Goal: Task Accomplishment & Management: Manage account settings

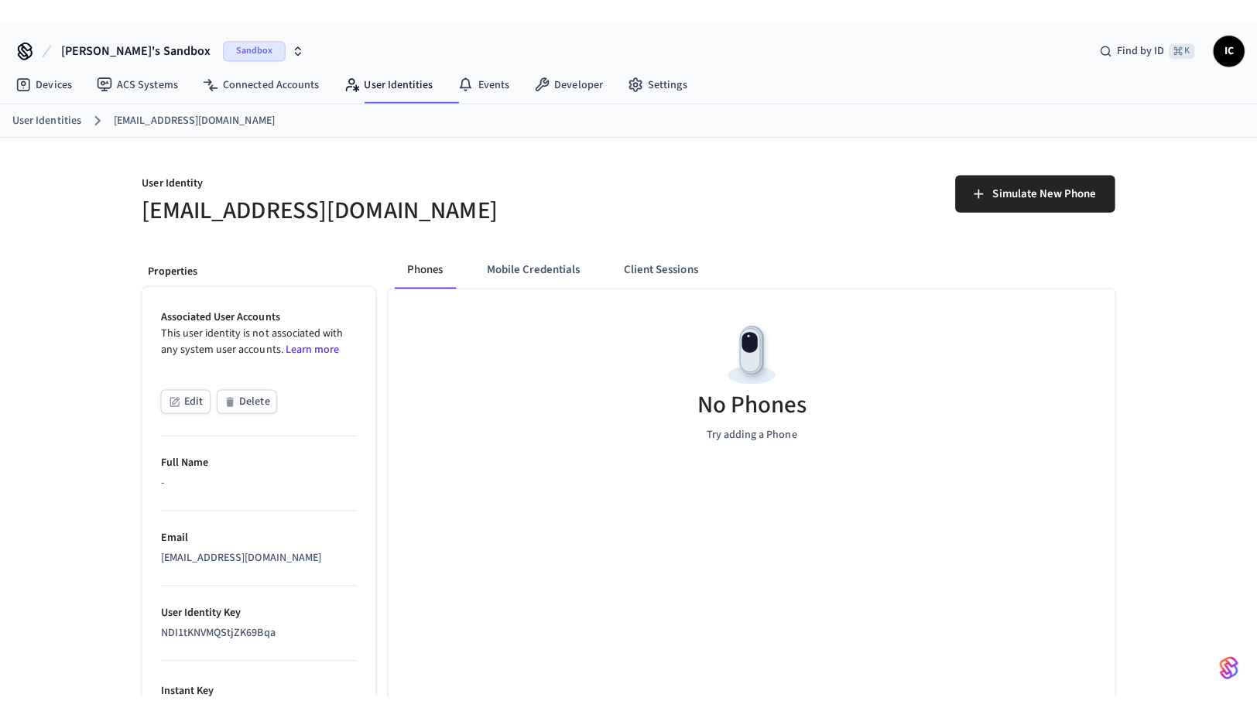
scroll to position [21, 0]
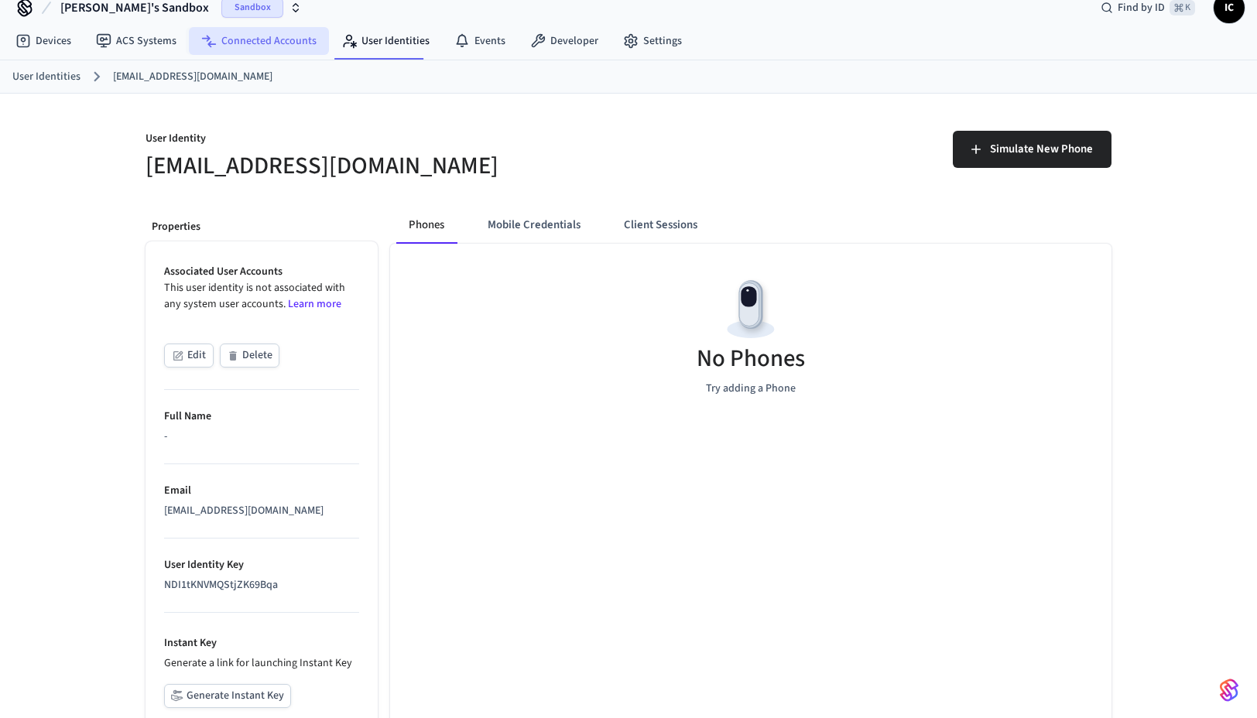
click at [264, 50] on link "Connected Accounts" at bounding box center [259, 41] width 140 height 28
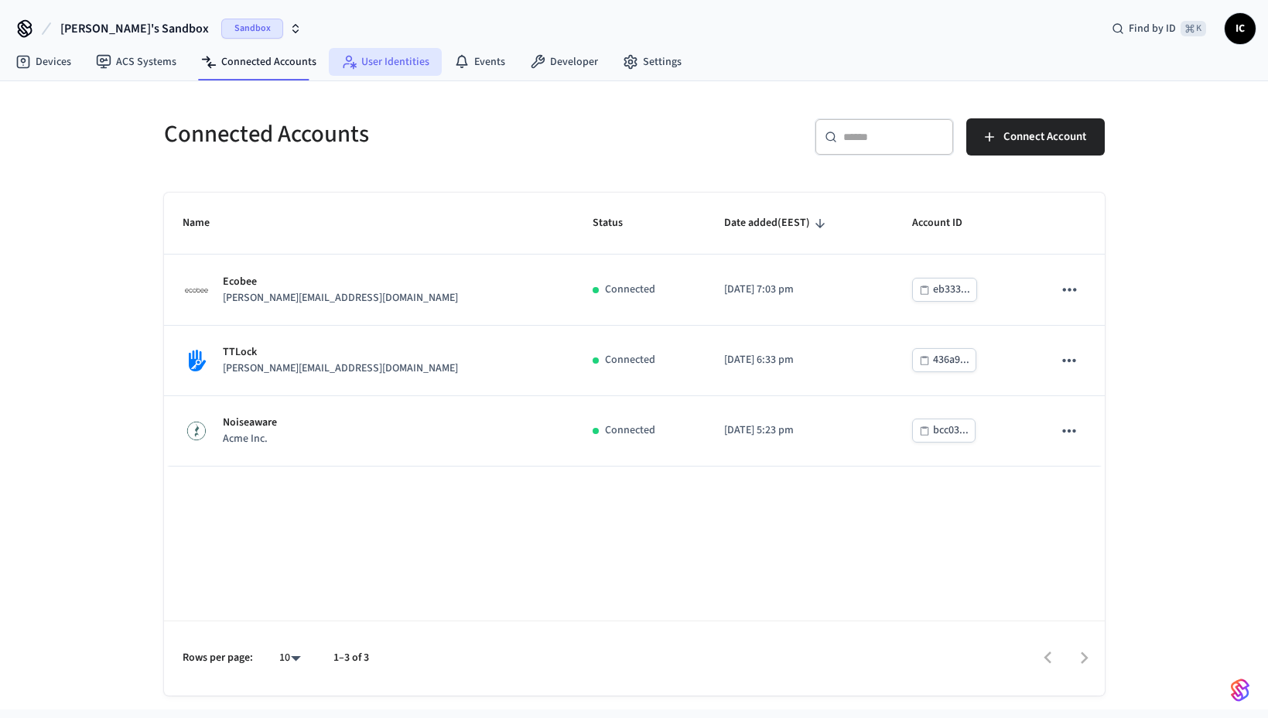
click at [398, 60] on link "User Identities" at bounding box center [385, 62] width 113 height 28
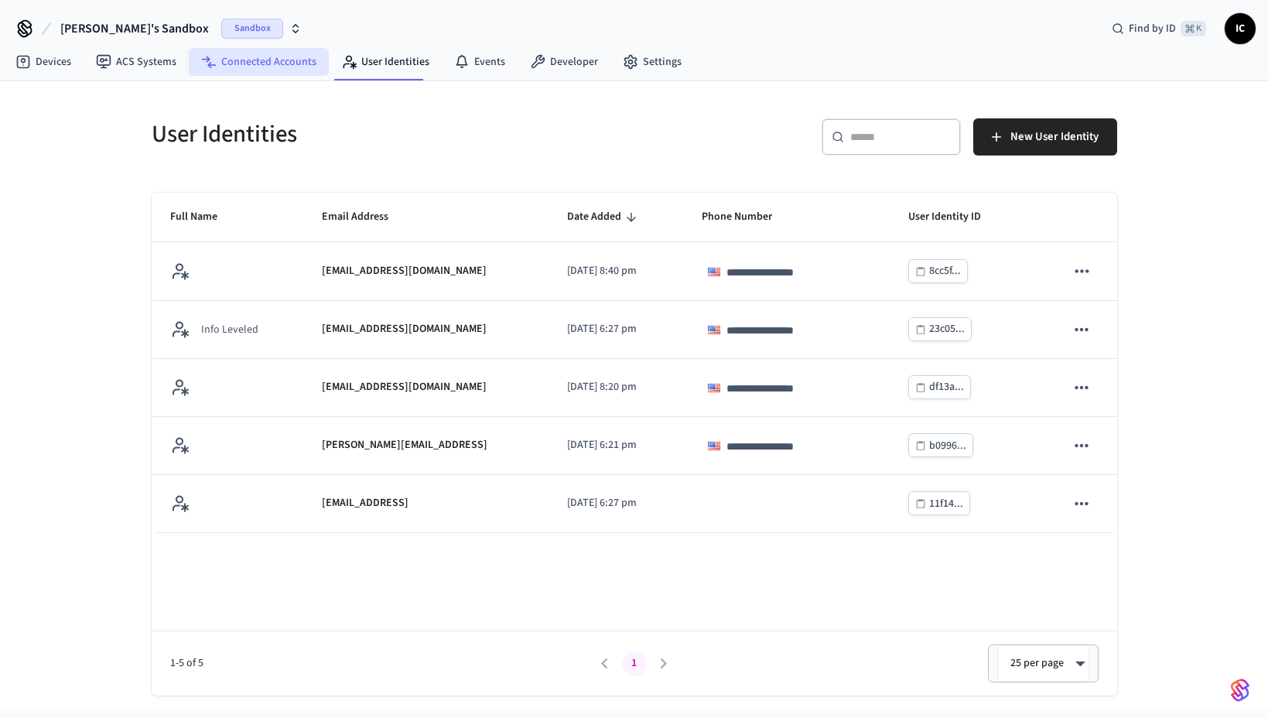
click at [253, 56] on link "Connected Accounts" at bounding box center [259, 62] width 140 height 28
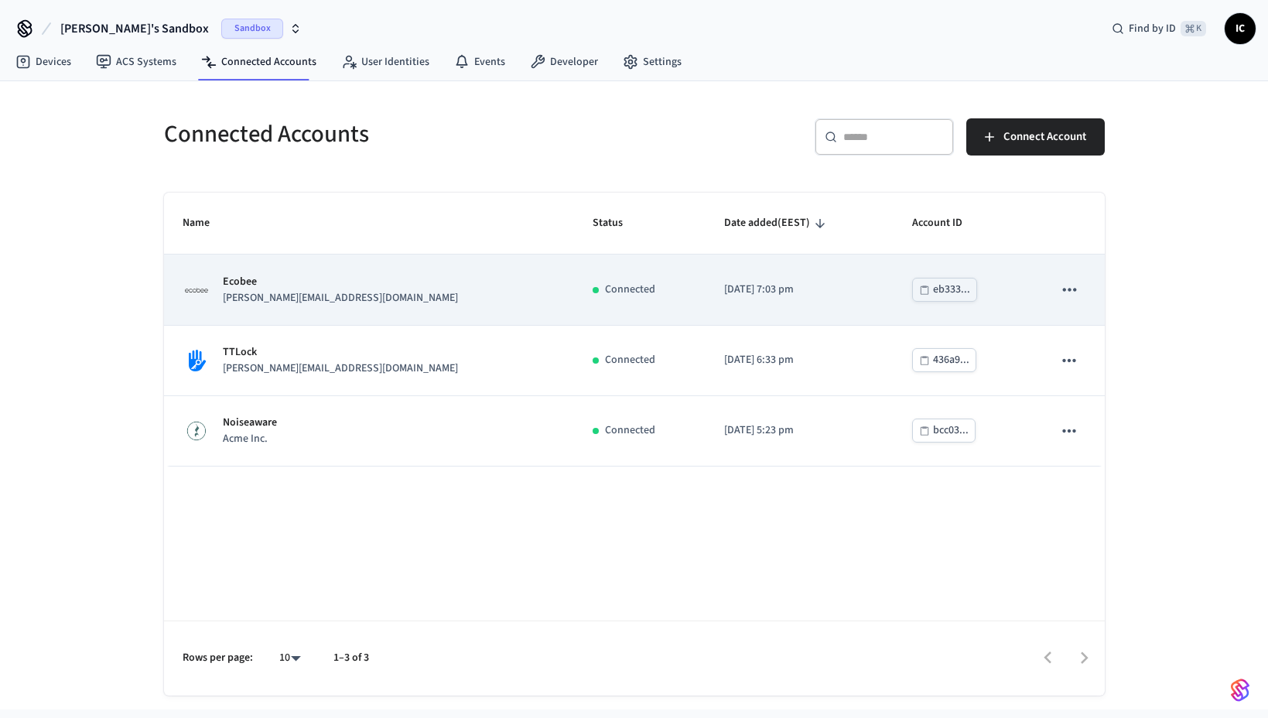
click at [321, 284] on div "Ecobee jane@example.com" at bounding box center [370, 290] width 374 height 33
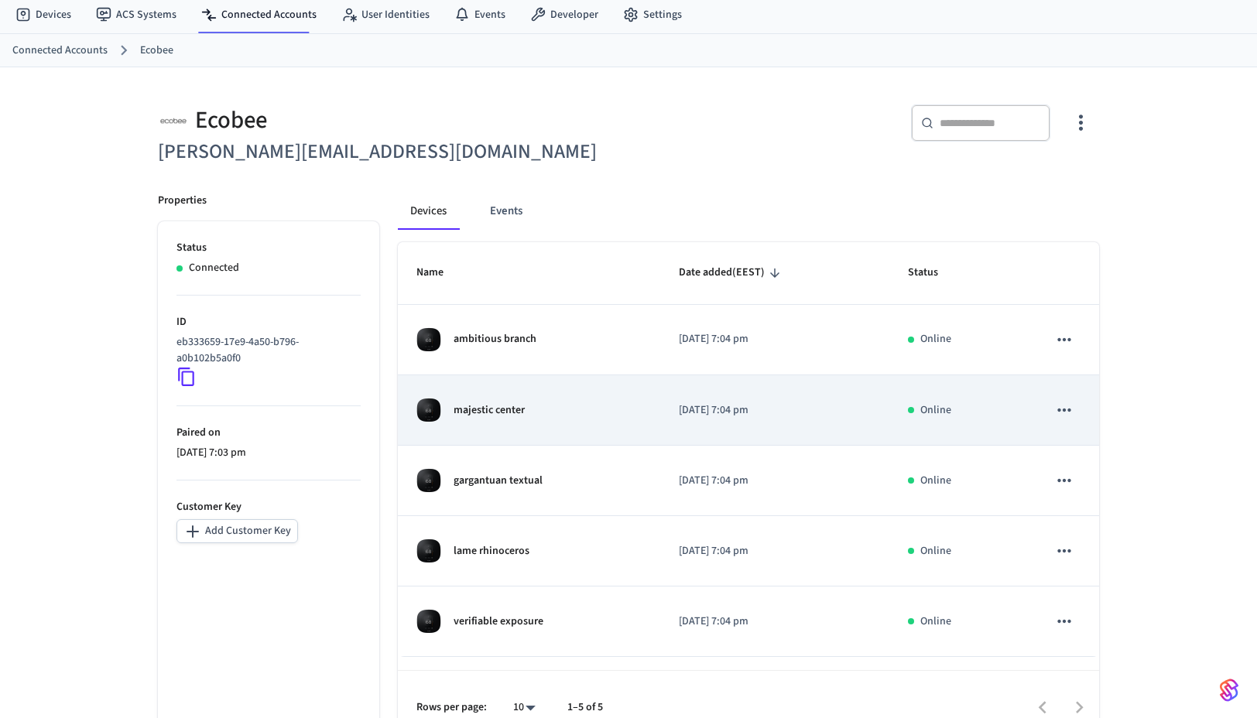
scroll to position [74, 0]
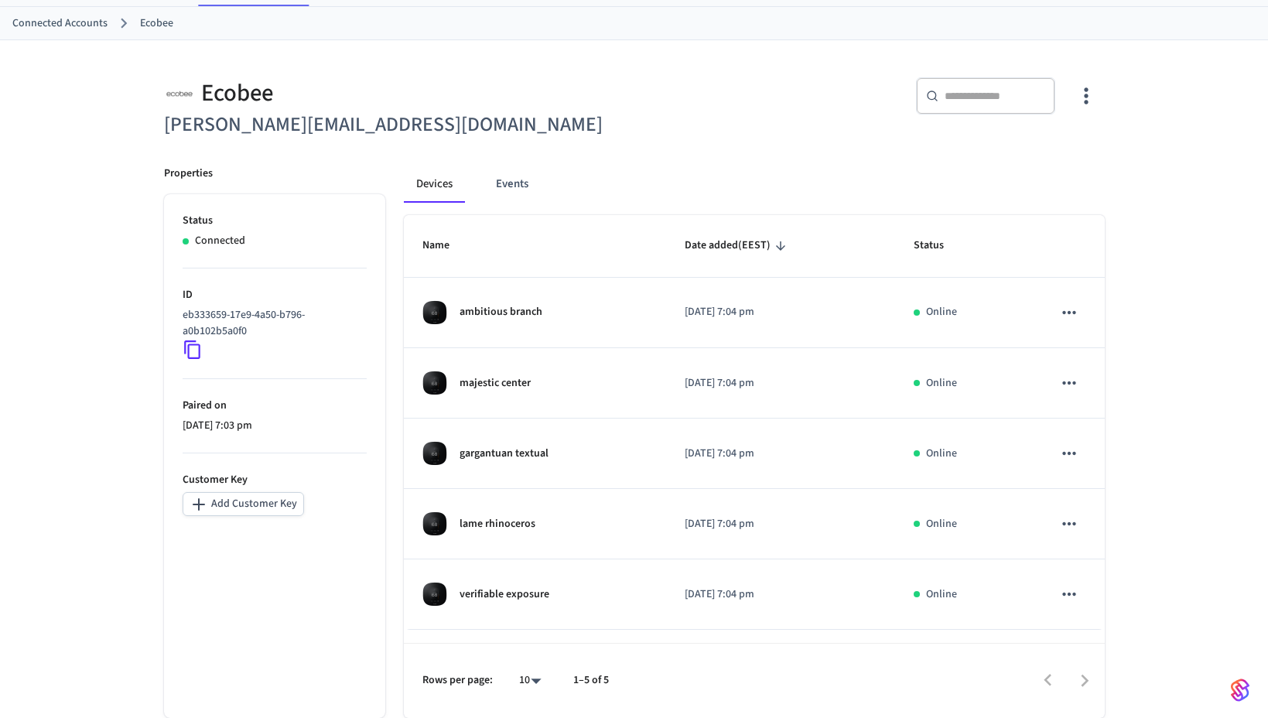
click at [528, 678] on body "Ivan's Sandbox Sandbox Find by ID ⌘ K IC Devices ACS Systems Connected Accounts…" at bounding box center [634, 322] width 1268 height 792
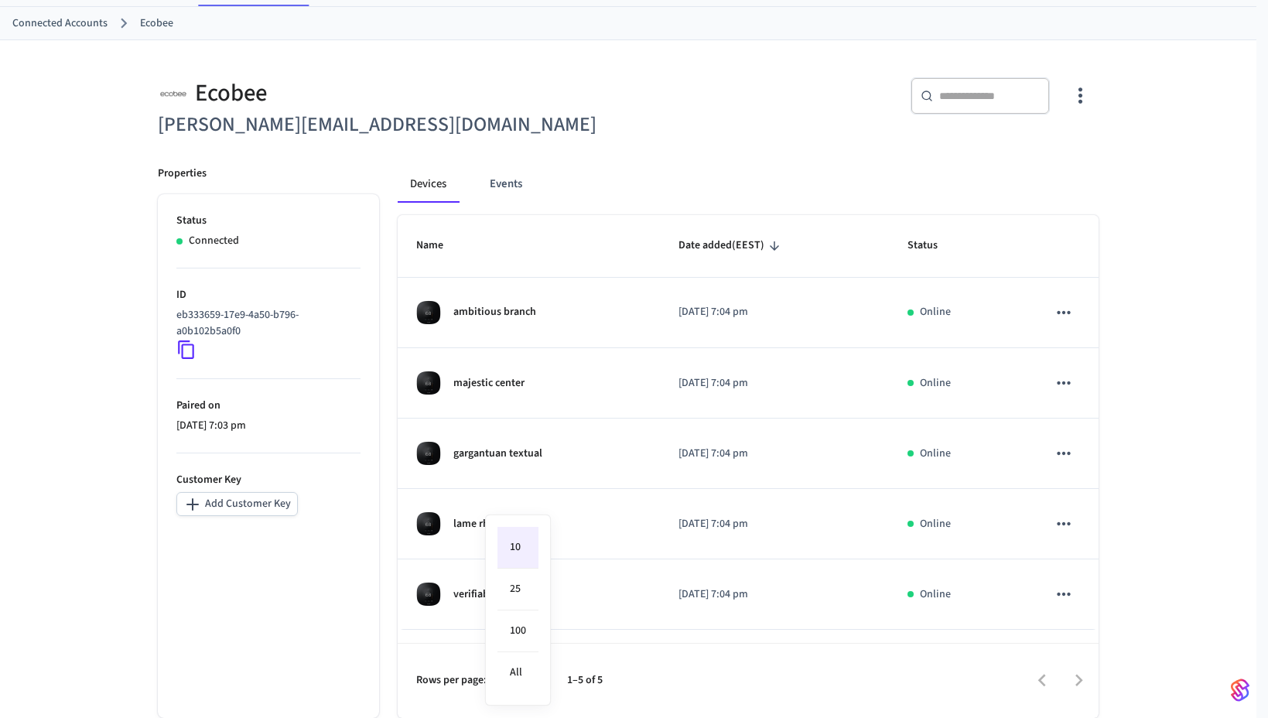
click at [658, 694] on div at bounding box center [634, 359] width 1268 height 718
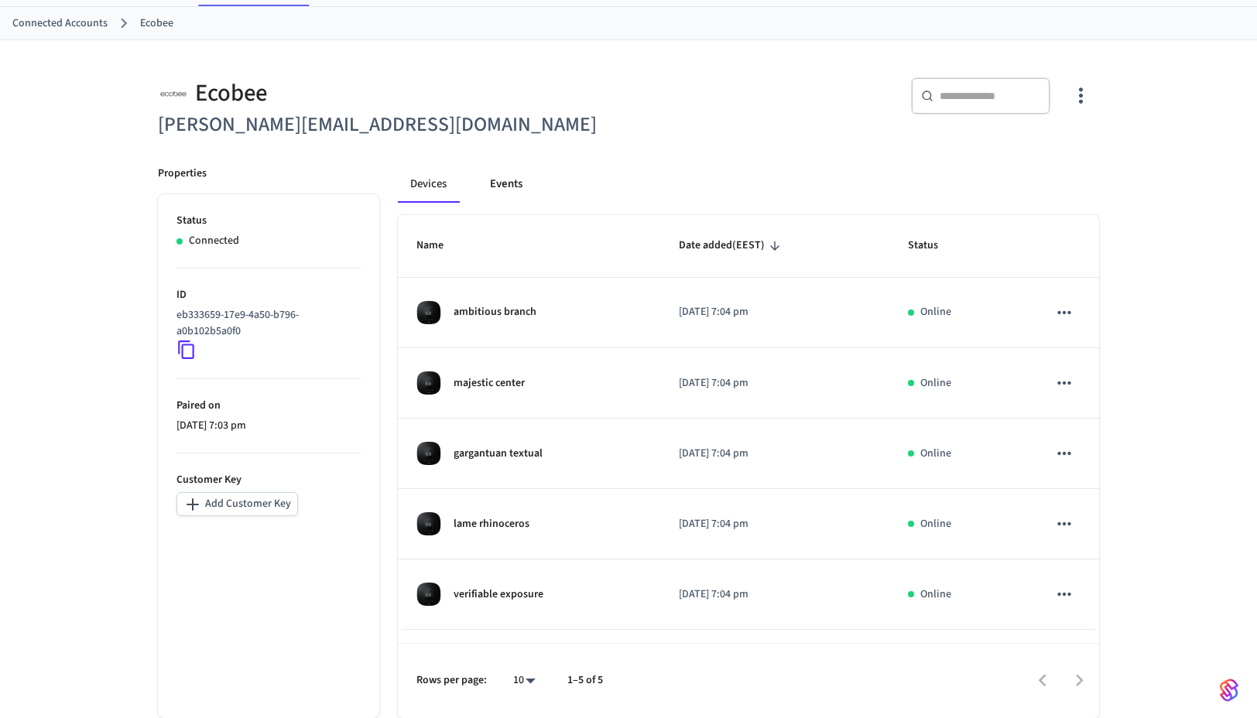
click at [515, 183] on button "Events" at bounding box center [505, 184] width 57 height 37
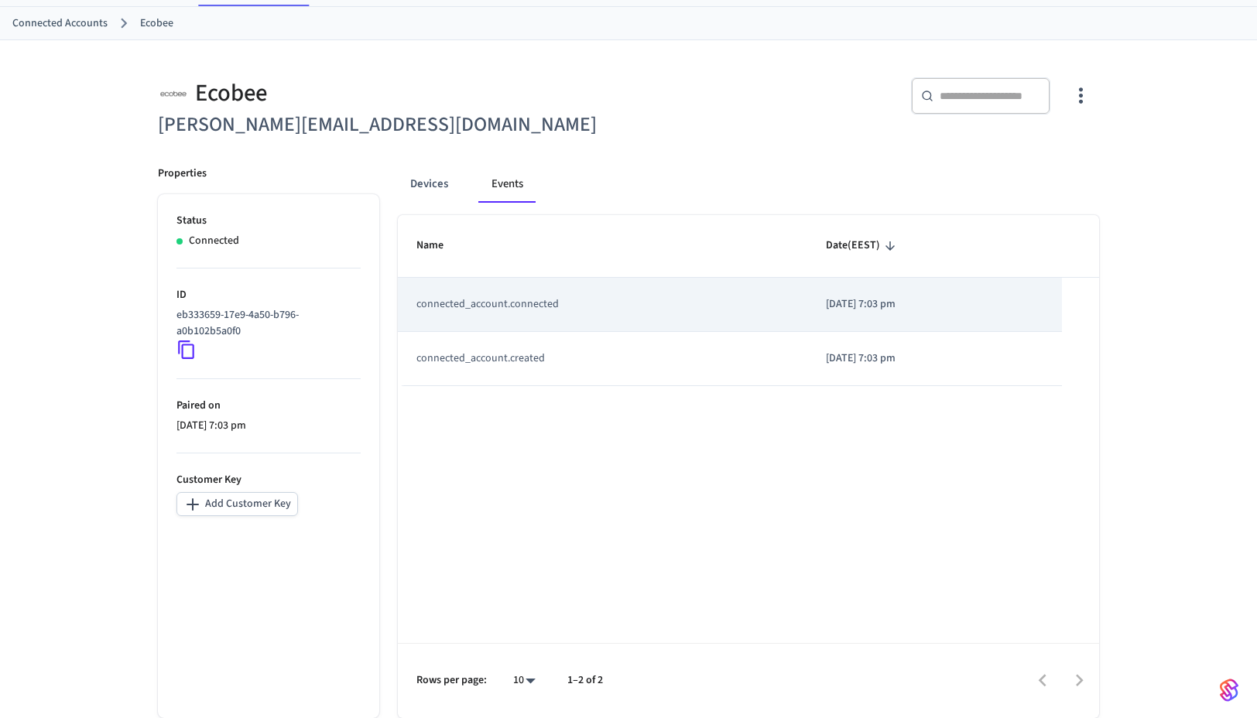
click at [542, 306] on td "connected_account.connected" at bounding box center [602, 305] width 409 height 54
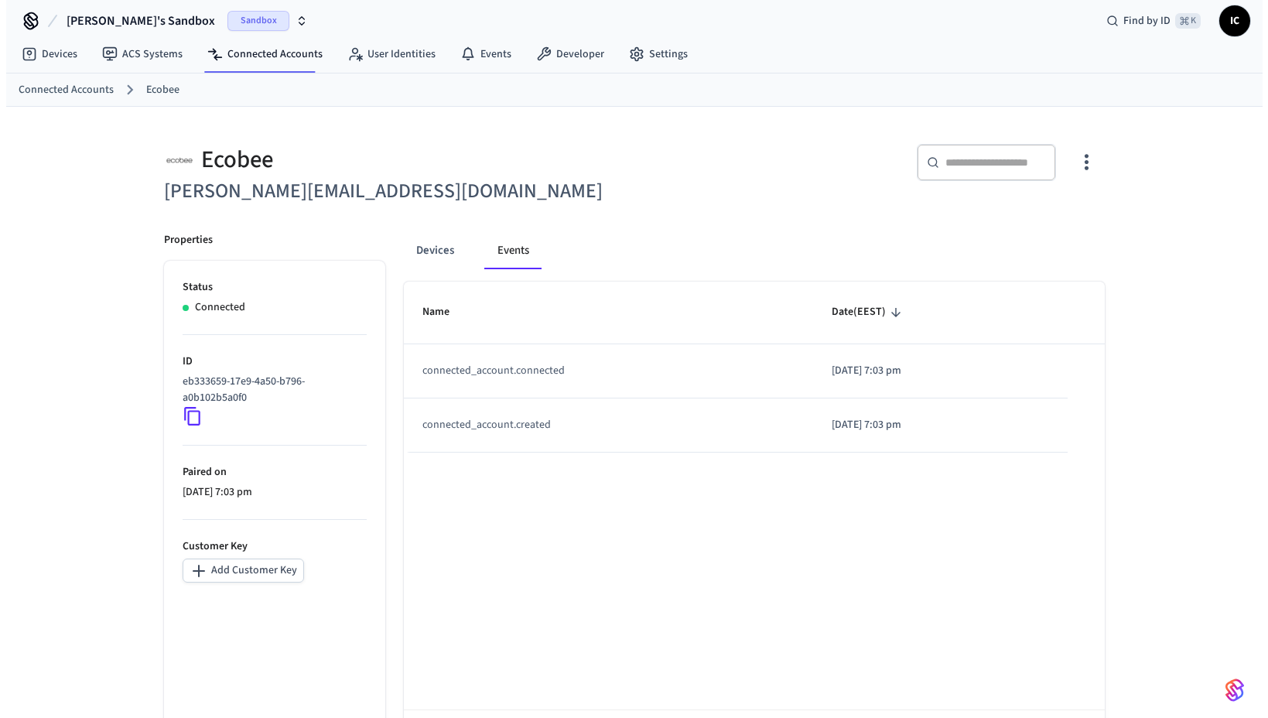
scroll to position [0, 0]
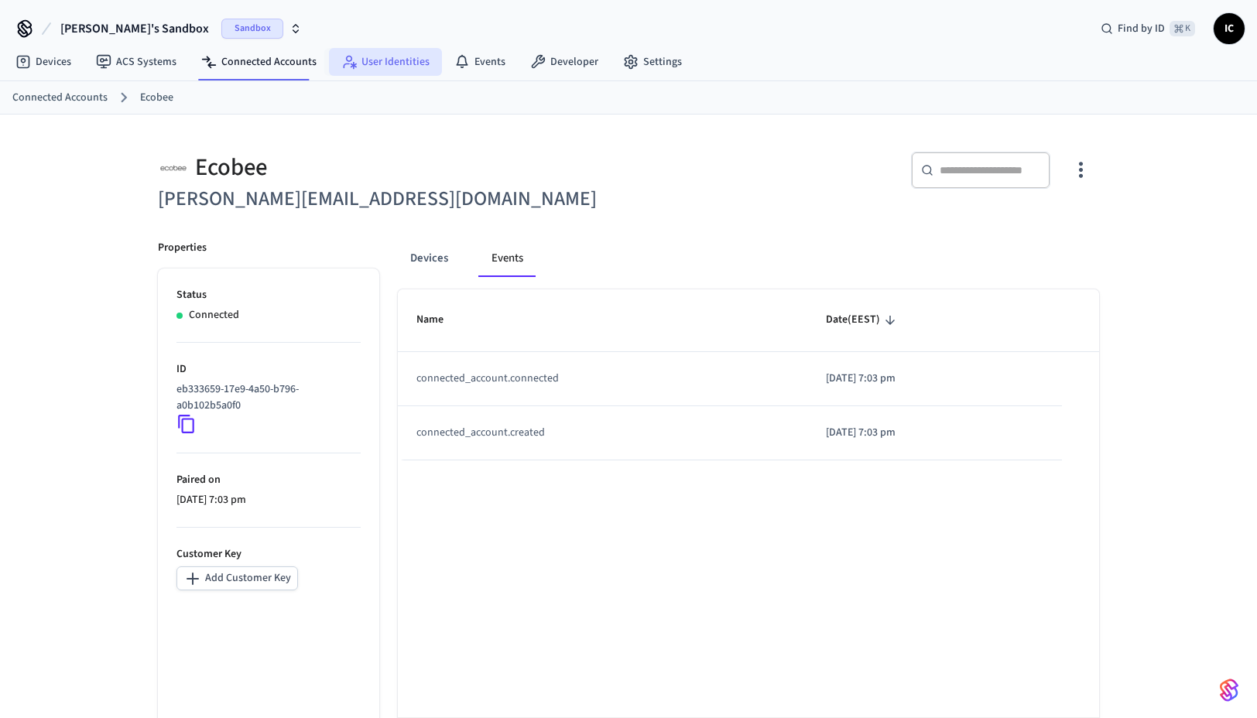
click at [384, 65] on link "User Identities" at bounding box center [385, 62] width 113 height 28
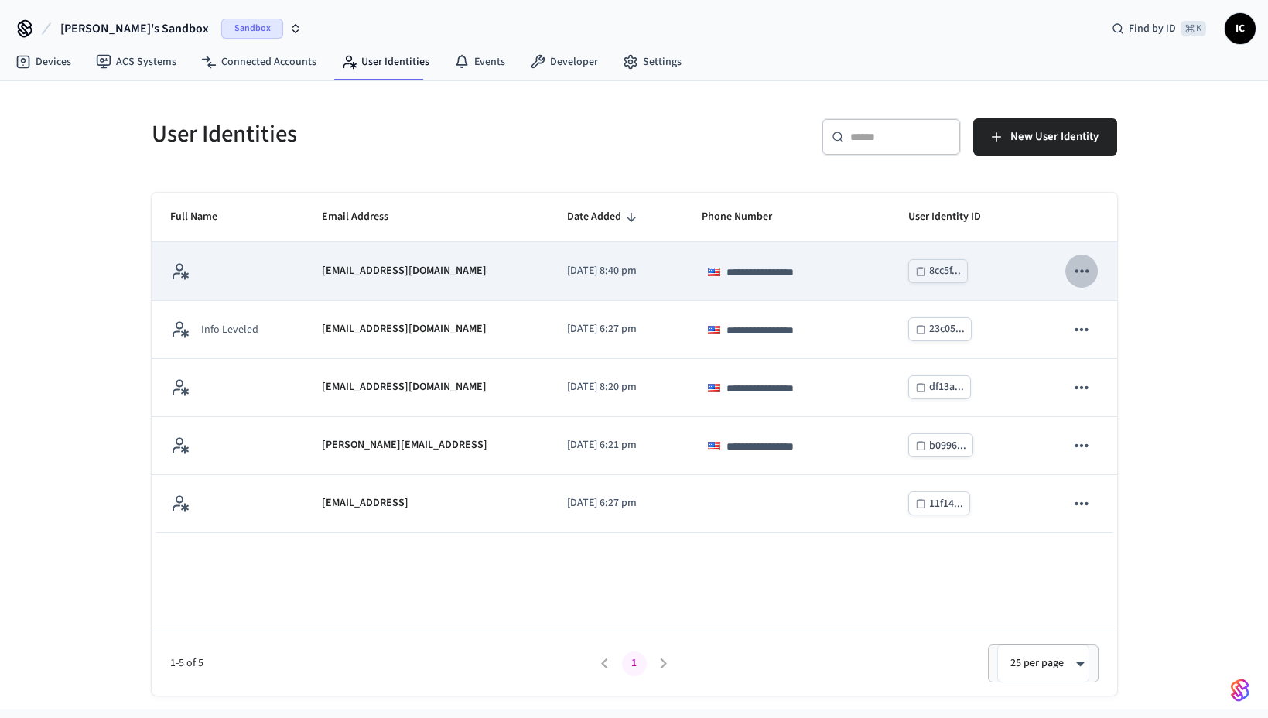
click at [1085, 272] on icon "sticky table" at bounding box center [1082, 271] width 20 height 20
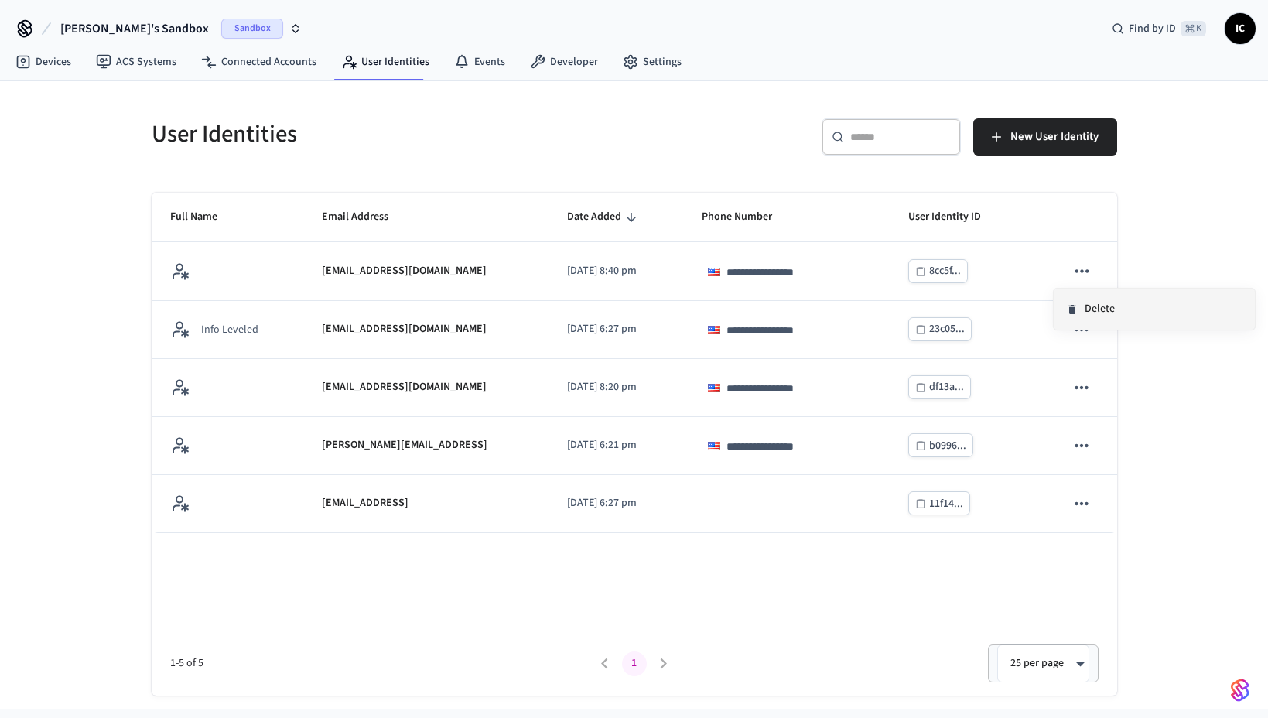
click at [1114, 308] on li "Delete" at bounding box center [1154, 309] width 201 height 41
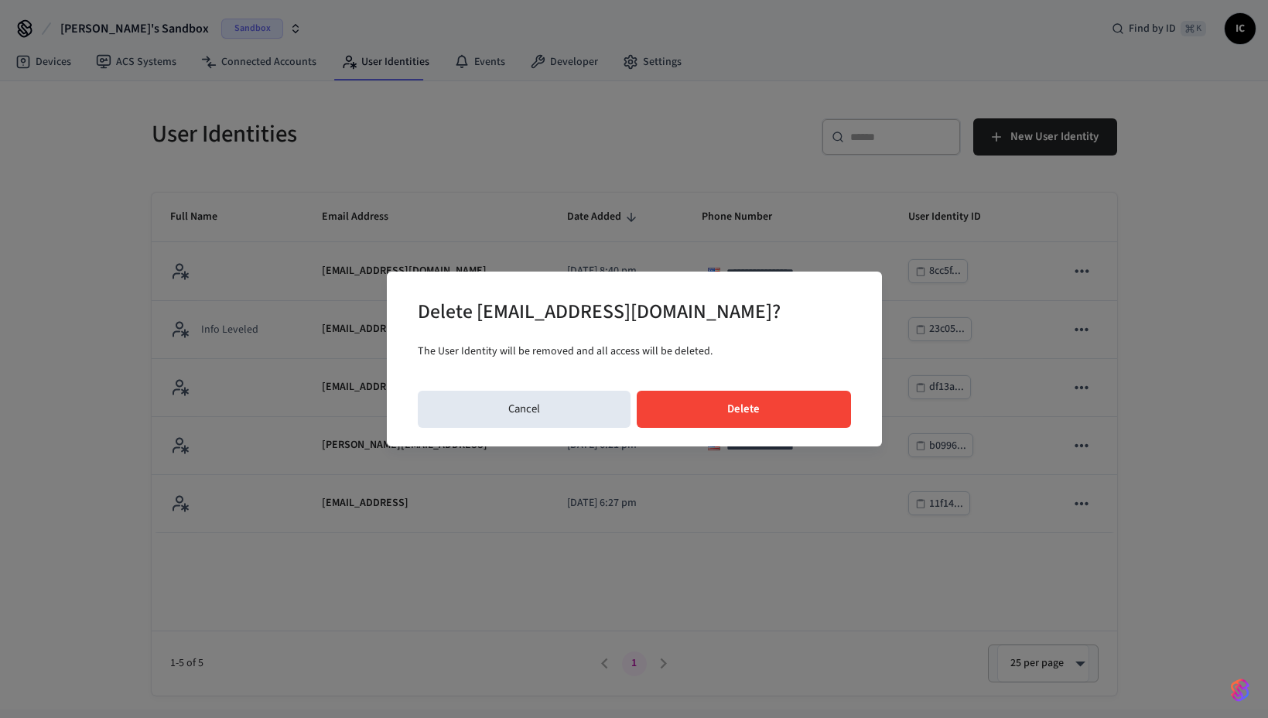
click at [758, 410] on button "Delete" at bounding box center [744, 409] width 214 height 37
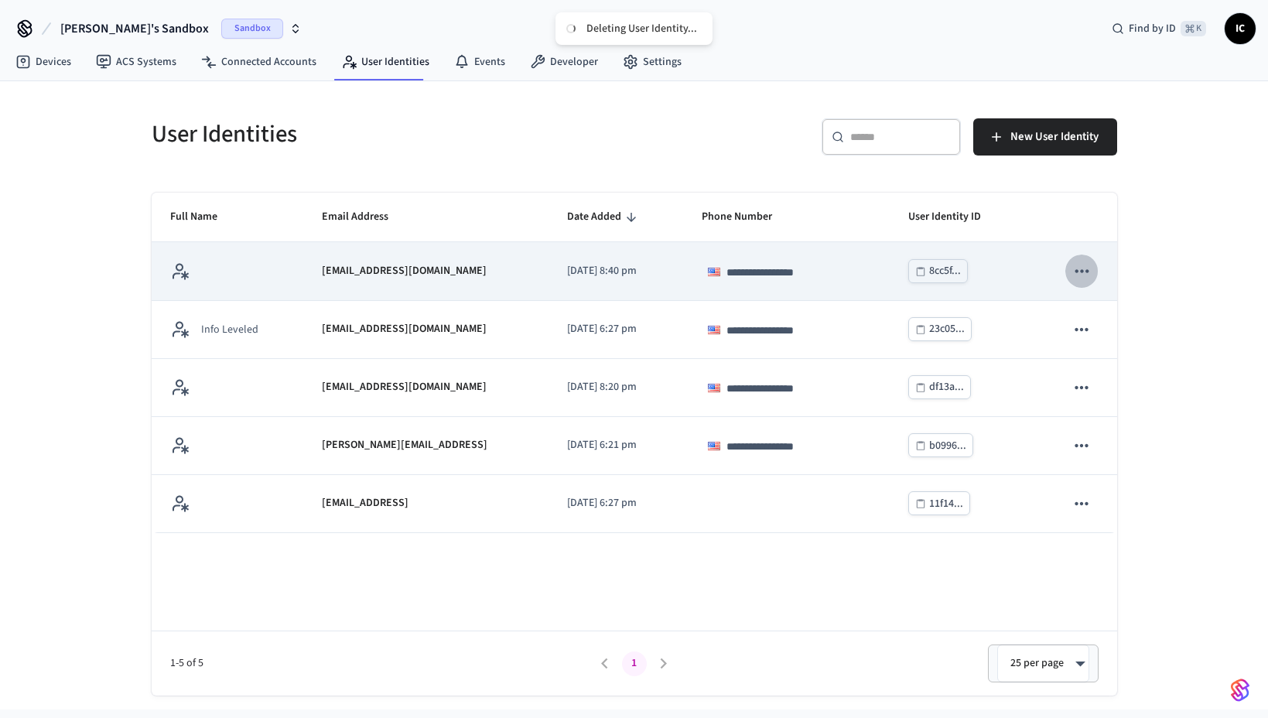
click at [1084, 277] on icon "sticky table" at bounding box center [1082, 271] width 20 height 20
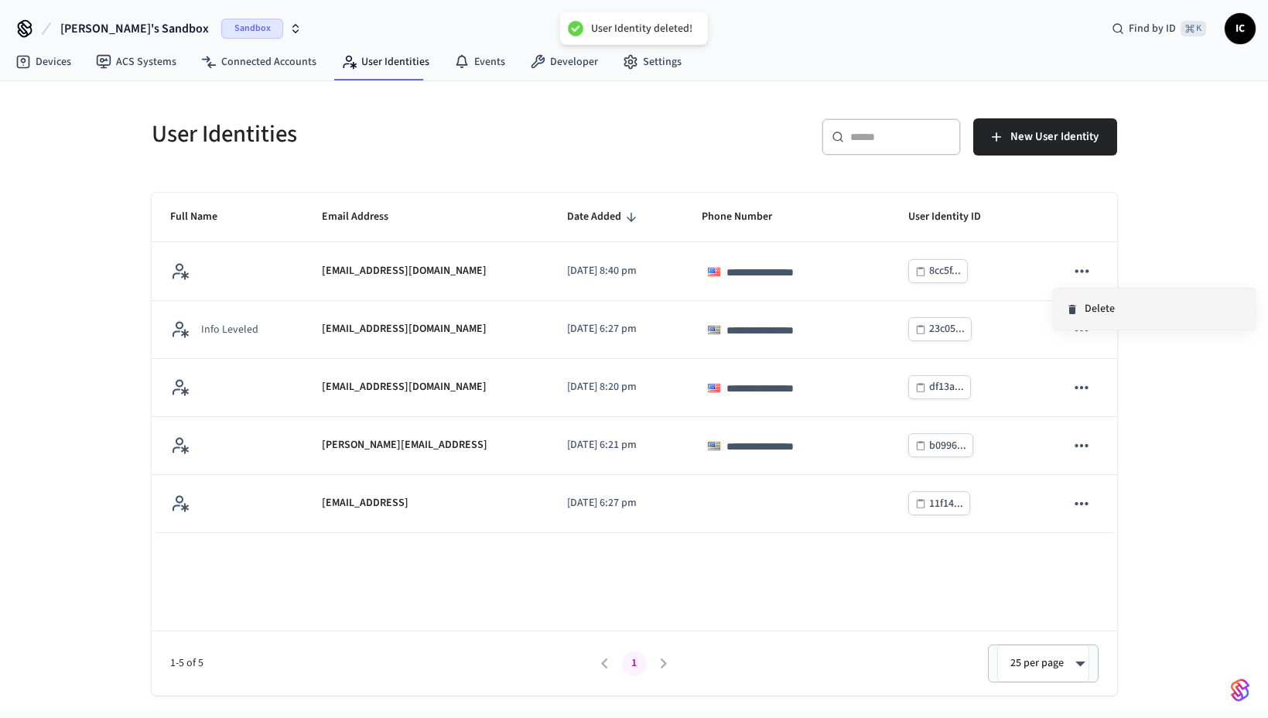
click at [1091, 308] on li "Delete" at bounding box center [1154, 309] width 201 height 41
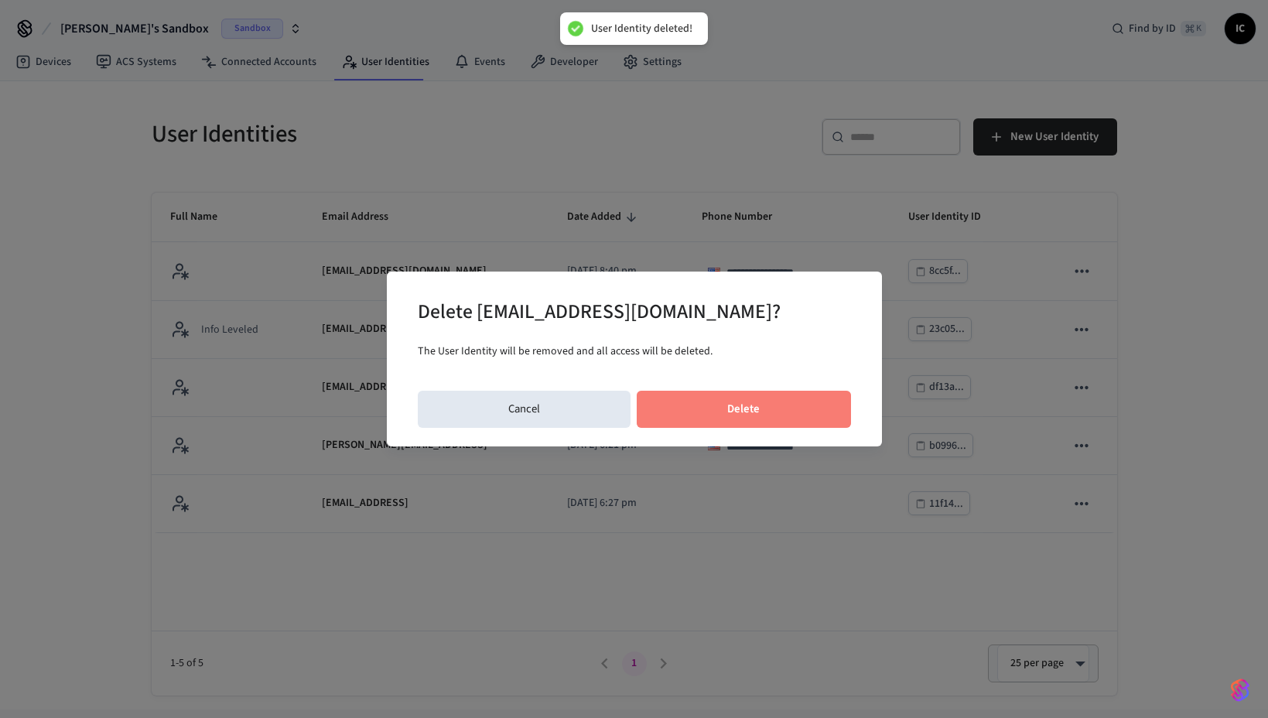
click at [797, 415] on button "Delete" at bounding box center [744, 409] width 214 height 37
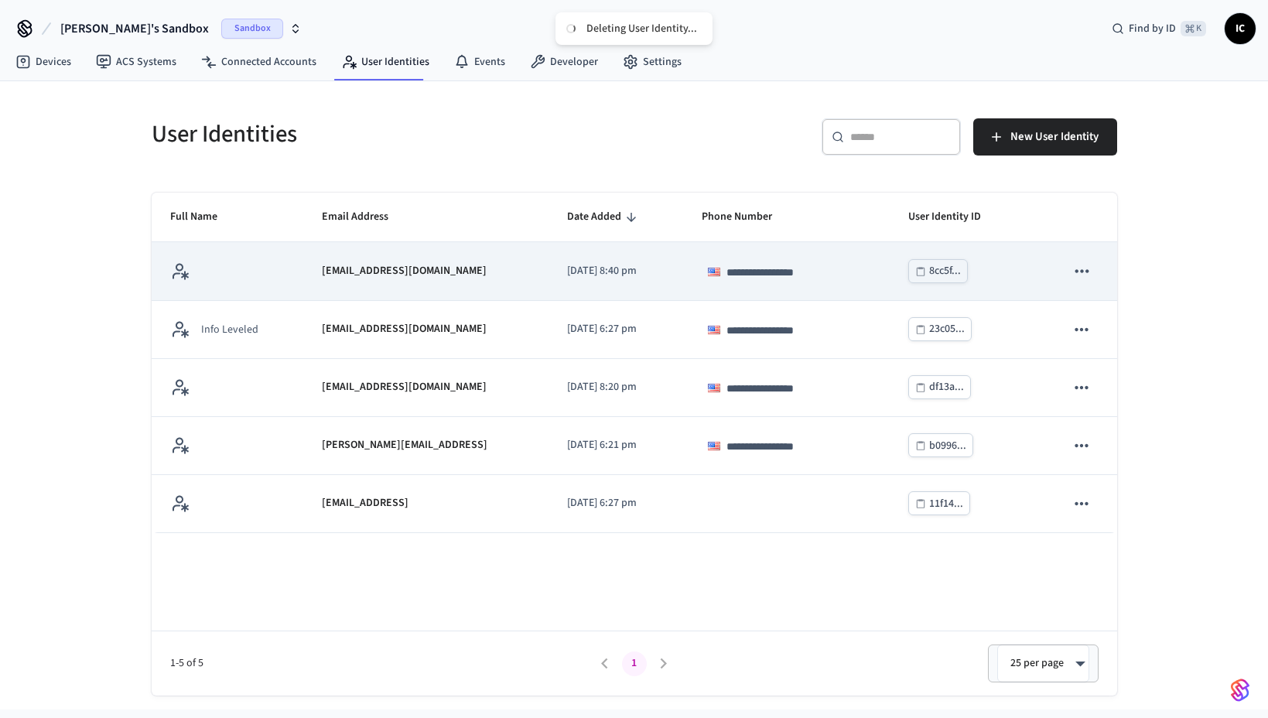
click at [1086, 265] on icon "sticky table" at bounding box center [1082, 271] width 20 height 20
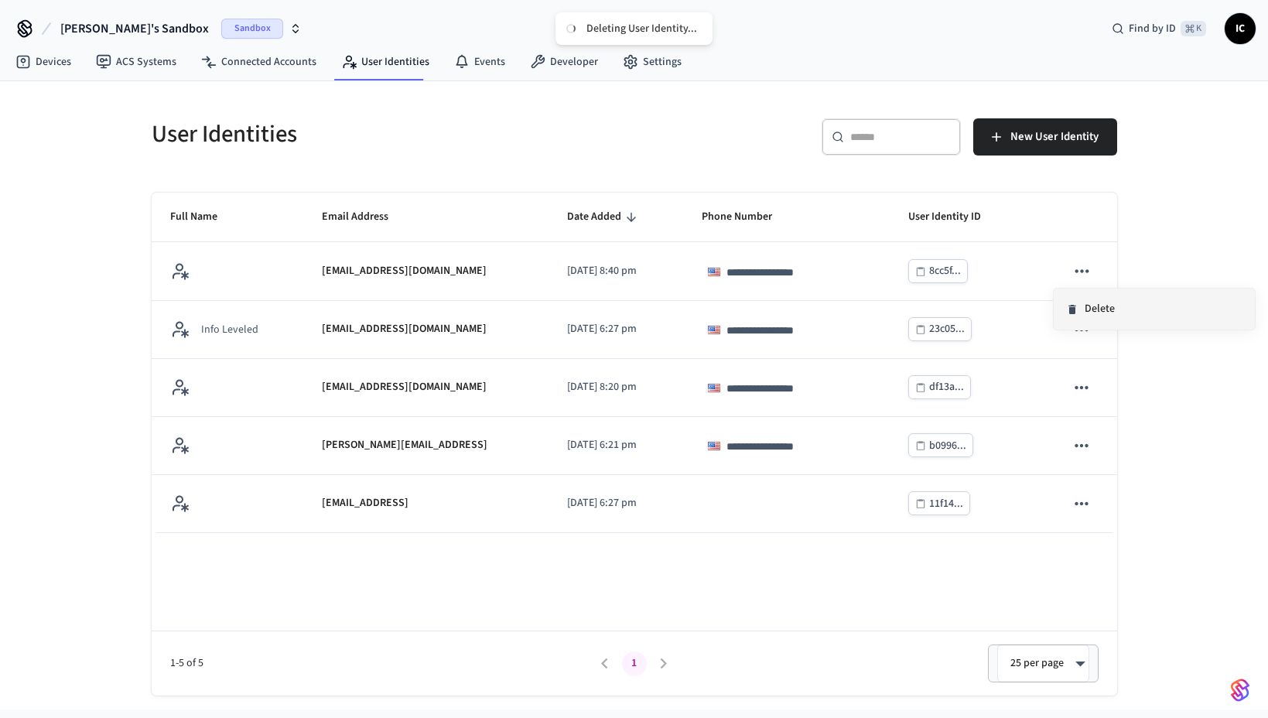
click at [1088, 317] on li "Delete" at bounding box center [1154, 309] width 201 height 41
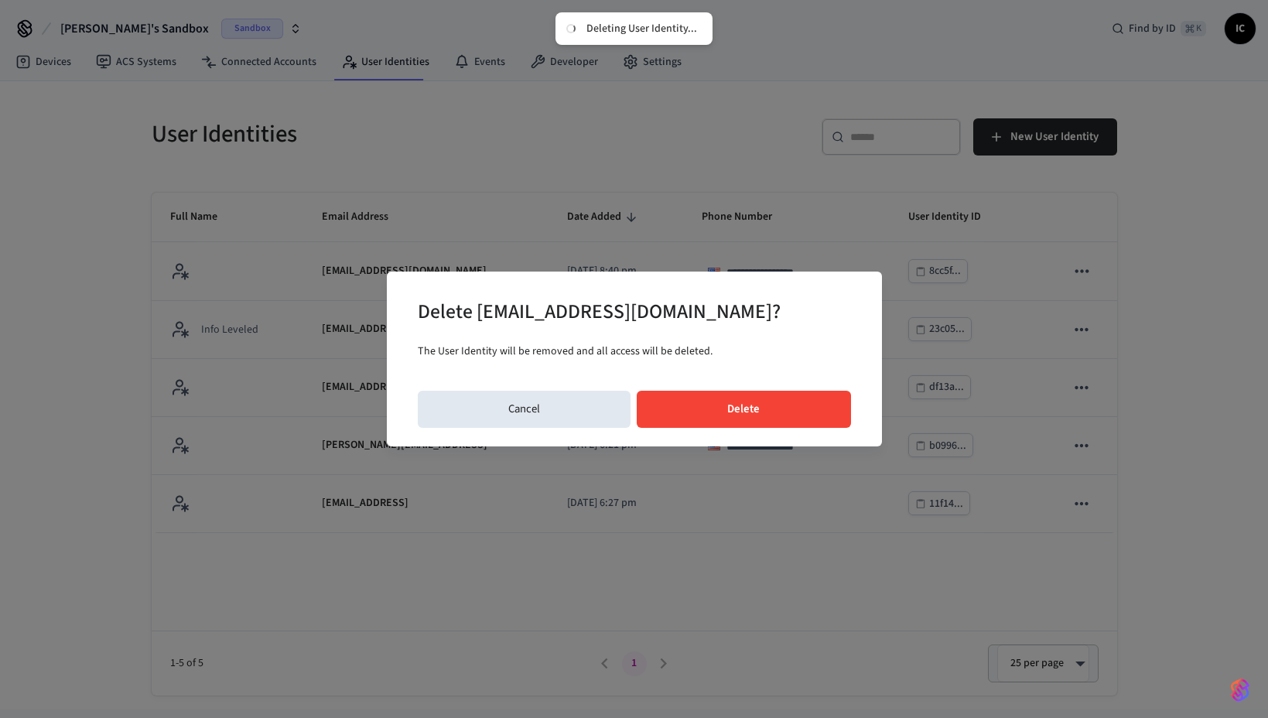
click at [755, 419] on button "Delete" at bounding box center [744, 409] width 214 height 37
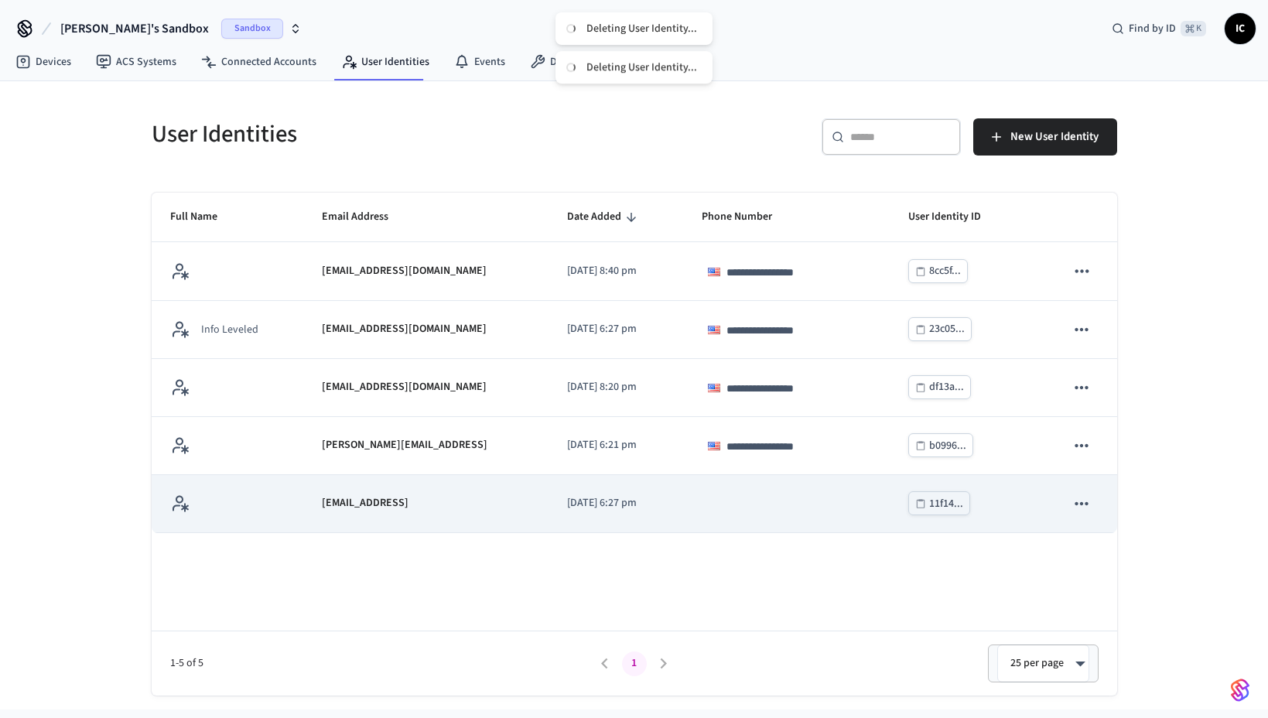
click at [1089, 504] on icon "sticky table" at bounding box center [1082, 504] width 20 height 20
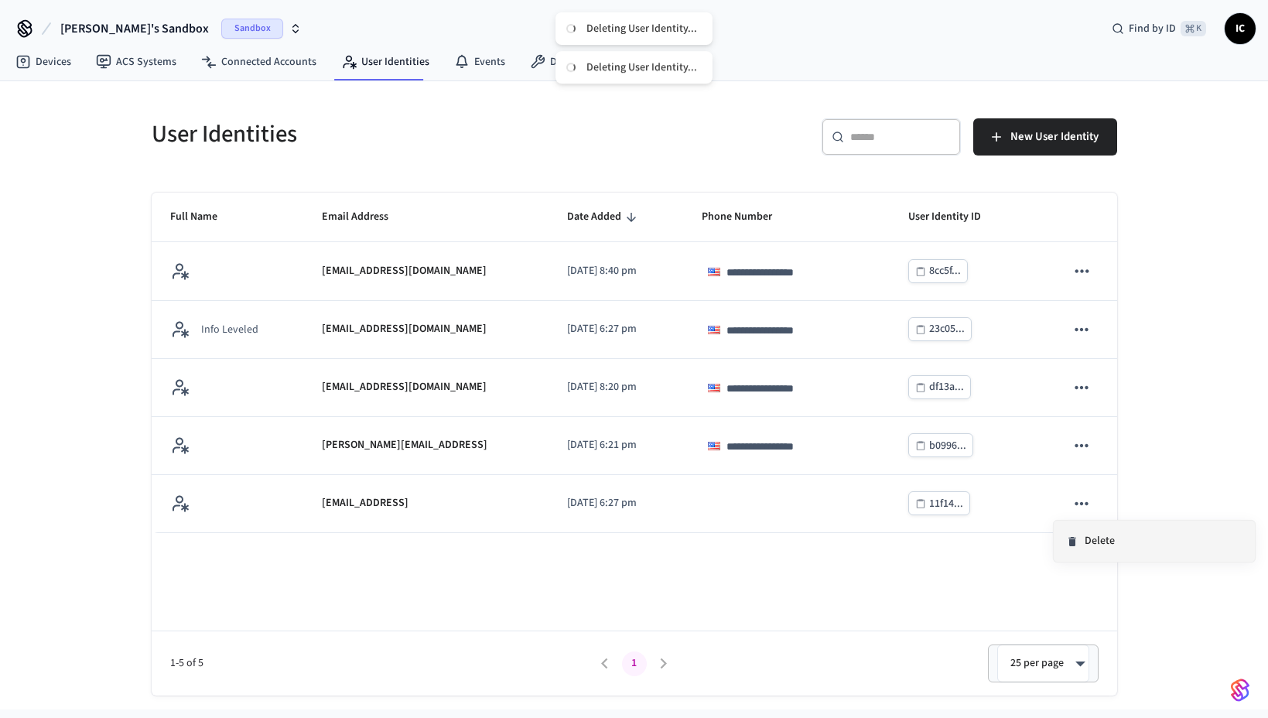
click at [1090, 532] on li "Delete" at bounding box center [1154, 541] width 201 height 41
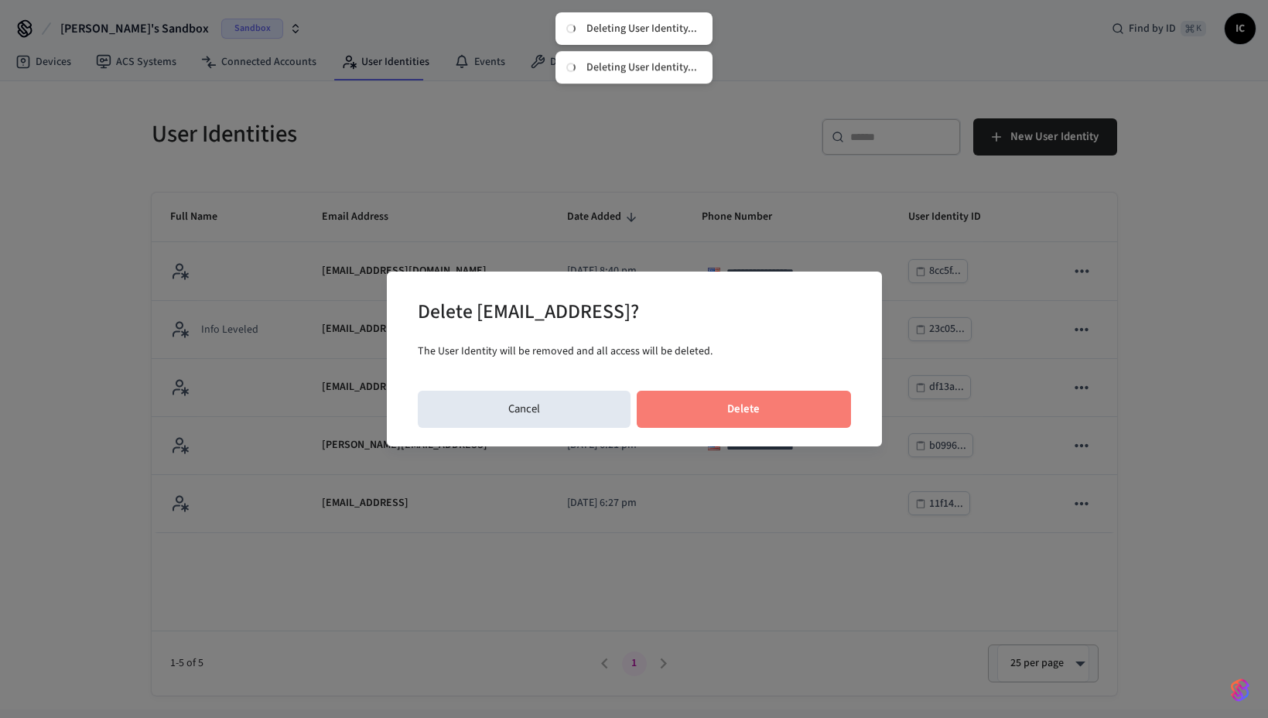
click at [734, 395] on button "Delete" at bounding box center [744, 409] width 214 height 37
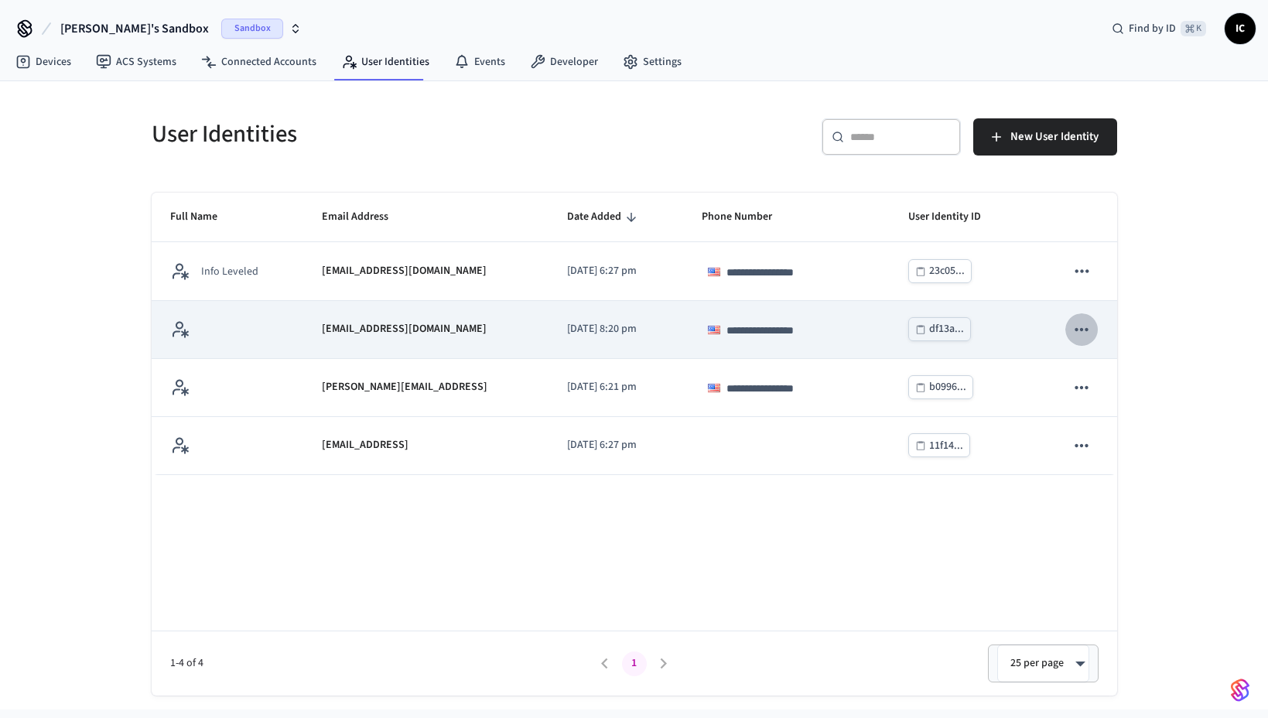
click at [1076, 330] on icon "sticky table" at bounding box center [1082, 330] width 20 height 20
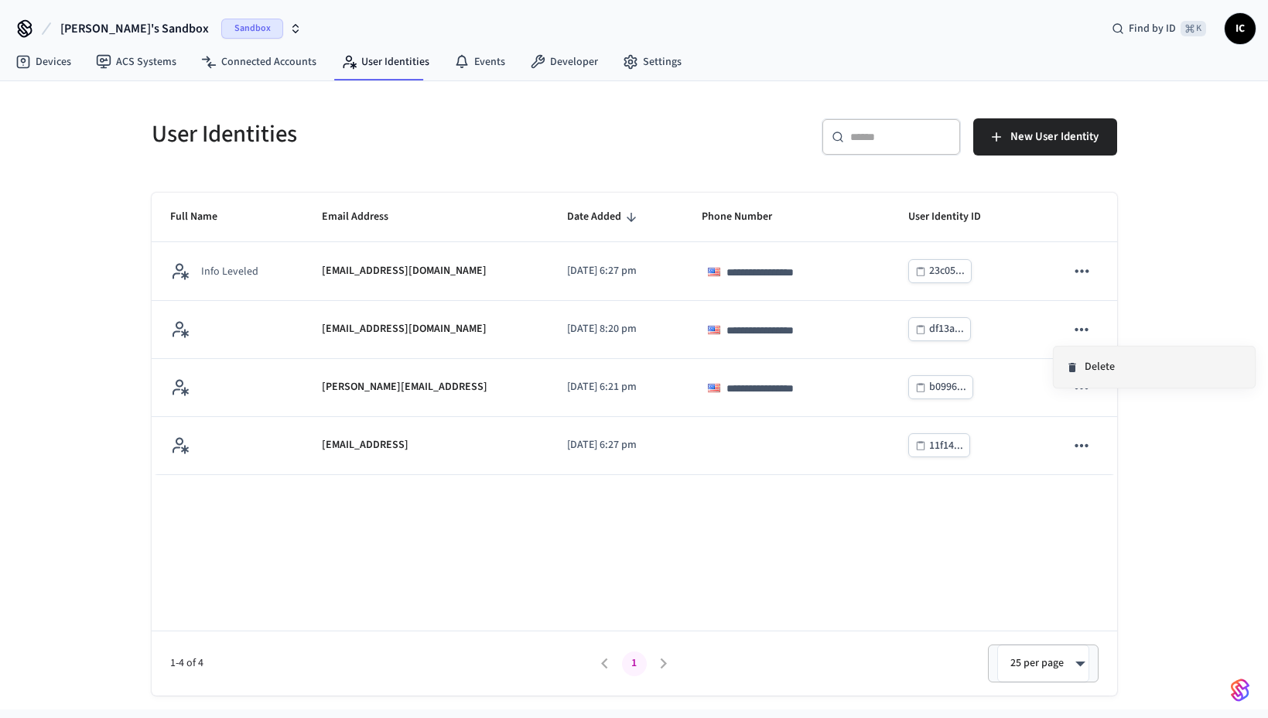
click at [1117, 365] on li "Delete" at bounding box center [1154, 367] width 201 height 41
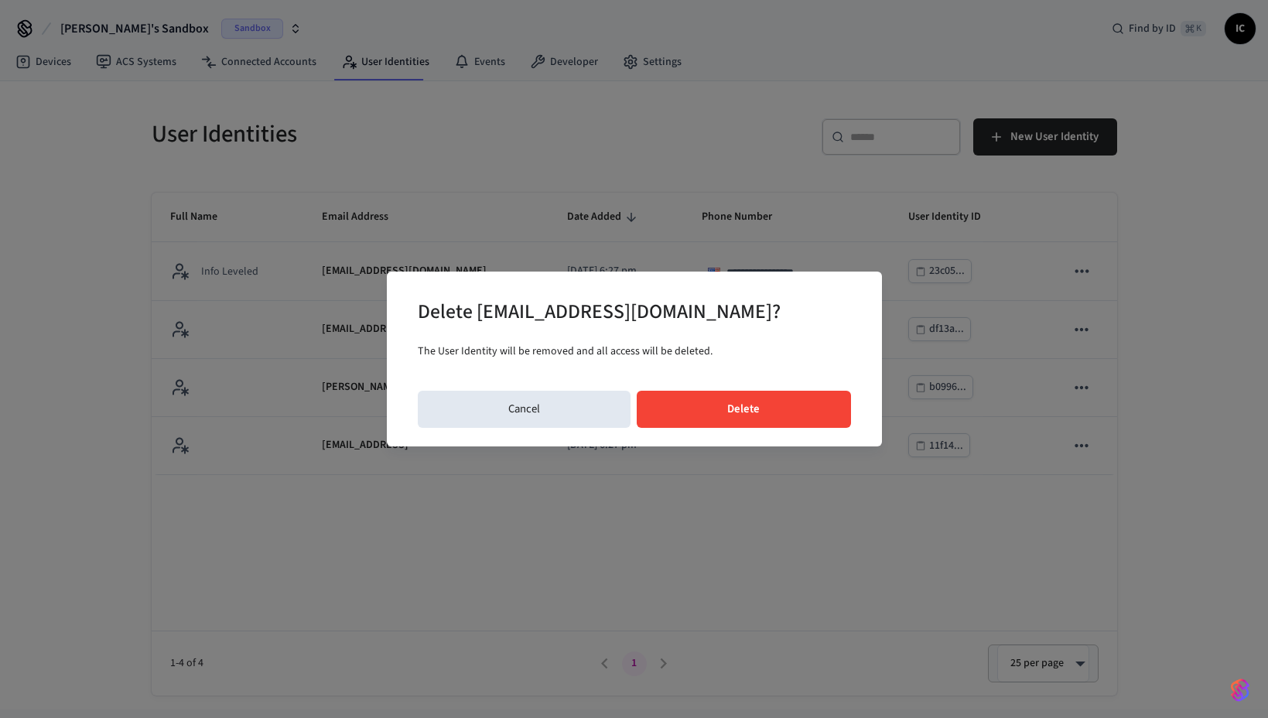
click at [803, 406] on button "Delete" at bounding box center [744, 409] width 214 height 37
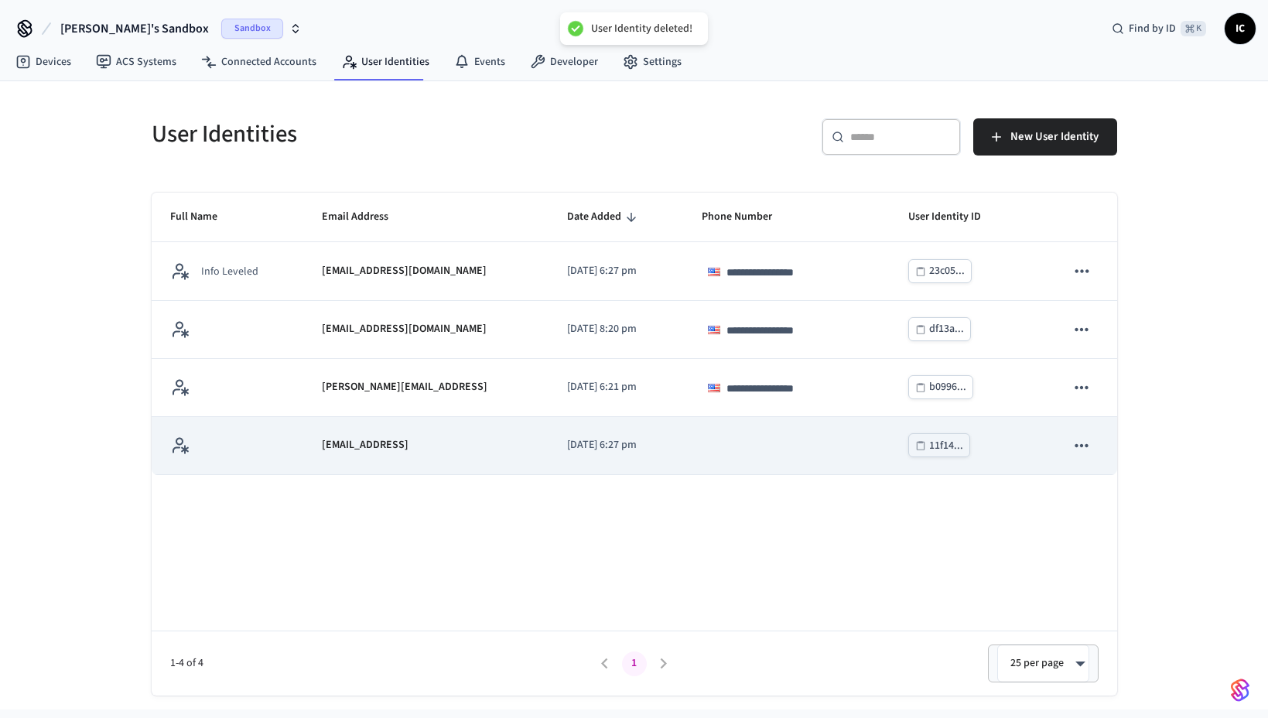
click at [1080, 440] on icon "sticky table" at bounding box center [1082, 446] width 20 height 20
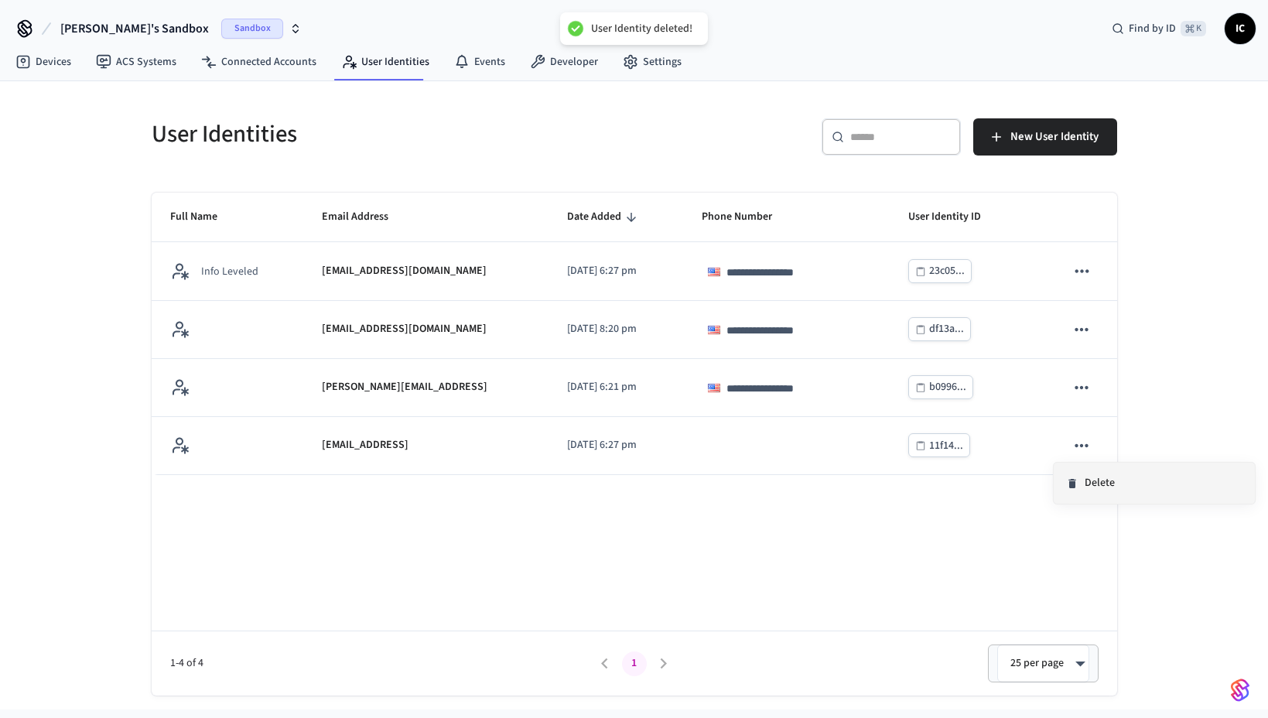
click at [1114, 480] on li "Delete" at bounding box center [1154, 483] width 201 height 41
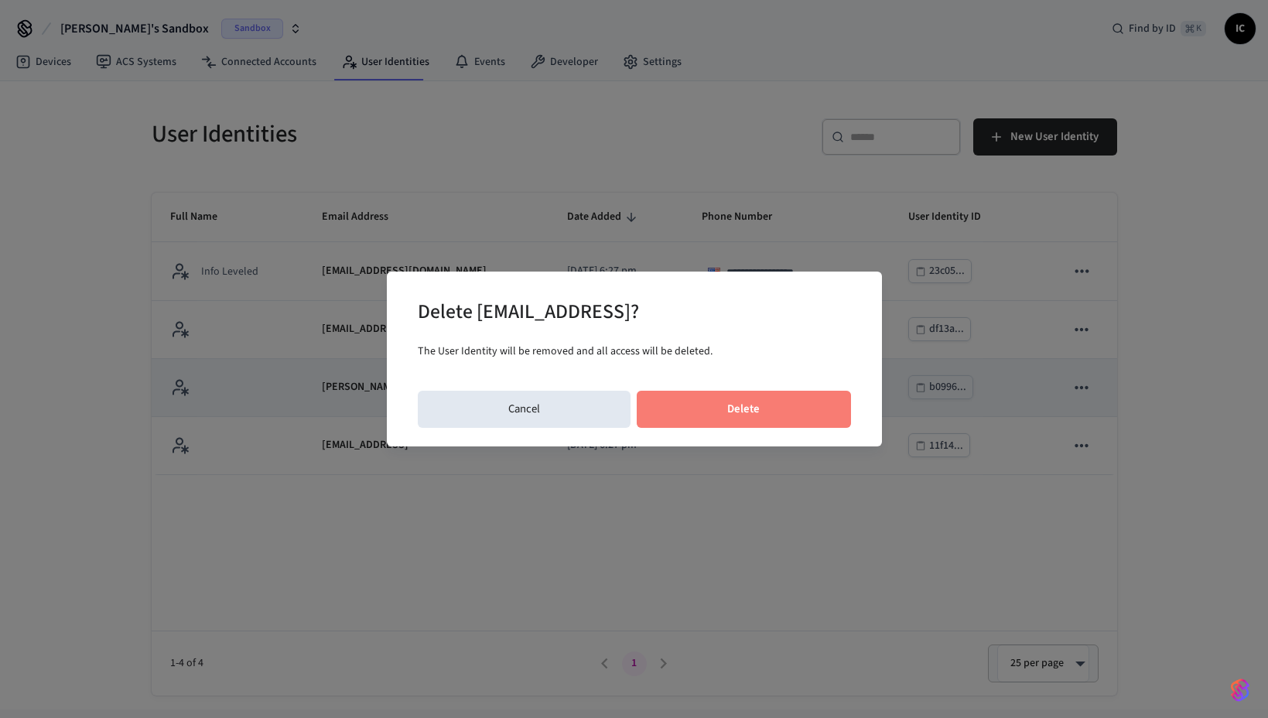
click at [815, 406] on button "Delete" at bounding box center [744, 409] width 214 height 37
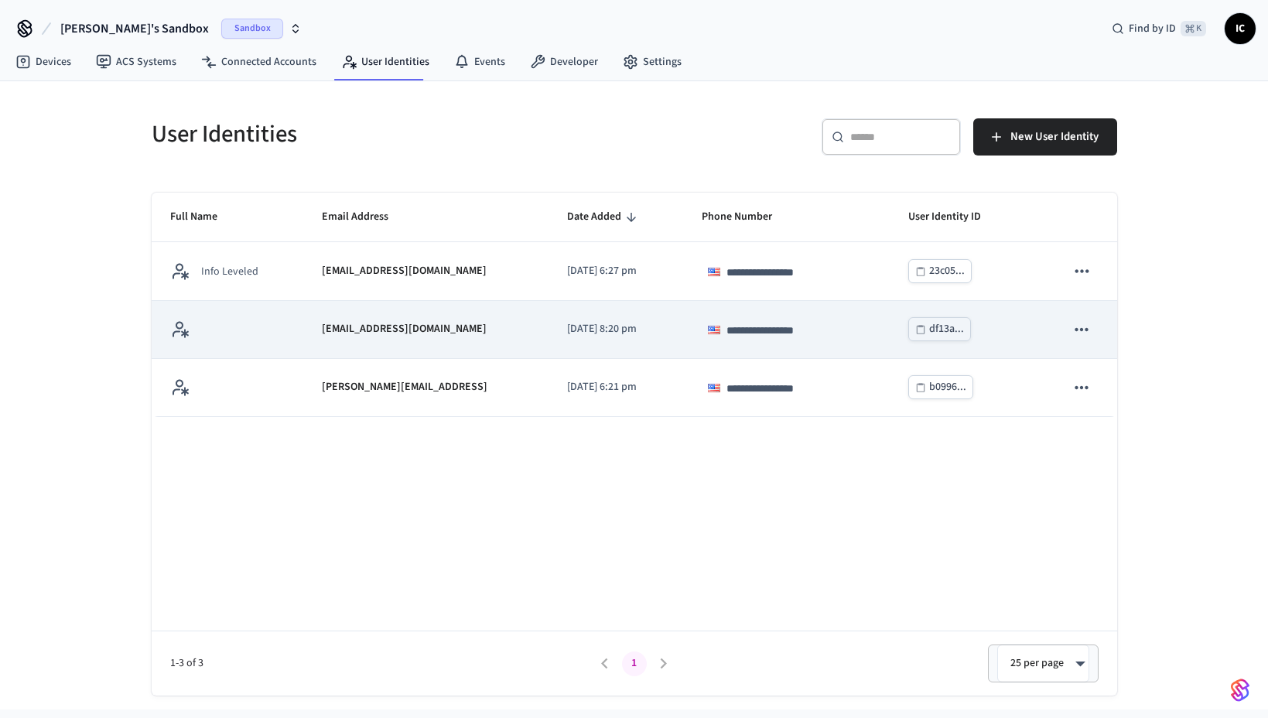
click at [1091, 325] on icon "sticky table" at bounding box center [1082, 330] width 20 height 20
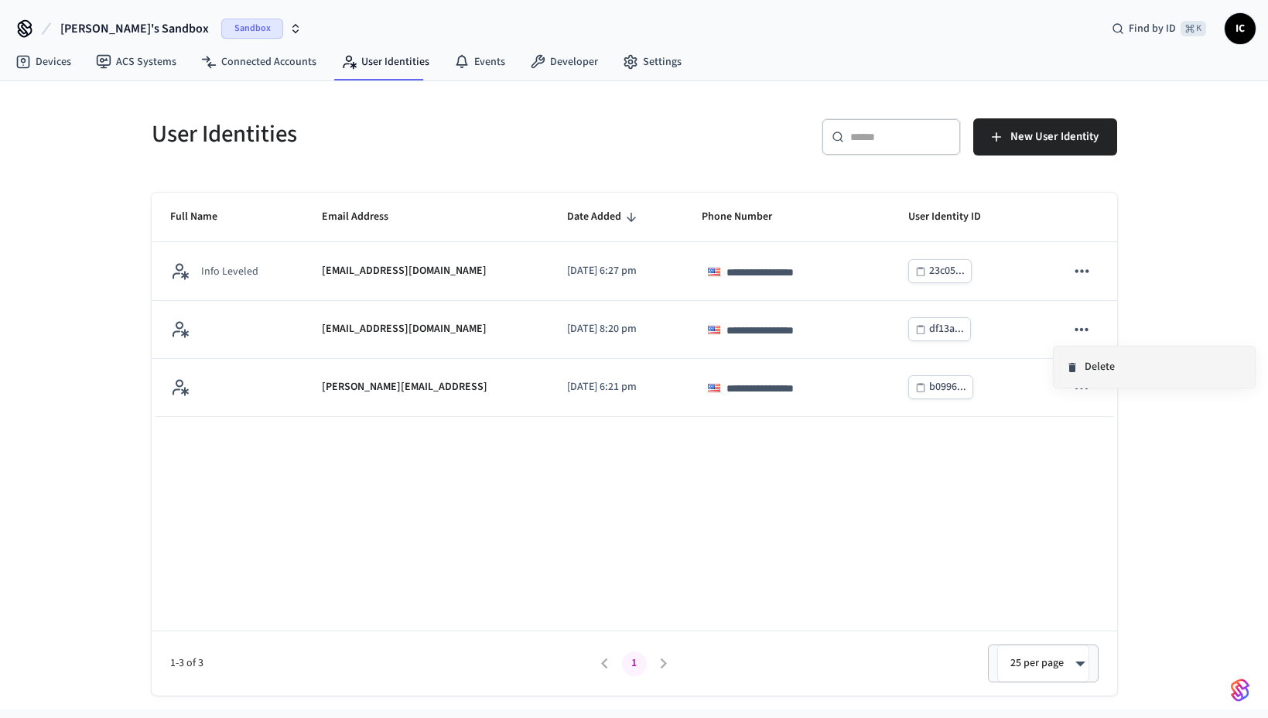
click at [1124, 368] on li "Delete" at bounding box center [1154, 367] width 201 height 41
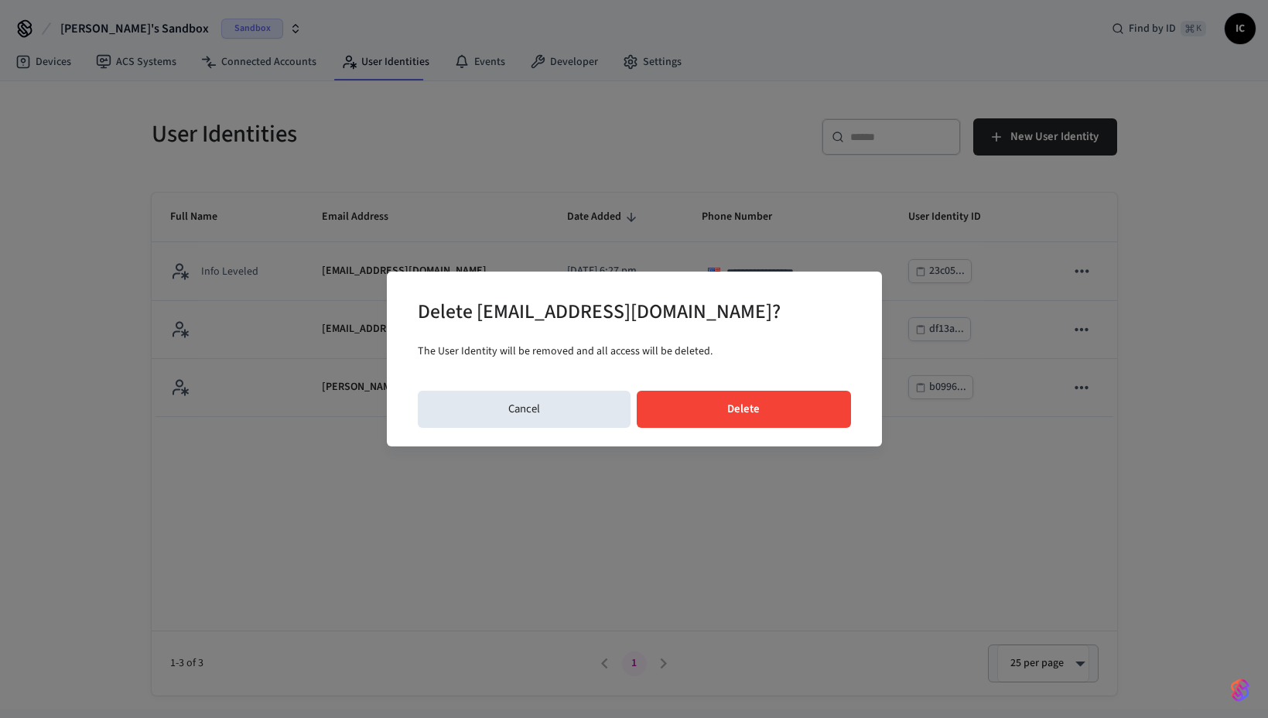
click at [776, 412] on button "Delete" at bounding box center [744, 409] width 214 height 37
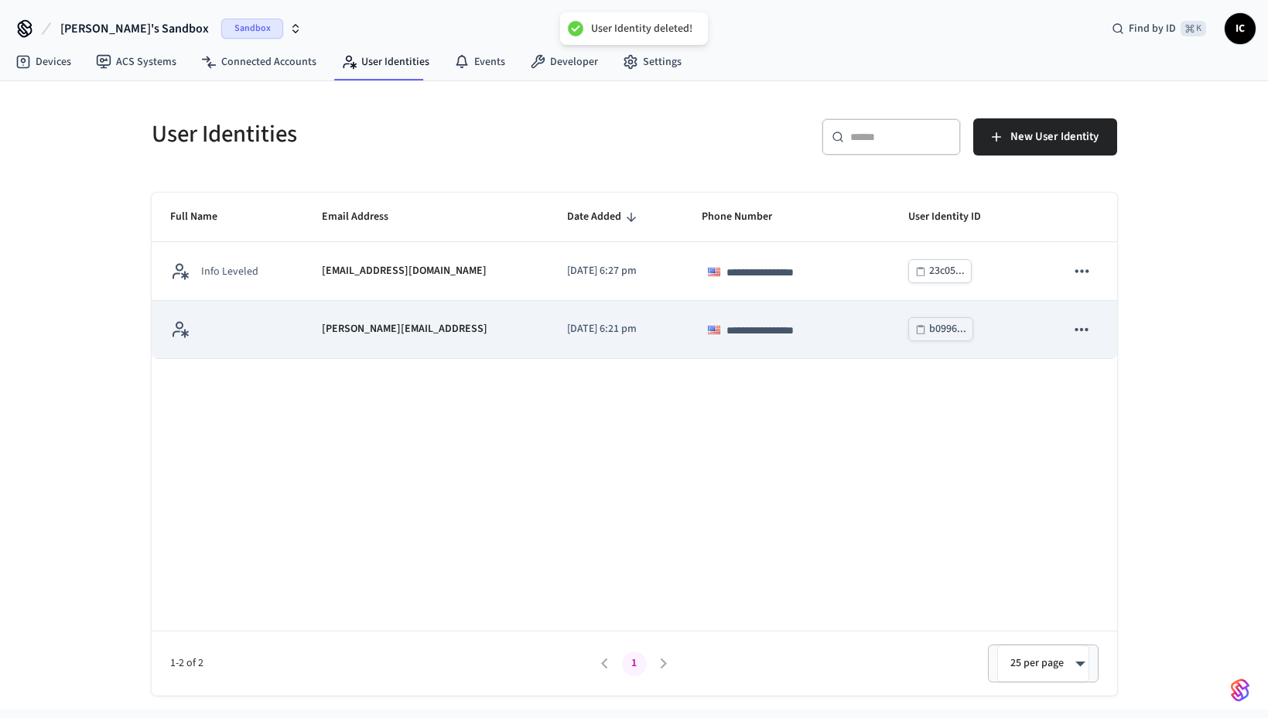
click at [1086, 329] on icon "sticky table" at bounding box center [1082, 328] width 13 height 3
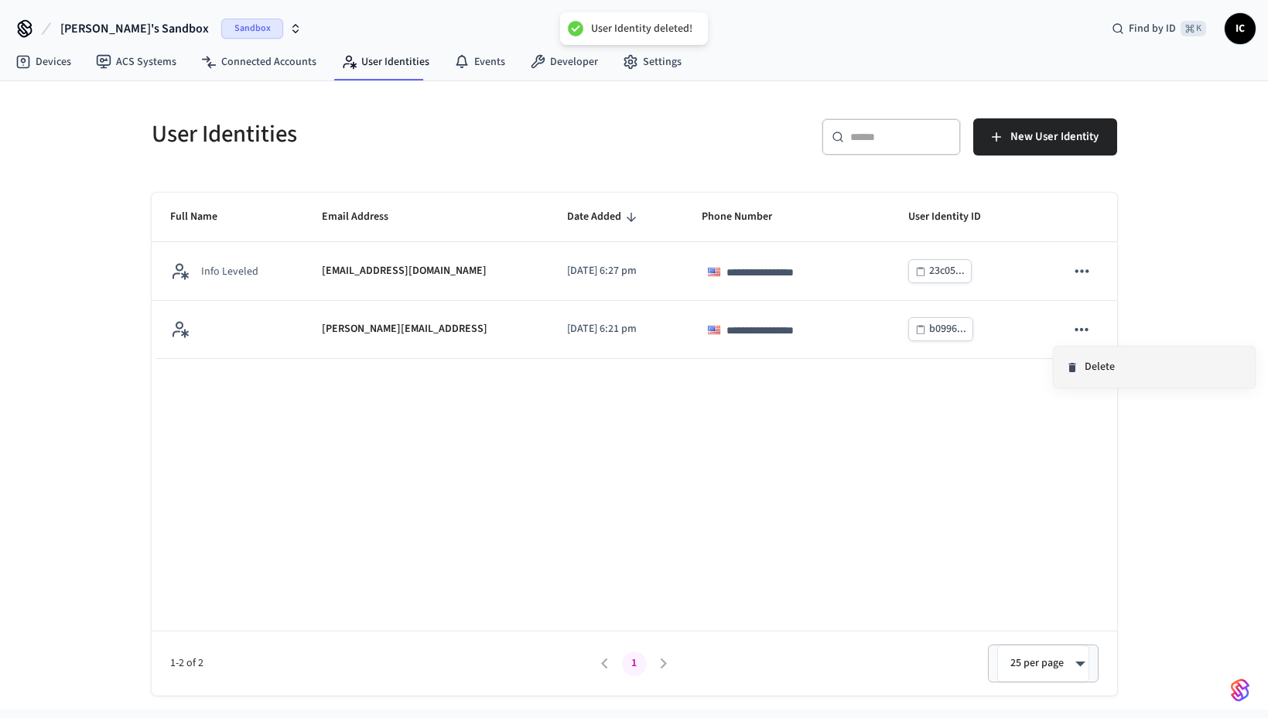
click at [1085, 362] on li "Delete" at bounding box center [1154, 367] width 201 height 41
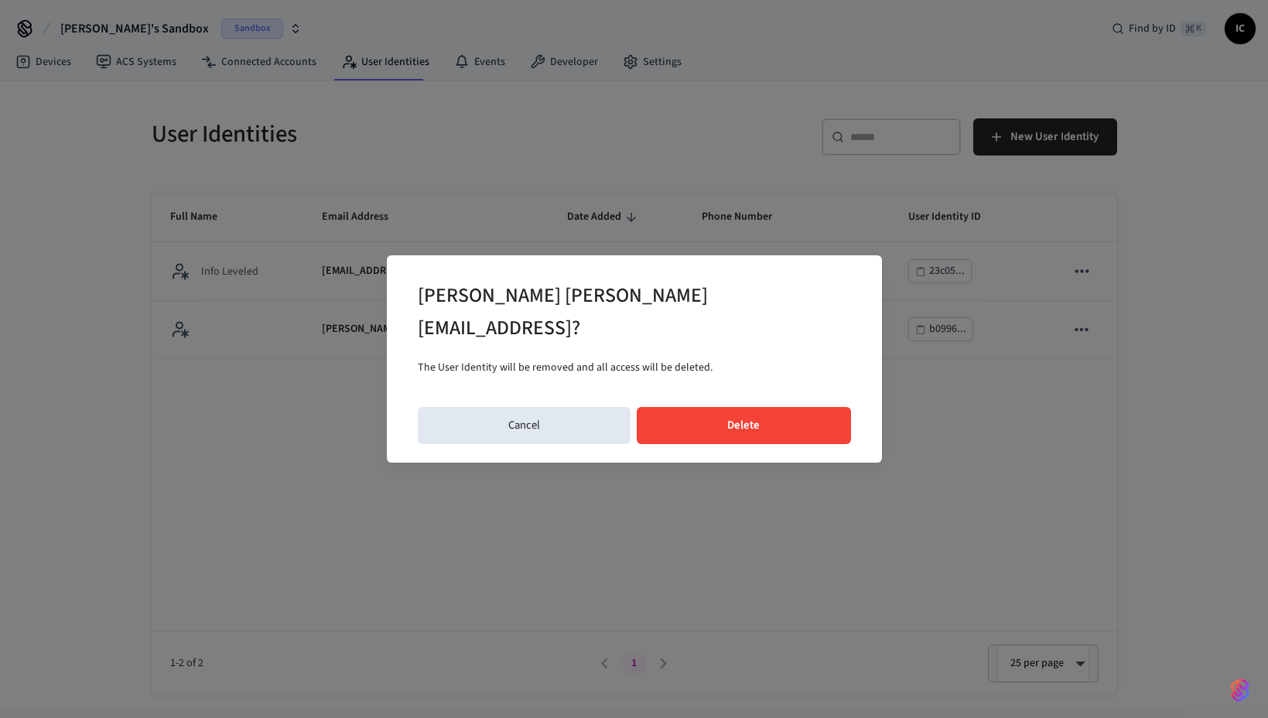
click at [788, 407] on button "Delete" at bounding box center [744, 425] width 214 height 37
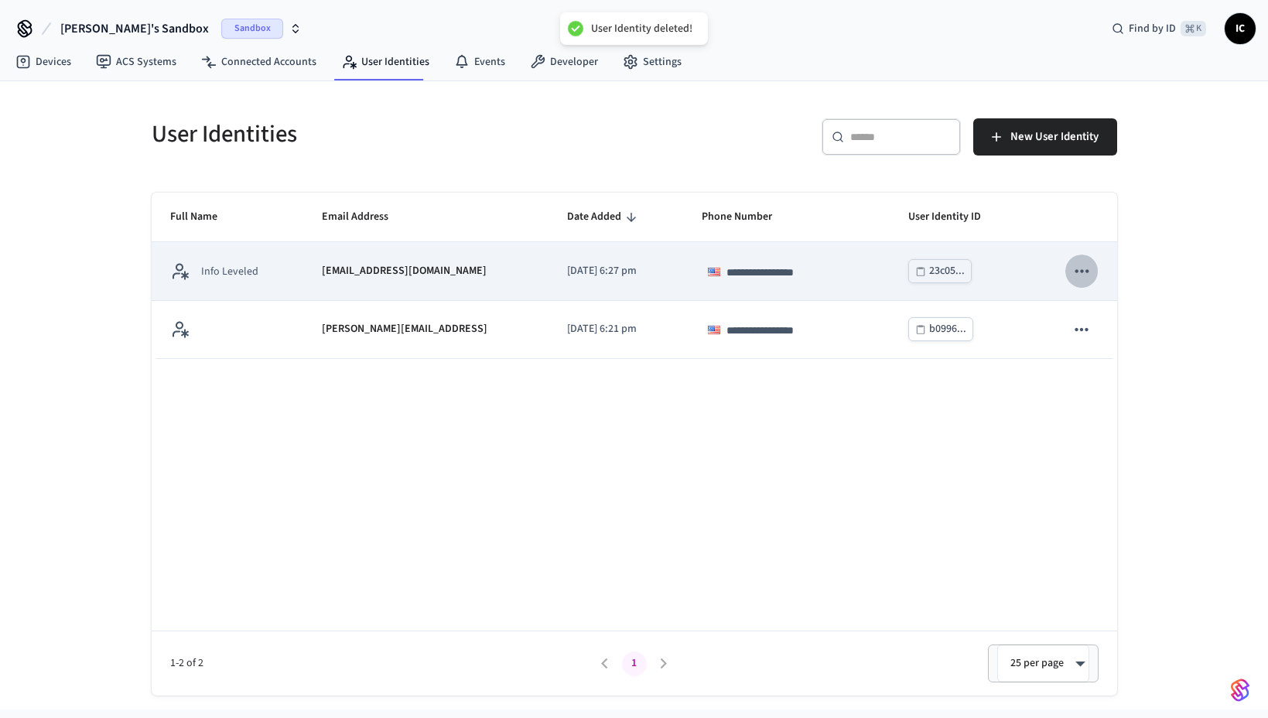
click at [1080, 269] on icon "sticky table" at bounding box center [1082, 271] width 20 height 20
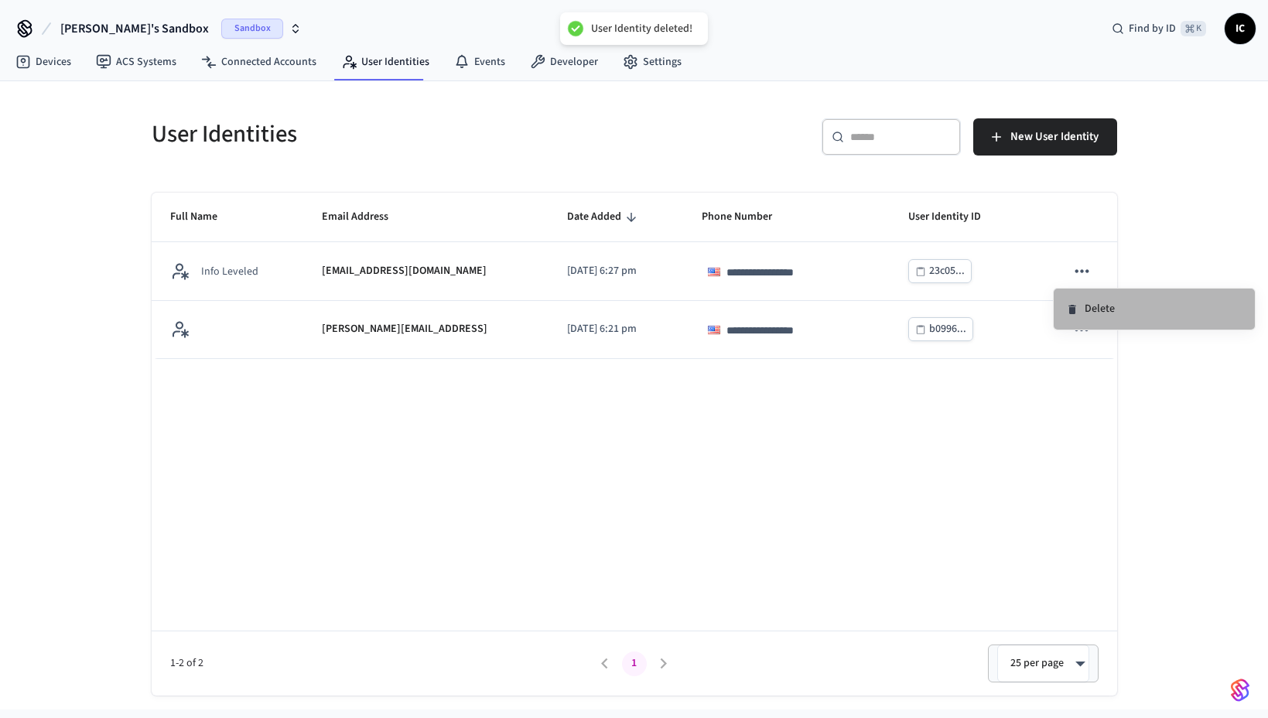
click at [1086, 303] on li "Delete" at bounding box center [1154, 309] width 201 height 41
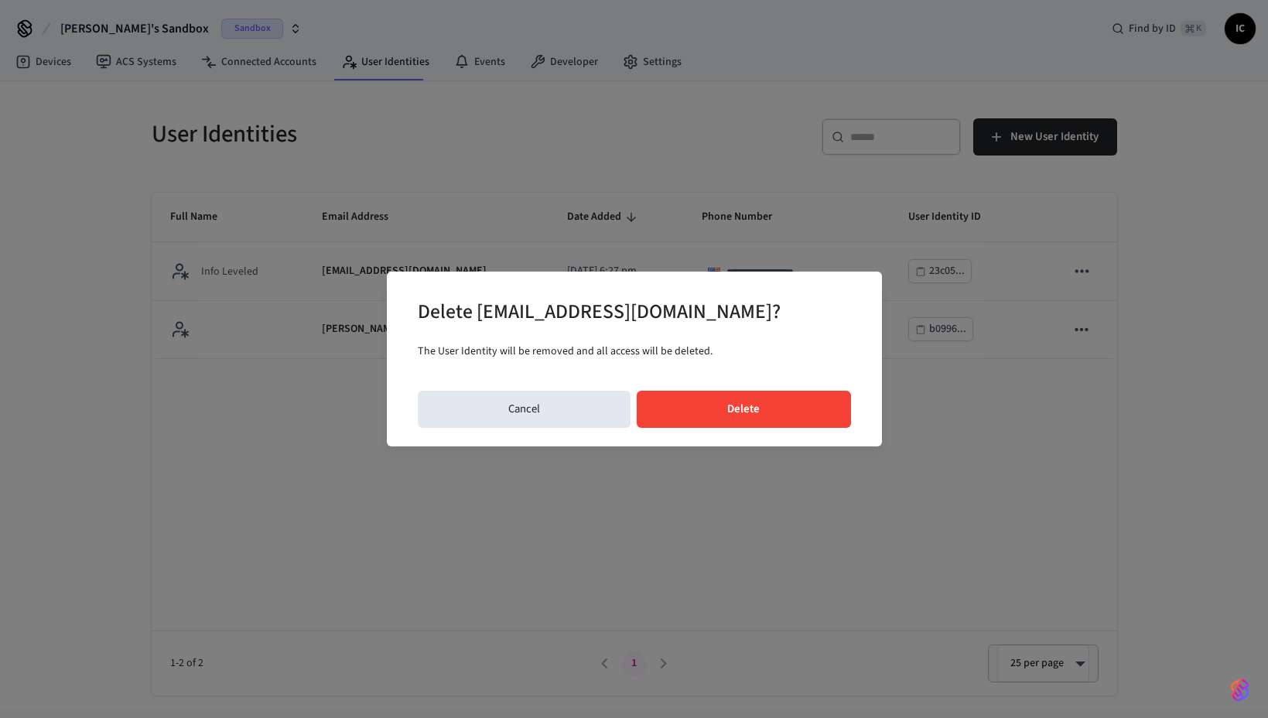
click at [755, 409] on button "Delete" at bounding box center [744, 409] width 214 height 37
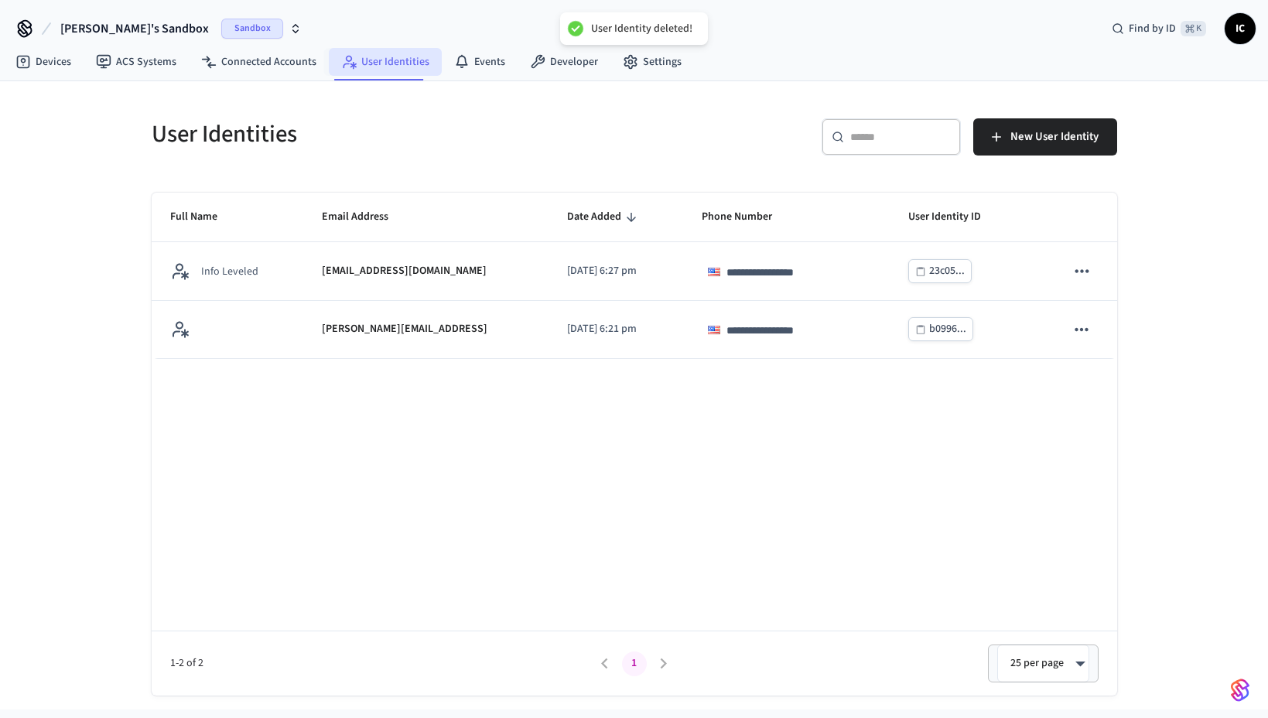
click at [351, 61] on icon at bounding box center [348, 61] width 15 height 15
click at [243, 63] on link "Connected Accounts" at bounding box center [259, 62] width 140 height 28
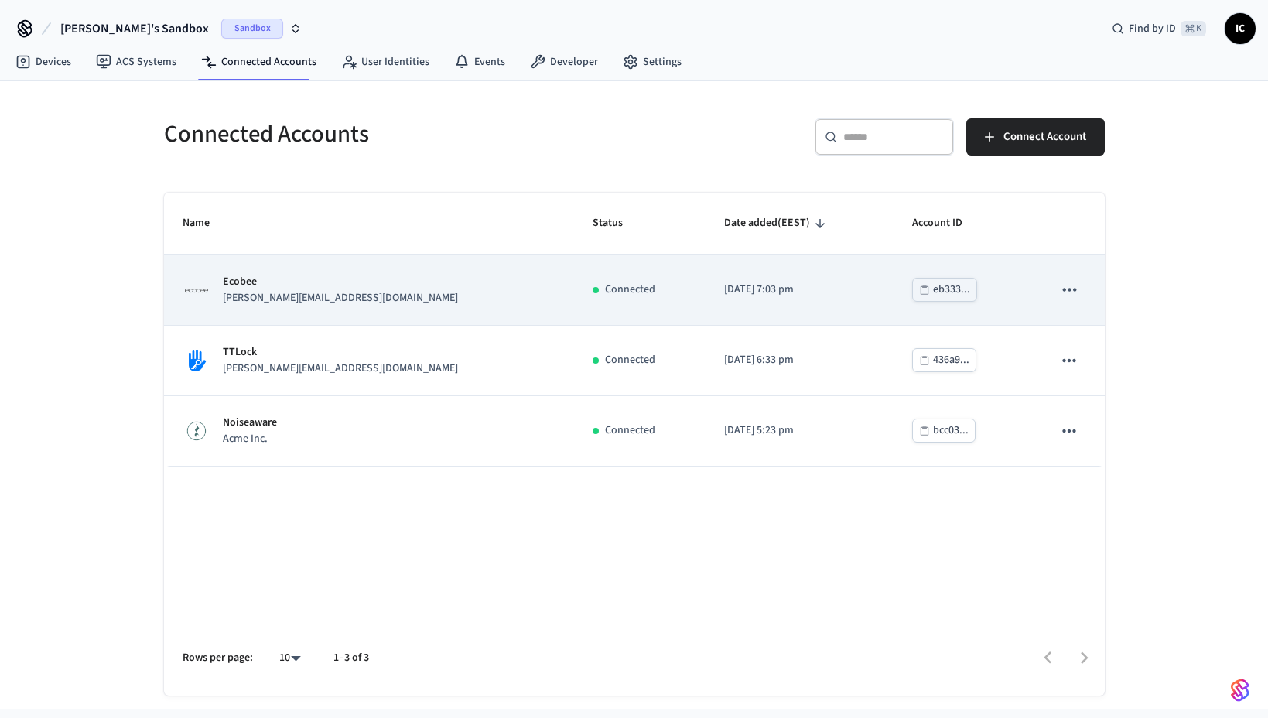
click at [1066, 290] on icon "sticky table" at bounding box center [1069, 289] width 20 height 20
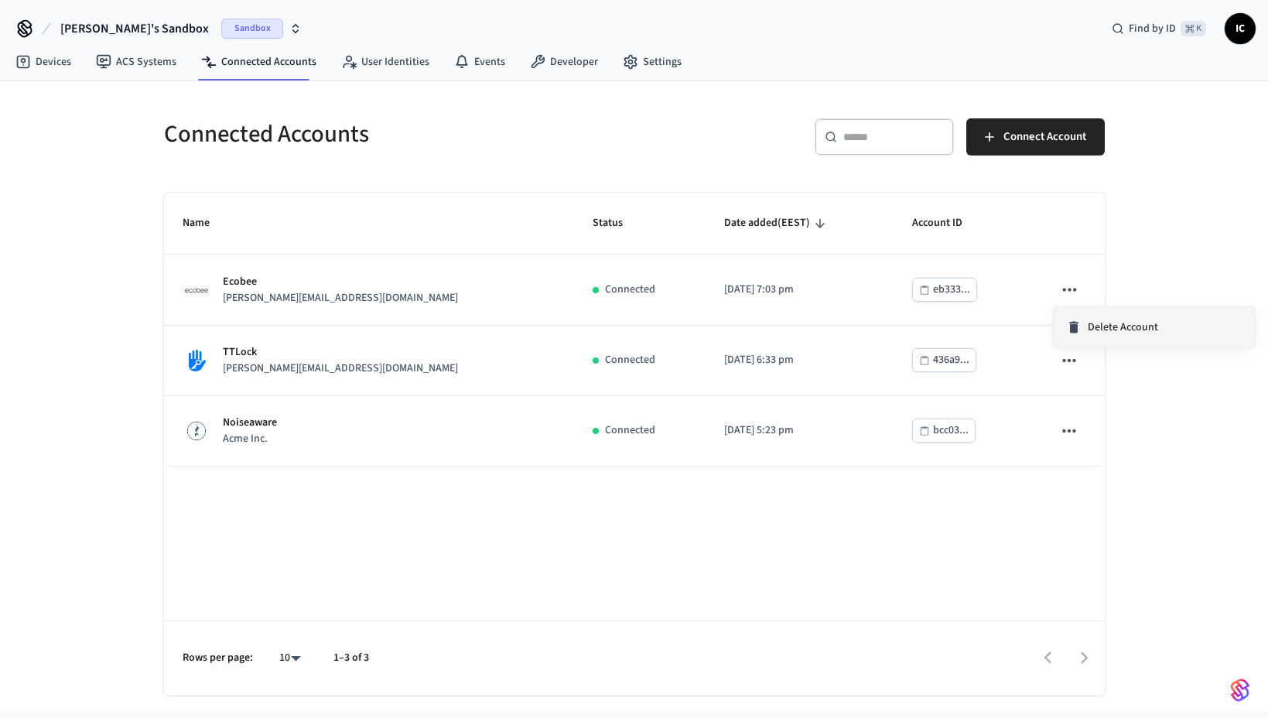
click at [1109, 323] on span "Delete Account" at bounding box center [1123, 327] width 70 height 15
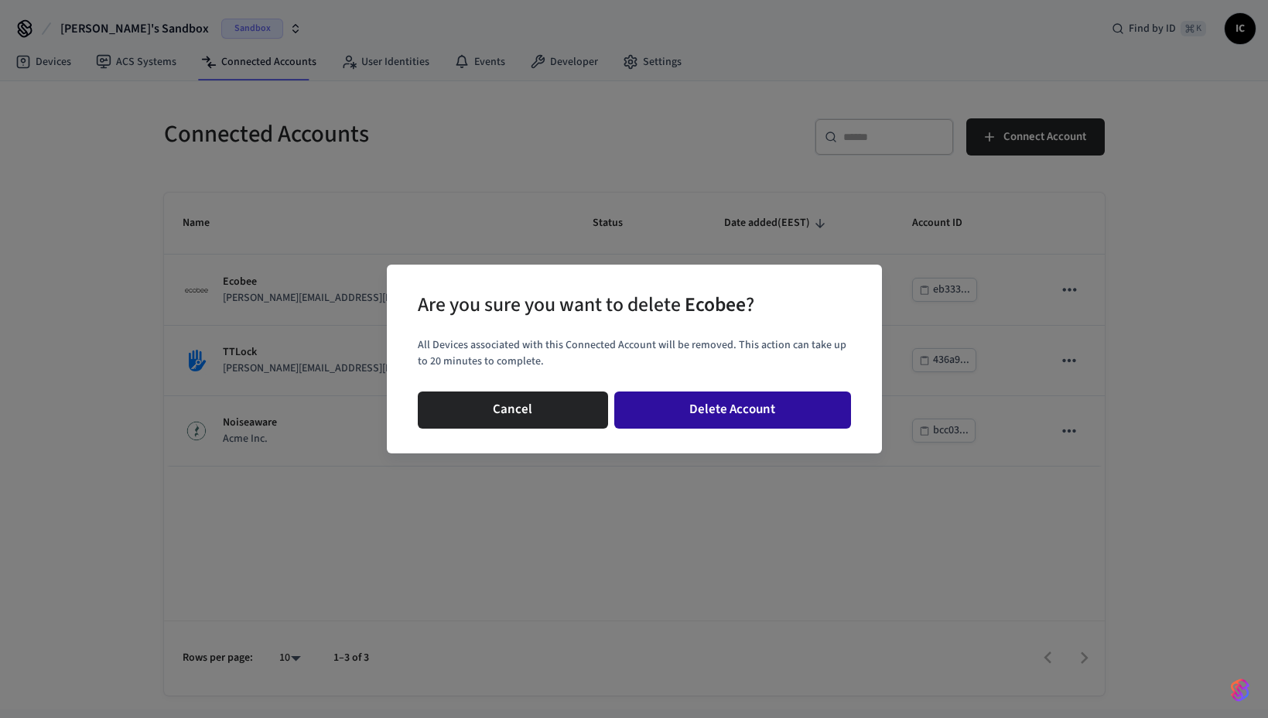
click at [776, 411] on button "Delete Account" at bounding box center [732, 410] width 237 height 37
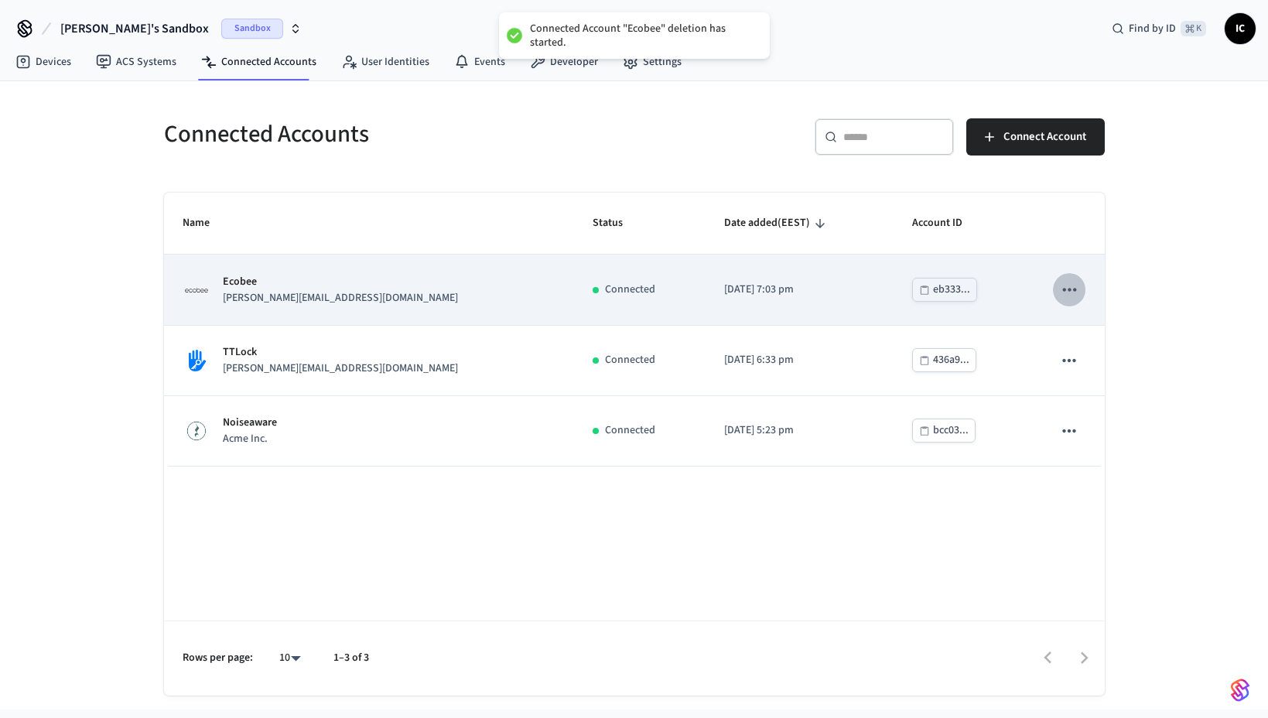
click at [1073, 286] on icon "sticky table" at bounding box center [1069, 289] width 20 height 20
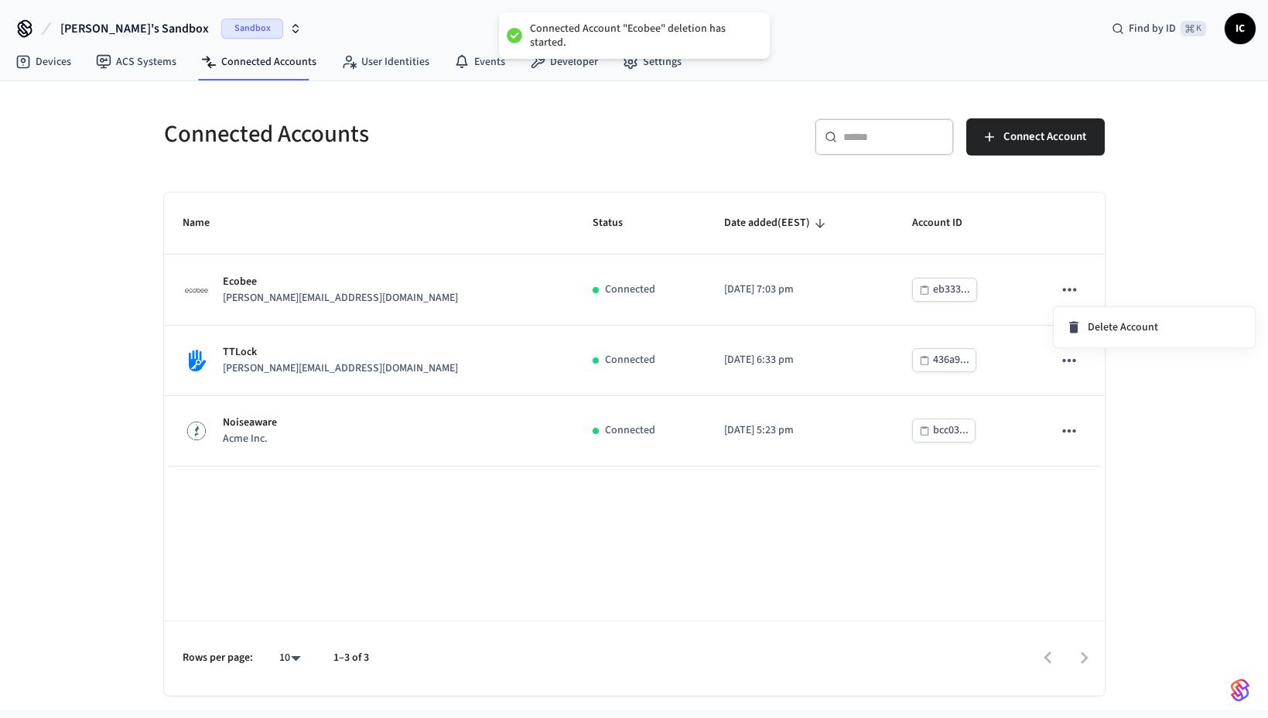
click at [1238, 452] on div at bounding box center [634, 359] width 1268 height 718
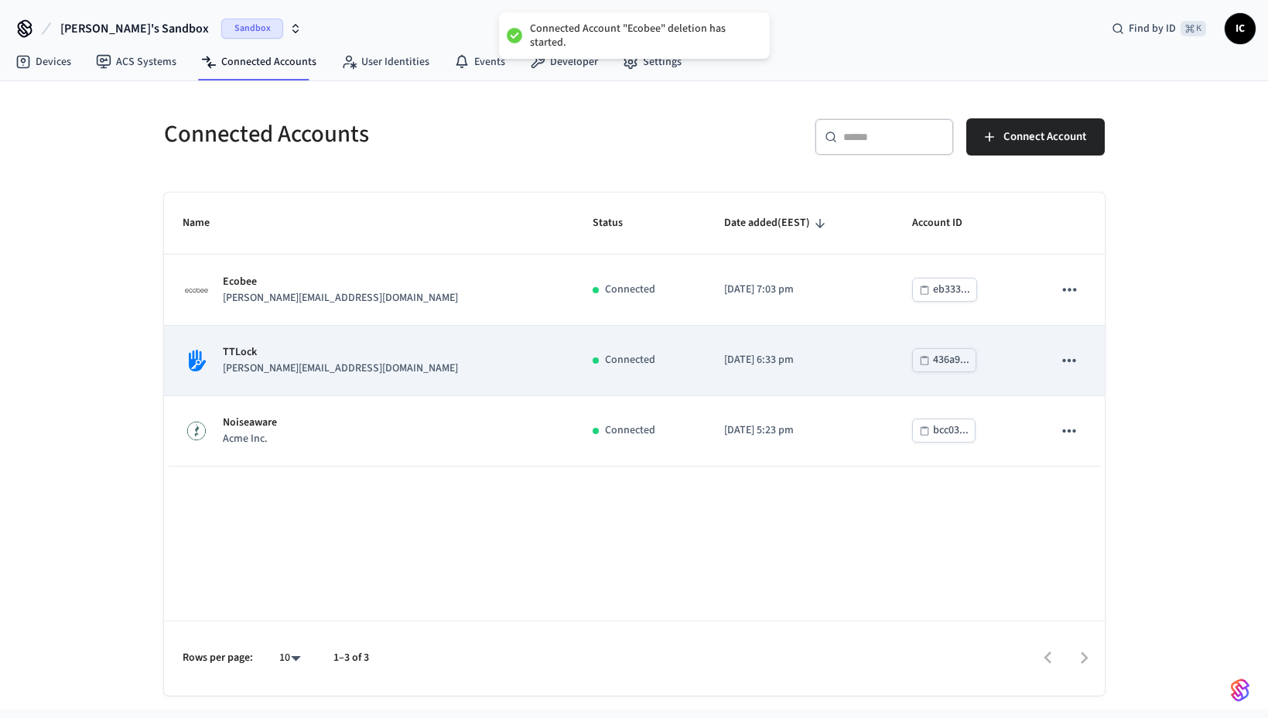
click at [1066, 358] on icon "sticky table" at bounding box center [1069, 361] width 20 height 20
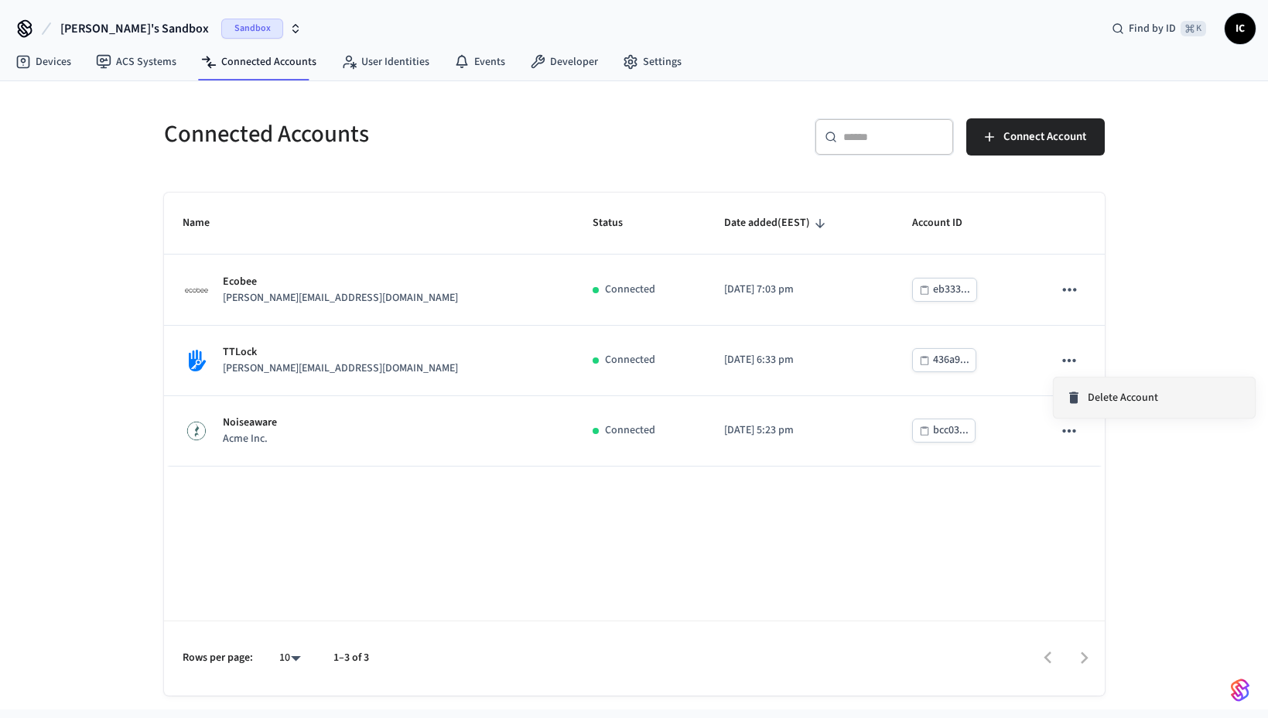
click at [1105, 401] on span "Delete Account" at bounding box center [1123, 397] width 70 height 15
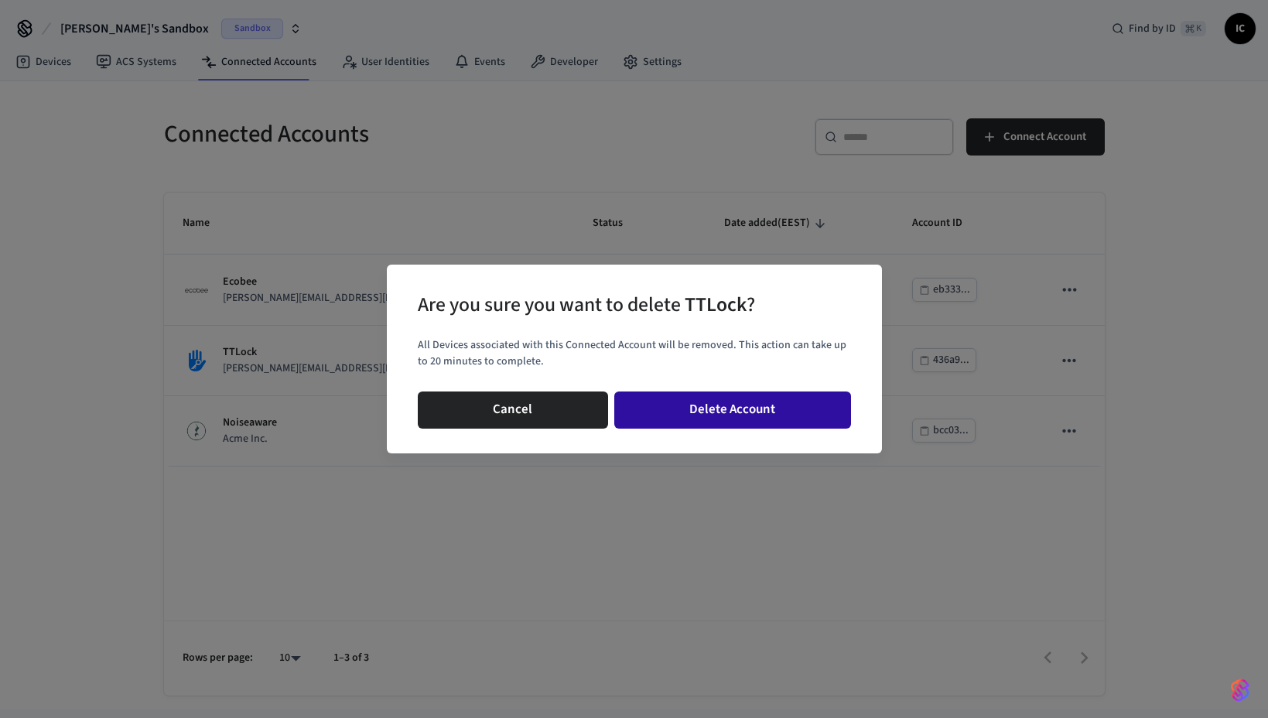
click at [645, 416] on button "Delete Account" at bounding box center [732, 410] width 237 height 37
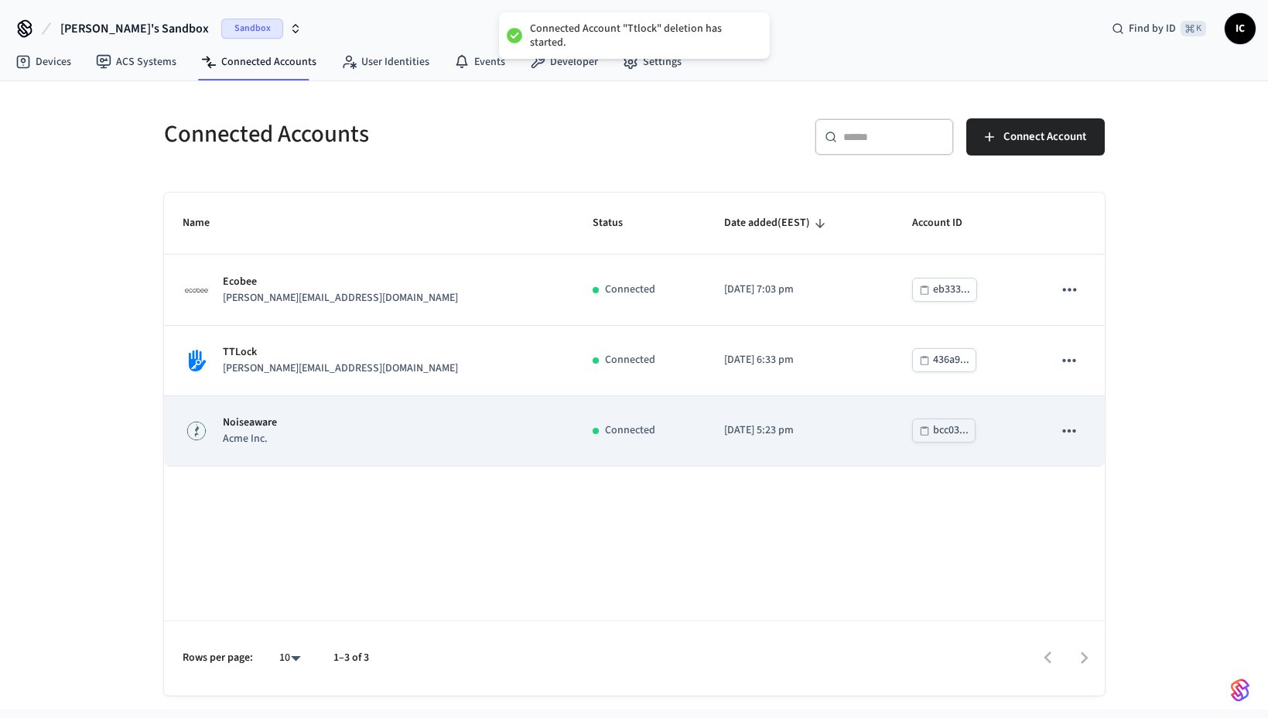
click at [1072, 430] on icon "sticky table" at bounding box center [1069, 431] width 20 height 20
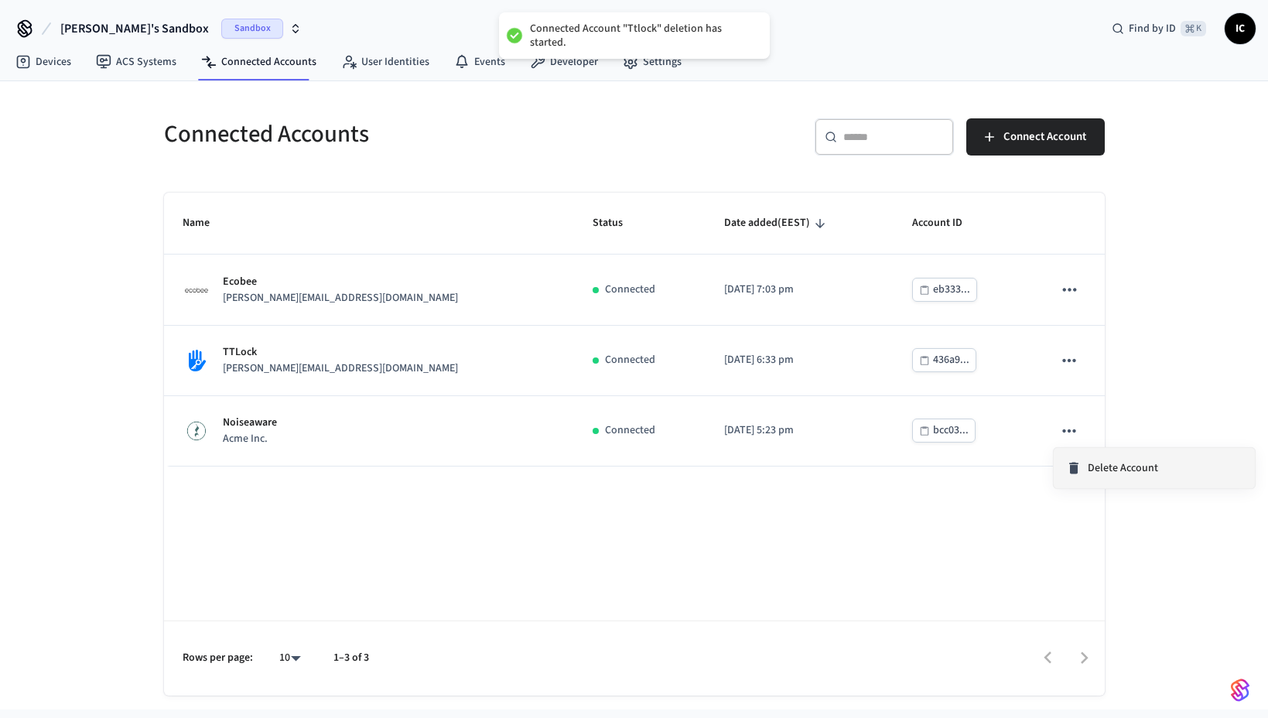
click at [1128, 458] on li "Delete Account" at bounding box center [1154, 468] width 201 height 40
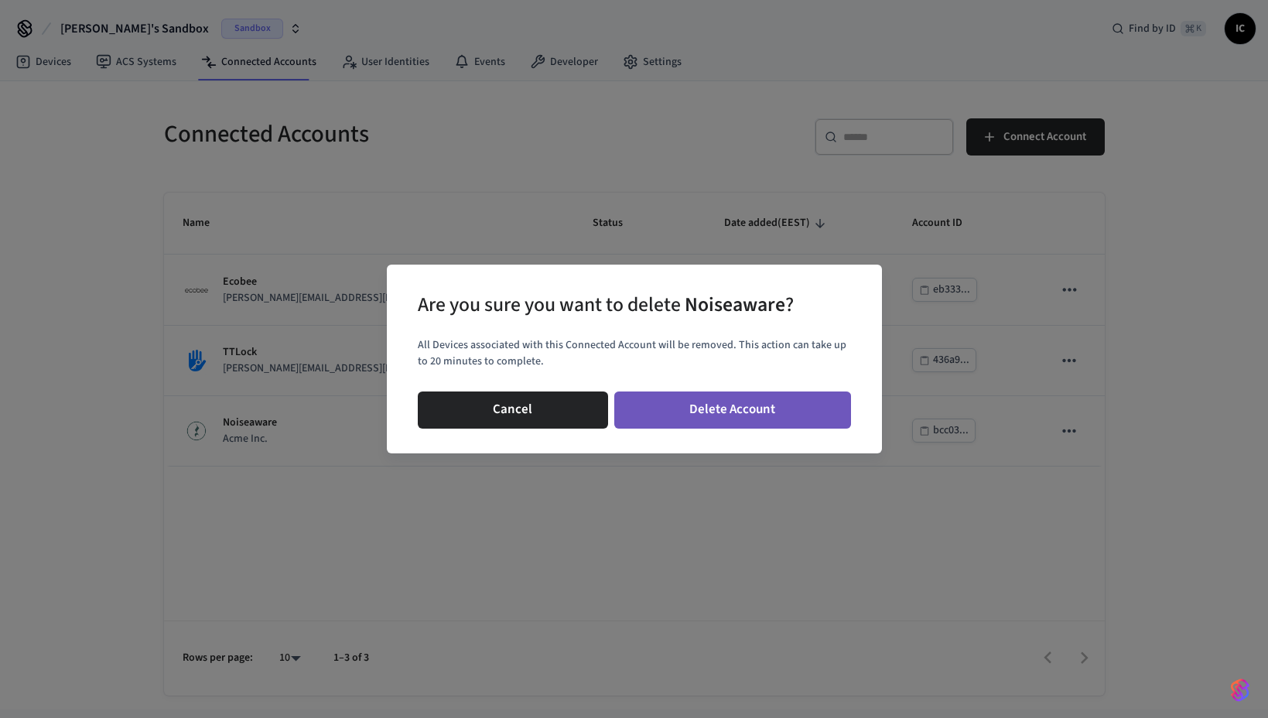
click at [753, 412] on button "Delete Account" at bounding box center [732, 410] width 237 height 37
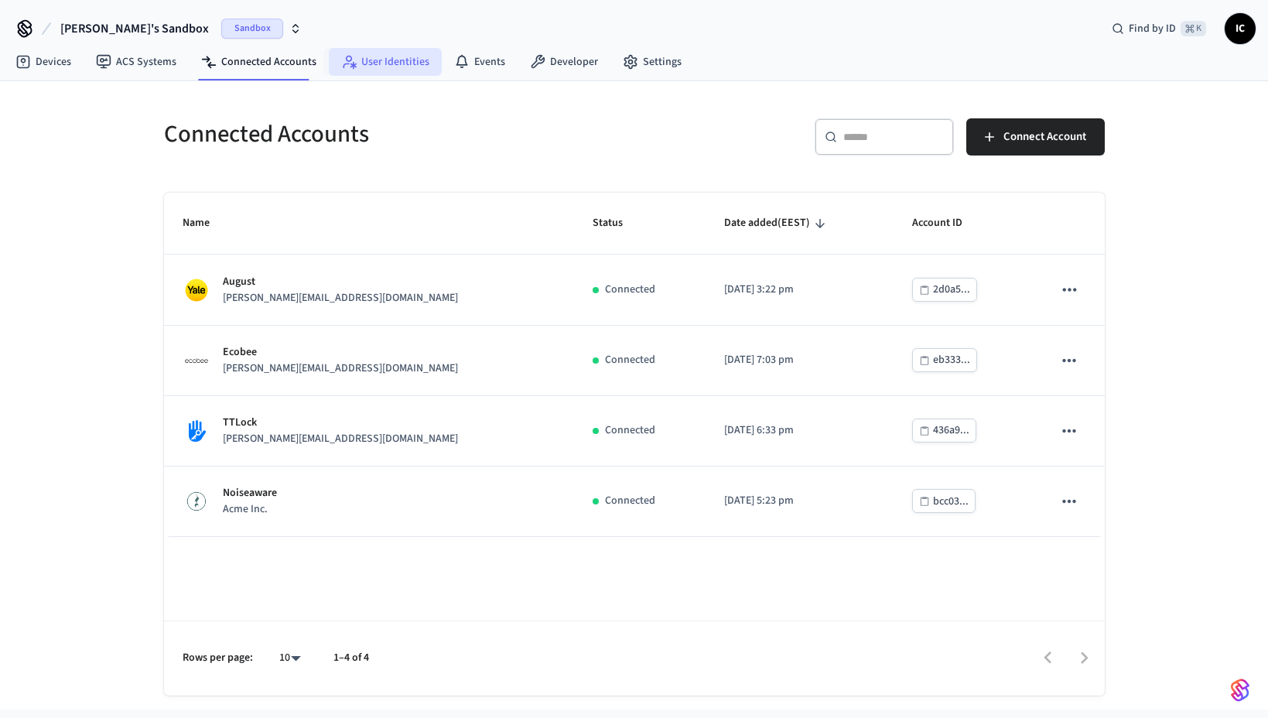
click at [397, 69] on link "User Identities" at bounding box center [385, 62] width 113 height 28
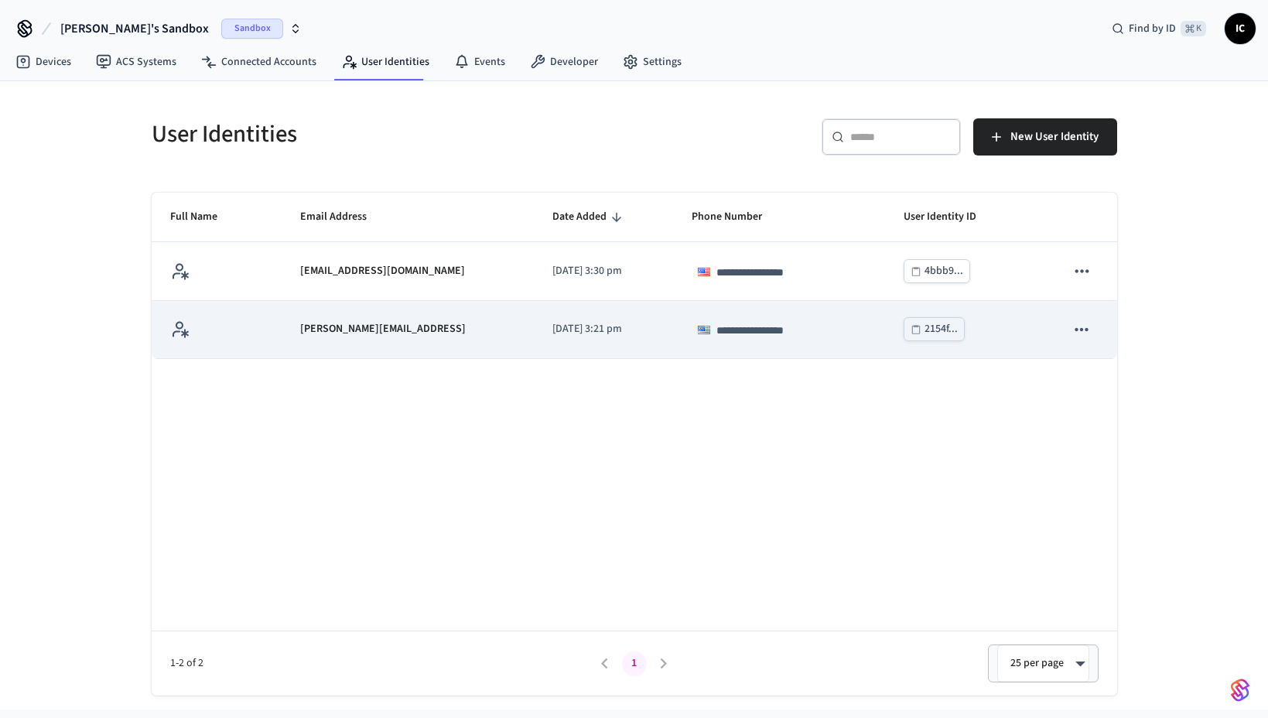
click at [392, 325] on div "[PERSON_NAME][EMAIL_ADDRESS]" at bounding box center [408, 329] width 216 height 16
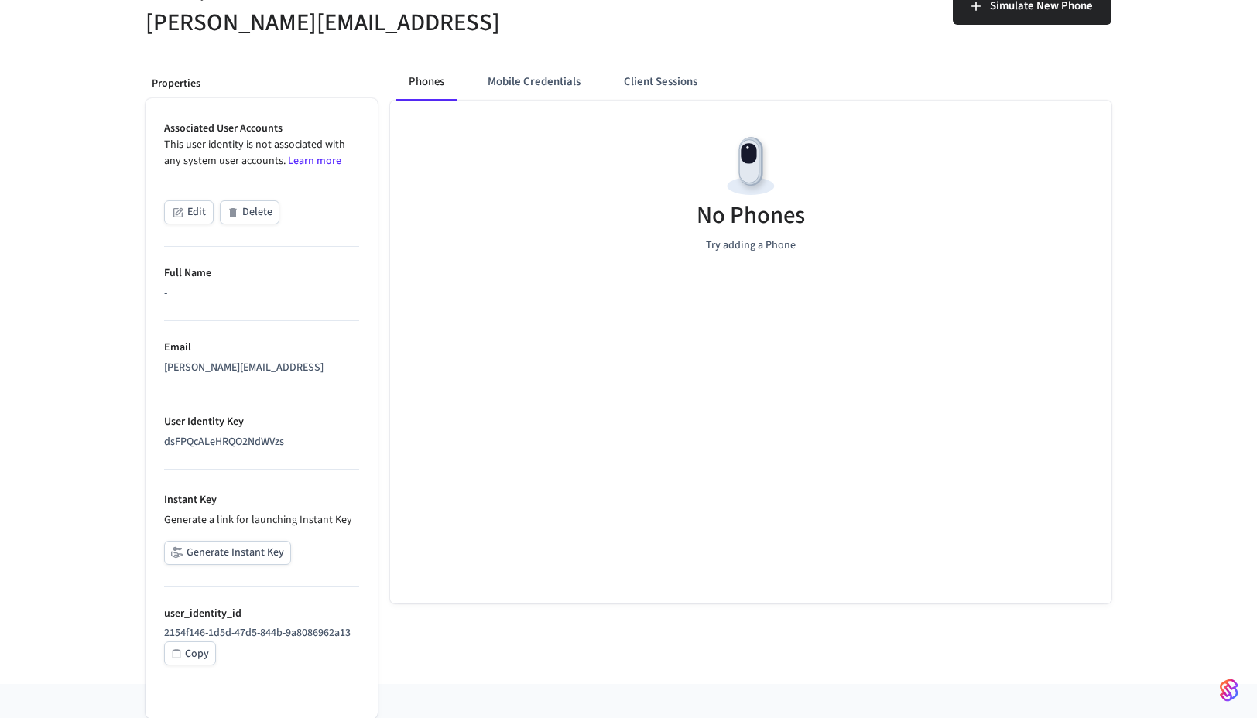
scroll to position [165, 0]
click at [244, 440] on div "dsFPQcALeHRQO2NdWVzs" at bounding box center [261, 441] width 195 height 16
copy div "dsFPQcALeHRQO2NdWVzs"
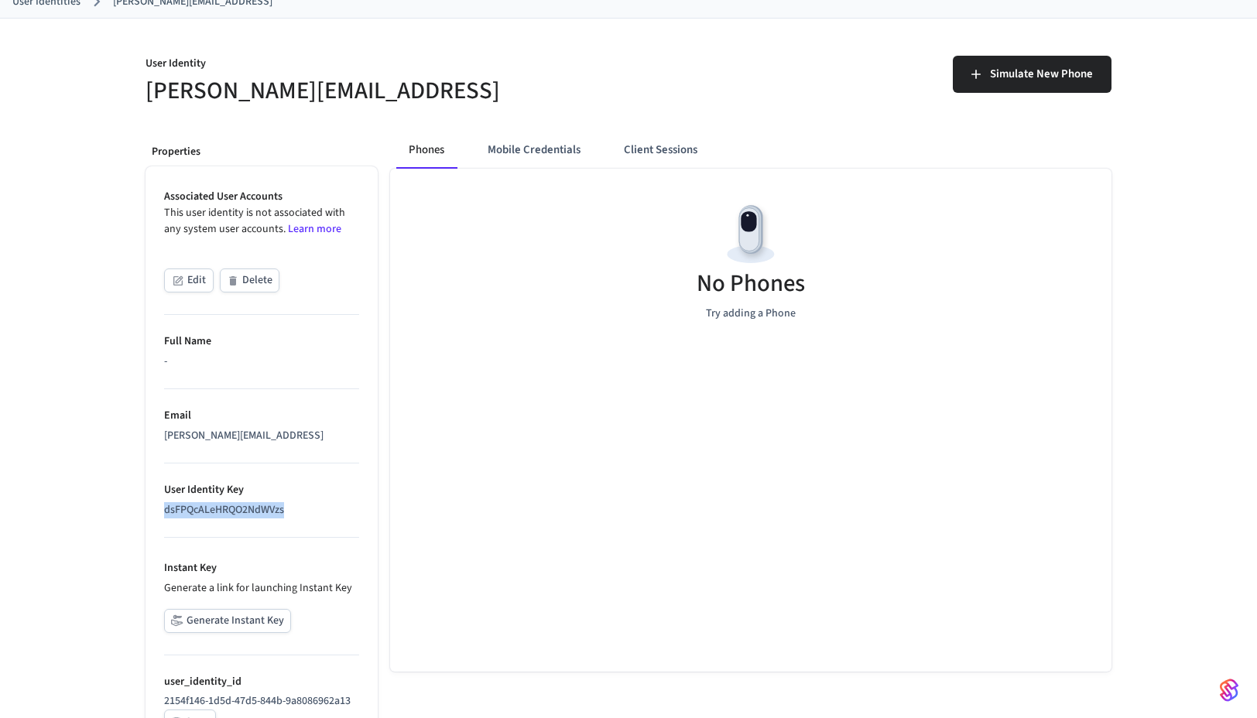
scroll to position [0, 0]
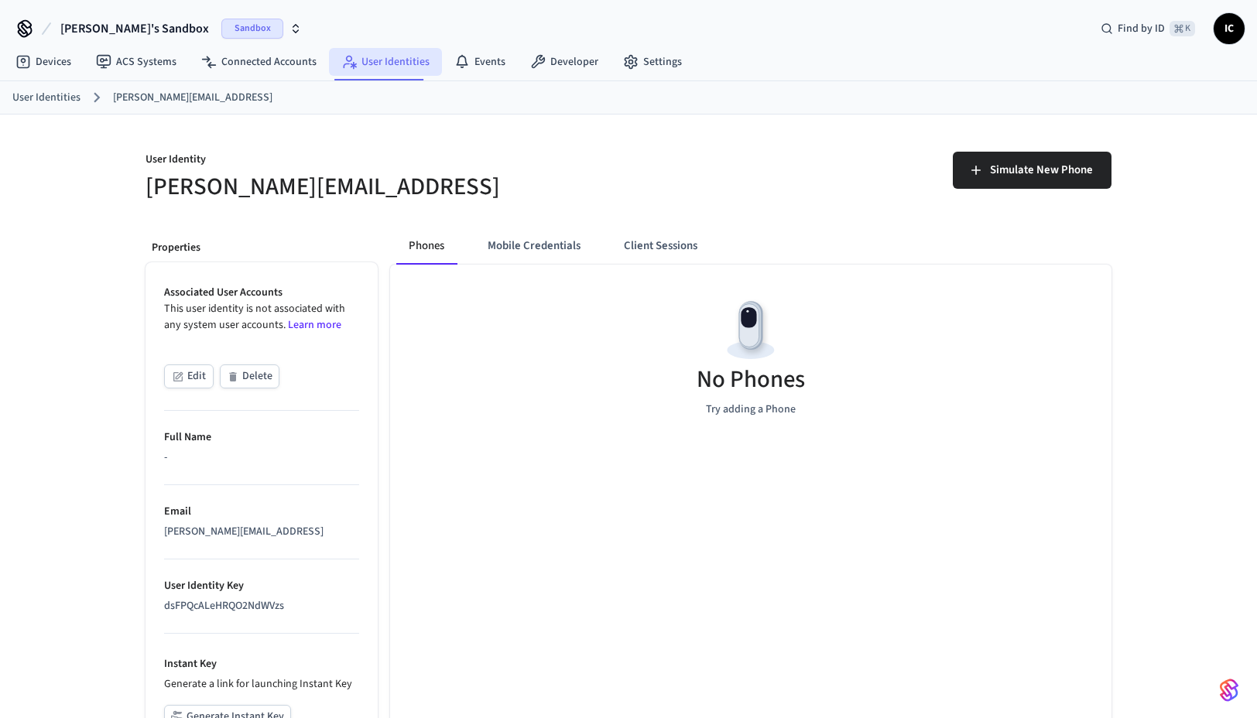
click at [392, 56] on link "User Identities" at bounding box center [385, 62] width 113 height 28
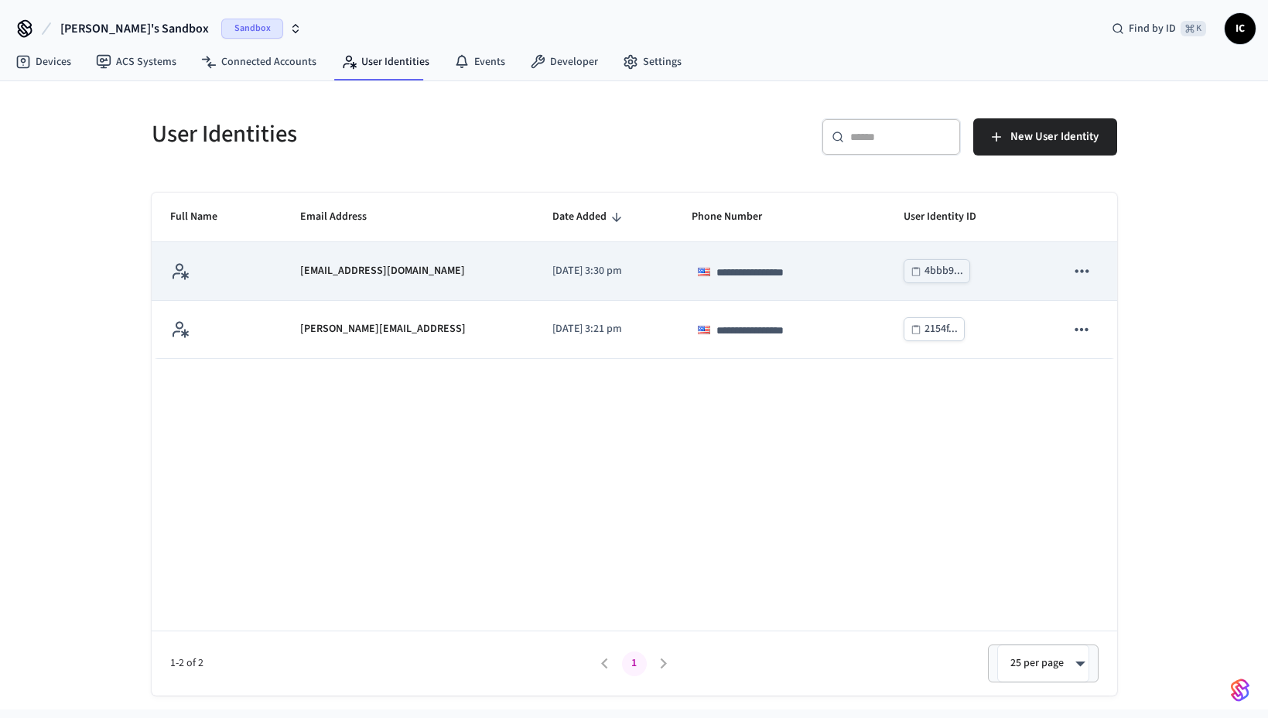
click at [1083, 269] on icon "sticky table" at bounding box center [1082, 271] width 20 height 20
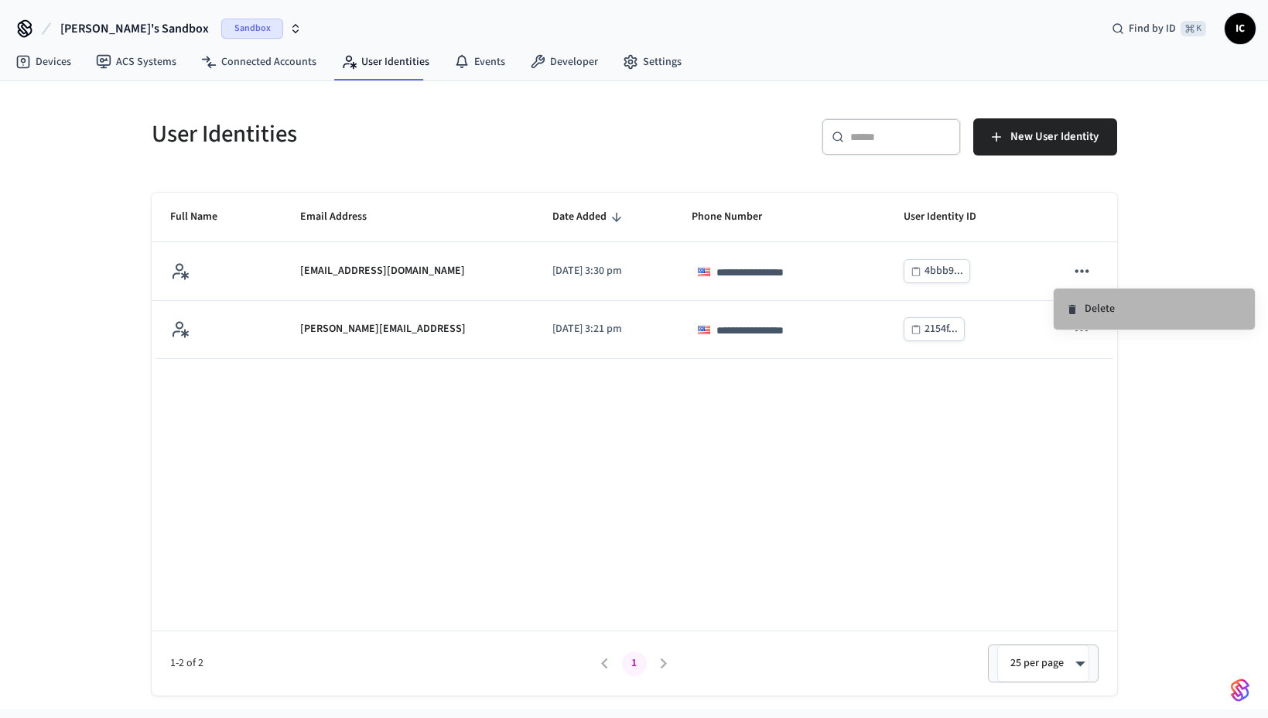
click at [1095, 308] on li "Delete" at bounding box center [1154, 309] width 201 height 41
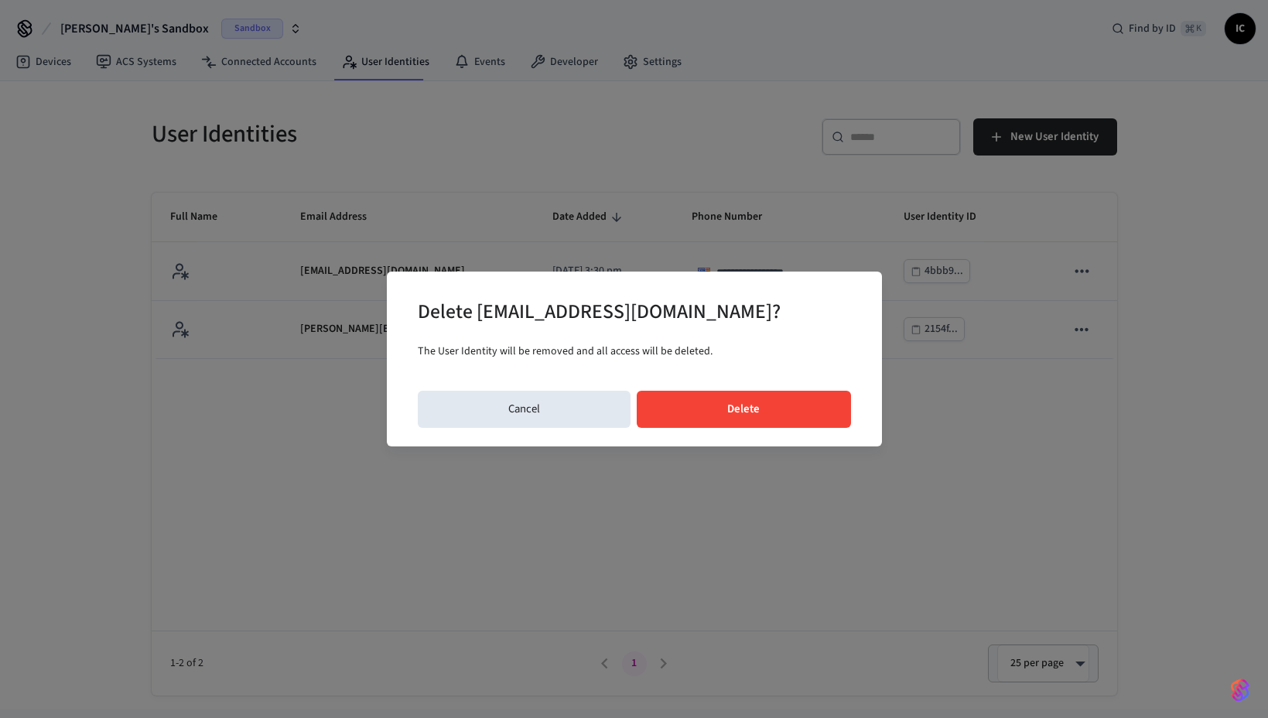
click at [795, 401] on button "Delete" at bounding box center [744, 409] width 214 height 37
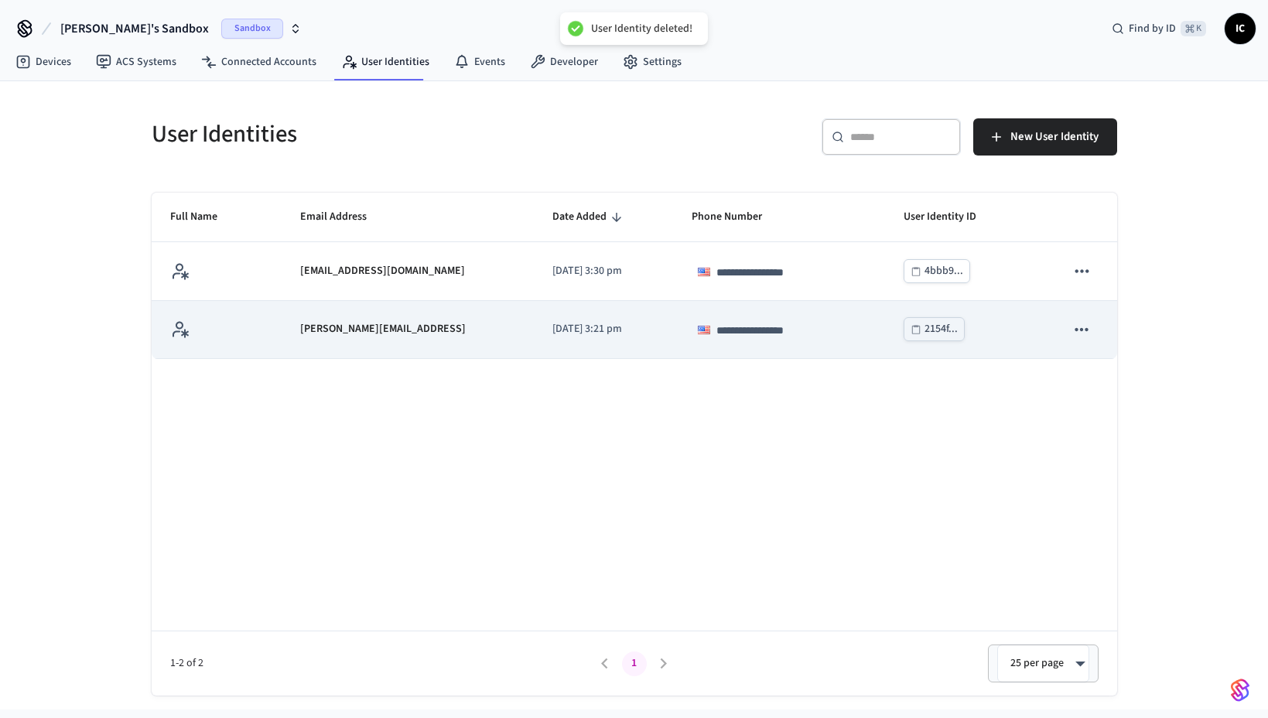
click at [1082, 332] on icon "sticky table" at bounding box center [1082, 330] width 20 height 20
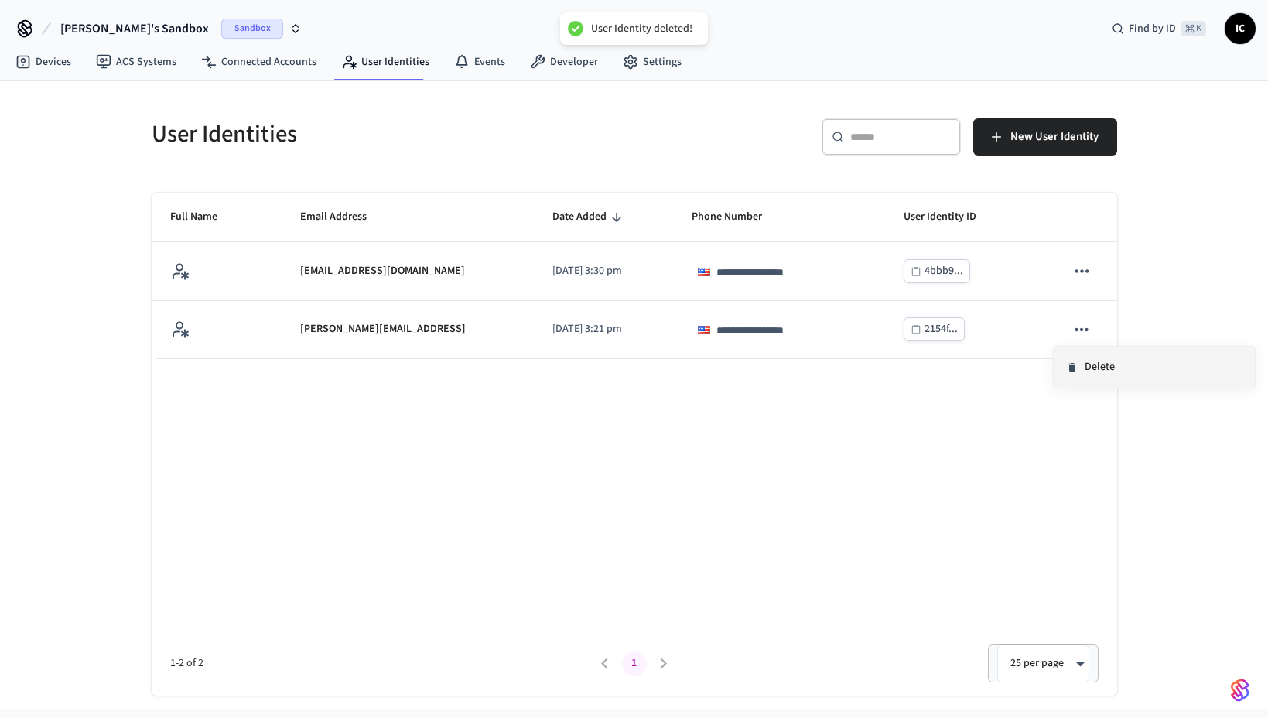
click at [1104, 382] on li "Delete" at bounding box center [1154, 367] width 201 height 41
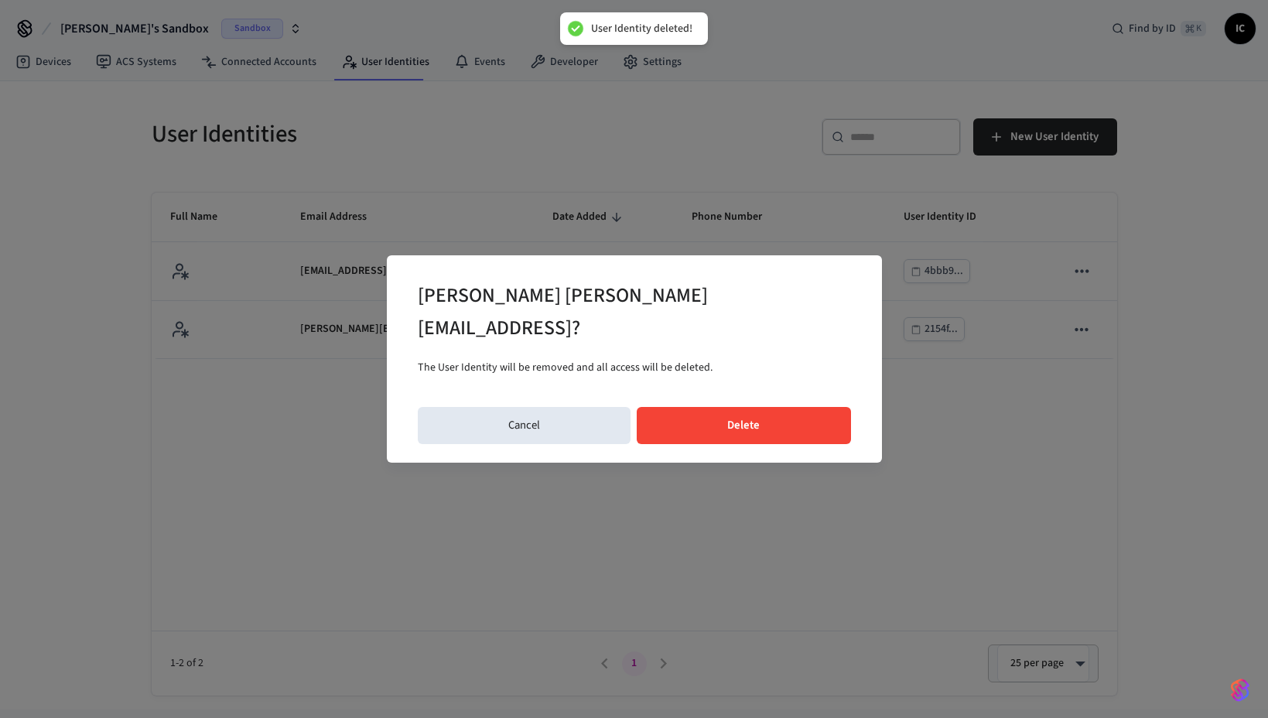
click at [759, 408] on button "Delete" at bounding box center [744, 425] width 214 height 37
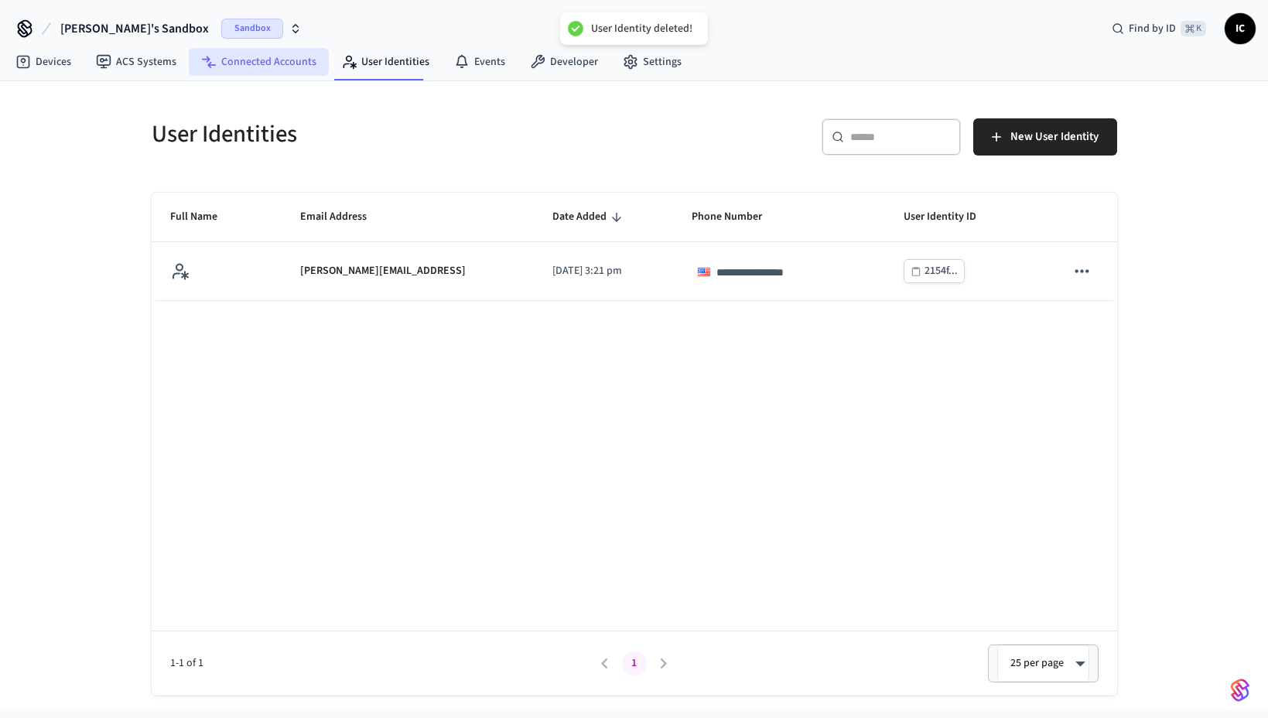
click at [242, 61] on link "Connected Accounts" at bounding box center [259, 62] width 140 height 28
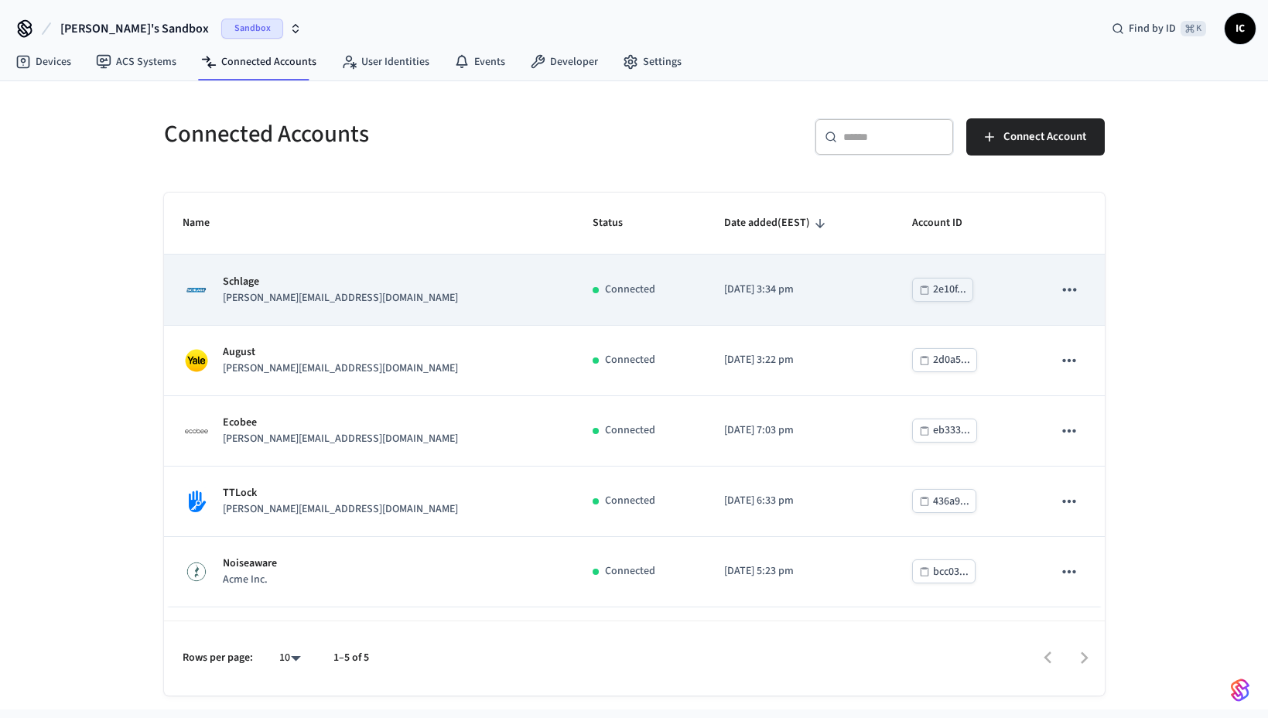
click at [1070, 289] on icon "sticky table" at bounding box center [1069, 289] width 13 height 3
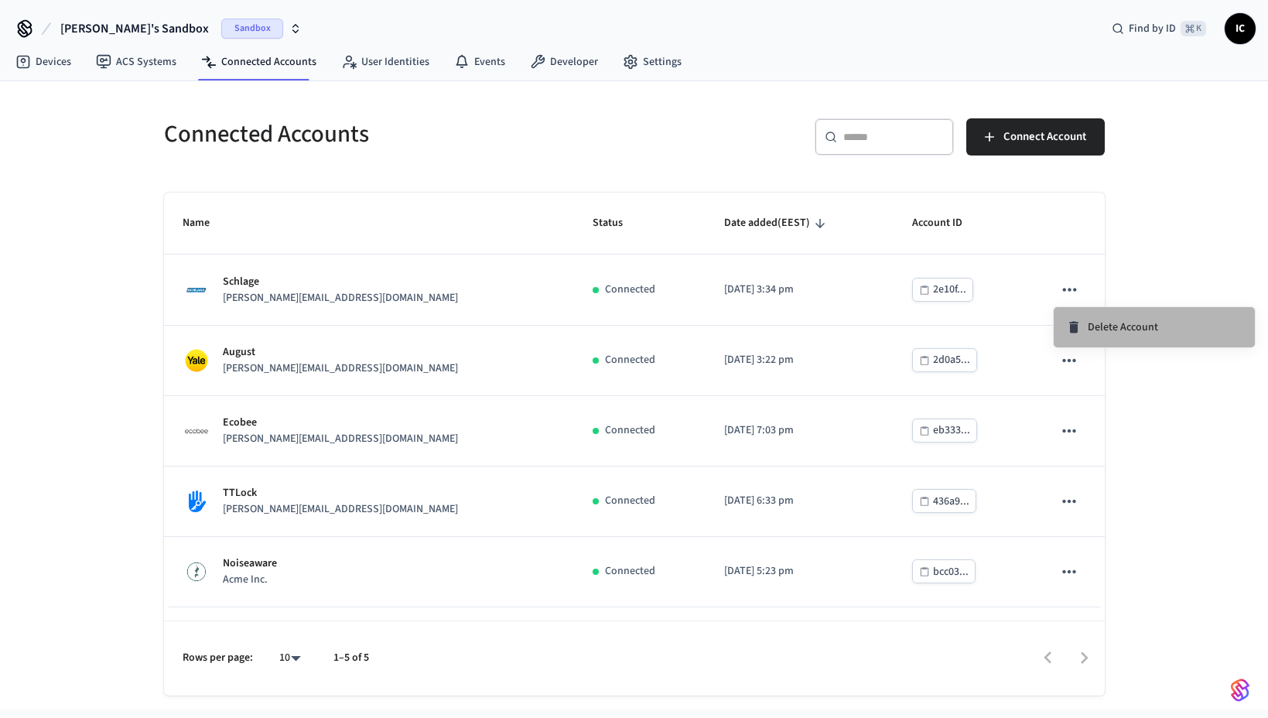
click at [1119, 324] on span "Delete Account" at bounding box center [1123, 327] width 70 height 15
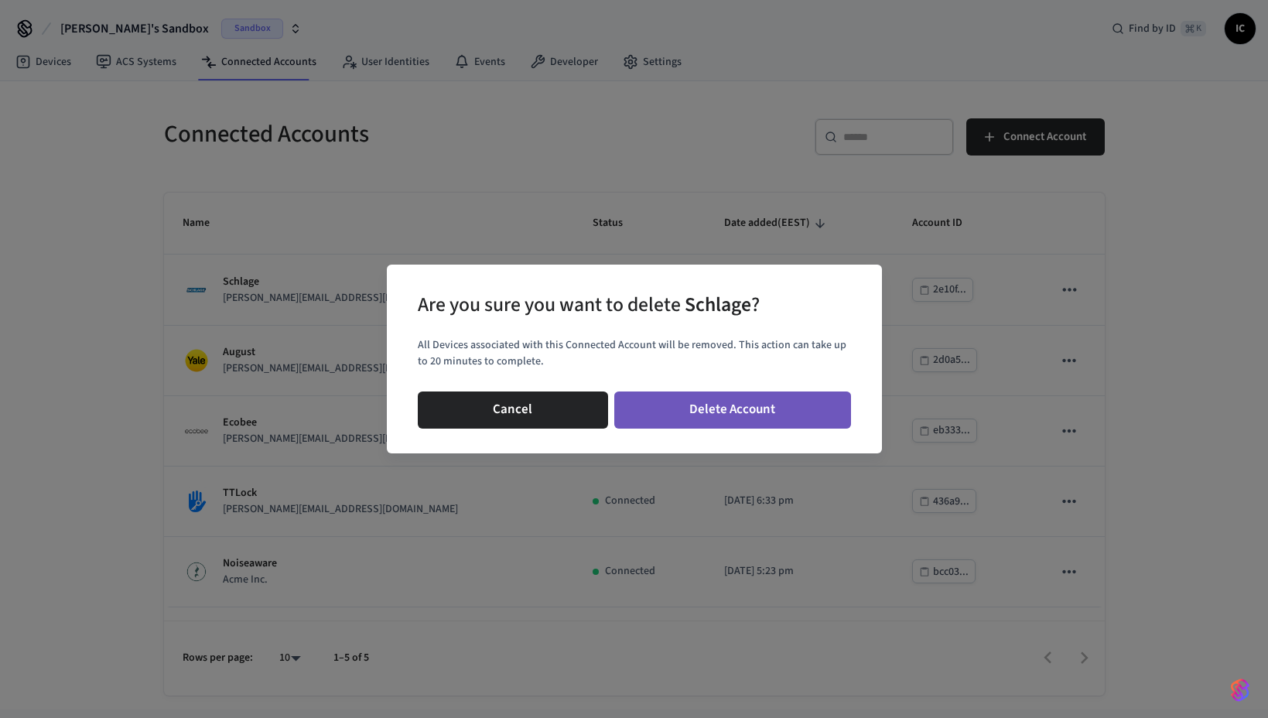
click at [760, 413] on button "Delete Account" at bounding box center [732, 410] width 237 height 37
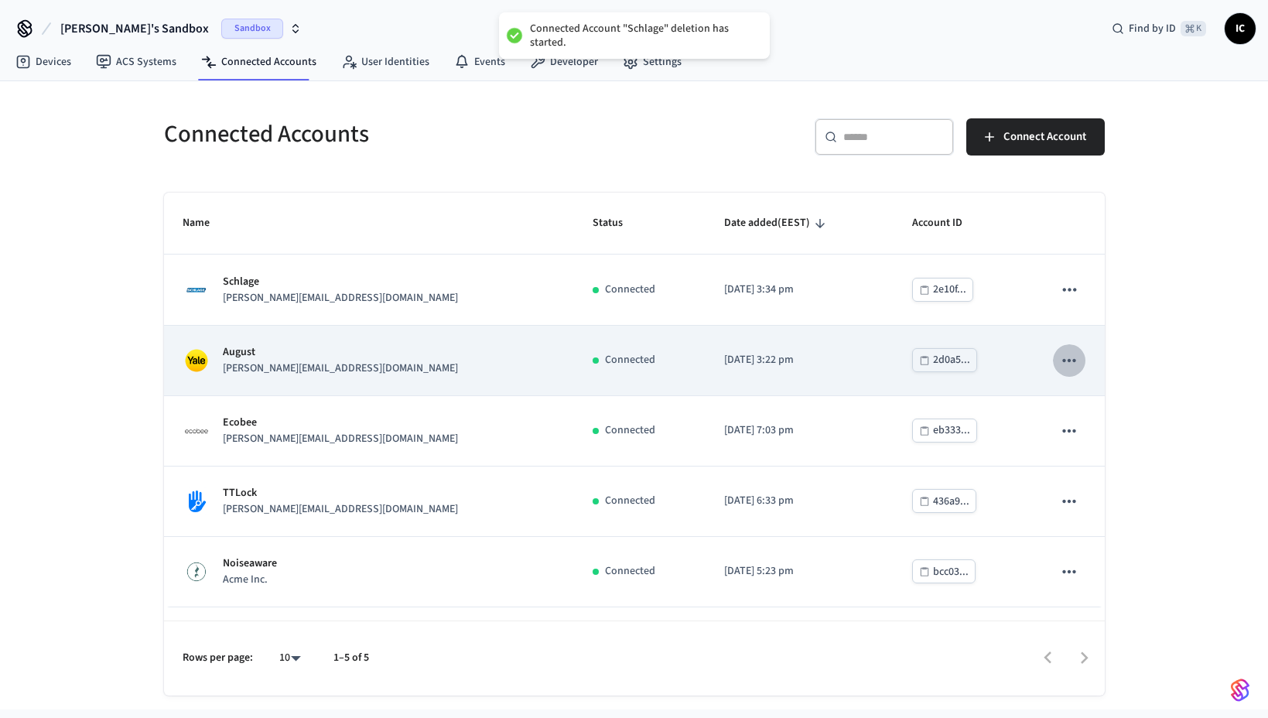
click at [1072, 361] on icon "sticky table" at bounding box center [1069, 361] width 20 height 20
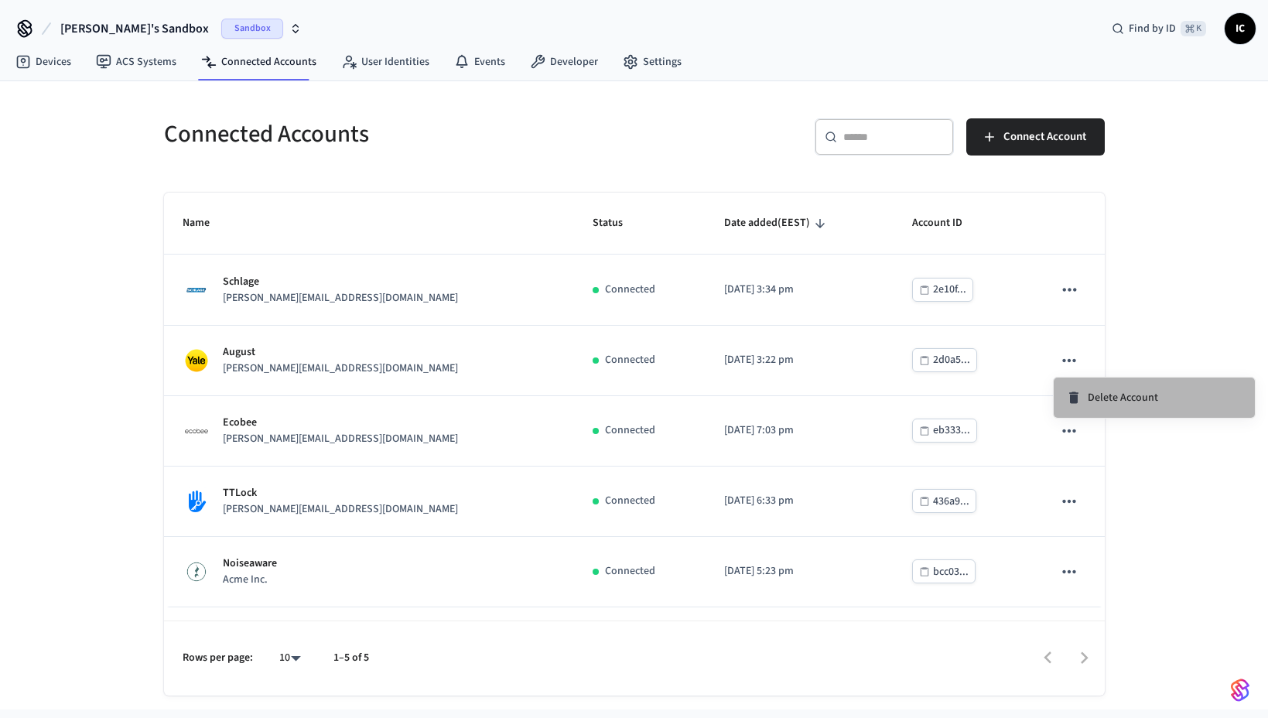
click at [1100, 402] on span "Delete Account" at bounding box center [1123, 397] width 70 height 15
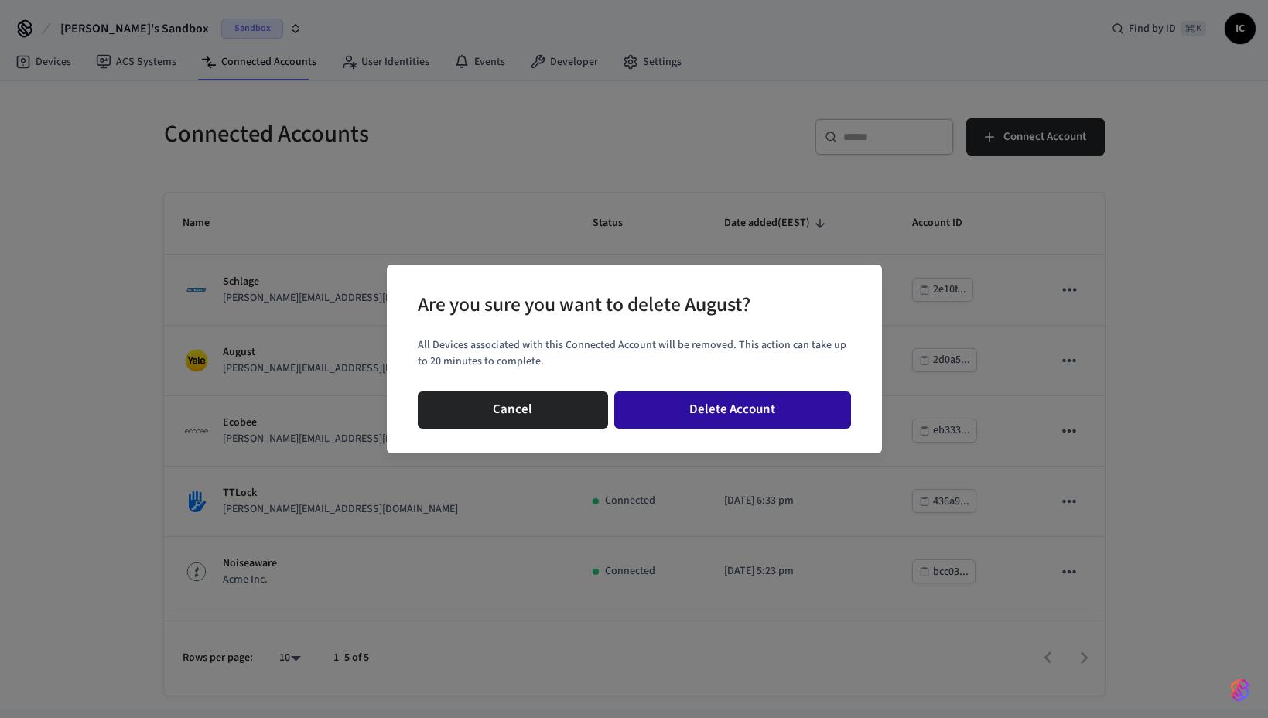
click at [791, 401] on button "Delete Account" at bounding box center [732, 410] width 237 height 37
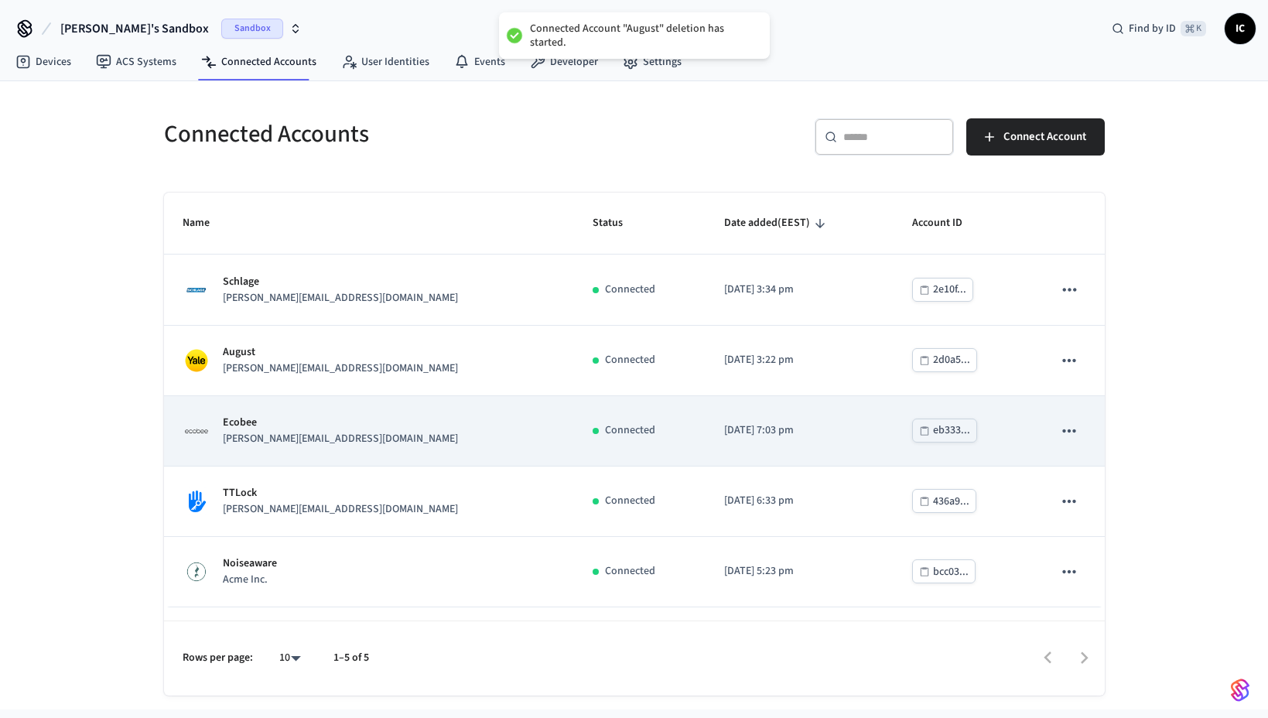
click at [1074, 432] on icon "sticky table" at bounding box center [1069, 431] width 20 height 20
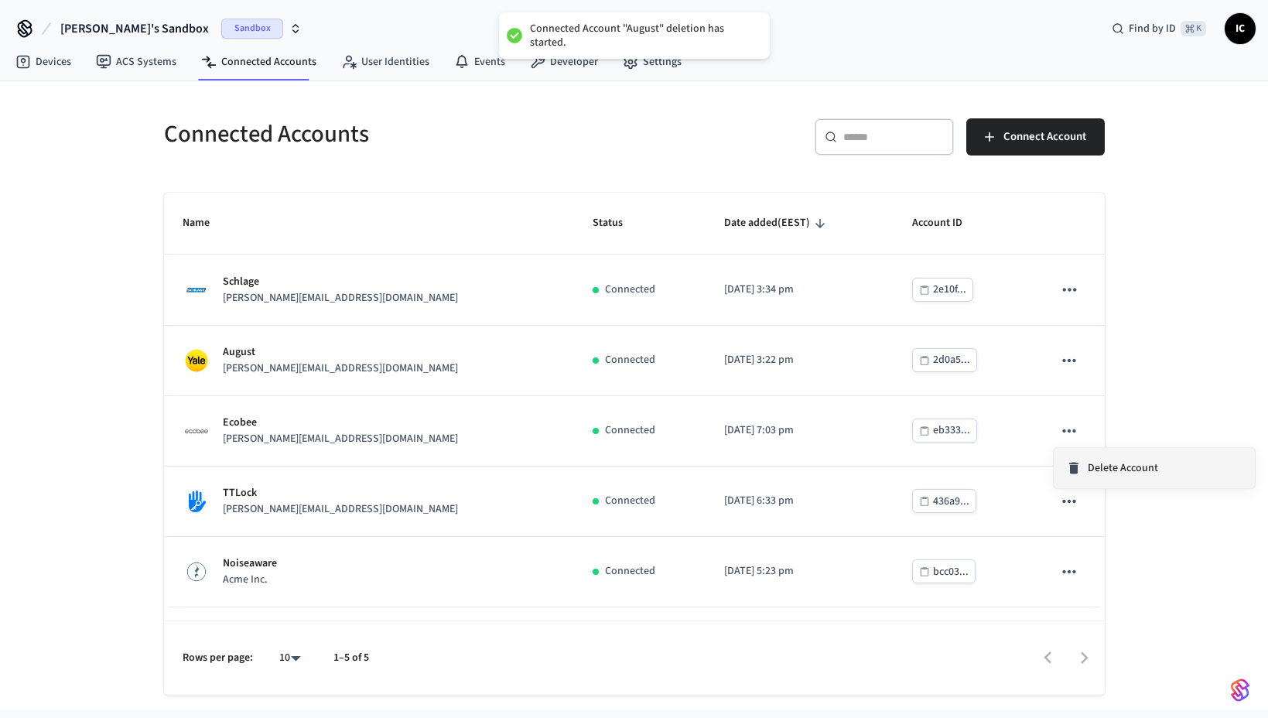
click at [1086, 465] on div "Delete Account" at bounding box center [1112, 467] width 92 height 15
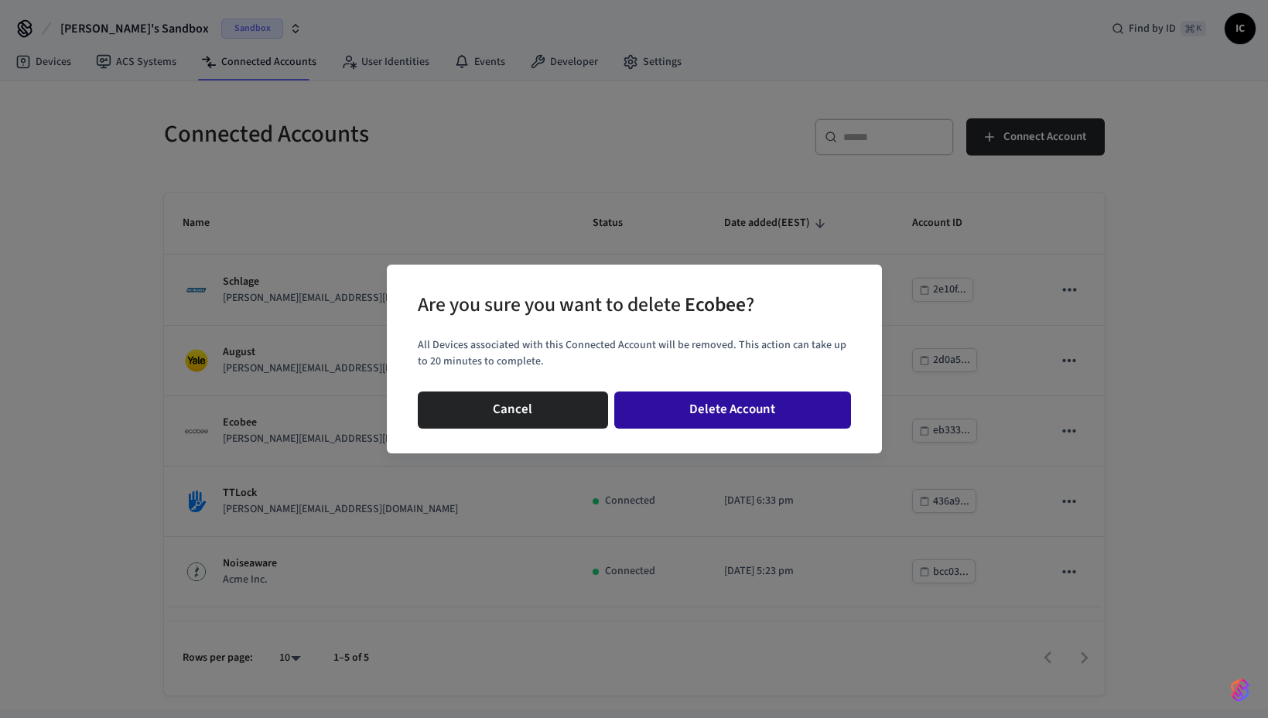
click at [789, 398] on button "Delete Account" at bounding box center [732, 410] width 237 height 37
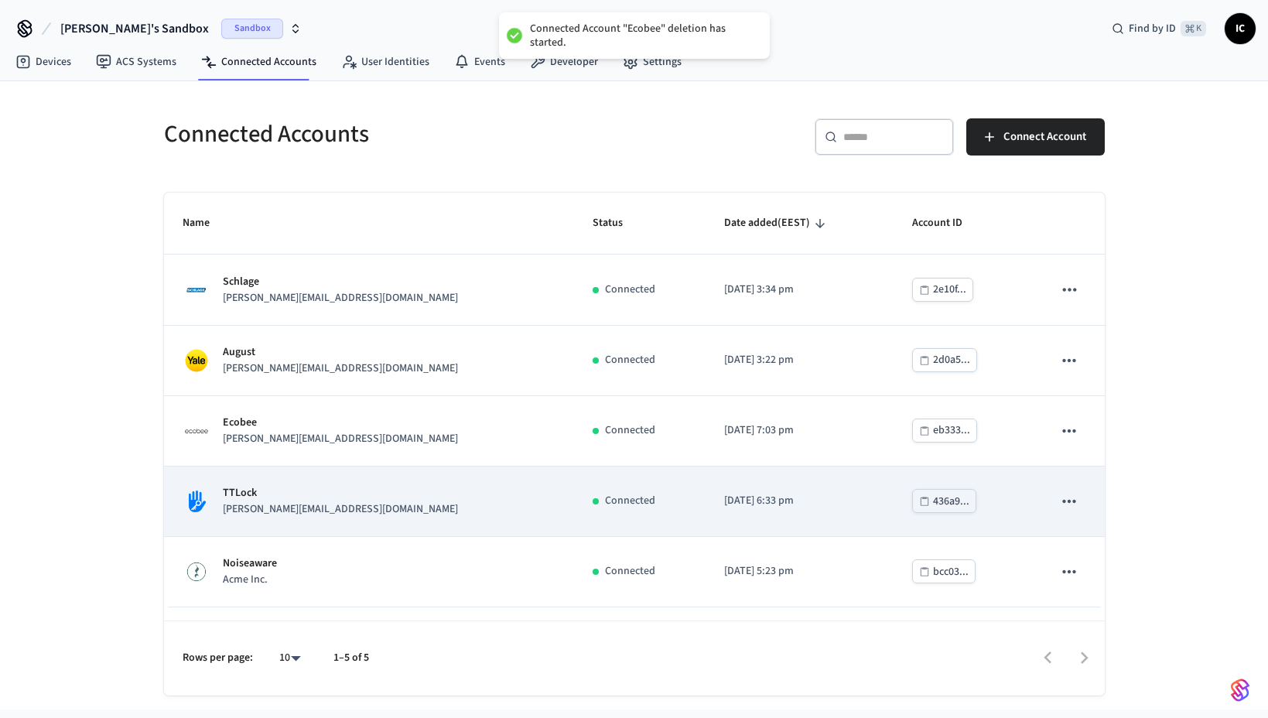
click at [1073, 503] on icon "sticky table" at bounding box center [1069, 501] width 20 height 20
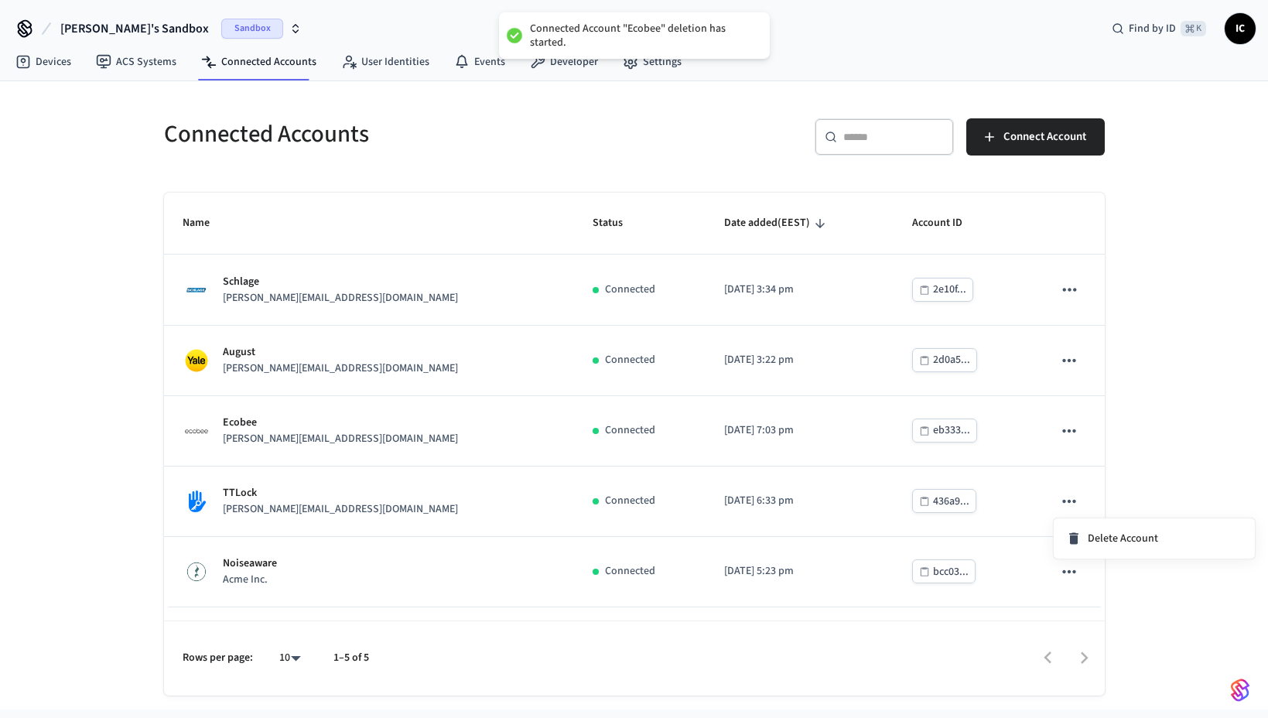
click at [1096, 532] on span "Delete Account" at bounding box center [1123, 538] width 70 height 15
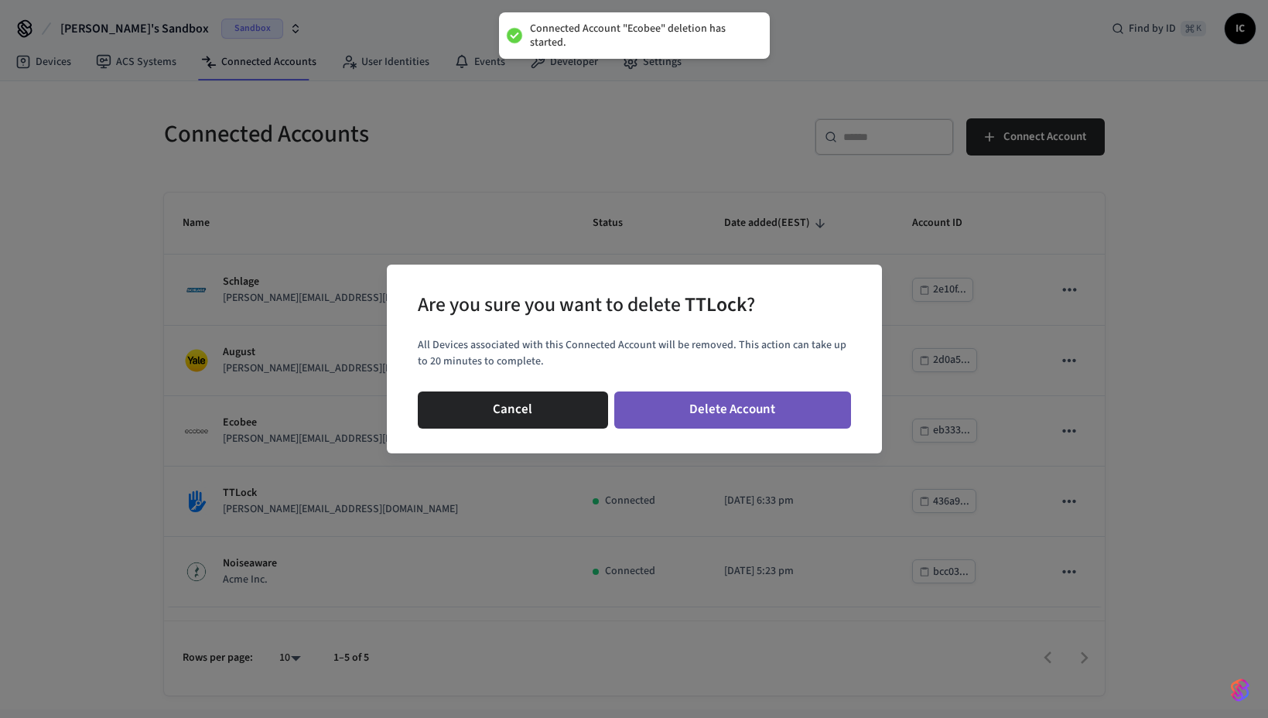
click at [789, 403] on button "Delete Account" at bounding box center [732, 410] width 237 height 37
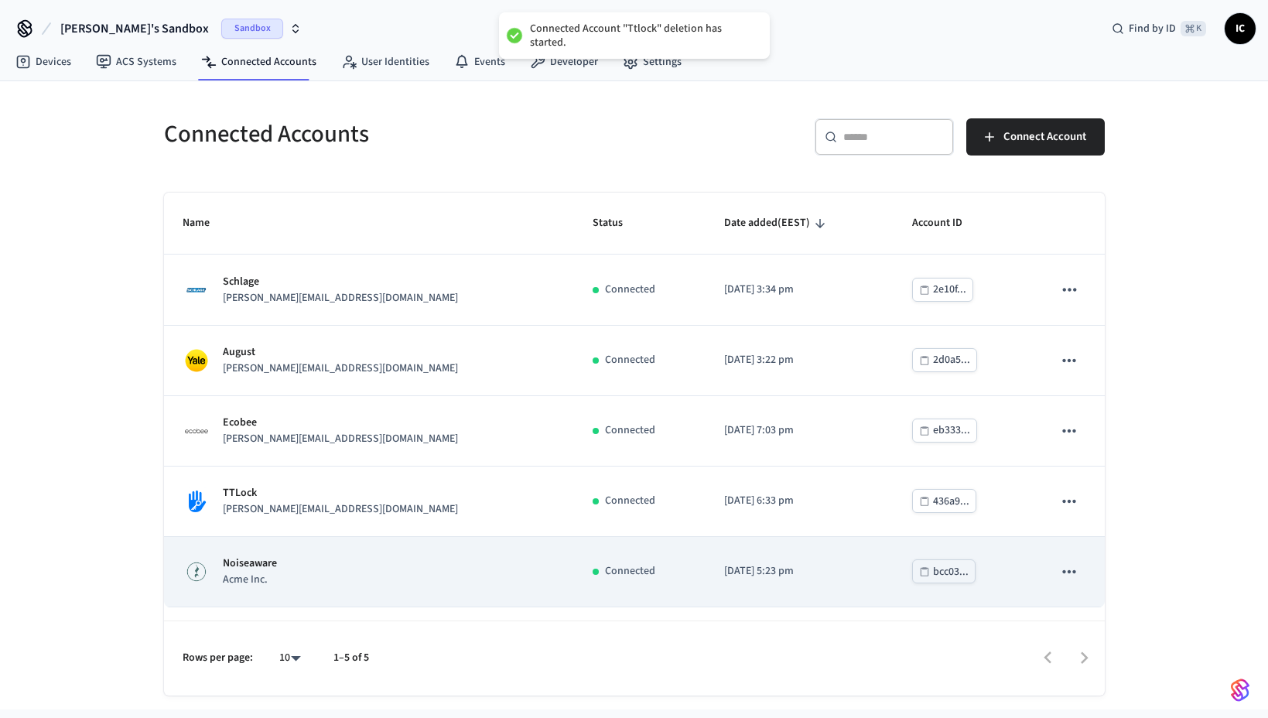
click at [1068, 570] on icon "sticky table" at bounding box center [1069, 572] width 20 height 20
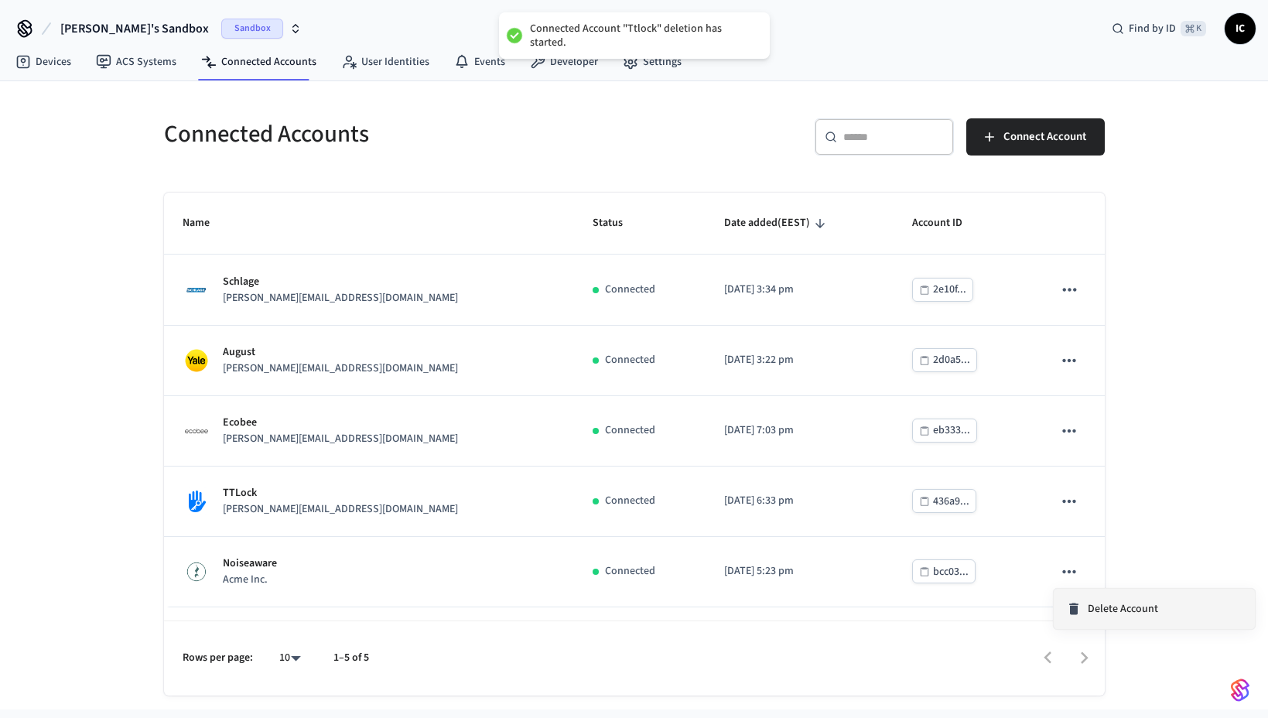
click at [1120, 613] on span "Delete Account" at bounding box center [1123, 608] width 70 height 15
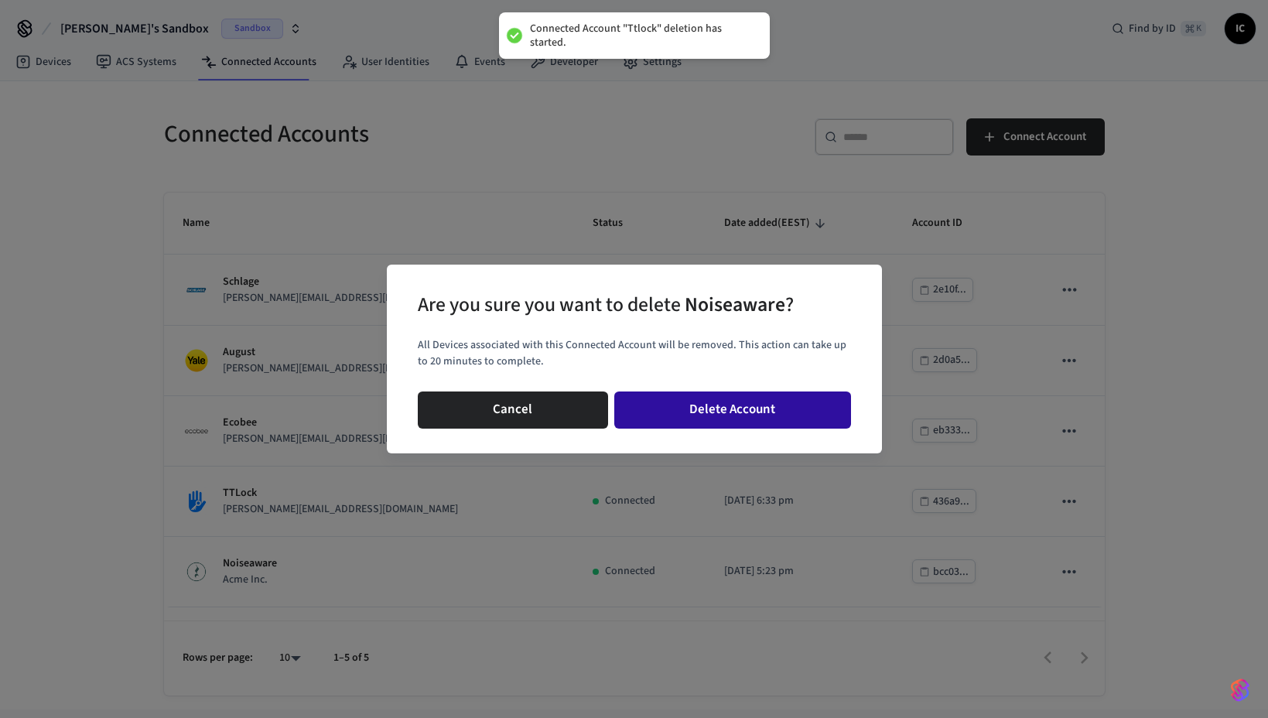
click at [799, 416] on button "Delete Account" at bounding box center [732, 410] width 237 height 37
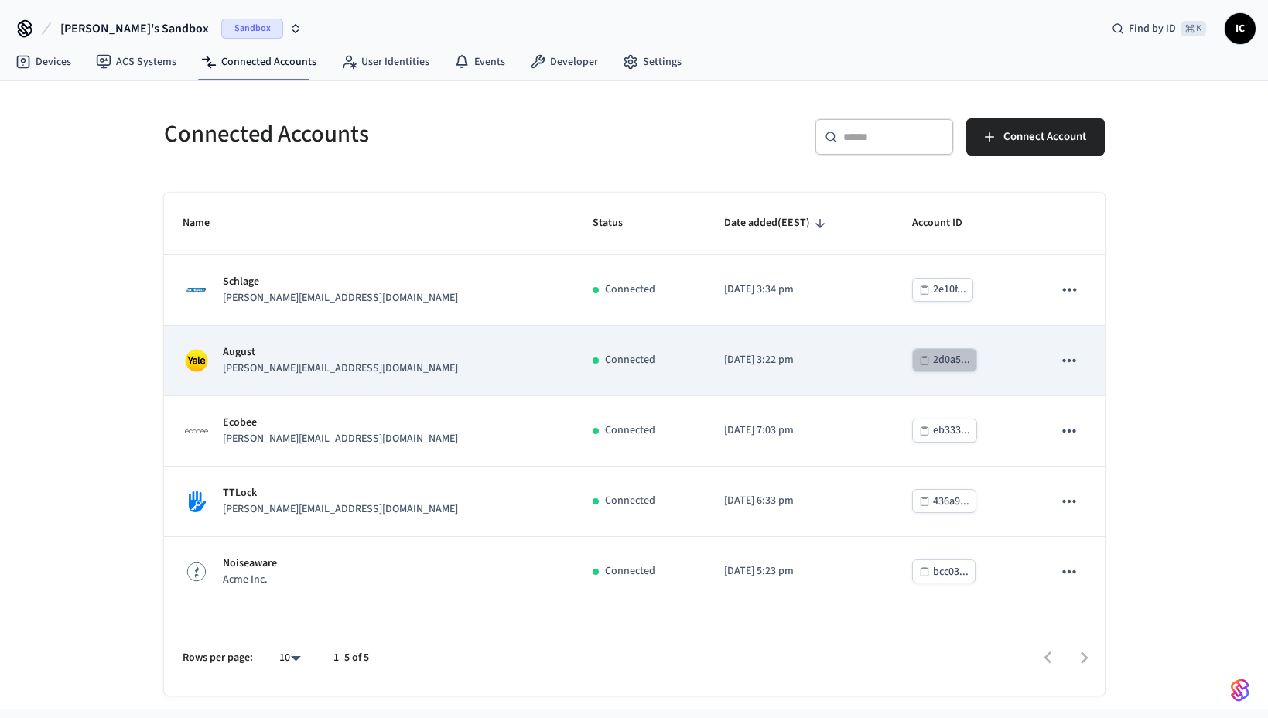
click at [933, 361] on div "2d0a5..." at bounding box center [951, 360] width 37 height 19
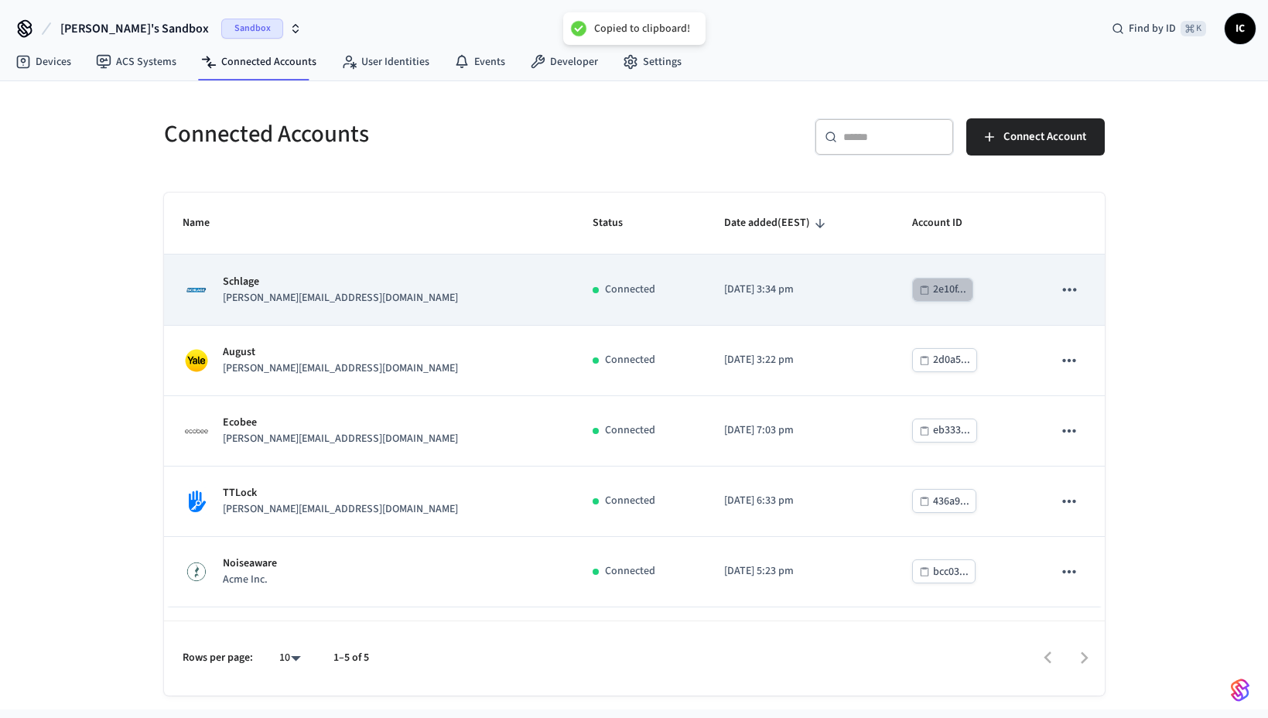
click at [933, 291] on div "2e10f..." at bounding box center [949, 289] width 33 height 19
click at [322, 299] on div "Schlage jane@example.com" at bounding box center [370, 290] width 374 height 33
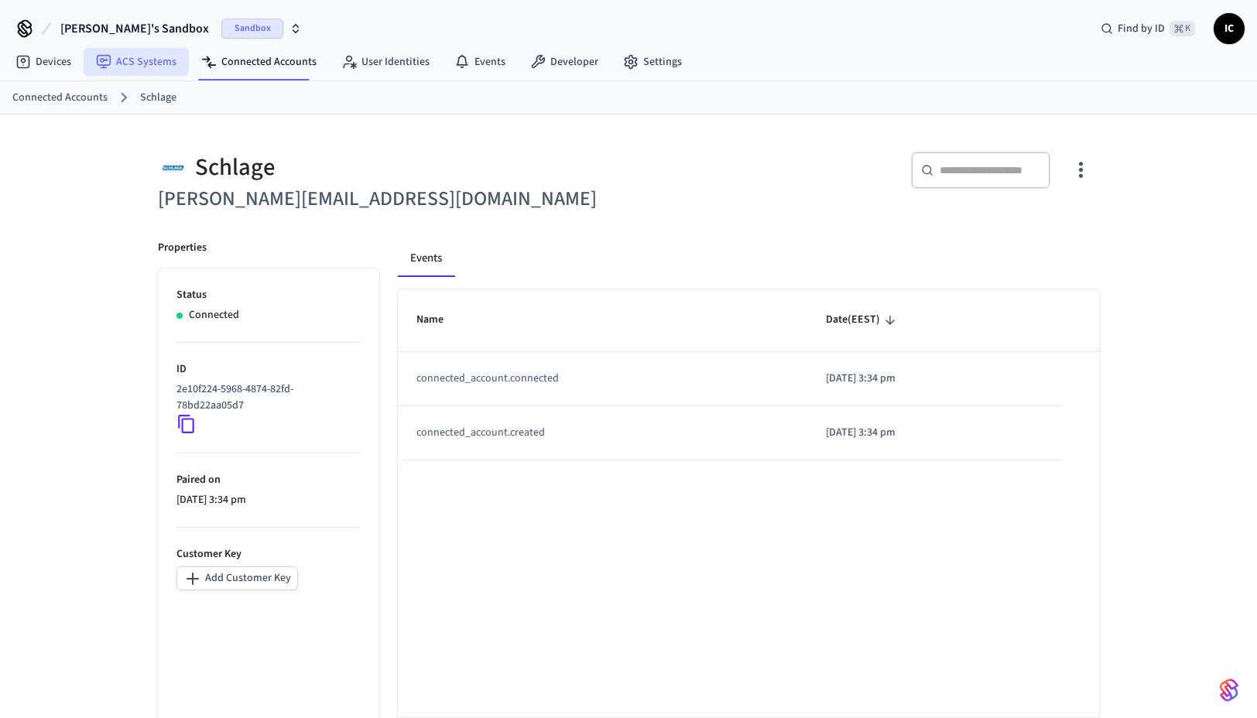
click at [149, 65] on link "ACS Systems" at bounding box center [136, 62] width 105 height 28
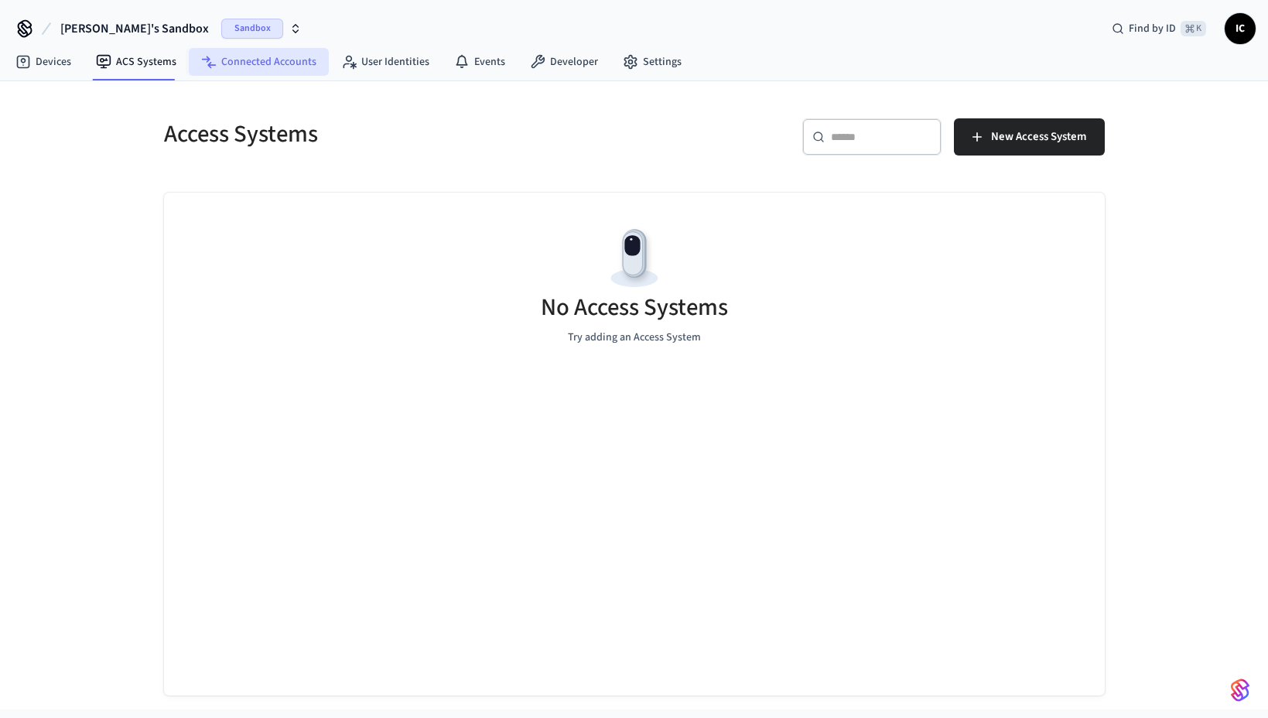
click at [262, 61] on link "Connected Accounts" at bounding box center [259, 62] width 140 height 28
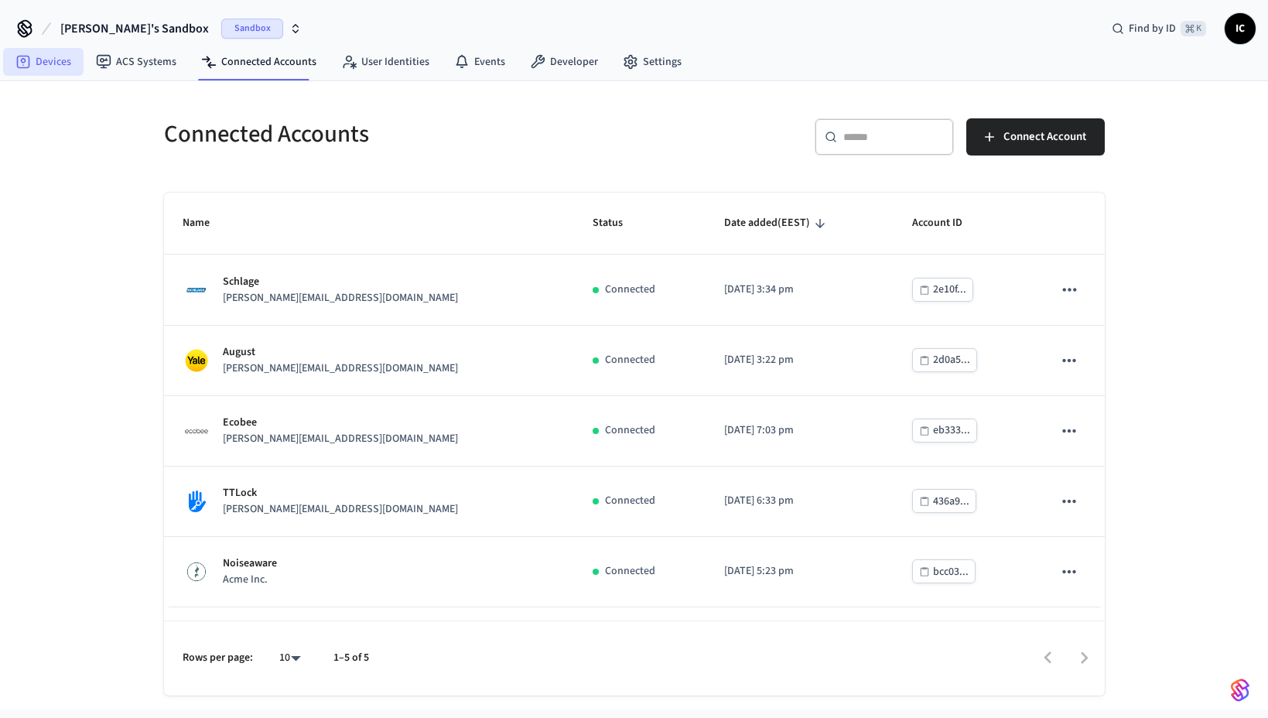
click at [33, 64] on link "Devices" at bounding box center [43, 62] width 80 height 28
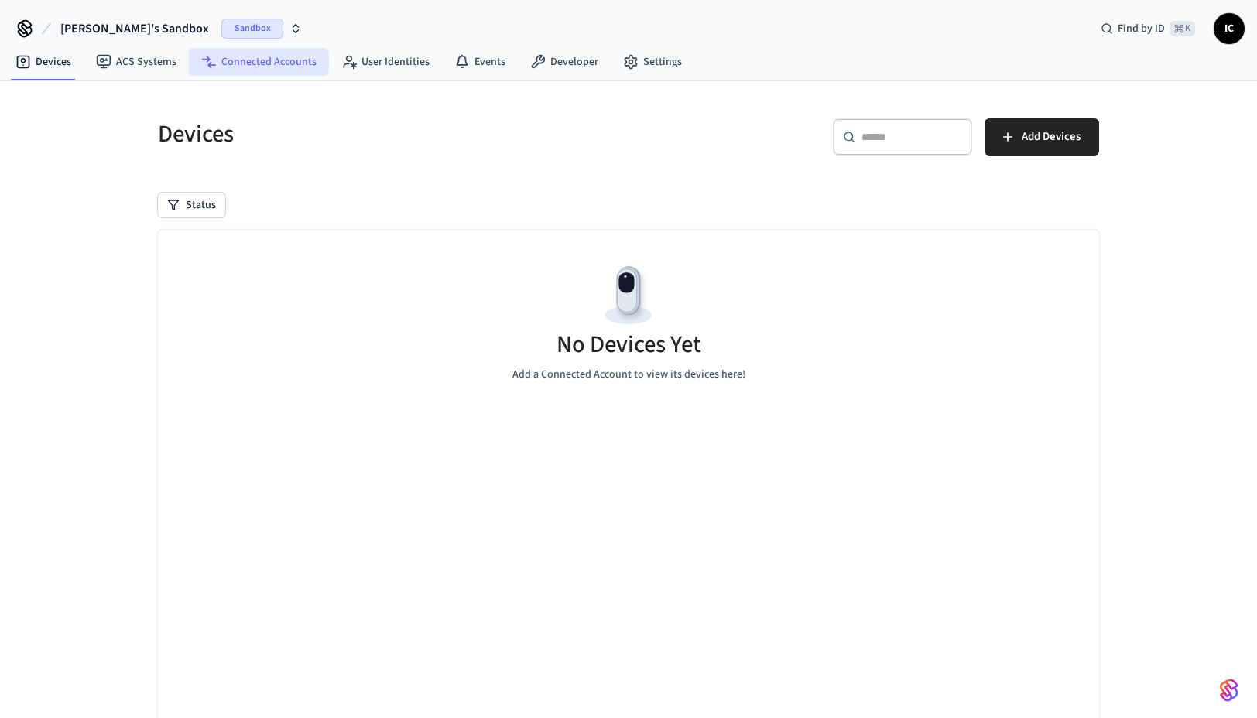
click at [272, 65] on link "Connected Accounts" at bounding box center [259, 62] width 140 height 28
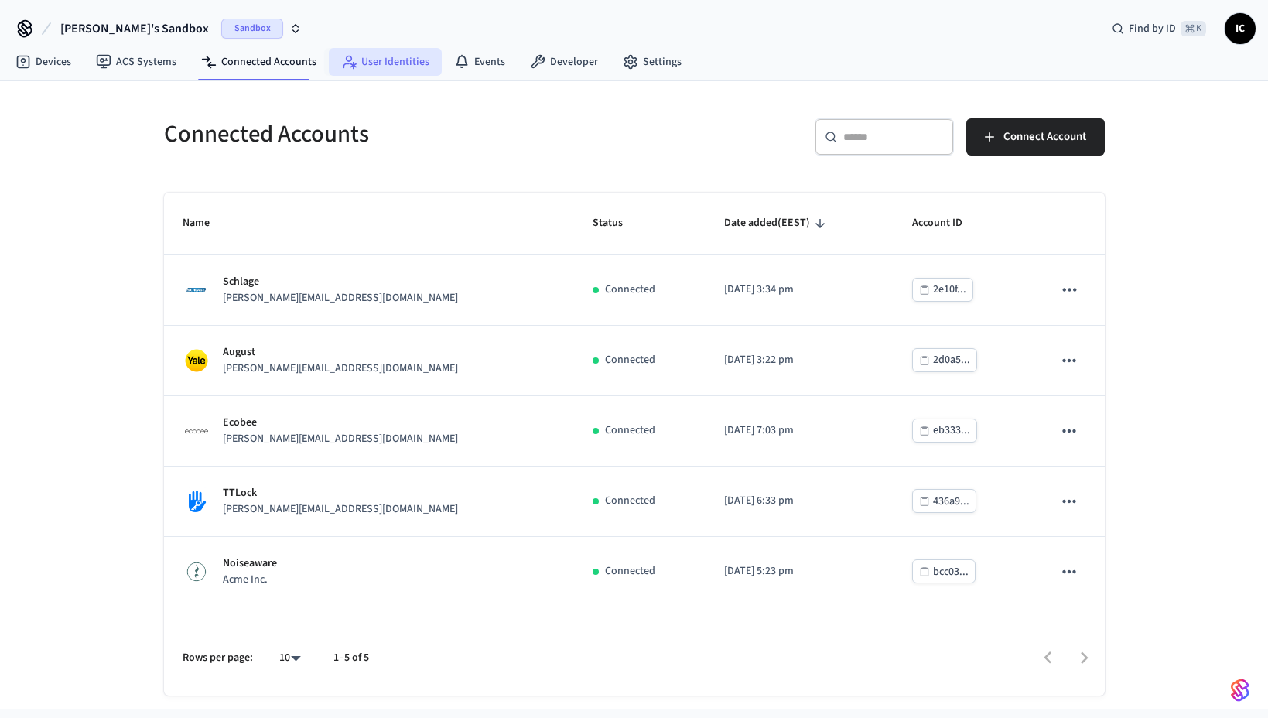
click at [377, 58] on link "User Identities" at bounding box center [385, 62] width 113 height 28
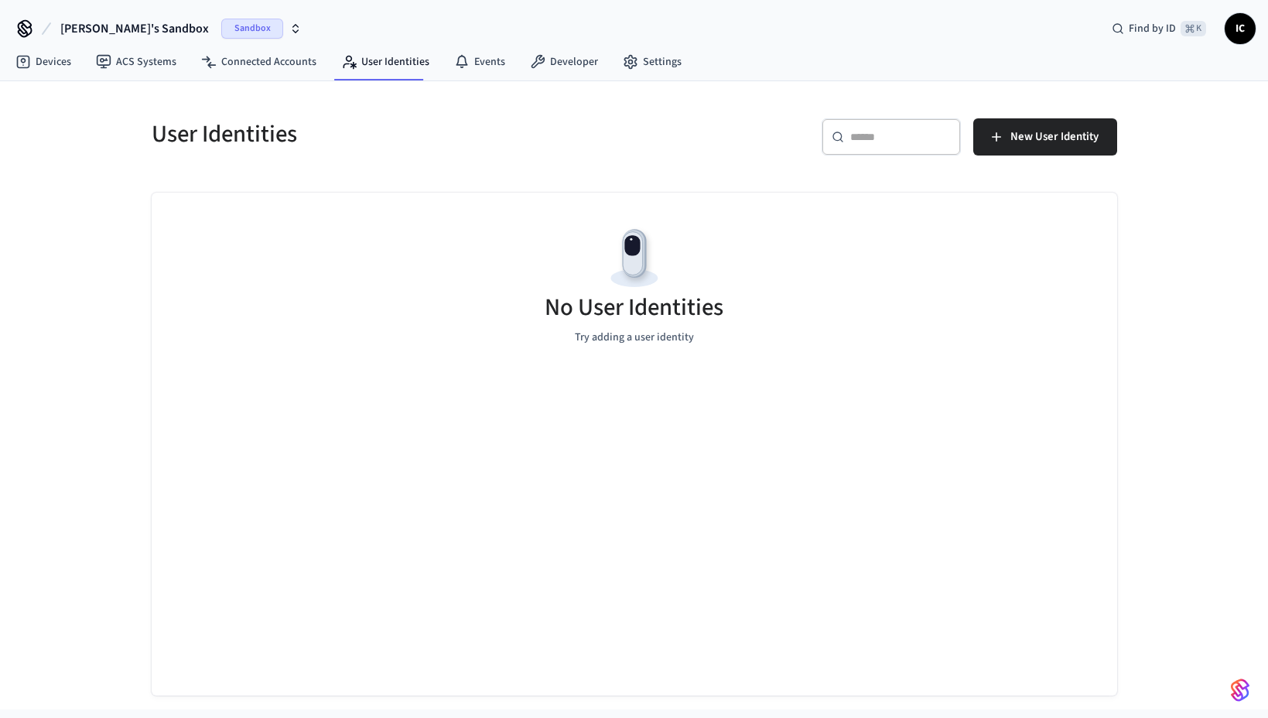
click at [289, 27] on icon "button" at bounding box center [295, 28] width 12 height 12
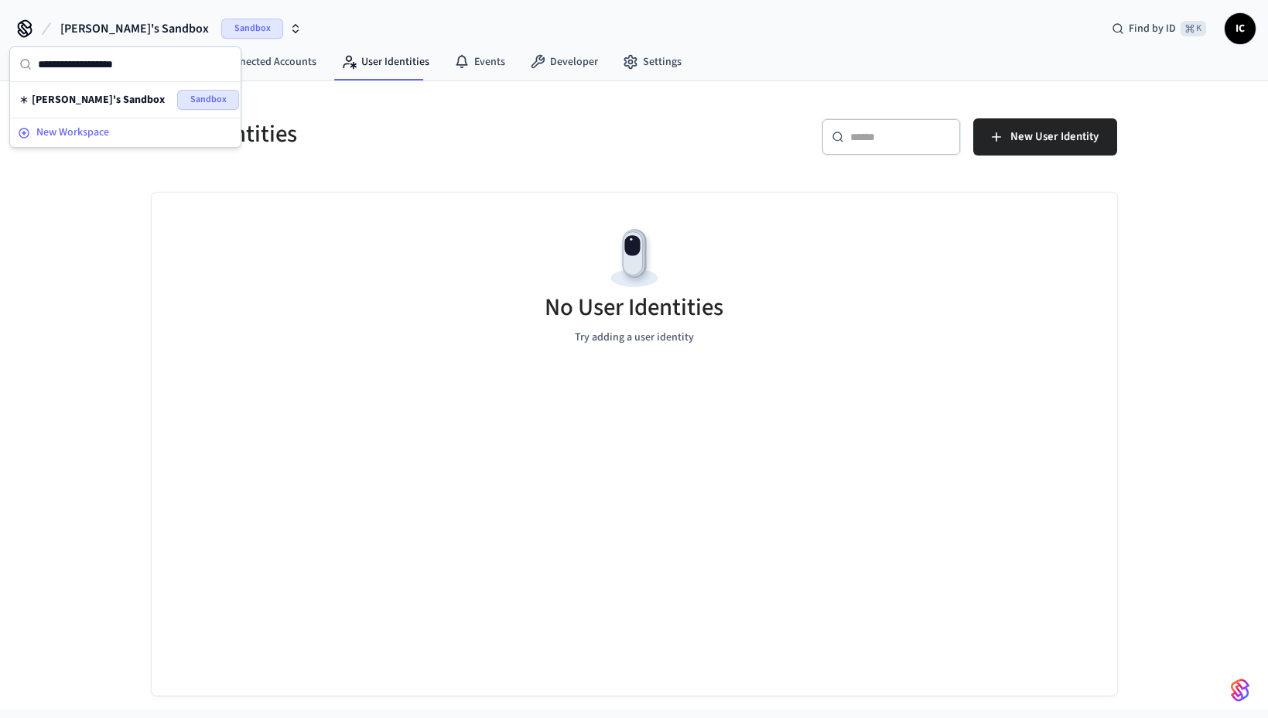
click at [110, 132] on div "New Workspace" at bounding box center [125, 133] width 215 height 16
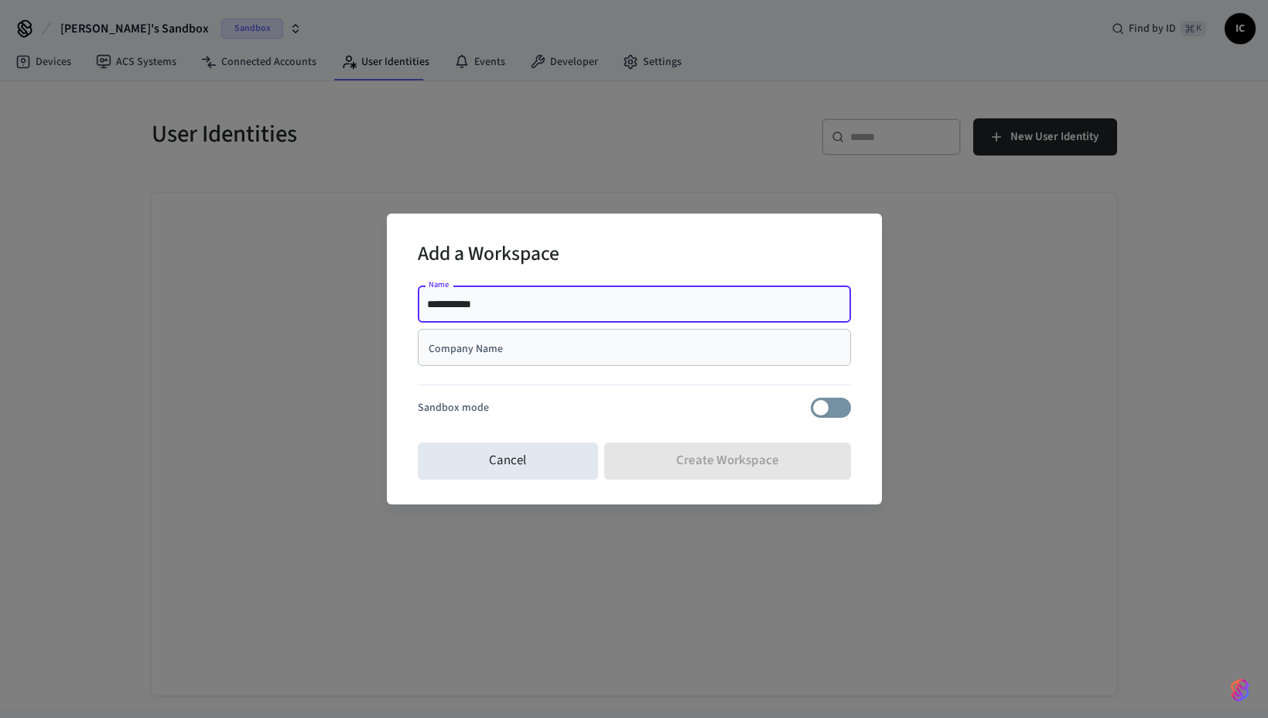
type input "**********"
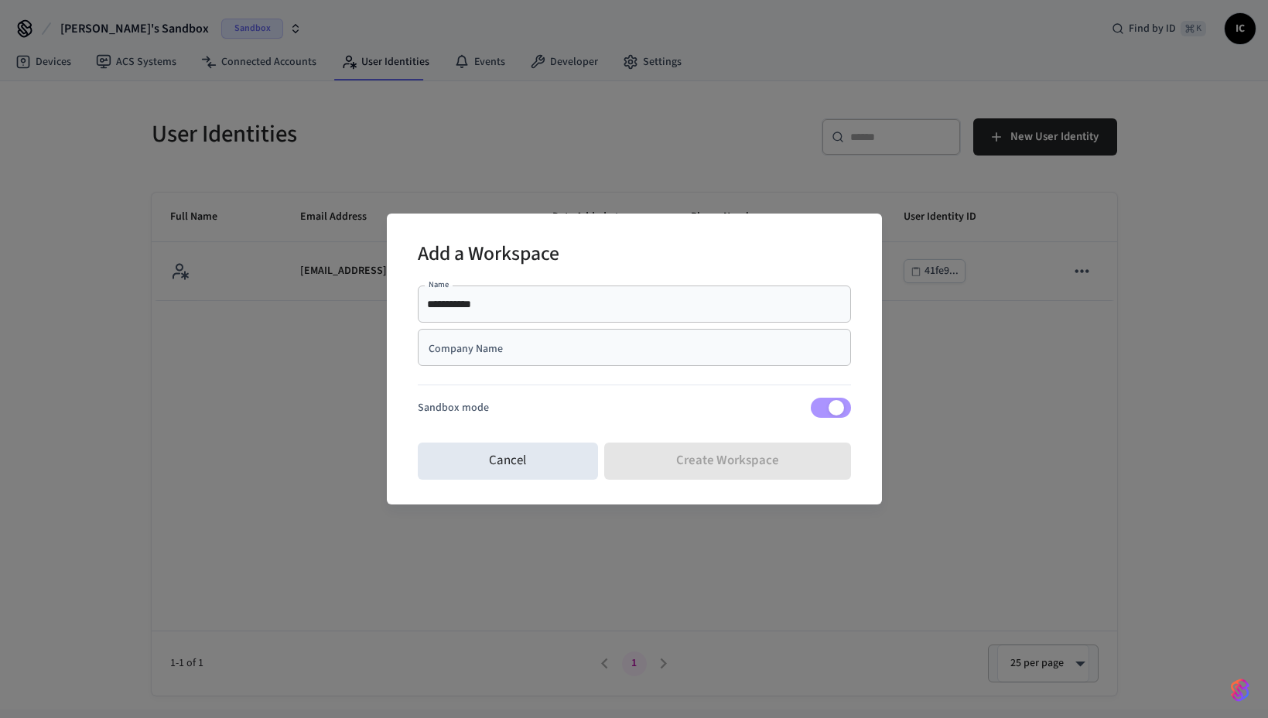
click at [523, 344] on input "Company Name" at bounding box center [634, 347] width 415 height 15
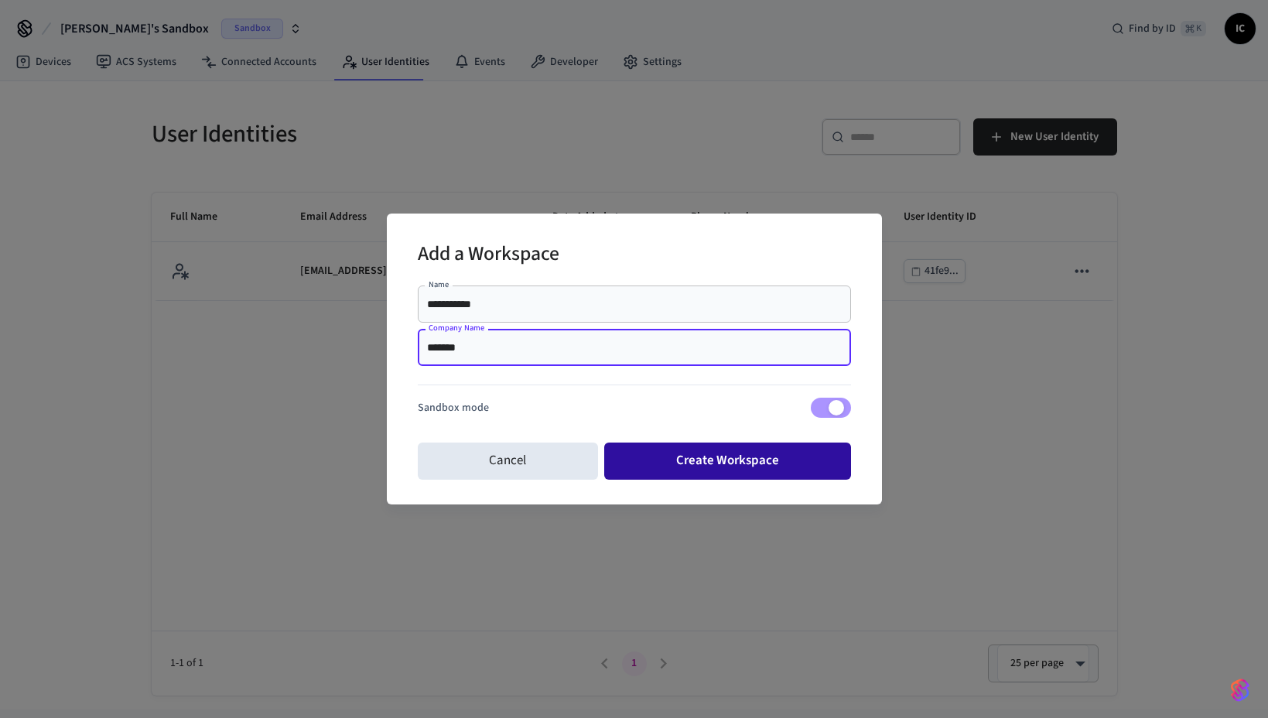
type input "*******"
click at [708, 467] on button "Create Workspace" at bounding box center [727, 461] width 247 height 37
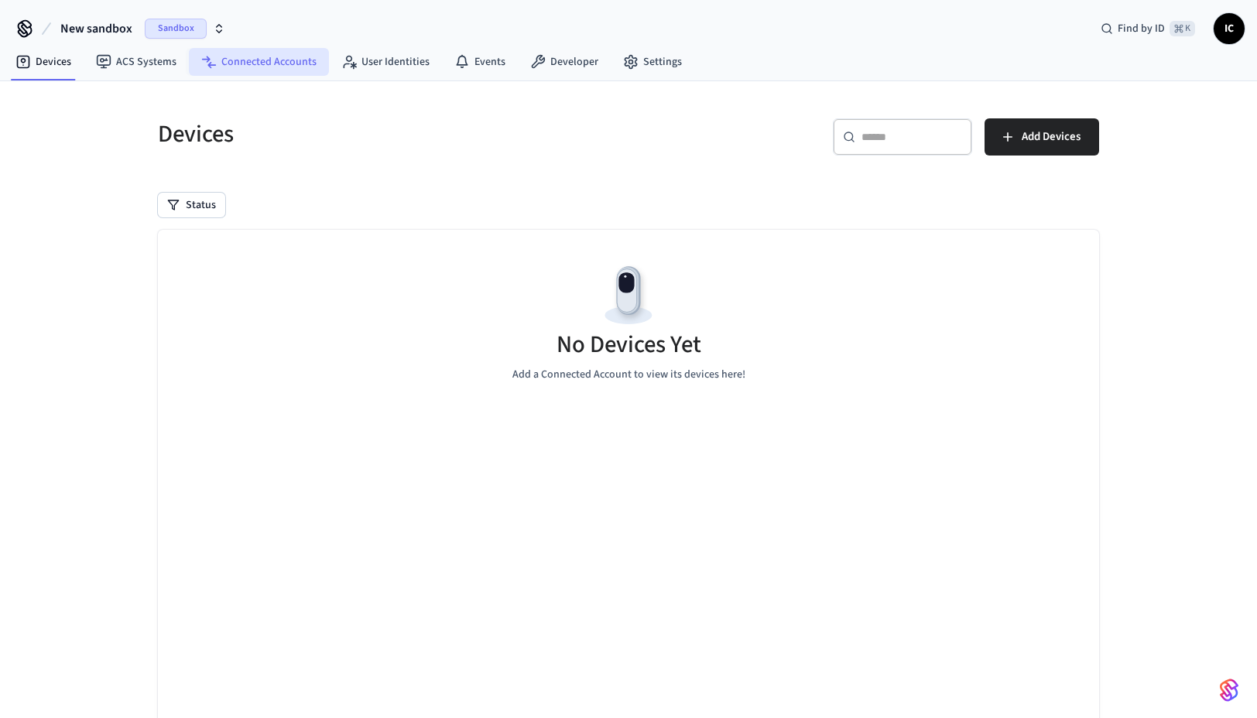
click at [243, 51] on link "Connected Accounts" at bounding box center [259, 62] width 140 height 28
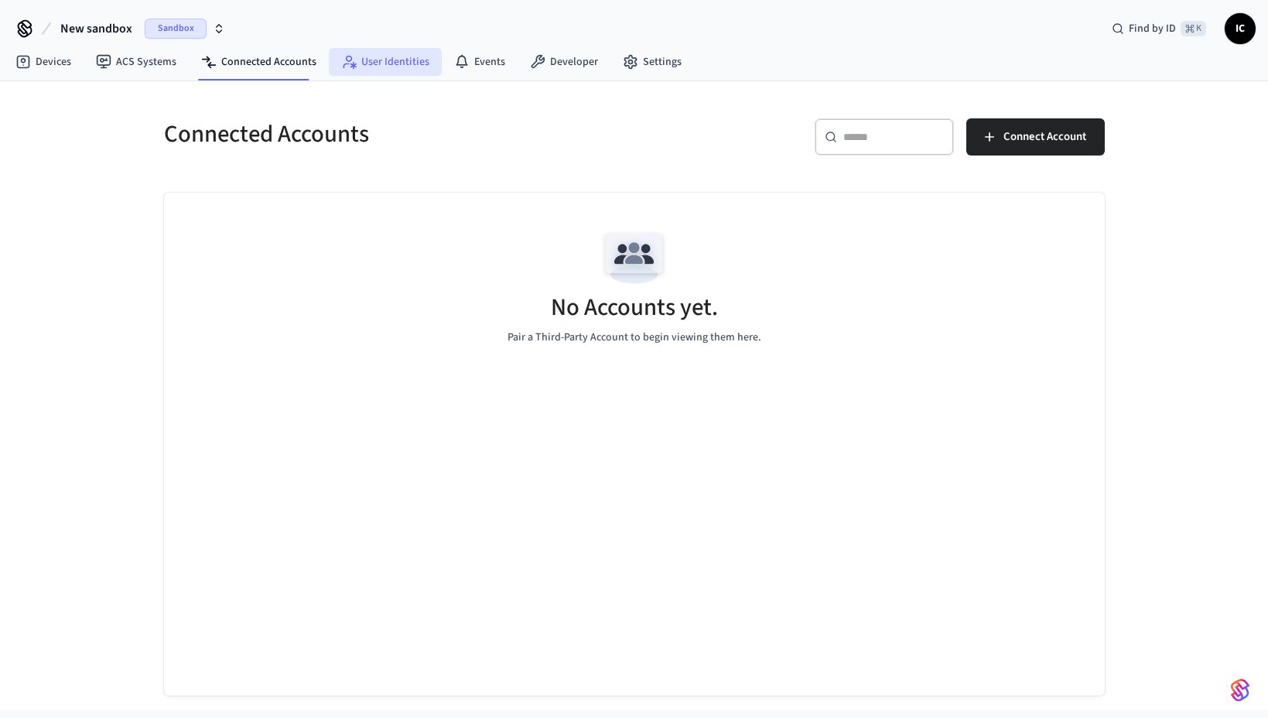
click at [373, 60] on link "User Identities" at bounding box center [385, 62] width 113 height 28
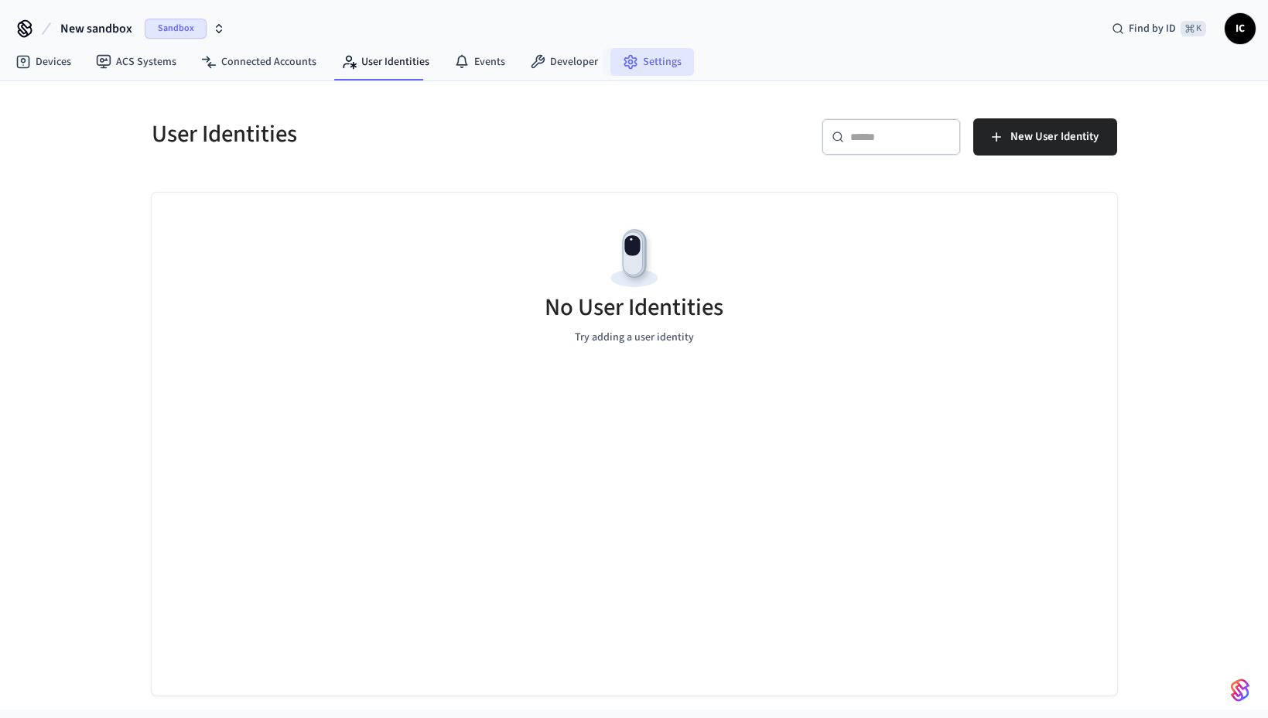
click at [629, 59] on icon at bounding box center [630, 61] width 15 height 15
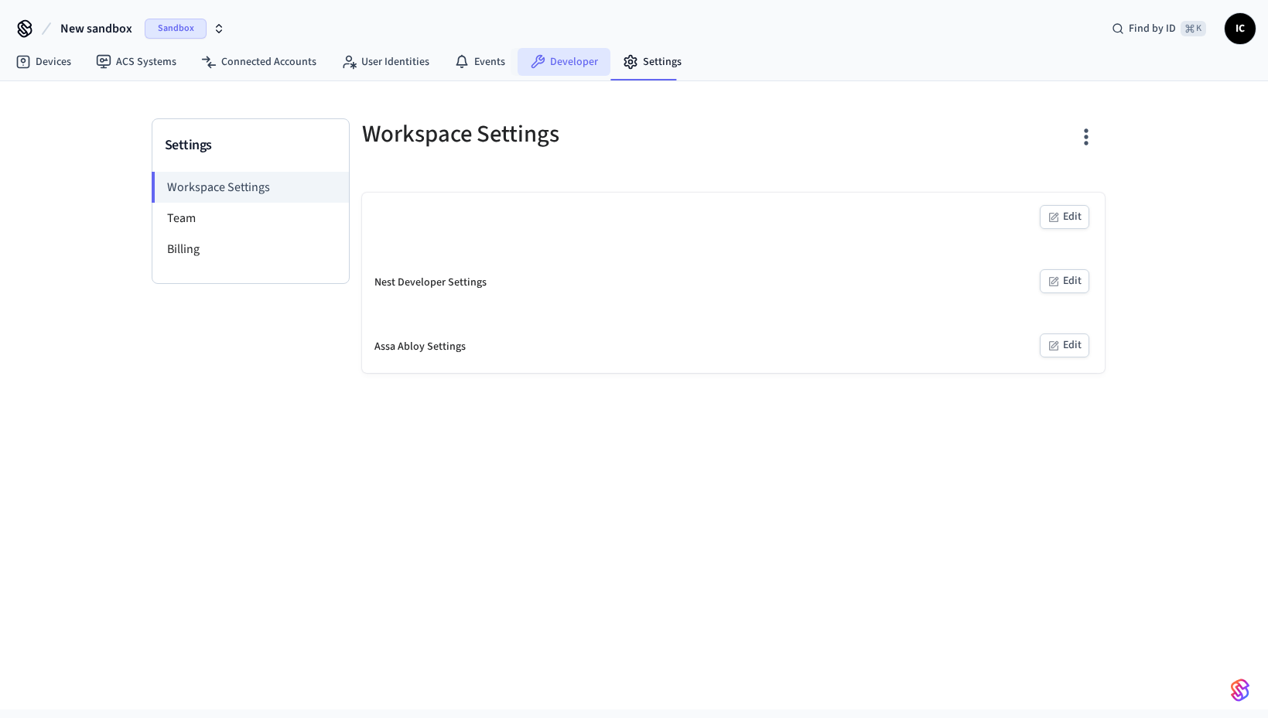
click at [564, 59] on link "Developer" at bounding box center [564, 62] width 93 height 28
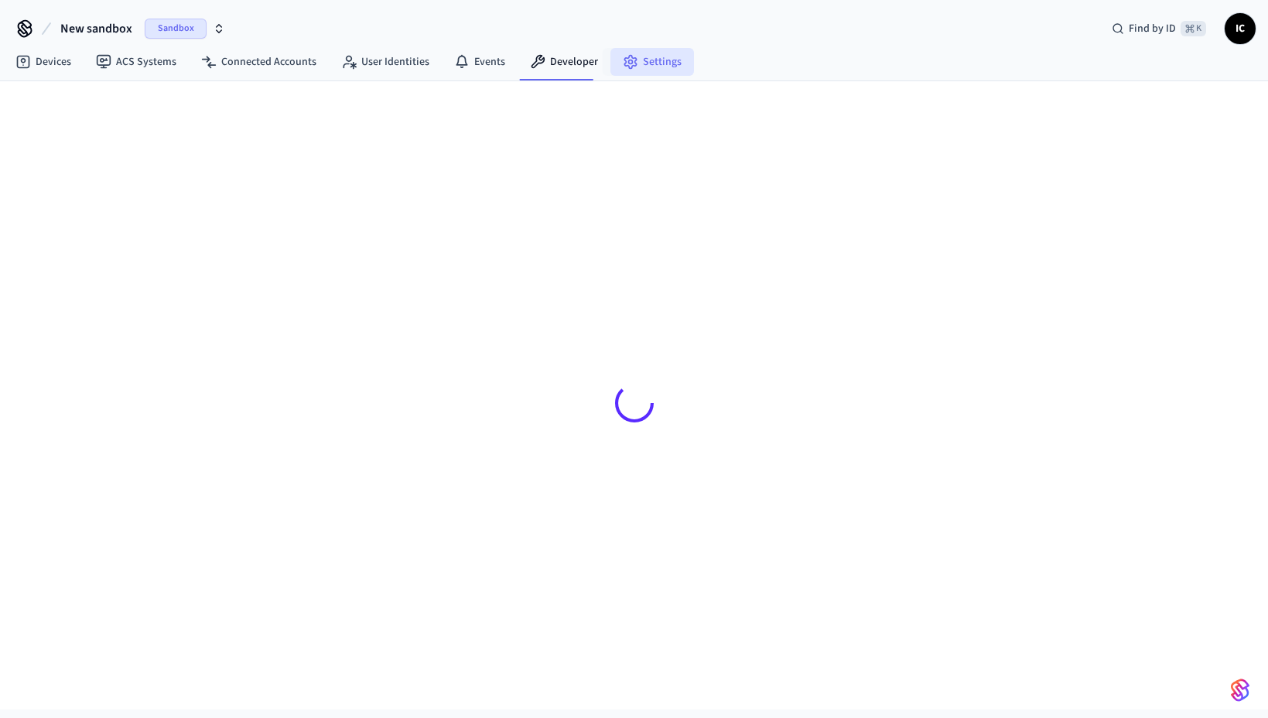
click at [652, 56] on link "Settings" at bounding box center [653, 62] width 84 height 28
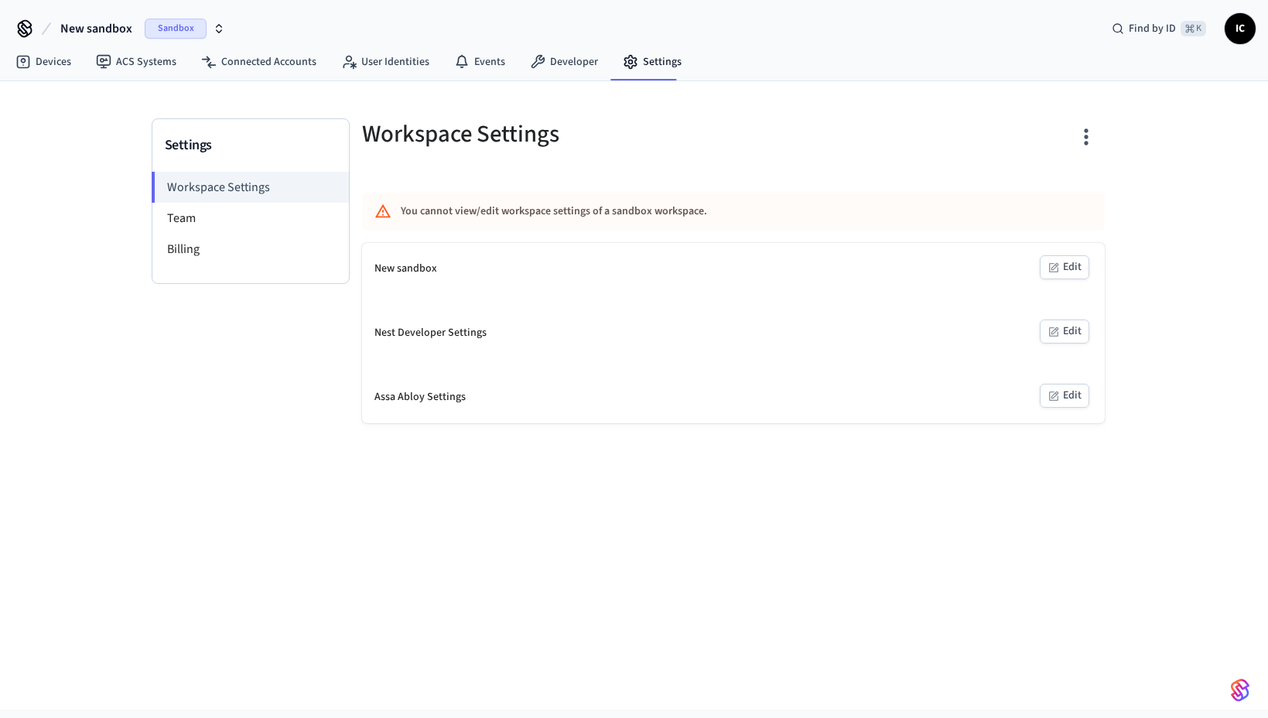
click at [738, 303] on div "New sandbox Edit Nest Developer Settings Edit Assa Abloy Settings Edit" at bounding box center [733, 333] width 743 height 180
click at [518, 60] on link "Developer" at bounding box center [564, 62] width 93 height 28
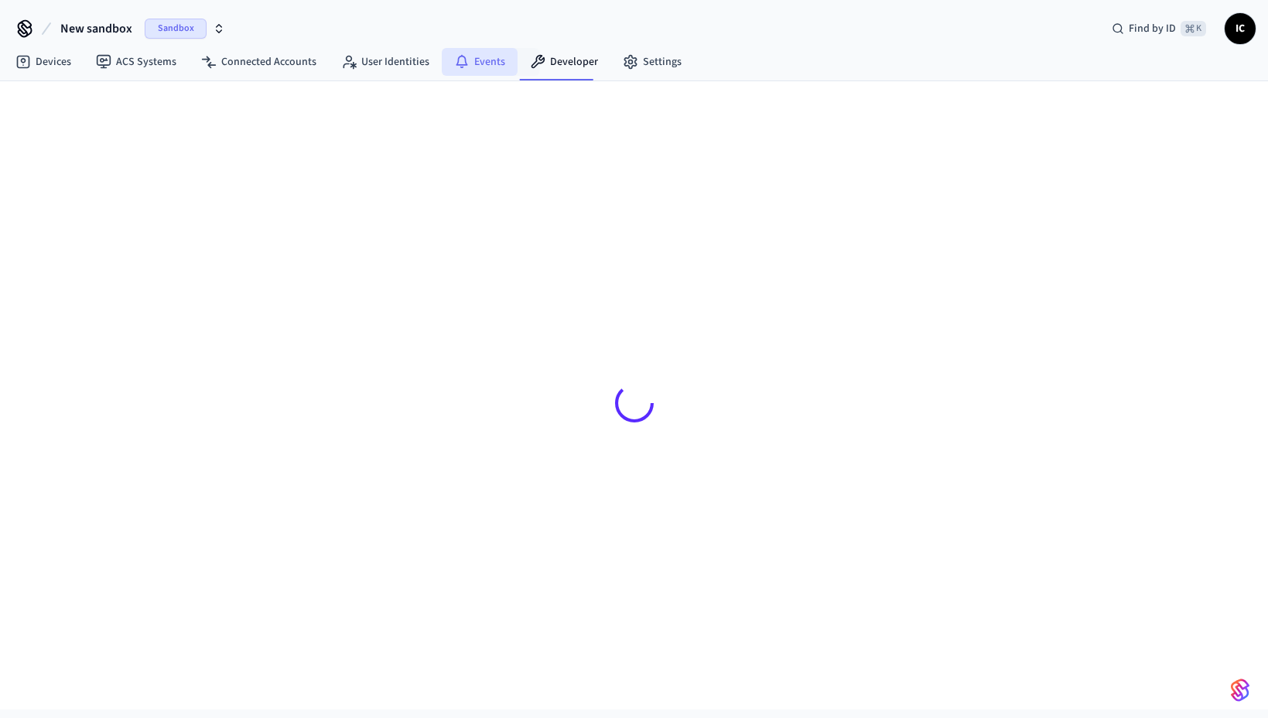
click at [477, 60] on link "Events" at bounding box center [480, 62] width 76 height 28
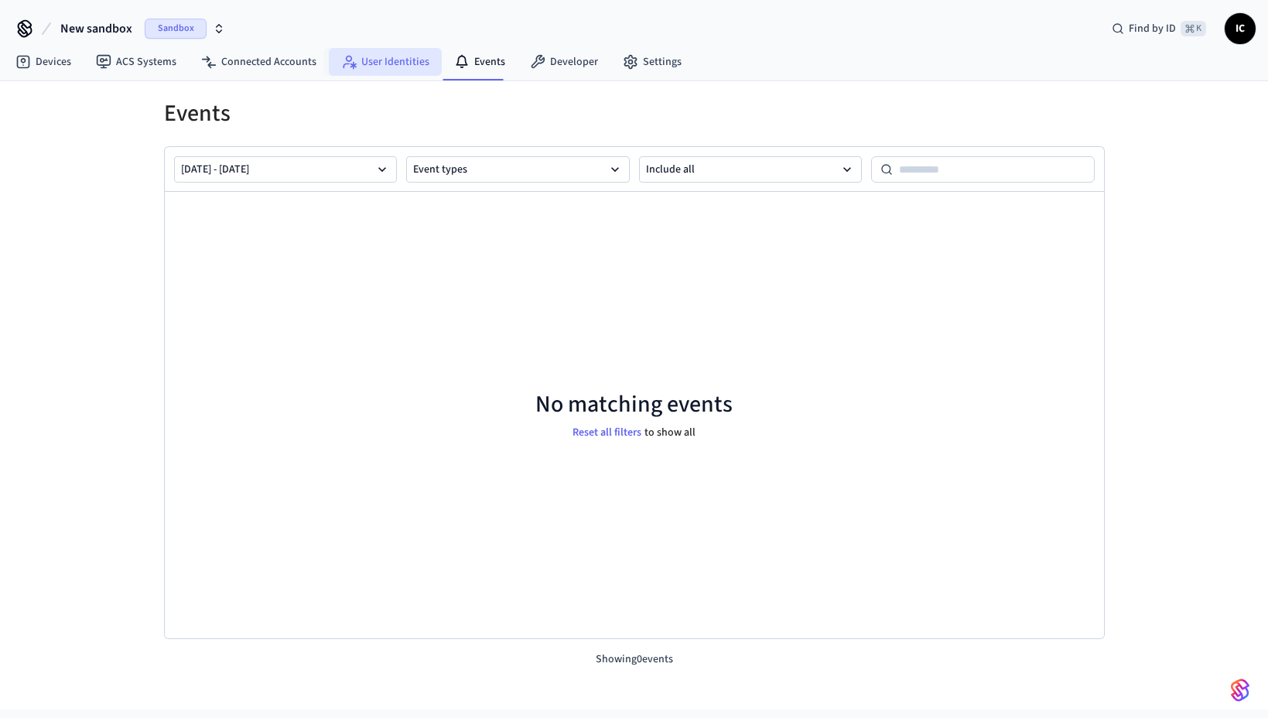
click at [405, 62] on link "User Identities" at bounding box center [385, 62] width 113 height 28
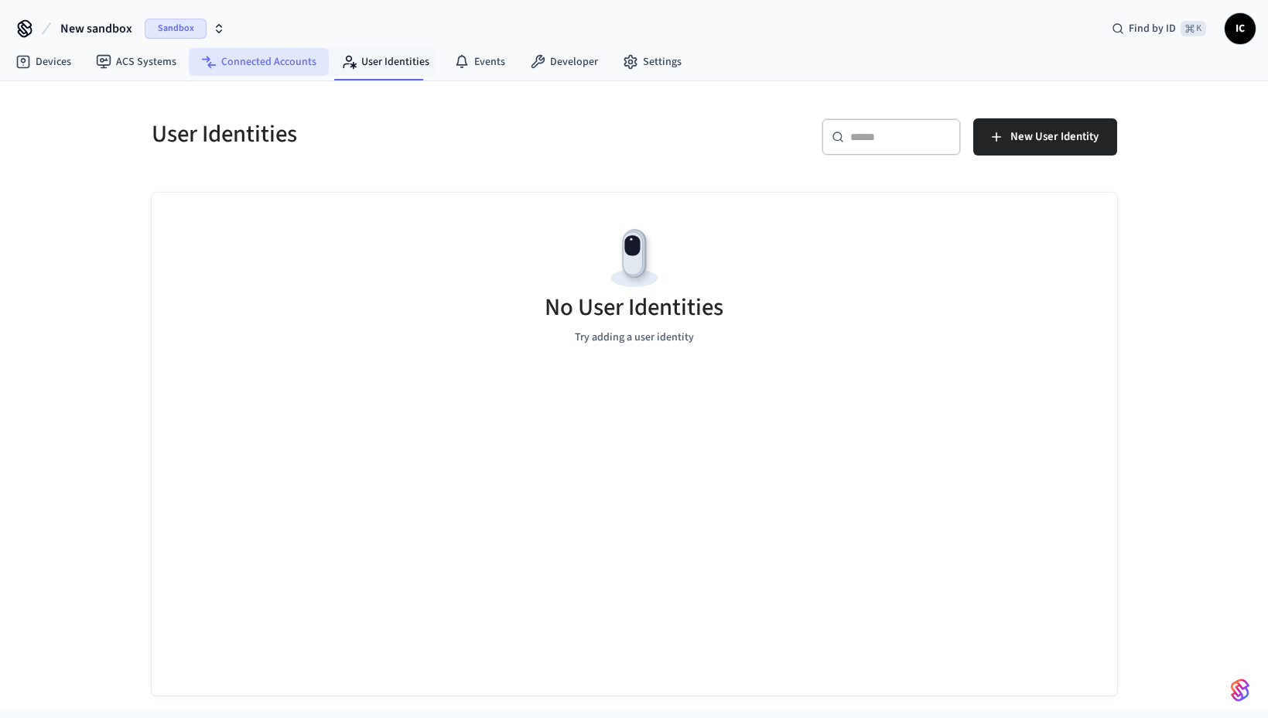
click at [255, 63] on link "Connected Accounts" at bounding box center [259, 62] width 140 height 28
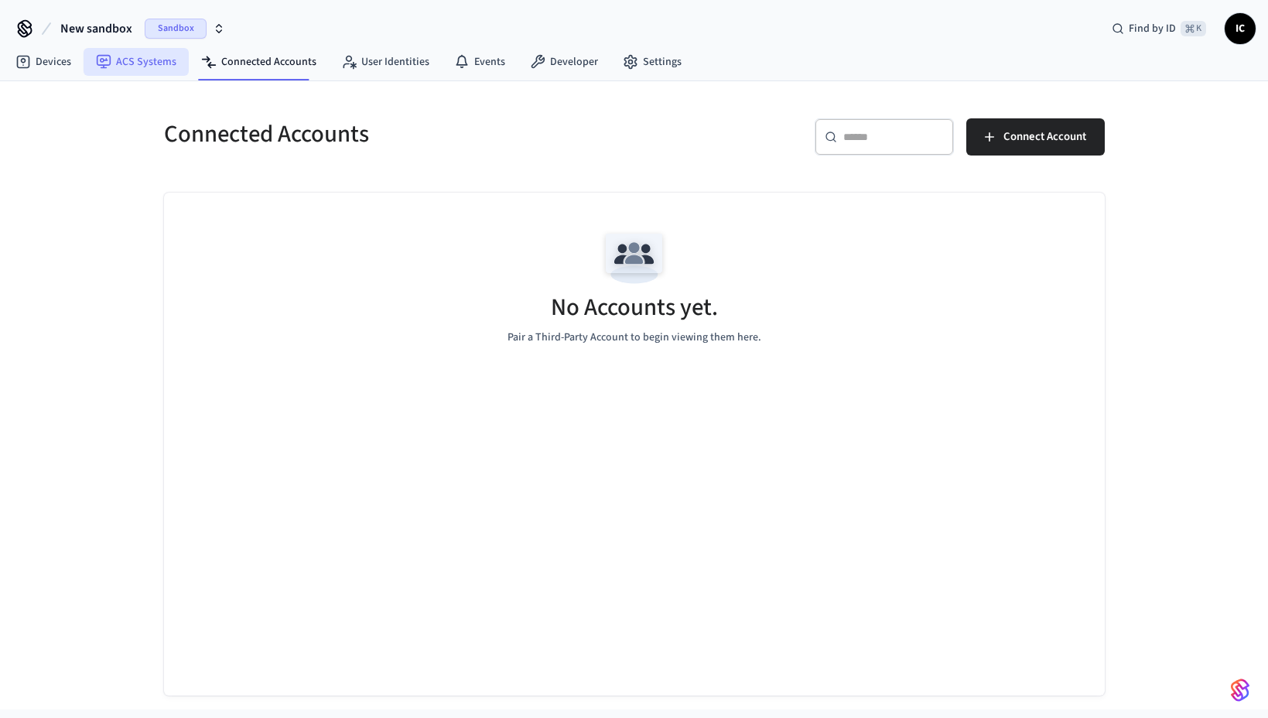
click at [162, 64] on link "ACS Systems" at bounding box center [136, 62] width 105 height 28
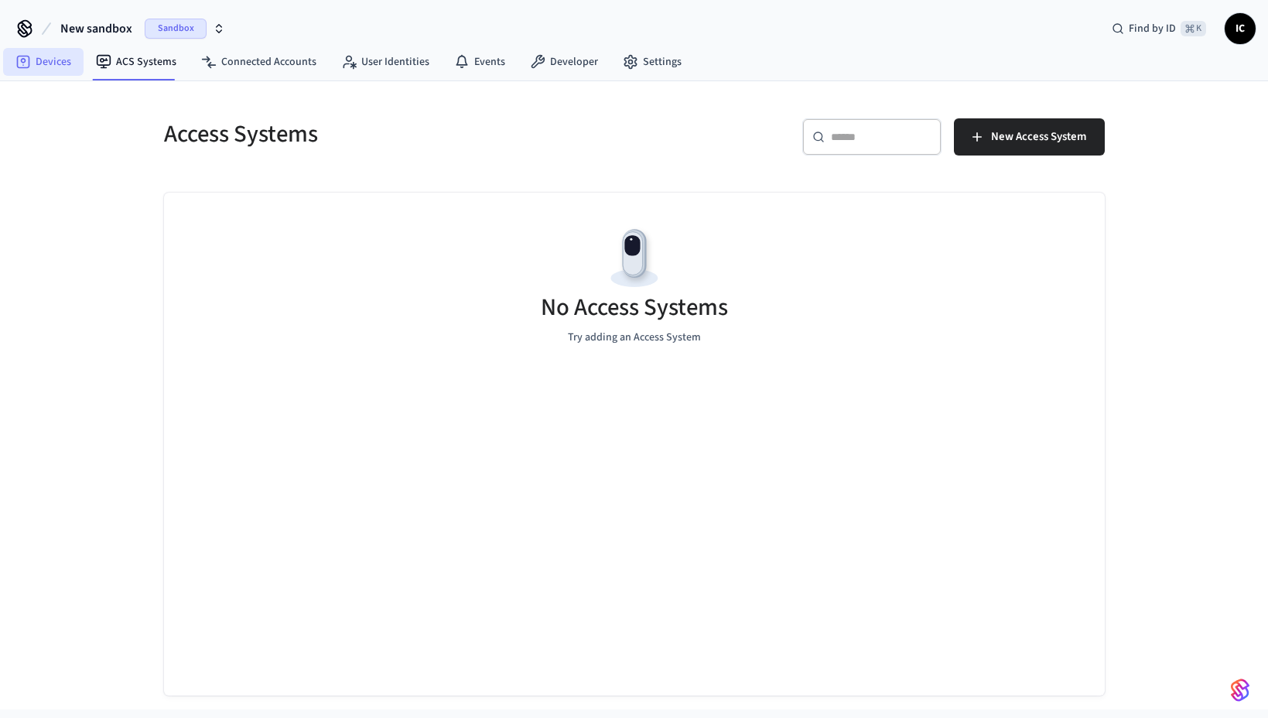
click at [36, 65] on link "Devices" at bounding box center [43, 62] width 80 height 28
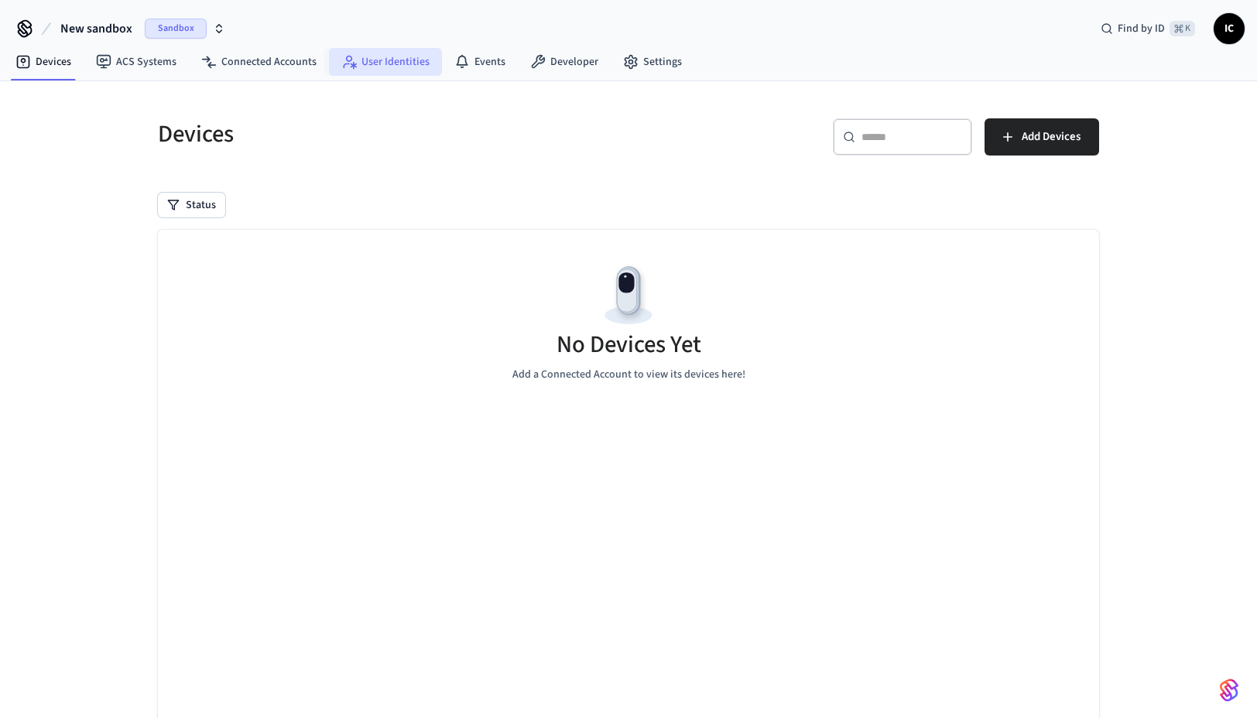
click at [371, 63] on link "User Identities" at bounding box center [385, 62] width 113 height 28
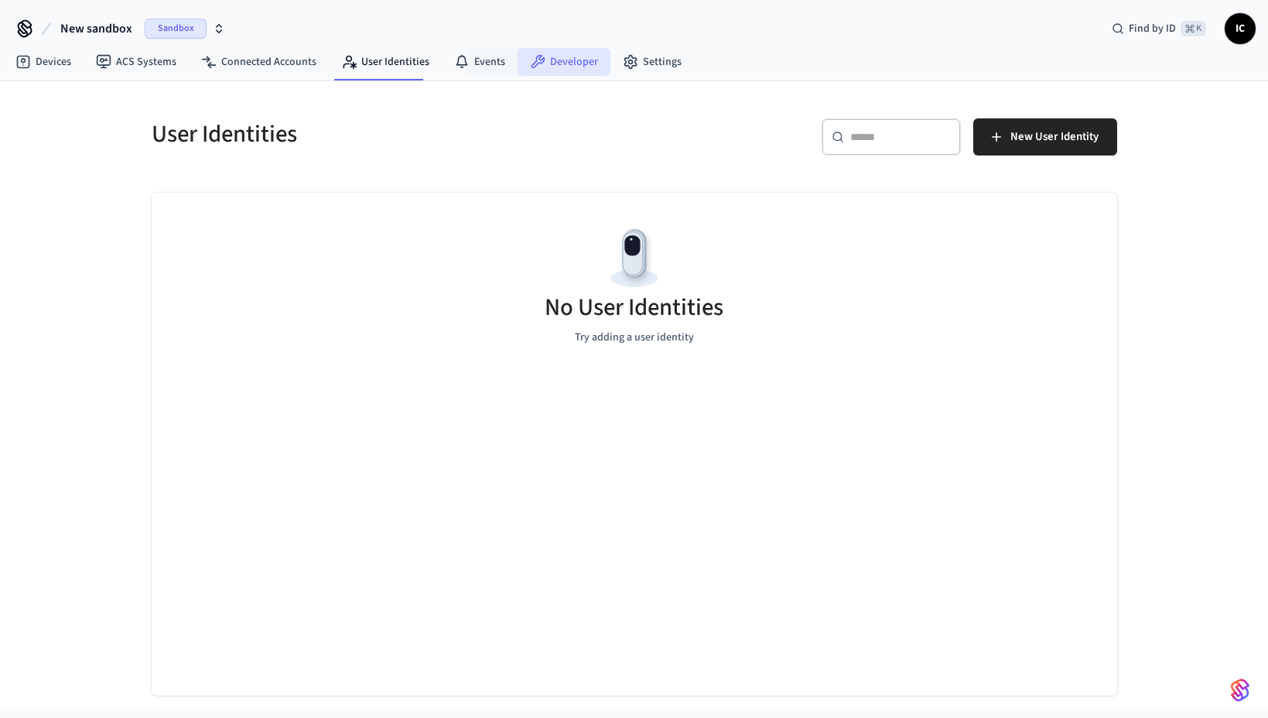
click at [571, 60] on link "Developer" at bounding box center [564, 62] width 93 height 28
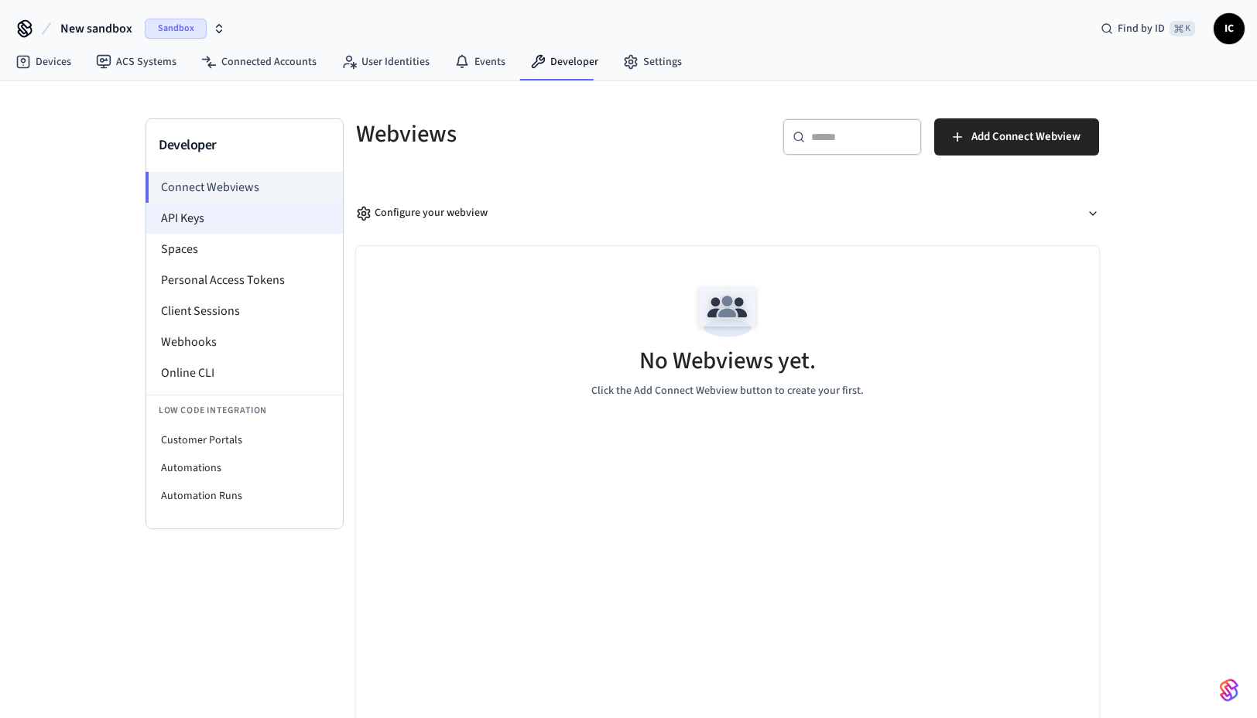
click at [205, 221] on li "API Keys" at bounding box center [244, 218] width 197 height 31
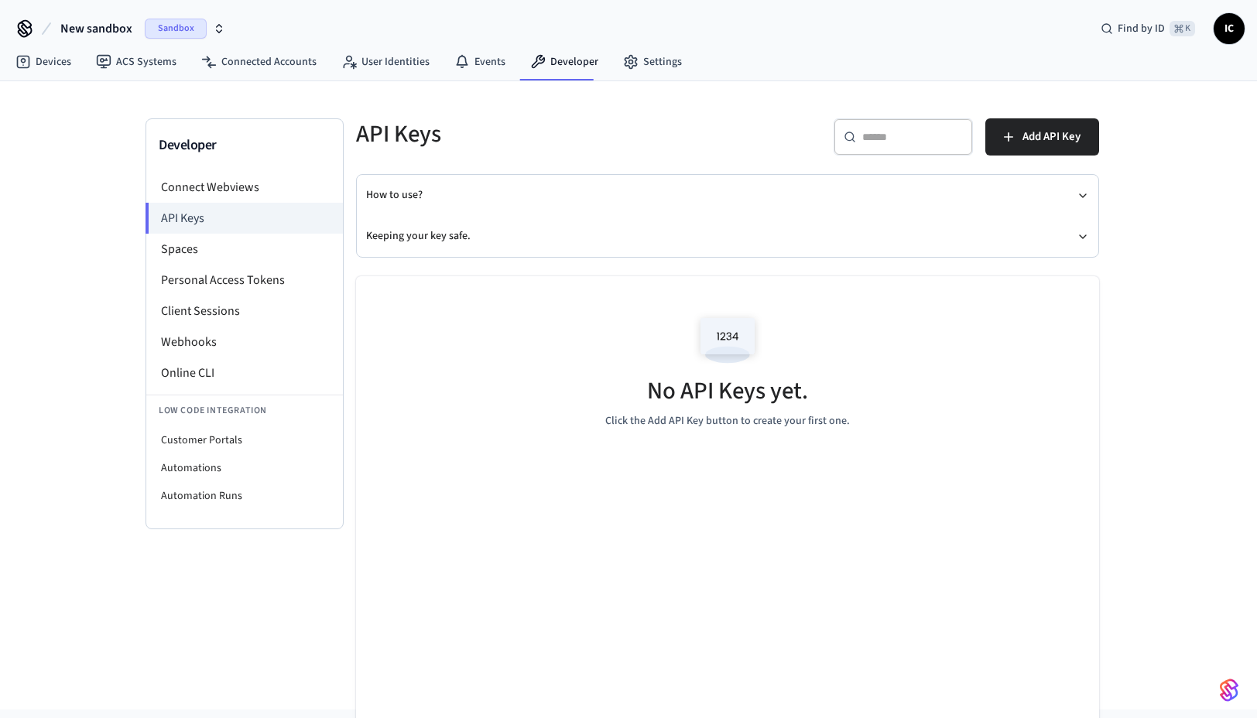
click at [724, 320] on img at bounding box center [728, 340] width 70 height 66
click at [1032, 132] on span "Add API Key" at bounding box center [1051, 137] width 58 height 20
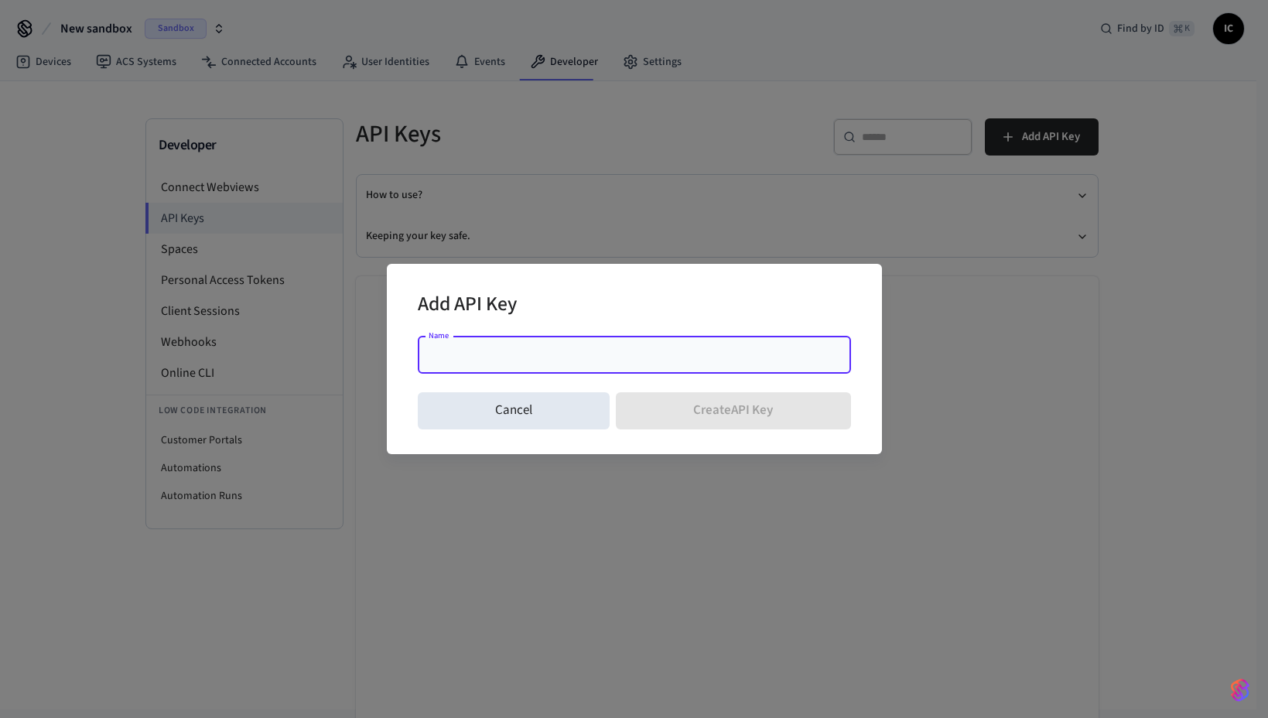
click at [567, 358] on input "Name" at bounding box center [634, 354] width 415 height 15
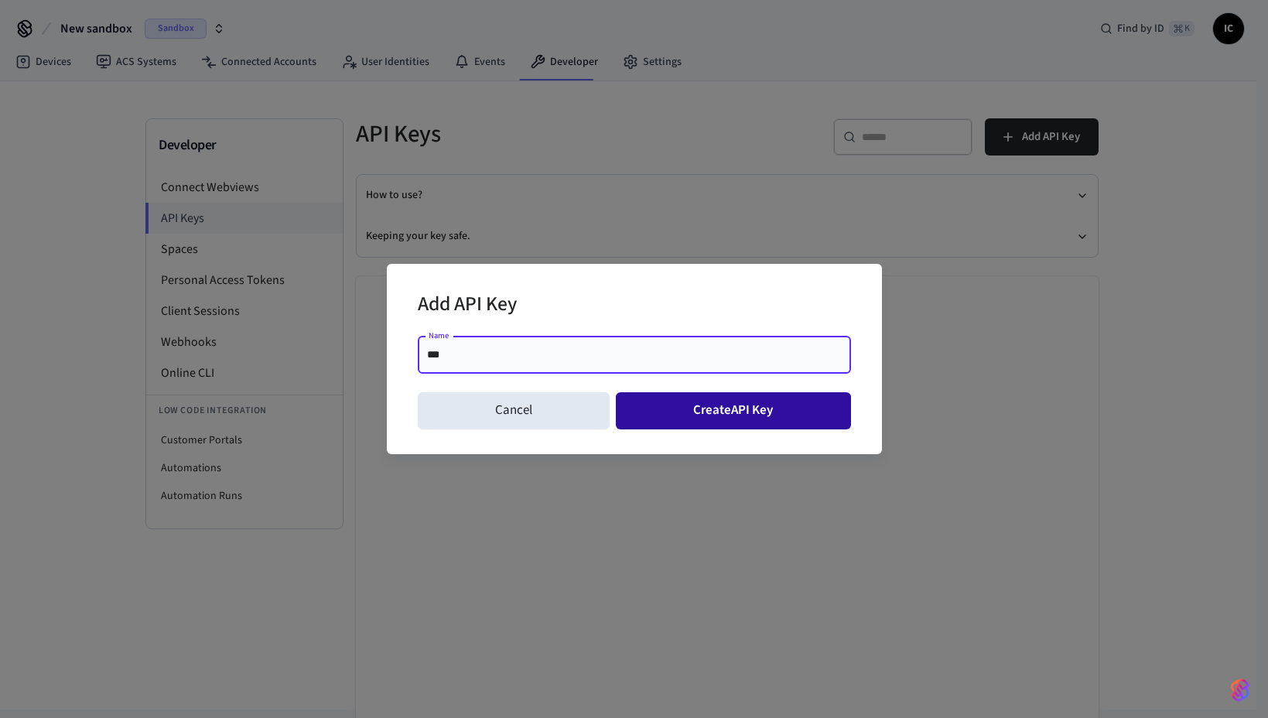
type input "***"
click at [757, 419] on button "Create API Key" at bounding box center [733, 410] width 235 height 37
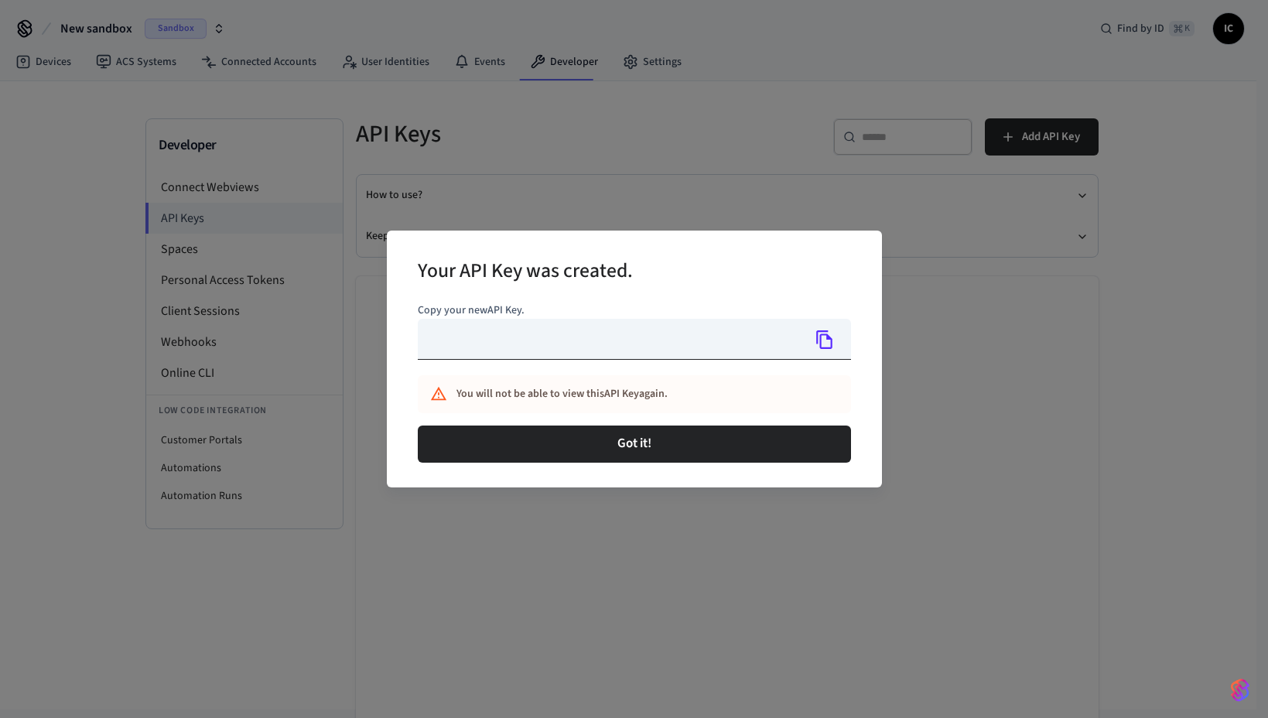
click at [589, 343] on input "text" at bounding box center [610, 339] width 385 height 41
click at [827, 337] on icon "Copy" at bounding box center [825, 339] width 16 height 19
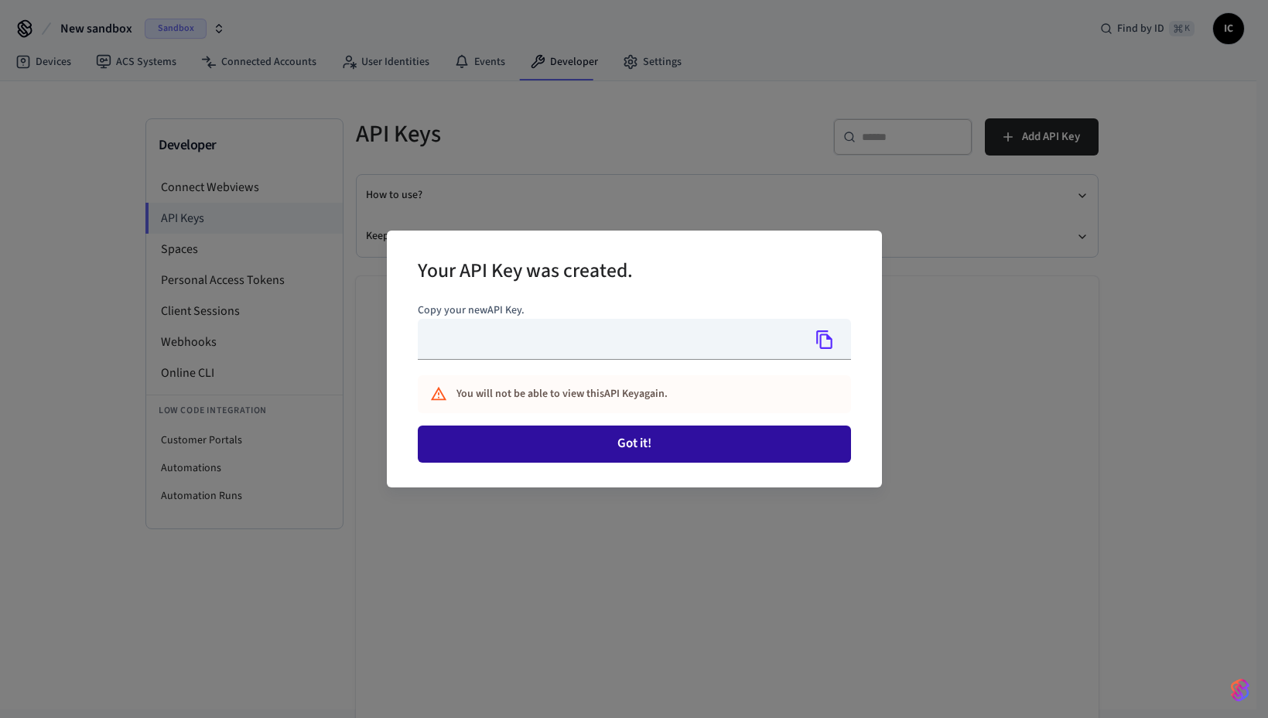
click at [642, 441] on button "Got it!" at bounding box center [634, 444] width 433 height 37
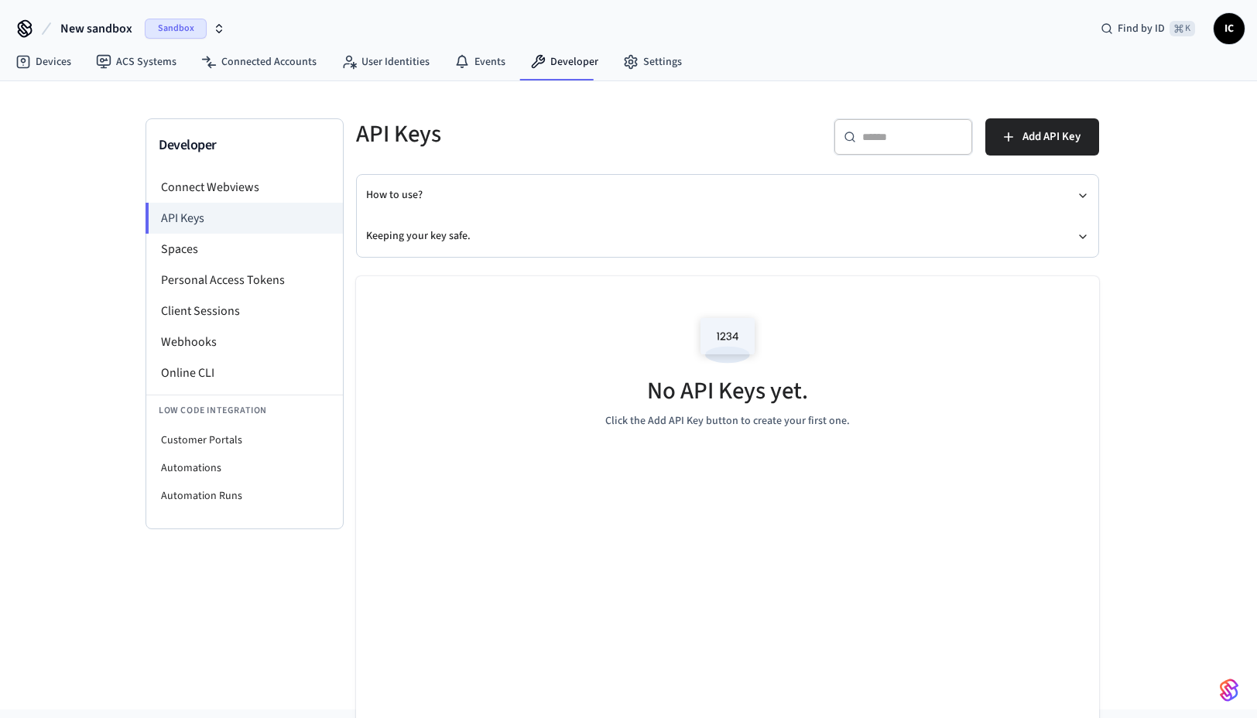
click at [789, 433] on div "No API Keys yet. Click the Add API Key button to create your first one." at bounding box center [727, 368] width 743 height 184
click at [854, 306] on div "No API Keys yet. Click the Add API Key button to create your first one." at bounding box center [727, 368] width 743 height 184
click at [724, 326] on img at bounding box center [728, 340] width 70 height 66
click at [1056, 132] on span "Add API Key" at bounding box center [1051, 137] width 58 height 20
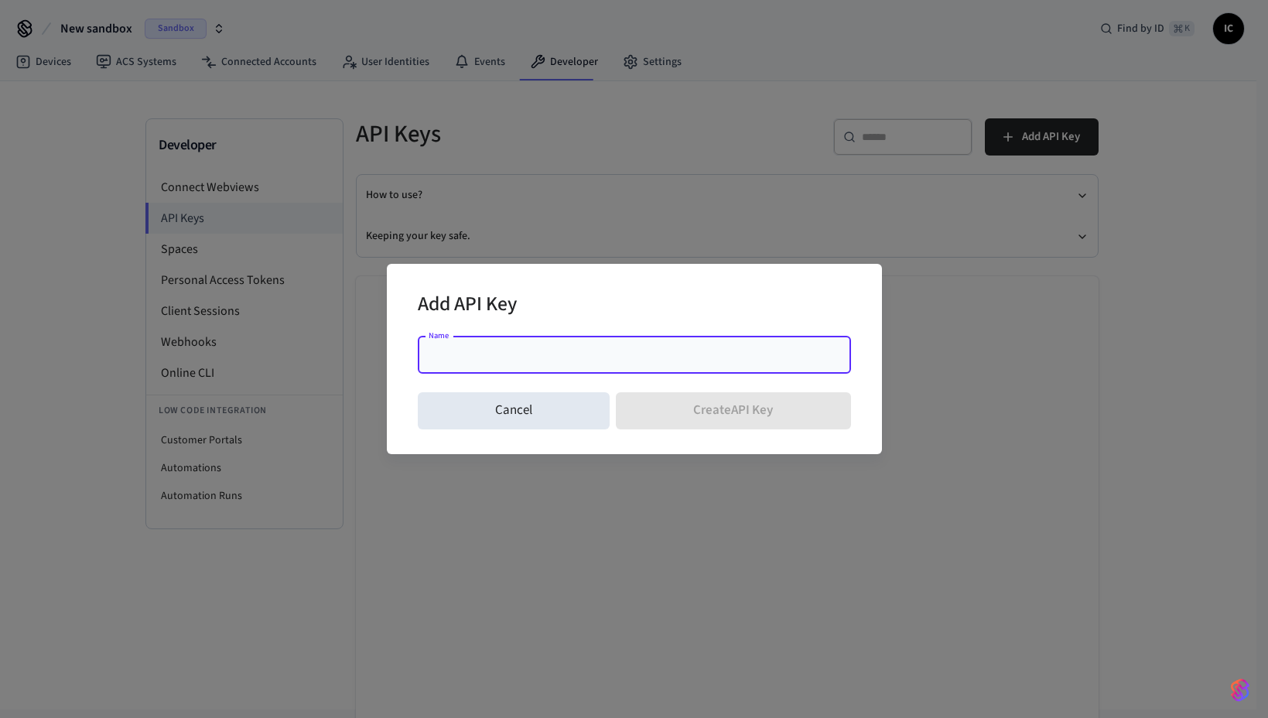
click at [592, 351] on input "Name" at bounding box center [634, 354] width 415 height 15
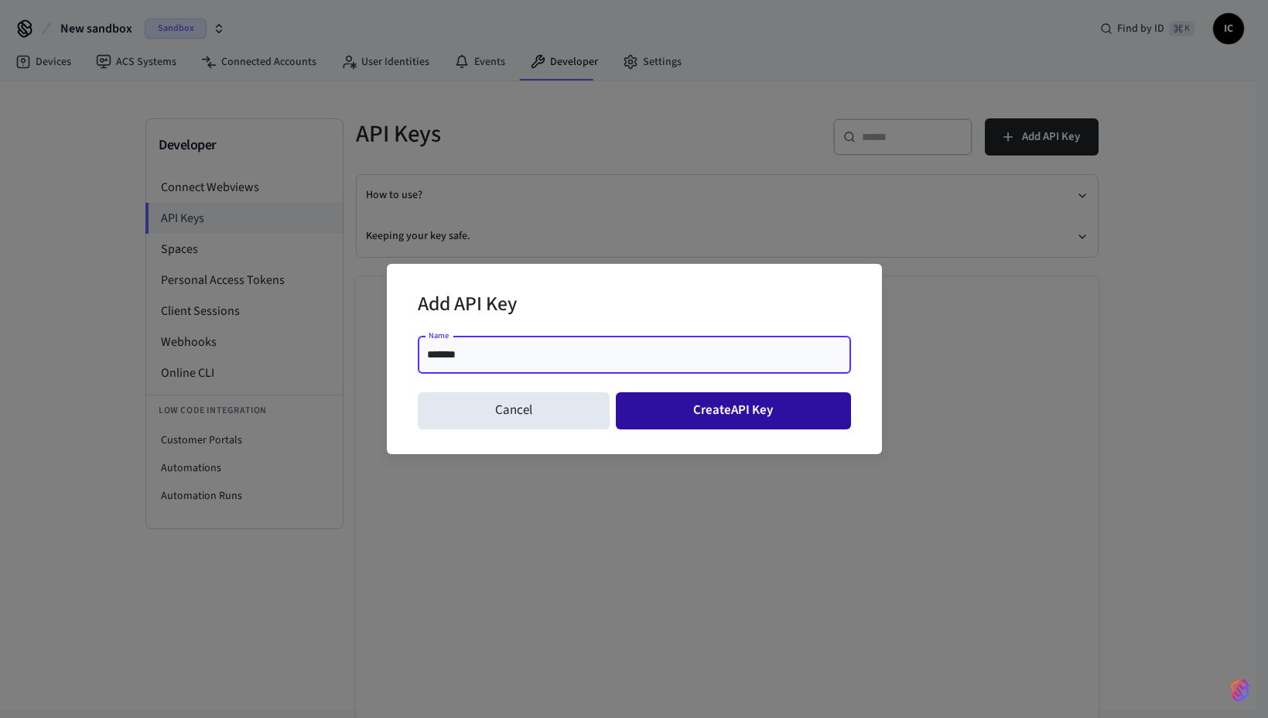
type input "*******"
click at [726, 409] on button "Create API Key" at bounding box center [733, 410] width 235 height 37
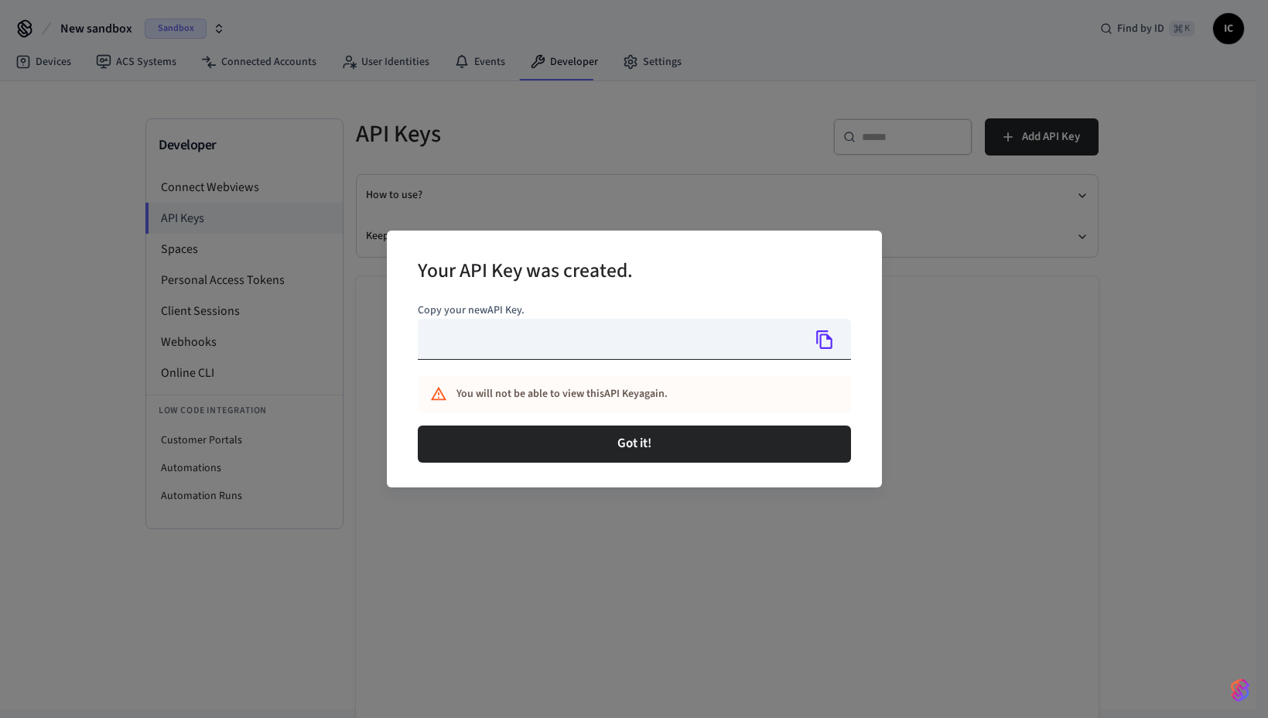
type input "**********"
click at [580, 348] on input "**********" at bounding box center [610, 339] width 385 height 41
click at [827, 343] on icon "Copy" at bounding box center [825, 340] width 20 height 20
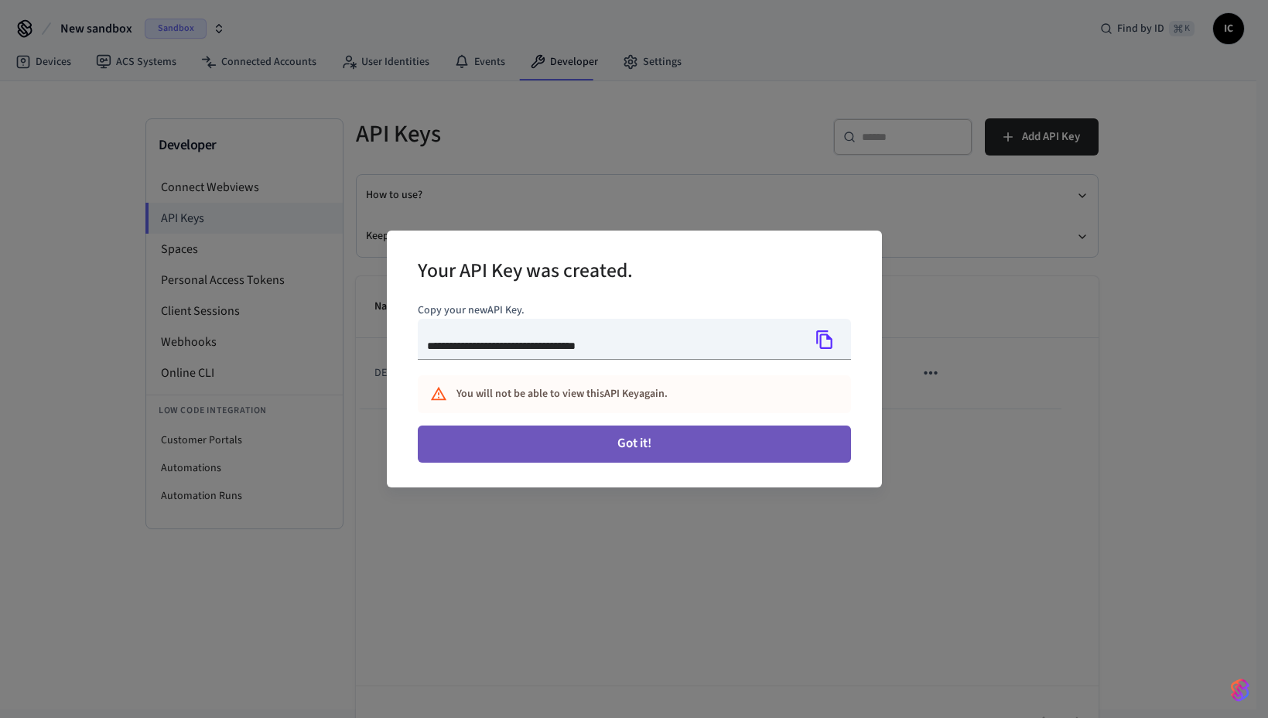
click at [735, 435] on button "Got it!" at bounding box center [634, 444] width 433 height 37
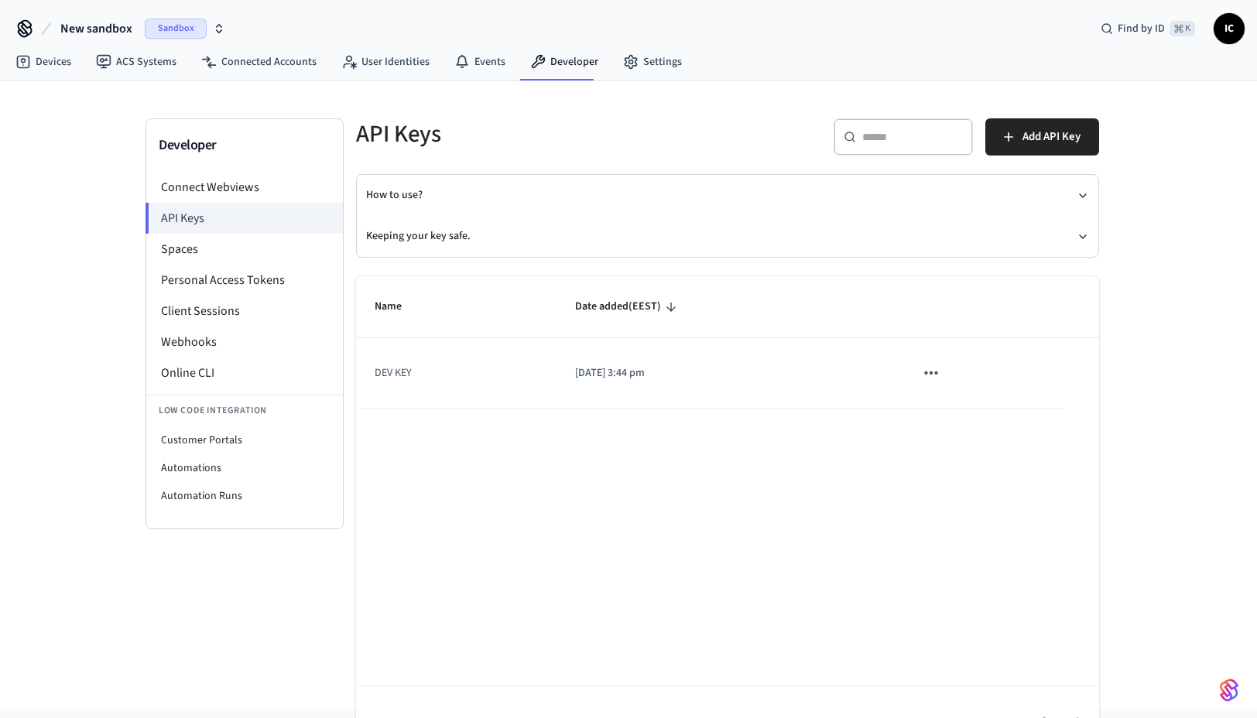
drag, startPoint x: 633, startPoint y: 449, endPoint x: 625, endPoint y: 450, distance: 8.5
click at [633, 449] on div "Name Date added (EEST) DEV KEY [DATE] 3:44 pm Rows per page: 10 ** 1–1 of 1" at bounding box center [727, 518] width 743 height 484
click at [222, 255] on li "Spaces" at bounding box center [244, 249] width 197 height 31
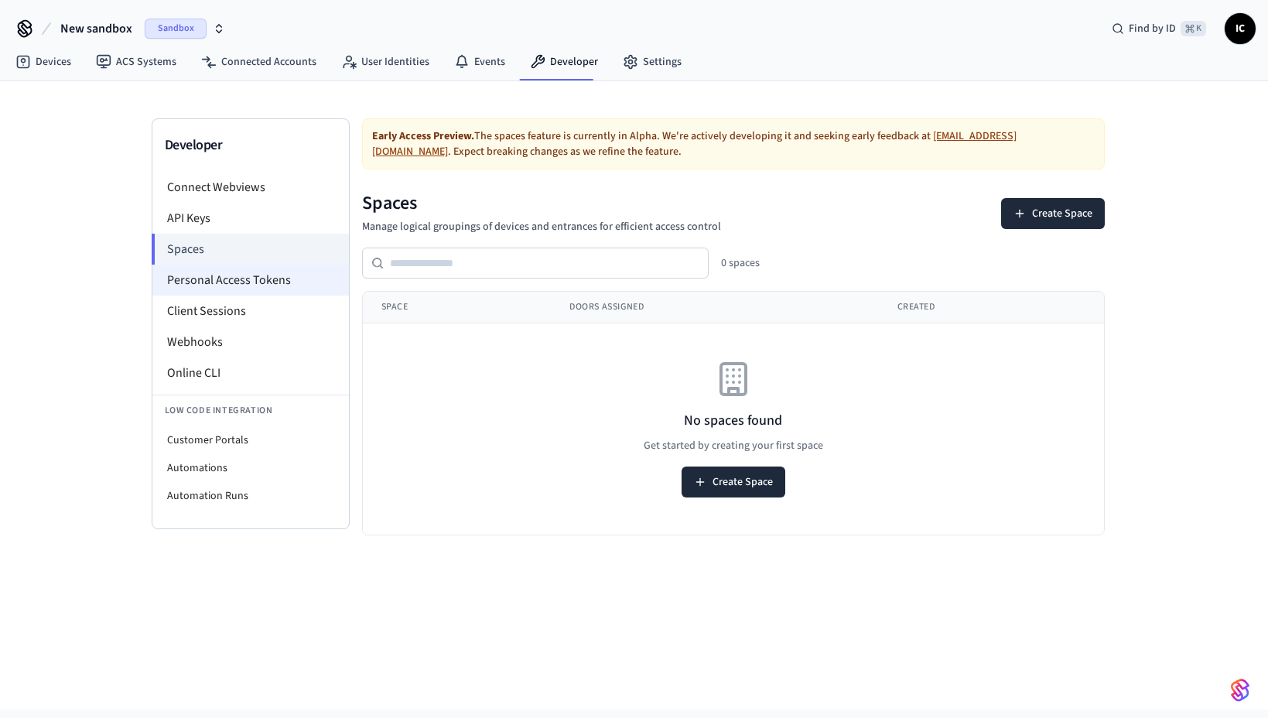
click at [216, 281] on li "Personal Access Tokens" at bounding box center [250, 280] width 197 height 31
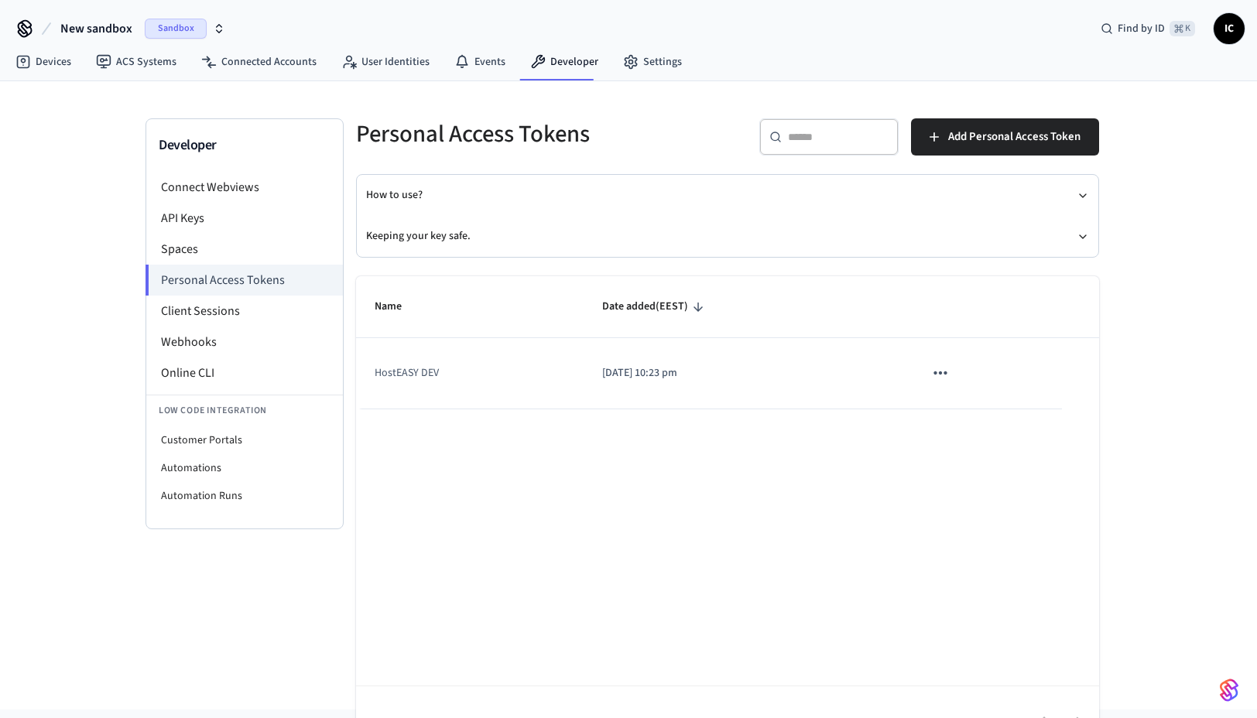
click at [575, 375] on td "HostEASY DEV" at bounding box center [470, 373] width 228 height 70
click at [719, 369] on p "[DATE] 10:23 pm" at bounding box center [744, 373] width 284 height 16
click at [676, 378] on p "[DATE] 10:23 pm" at bounding box center [744, 373] width 284 height 16
click at [988, 135] on span "Add Personal Access Token" at bounding box center [1014, 137] width 132 height 20
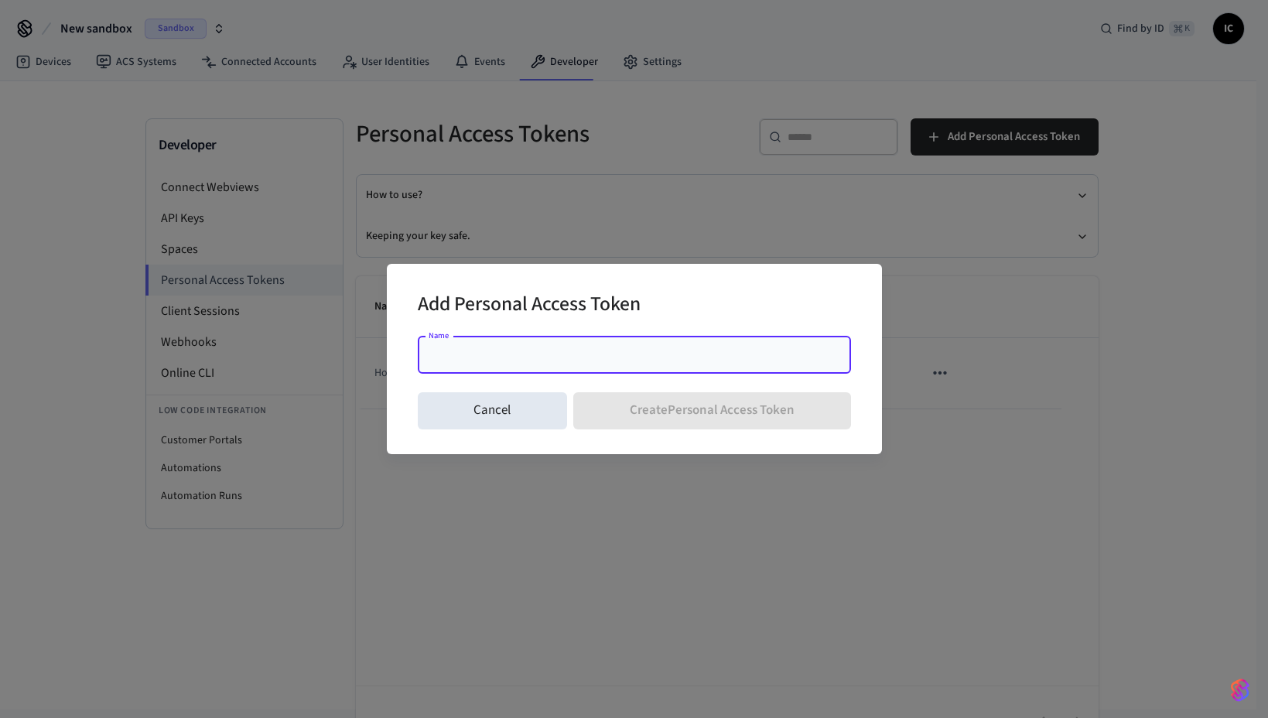
click at [594, 350] on input "Name" at bounding box center [634, 354] width 415 height 15
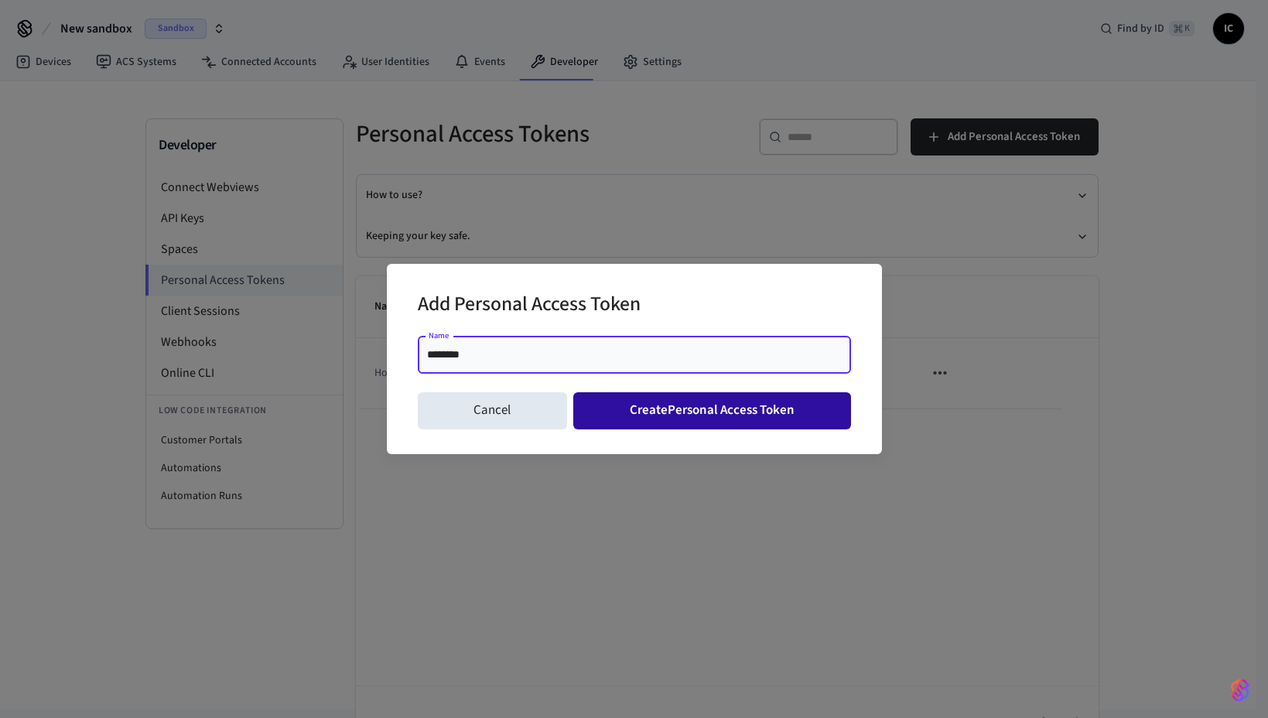
type input "********"
click at [733, 409] on button "Create Personal Access Token" at bounding box center [712, 410] width 278 height 37
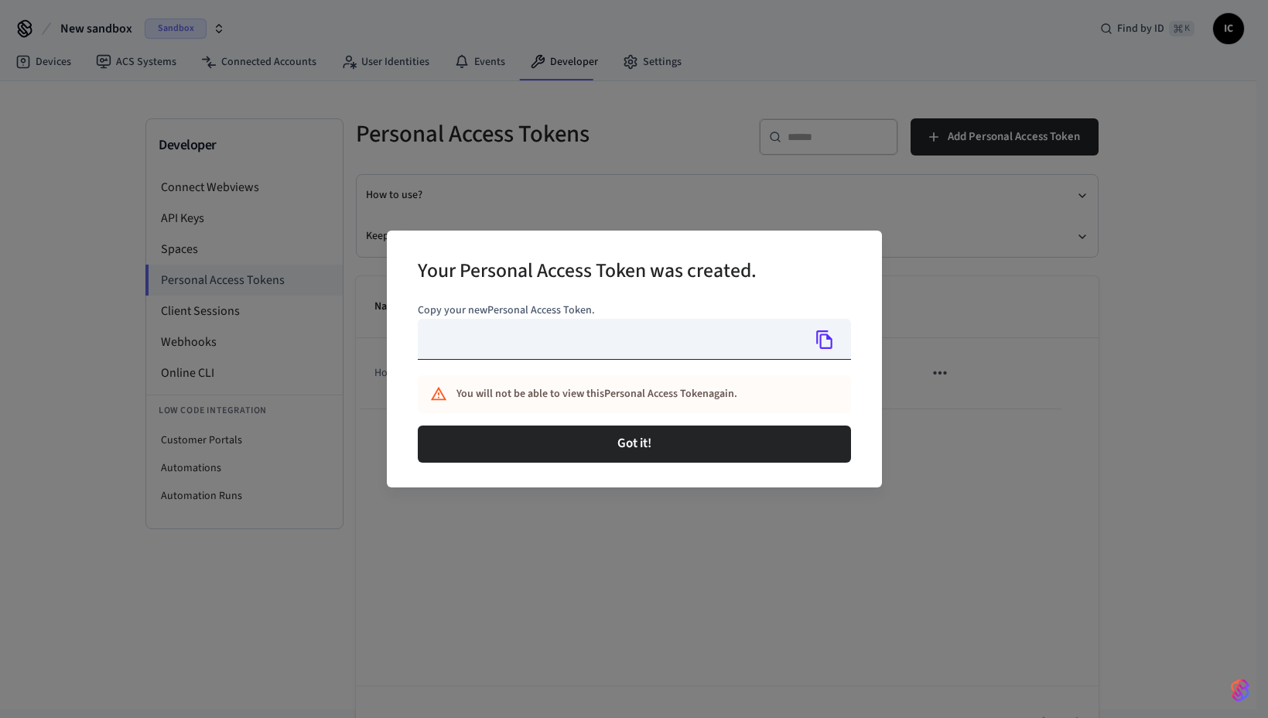
type input "**********"
click at [556, 335] on input "**********" at bounding box center [610, 339] width 385 height 41
click at [823, 343] on icon "Copy" at bounding box center [825, 340] width 20 height 20
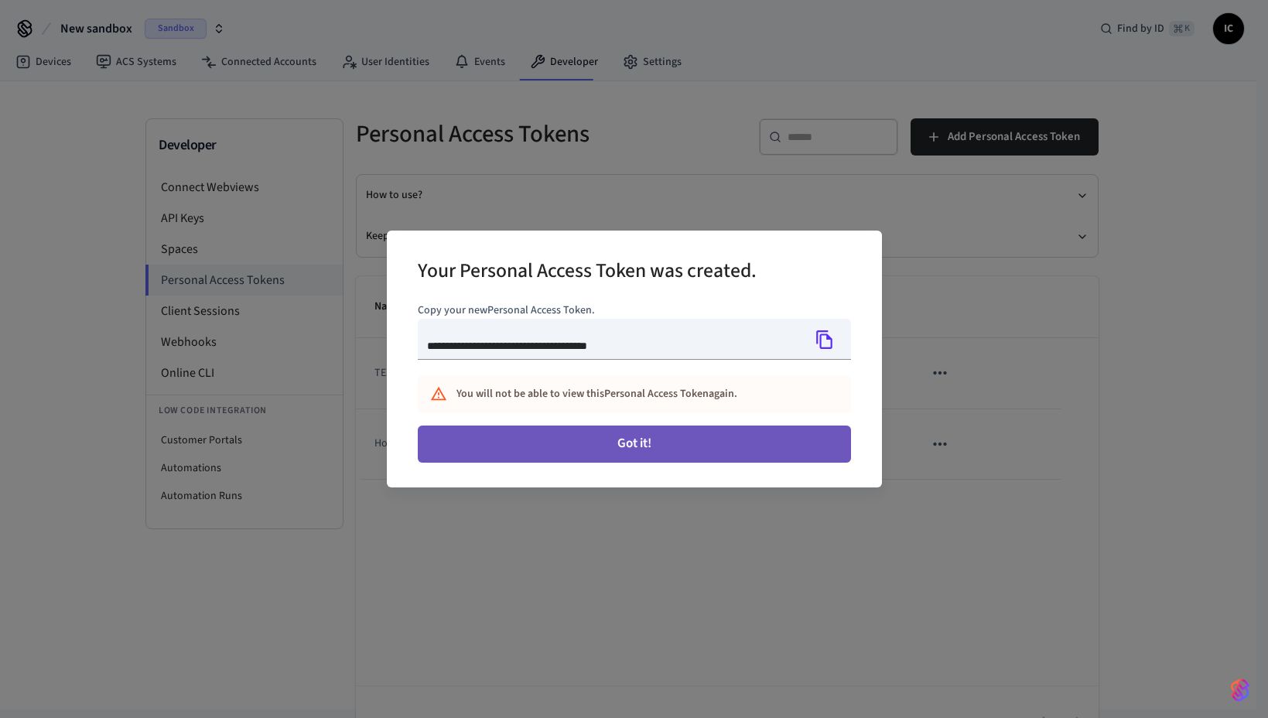
click at [686, 437] on button "Got it!" at bounding box center [634, 444] width 433 height 37
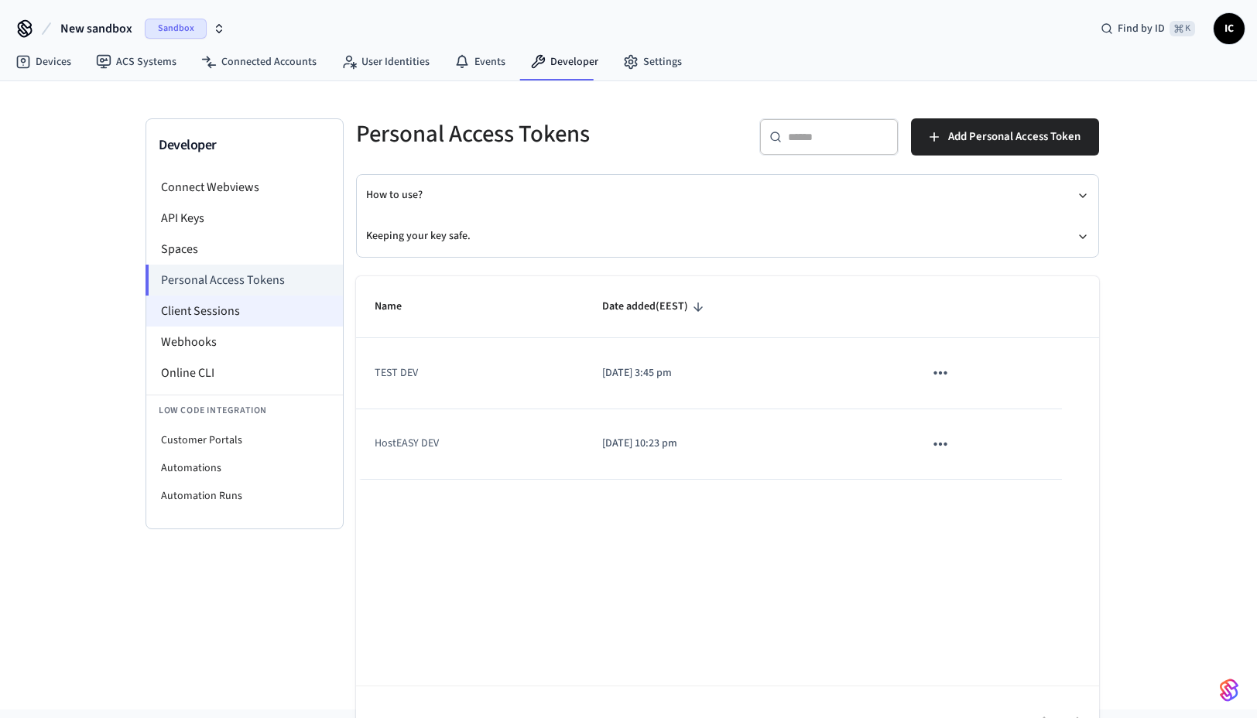
click at [205, 317] on li "Client Sessions" at bounding box center [244, 311] width 197 height 31
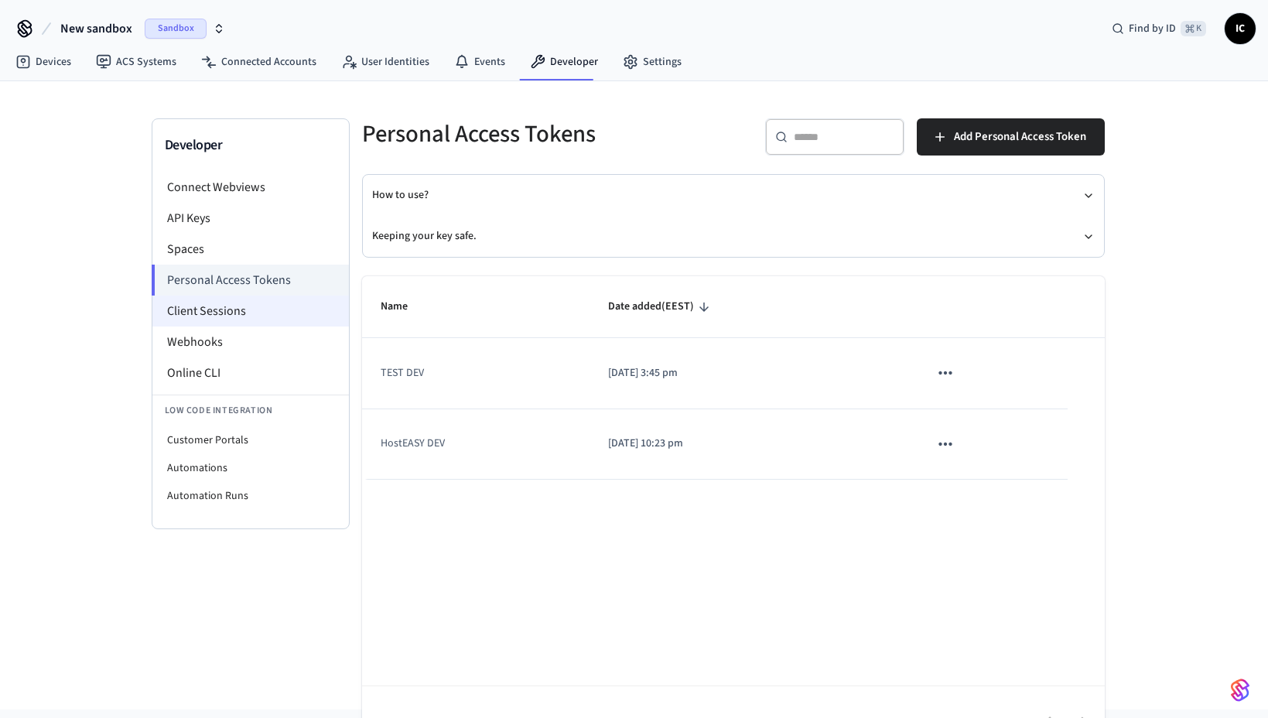
click at [228, 317] on li "Client Sessions" at bounding box center [250, 311] width 197 height 31
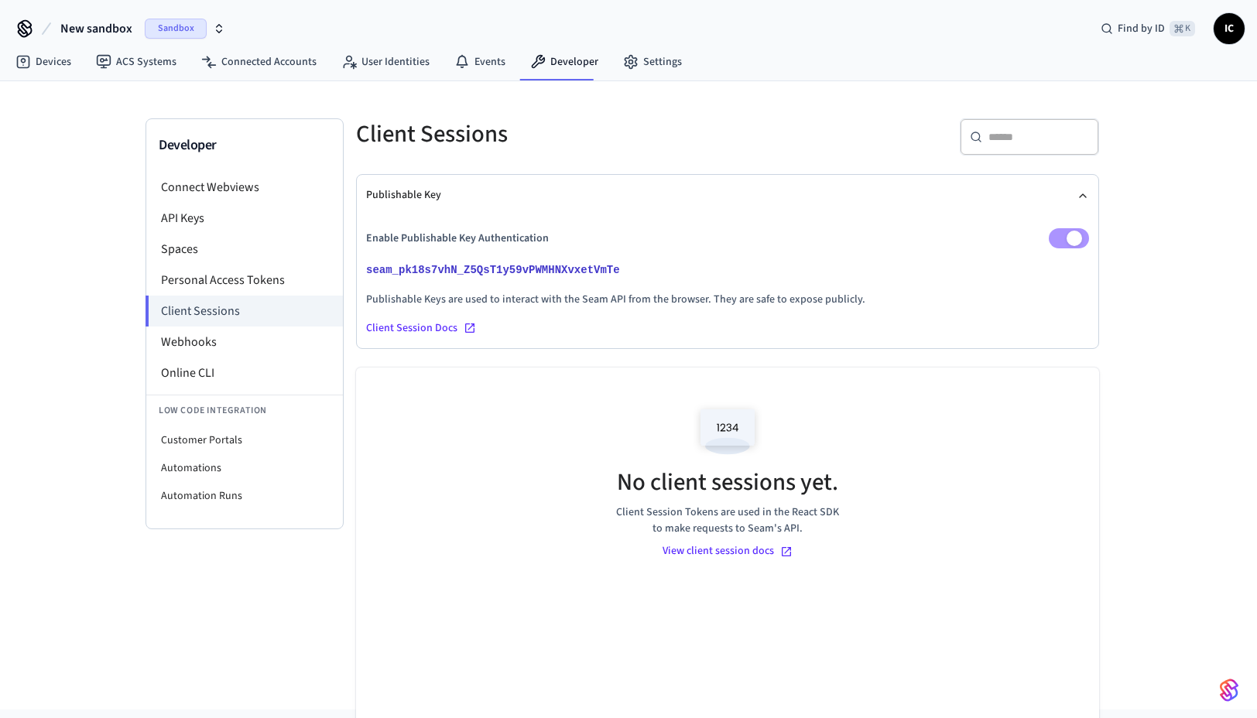
click at [614, 216] on div "Enable Publishable Key Authentication seam_pk18s7vhN_Z5QsT1y59vPWMHNXvxetVmTe P…" at bounding box center [727, 282] width 723 height 132
click at [566, 270] on button "seam_pk18s7vhN_Z5QsT1y59vPWMHNXvxetVmTe" at bounding box center [499, 270] width 272 height 19
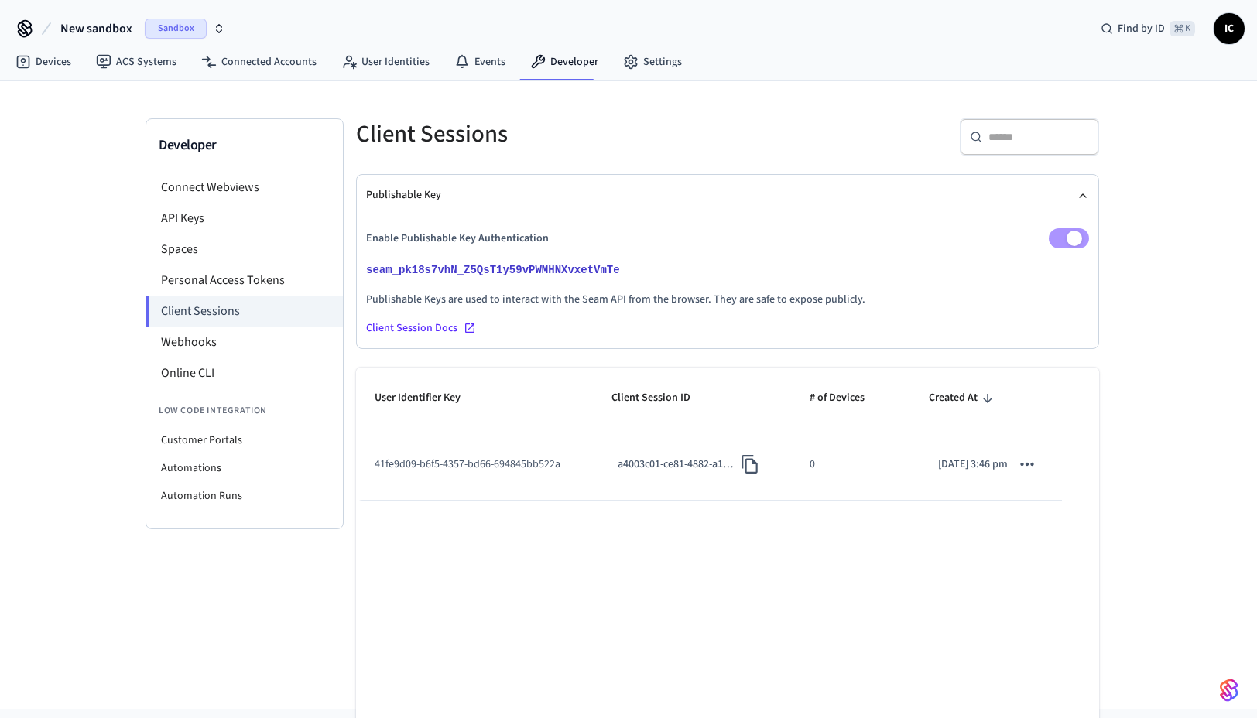
click at [825, 299] on p "Publishable Keys are used to interact with the Seam API from the browser. They …" at bounding box center [727, 300] width 723 height 16
click at [532, 303] on p "Publishable Keys are used to interact with the Seam API from the browser. They …" at bounding box center [727, 300] width 723 height 16
click at [406, 239] on p "Enable Publishable Key Authentication" at bounding box center [457, 239] width 183 height 16
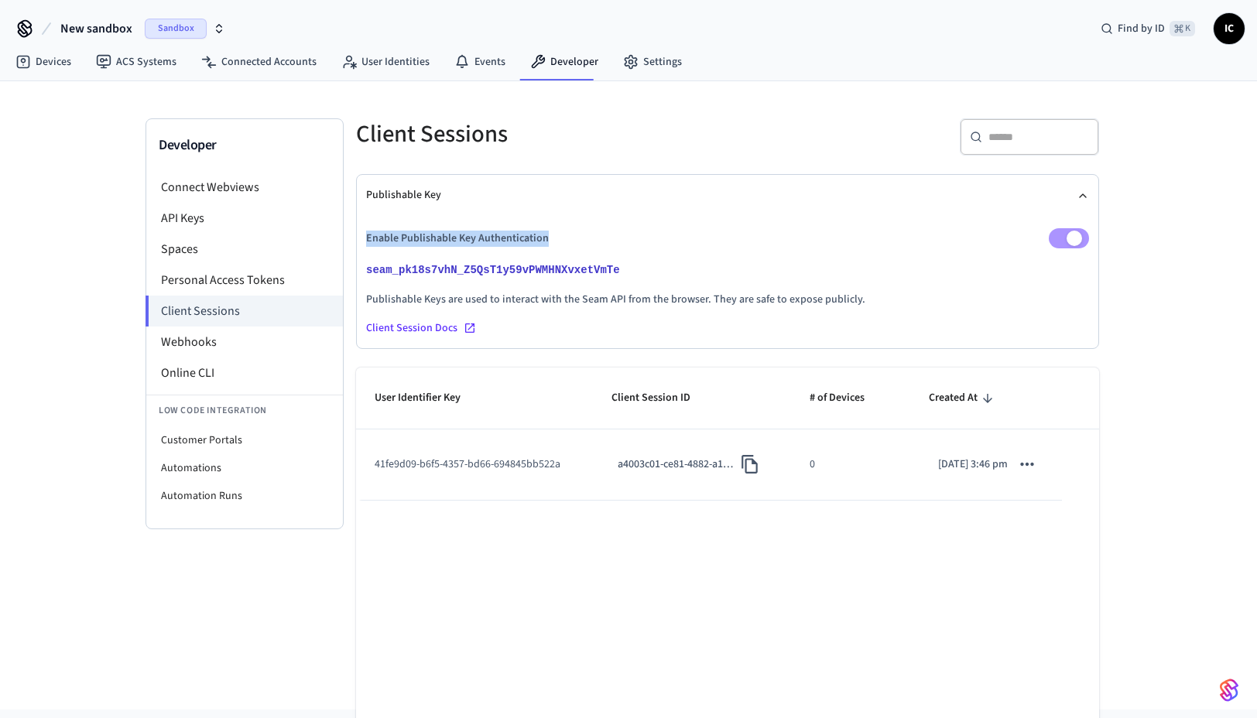
drag, startPoint x: 578, startPoint y: 238, endPoint x: 362, endPoint y: 238, distance: 215.9
click at [362, 238] on div "Publishable Key Enable Publishable Key Authentication seam_pk18s7vhN_Z5QsT1y59v…" at bounding box center [727, 261] width 741 height 173
click at [698, 213] on button "Publishable Key" at bounding box center [727, 195] width 723 height 41
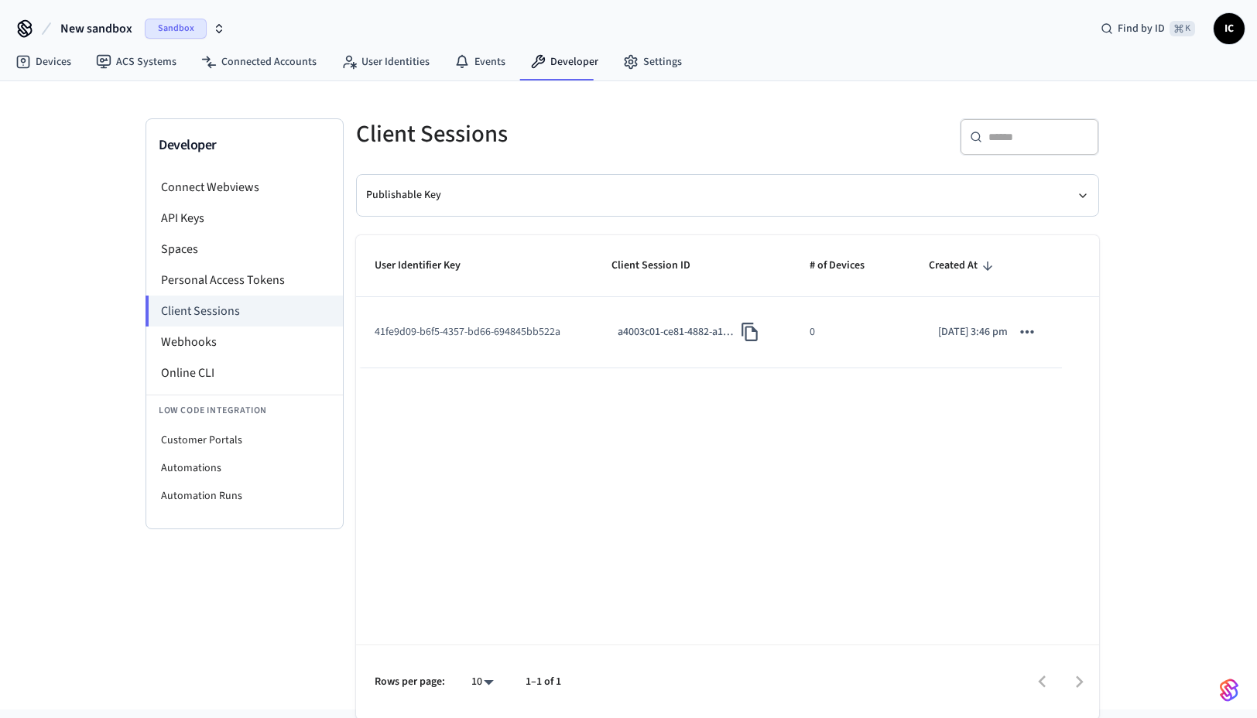
click at [444, 330] on td "41fe9d09-b6f5-4357-bd66-694845bb522a" at bounding box center [474, 332] width 237 height 70
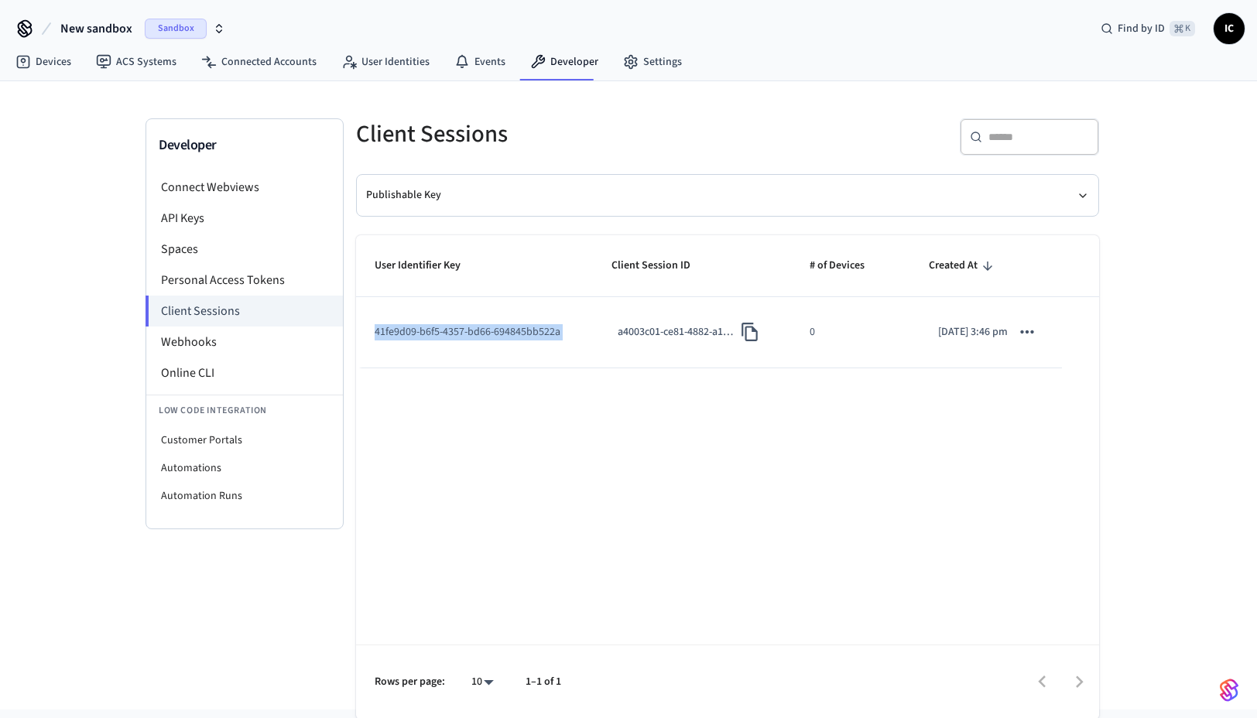
click at [563, 329] on td "41fe9d09-b6f5-4357-bd66-694845bb522a" at bounding box center [474, 332] width 237 height 70
click at [536, 330] on td "41fe9d09-b6f5-4357-bd66-694845bb522a" at bounding box center [474, 332] width 237 height 70
click at [406, 67] on link "User Identities" at bounding box center [385, 62] width 113 height 28
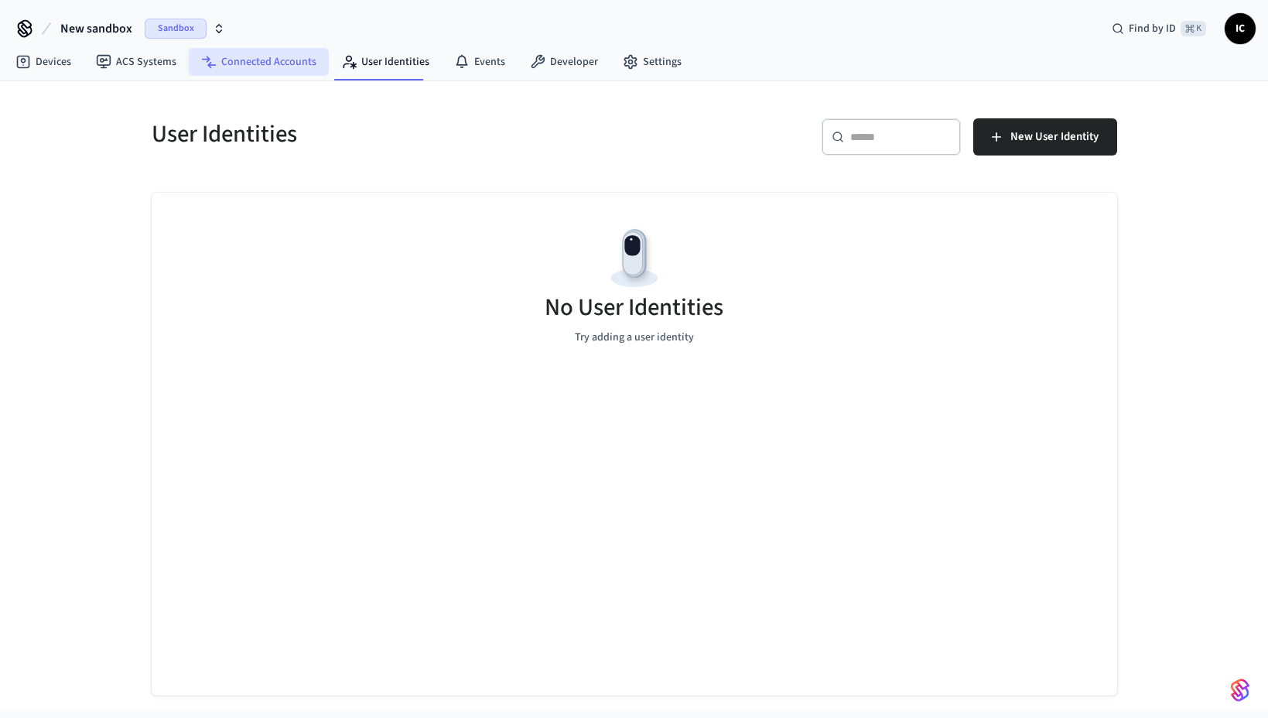
click at [267, 63] on link "Connected Accounts" at bounding box center [259, 62] width 140 height 28
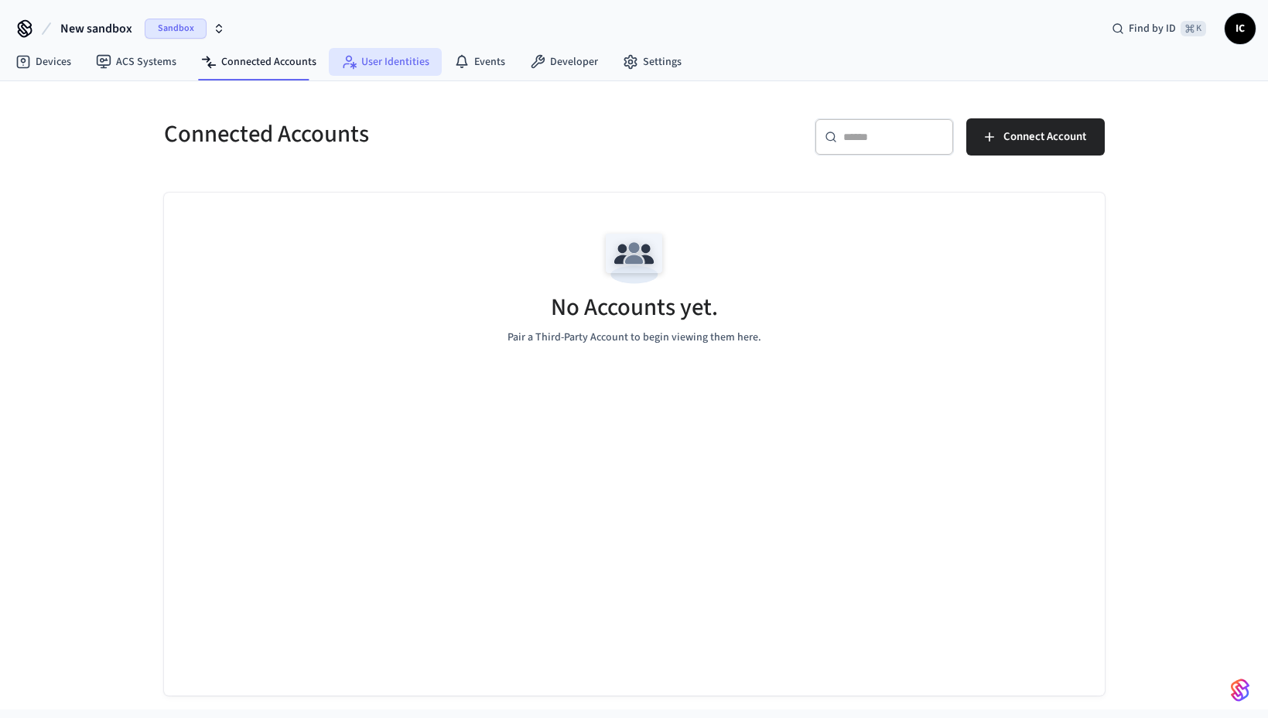
click at [396, 66] on link "User Identities" at bounding box center [385, 62] width 113 height 28
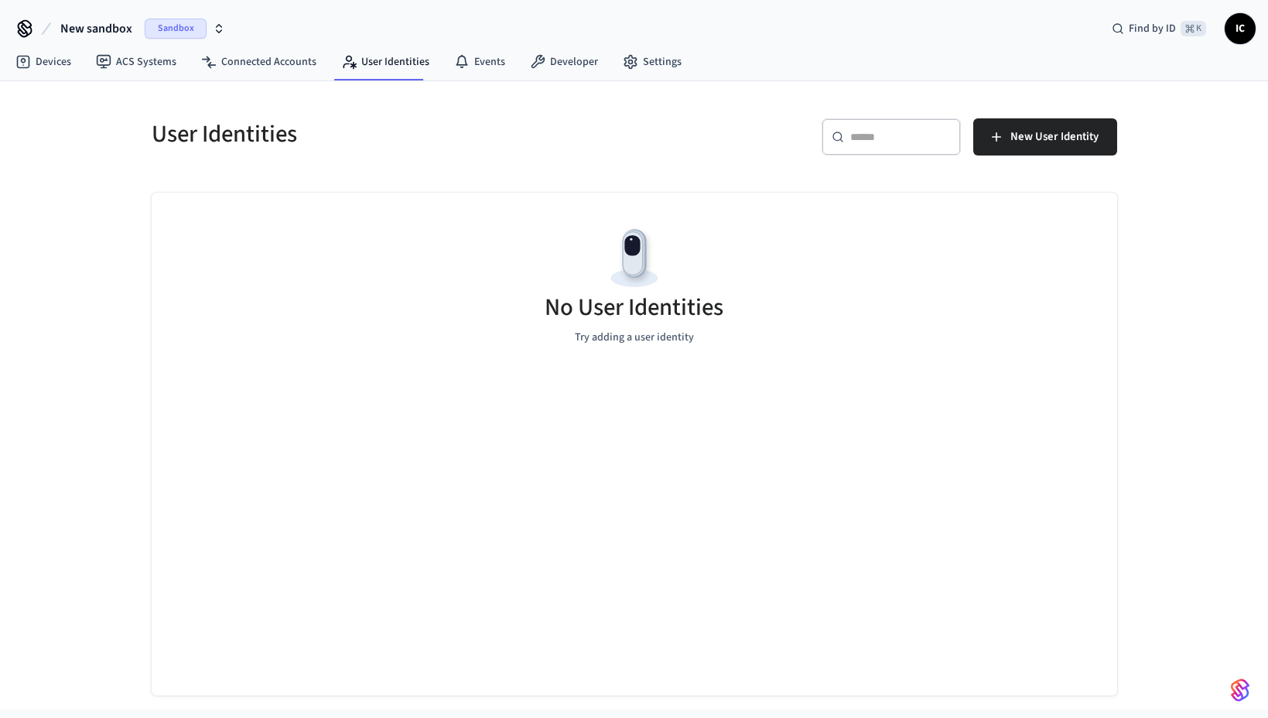
click at [200, 34] on span "Sandbox" at bounding box center [176, 29] width 62 height 20
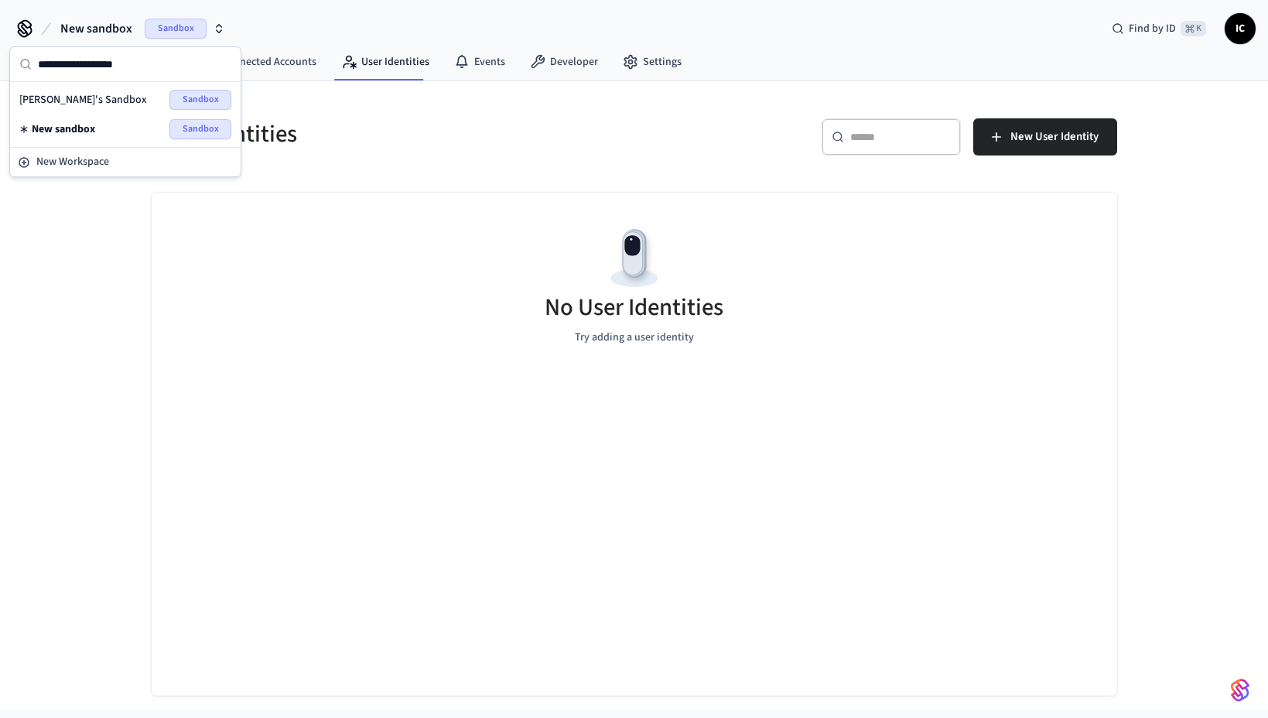
click at [87, 103] on span "[PERSON_NAME]'s Sandbox" at bounding box center [83, 99] width 128 height 15
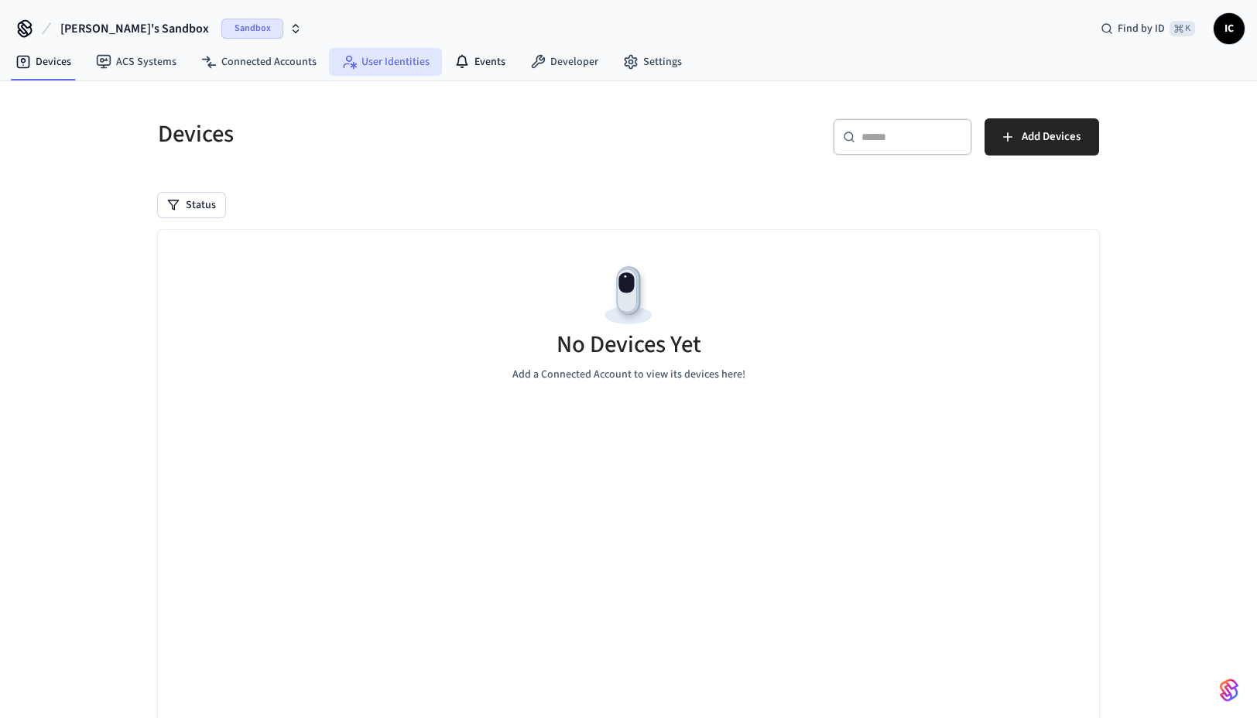
click at [402, 57] on link "User Identities" at bounding box center [385, 62] width 113 height 28
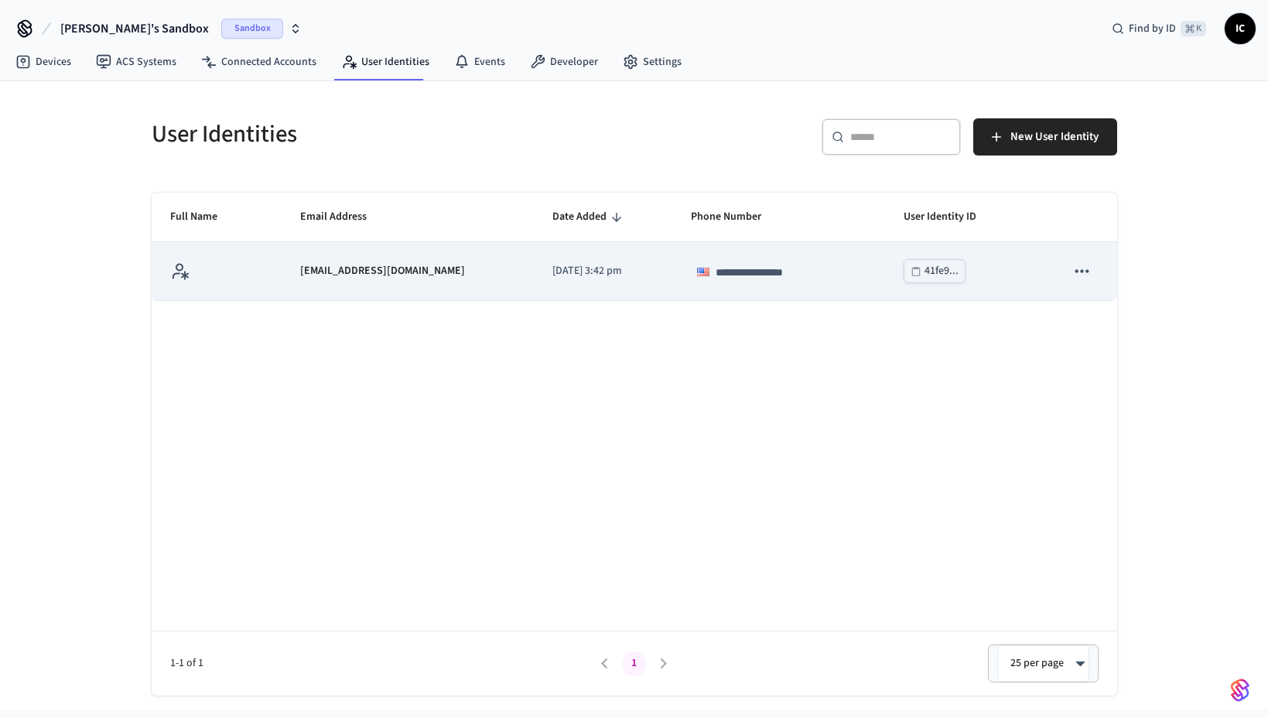
click at [1084, 271] on icon "sticky table" at bounding box center [1082, 271] width 20 height 20
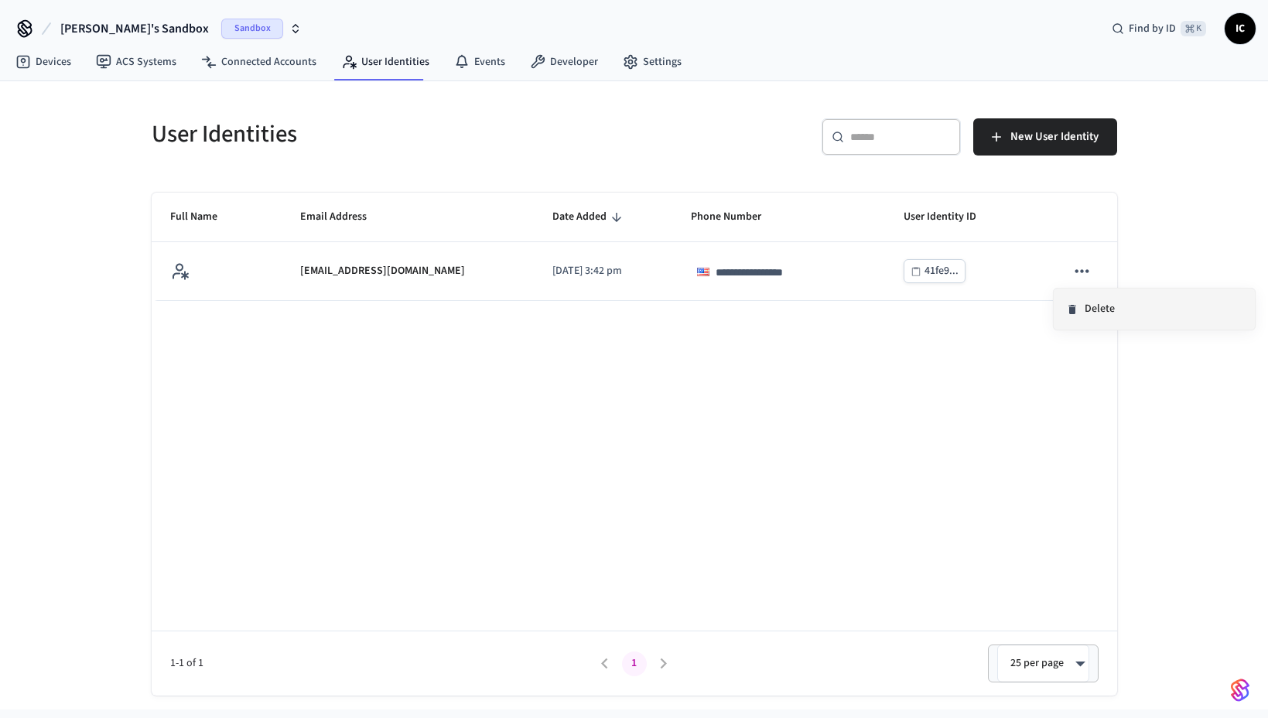
click at [1097, 306] on li "Delete" at bounding box center [1154, 309] width 201 height 41
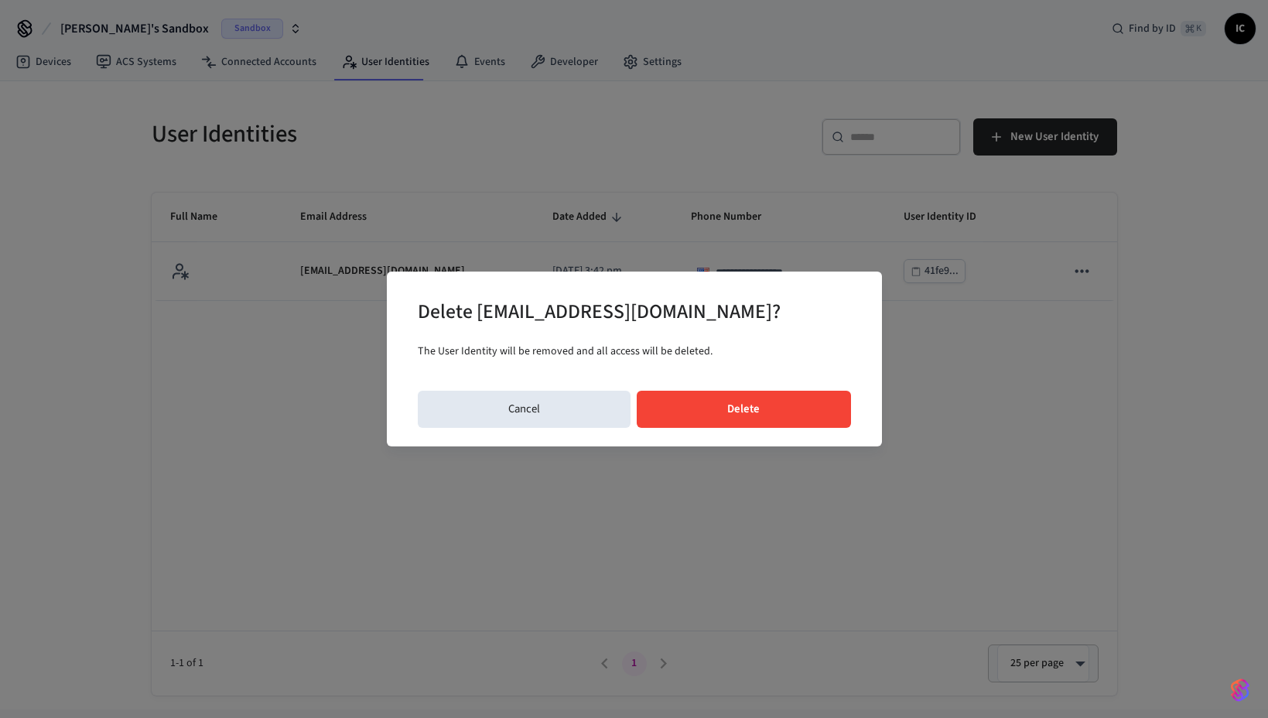
click at [787, 396] on button "Delete" at bounding box center [744, 409] width 214 height 37
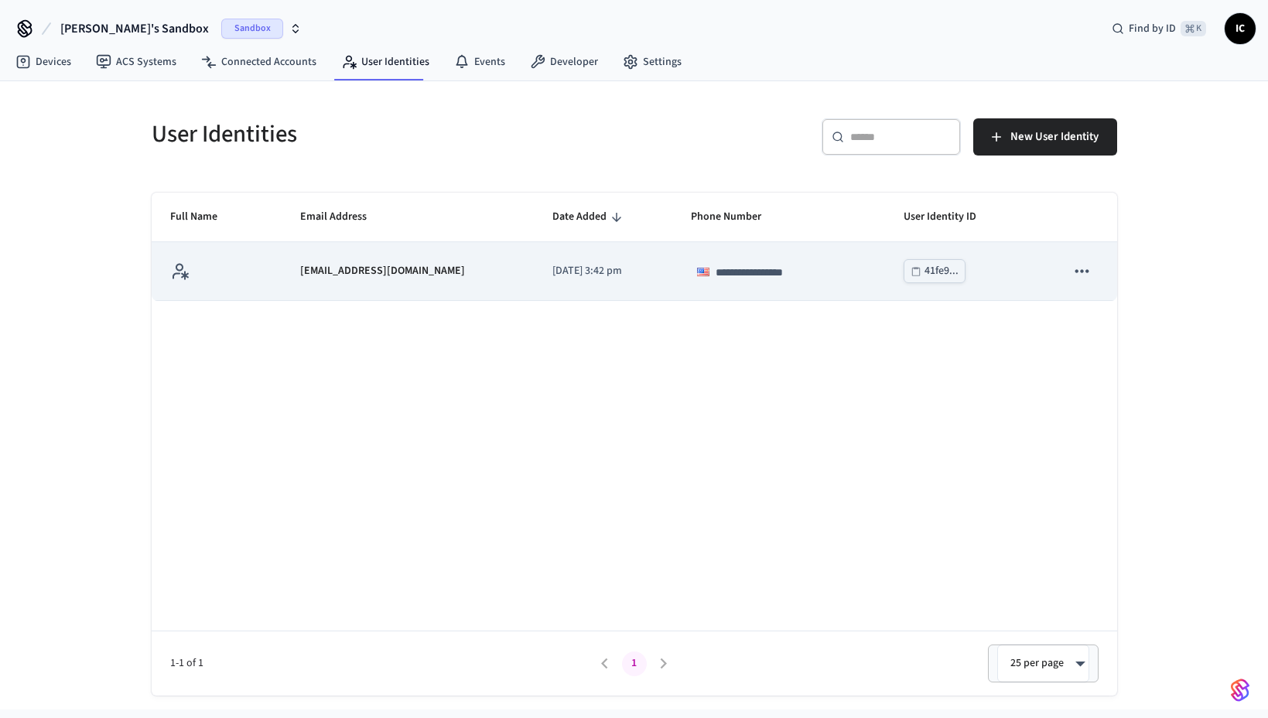
click at [1081, 275] on icon "sticky table" at bounding box center [1082, 271] width 20 height 20
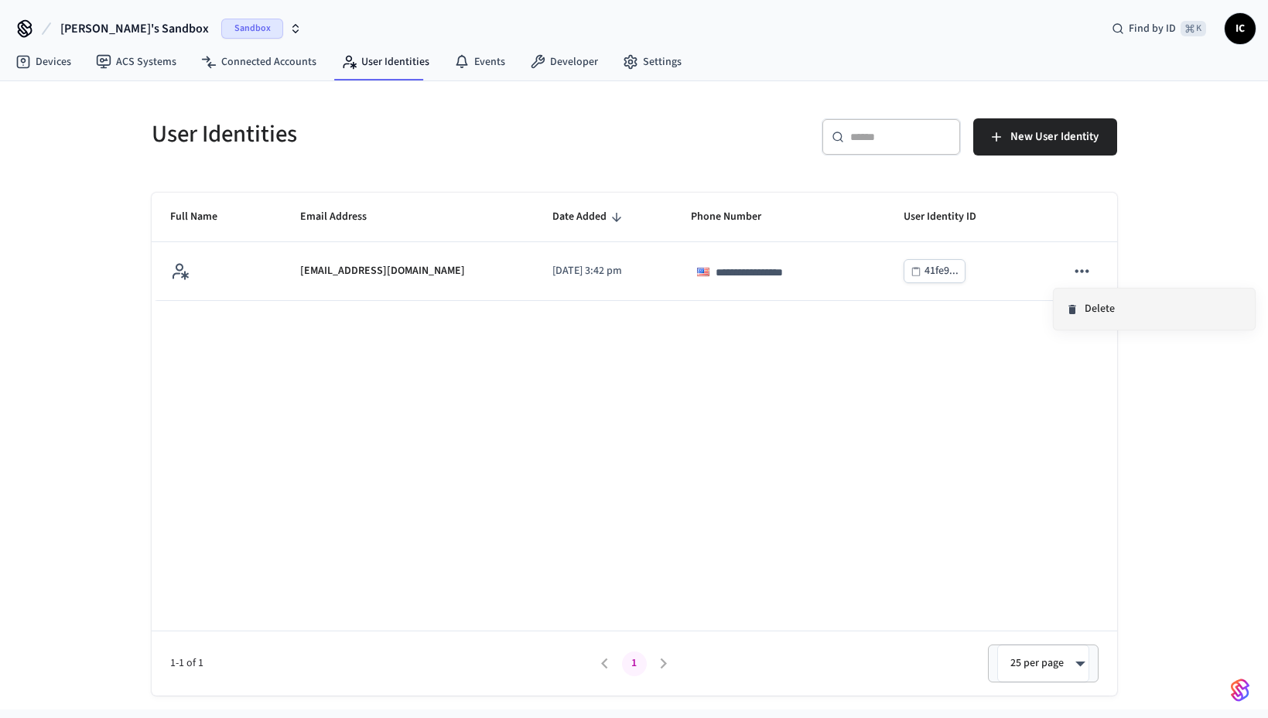
click at [1092, 315] on li "Delete" at bounding box center [1154, 309] width 201 height 41
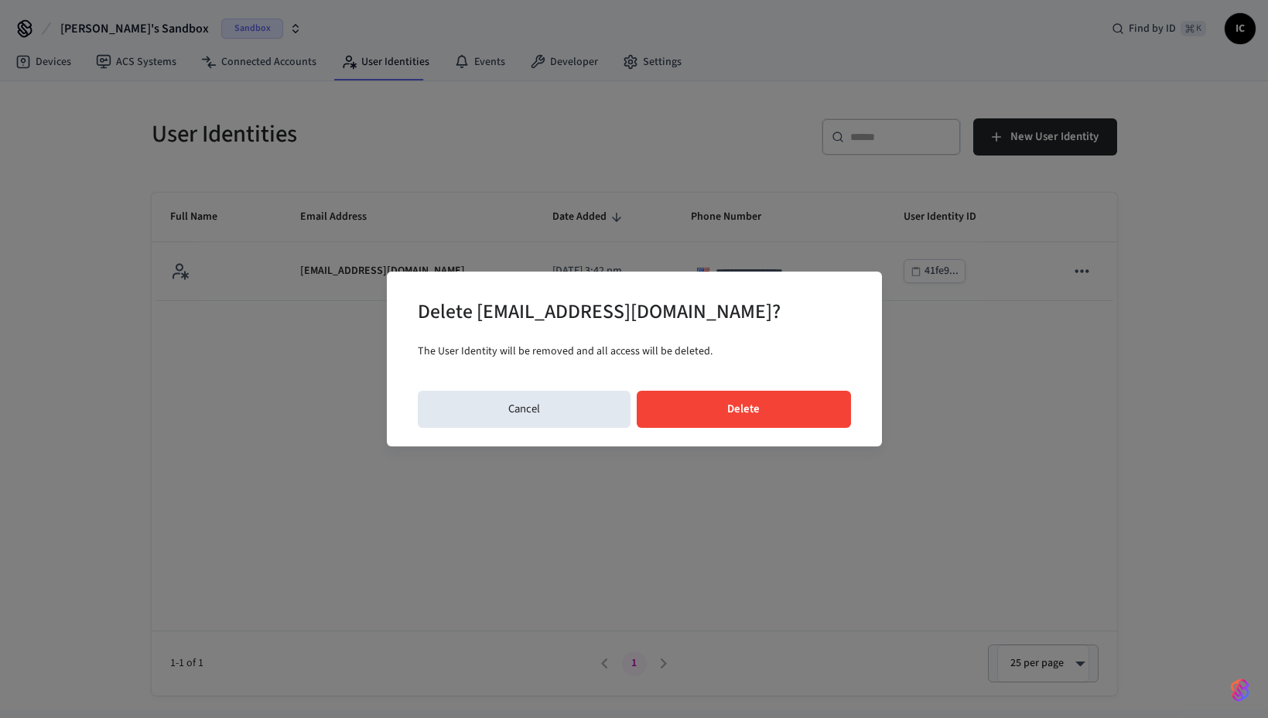
click at [794, 418] on button "Delete" at bounding box center [744, 409] width 214 height 37
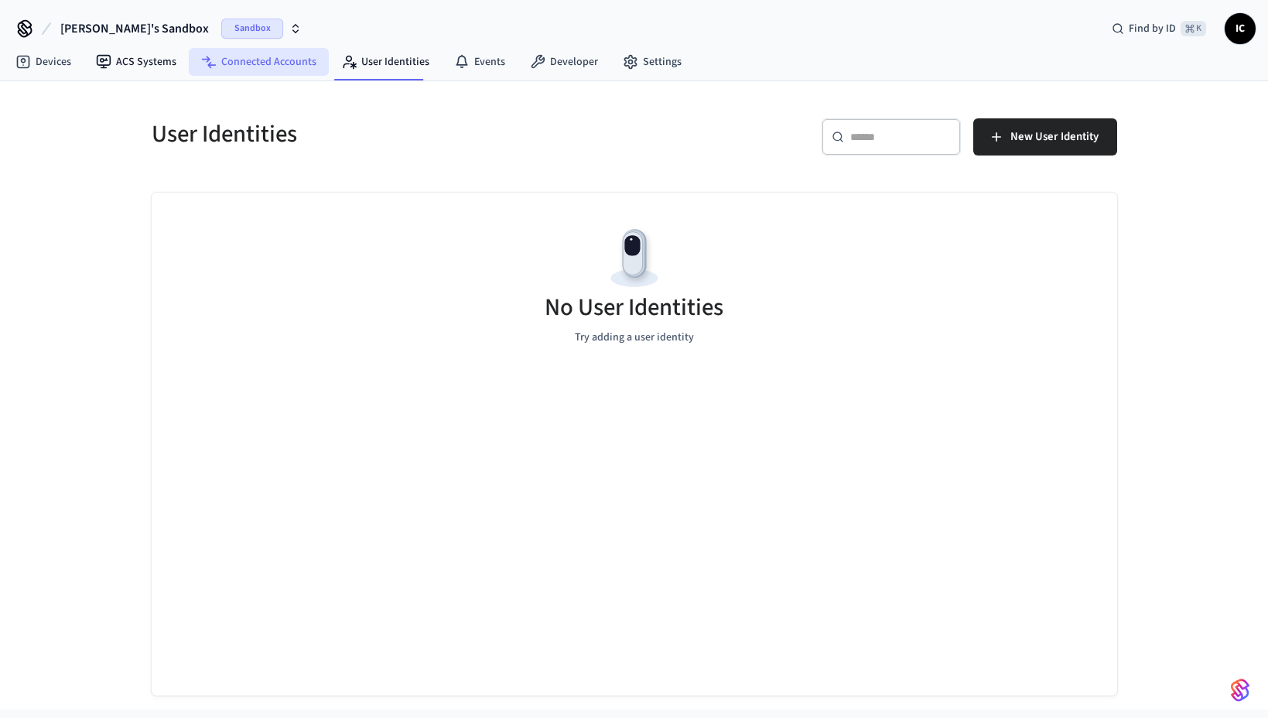
click at [254, 66] on link "Connected Accounts" at bounding box center [259, 62] width 140 height 28
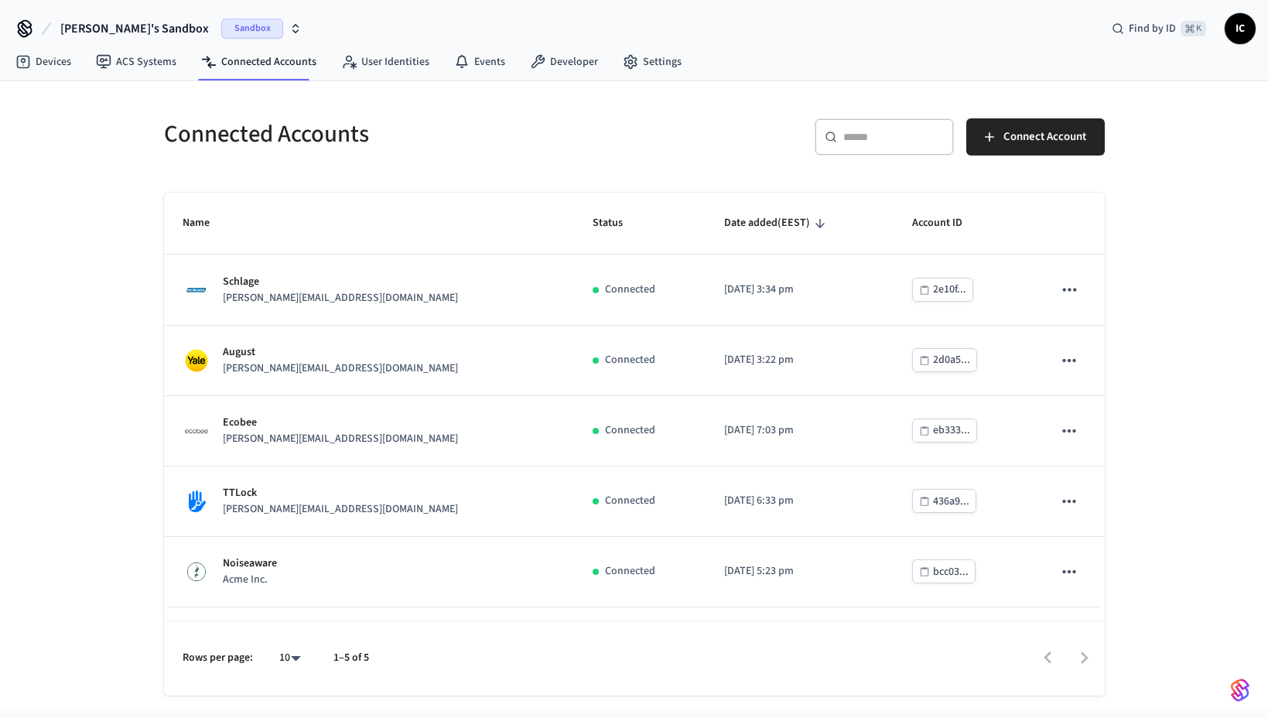
click at [293, 25] on icon "button" at bounding box center [295, 26] width 5 height 2
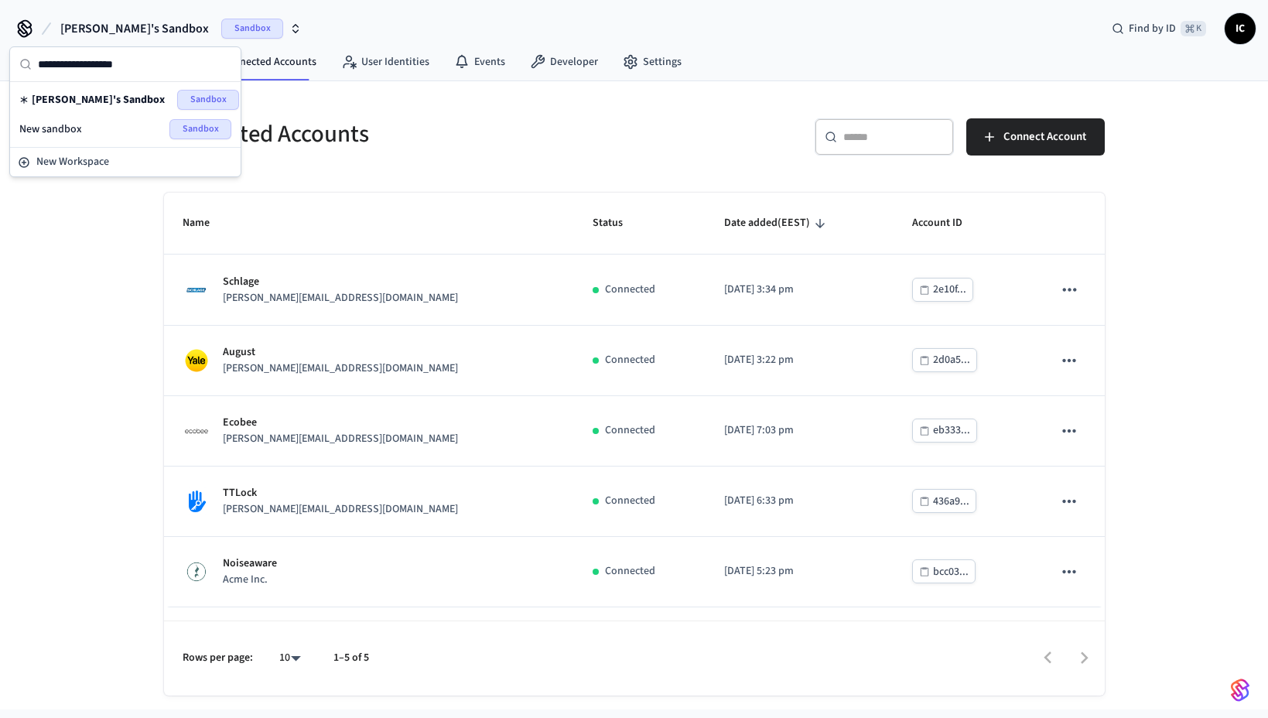
click at [96, 127] on div "New sandbox Sandbox" at bounding box center [125, 129] width 212 height 20
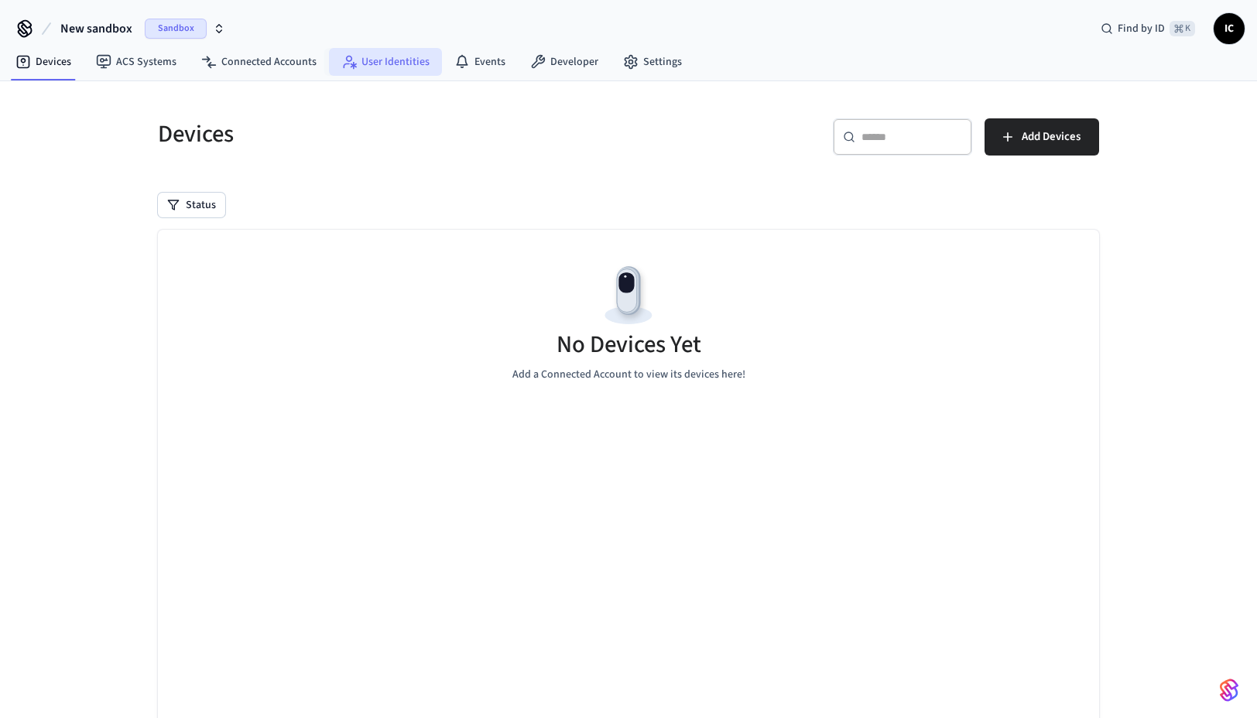
click at [395, 60] on link "User Identities" at bounding box center [385, 62] width 113 height 28
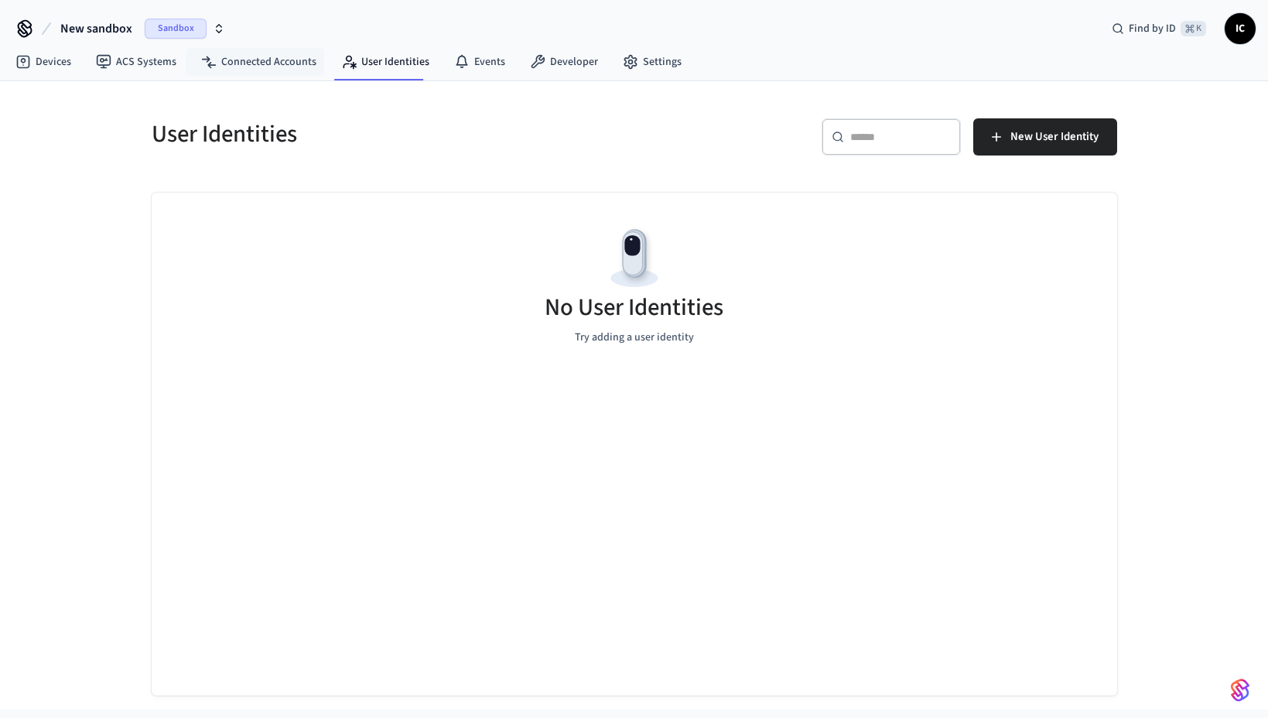
click at [179, 29] on span "Sandbox" at bounding box center [176, 29] width 62 height 20
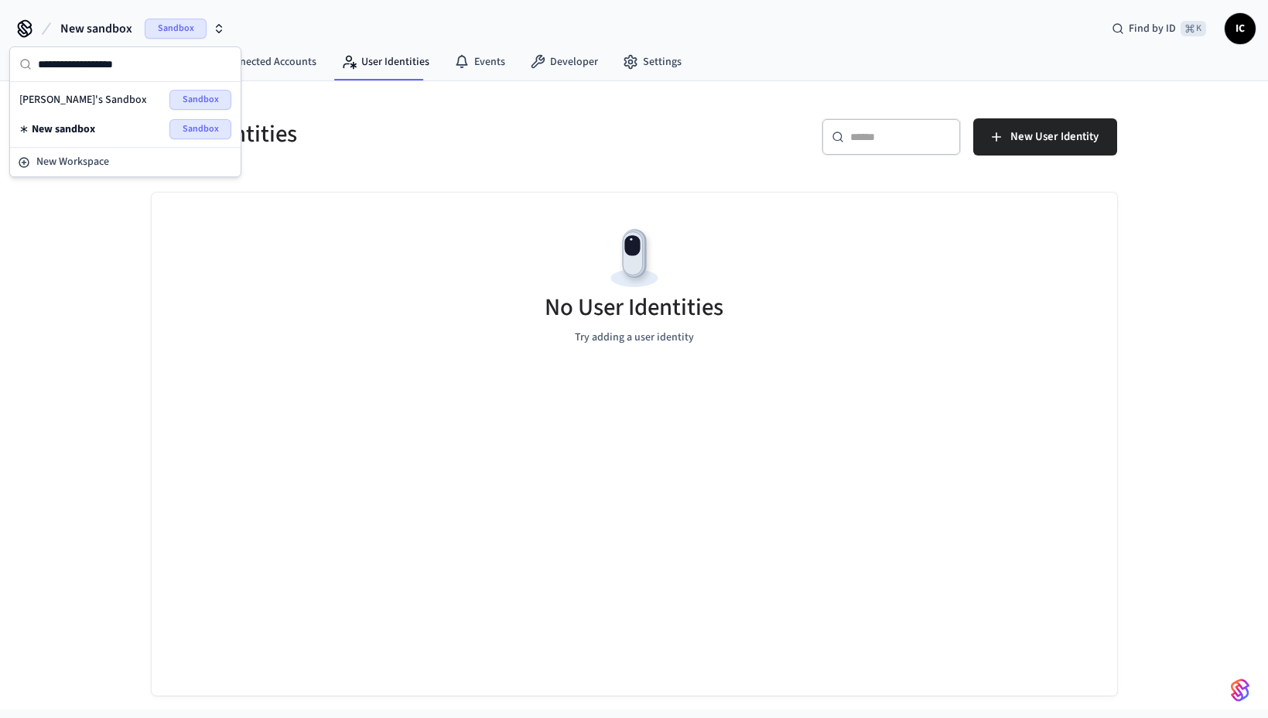
click at [106, 97] on div "[PERSON_NAME]'s Sandbox Sandbox" at bounding box center [125, 100] width 212 height 20
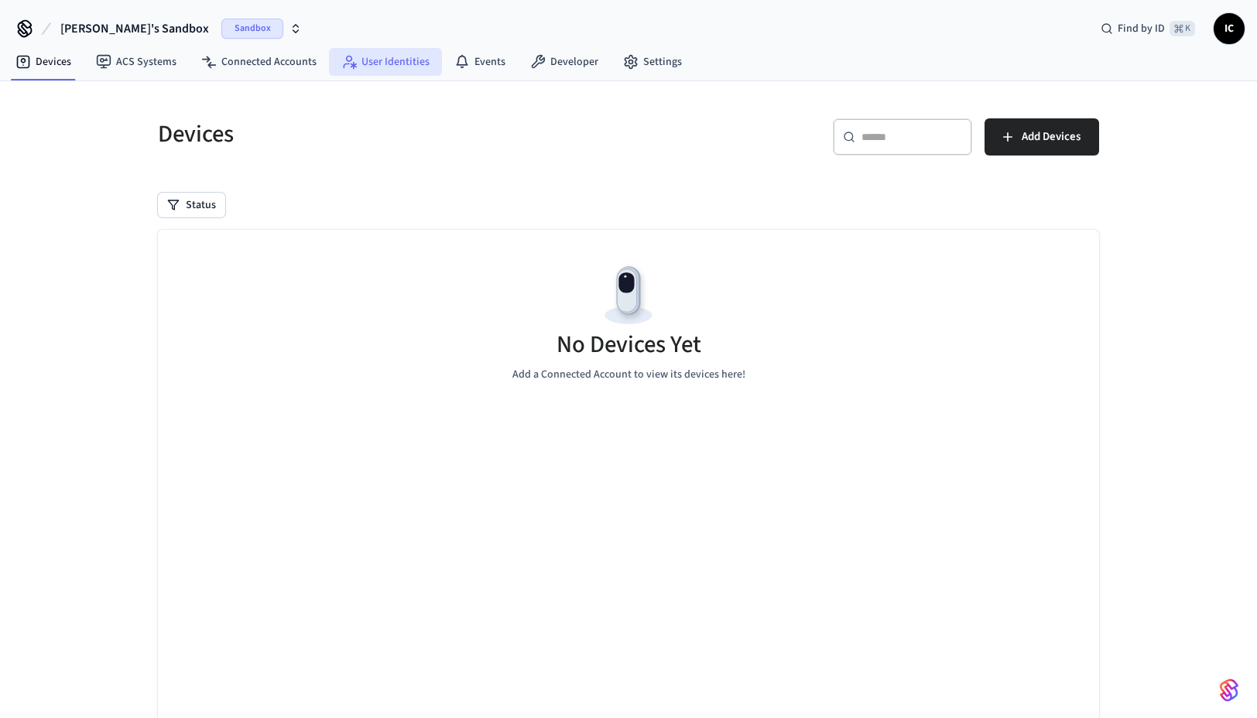
click at [430, 60] on link "User Identities" at bounding box center [385, 62] width 113 height 28
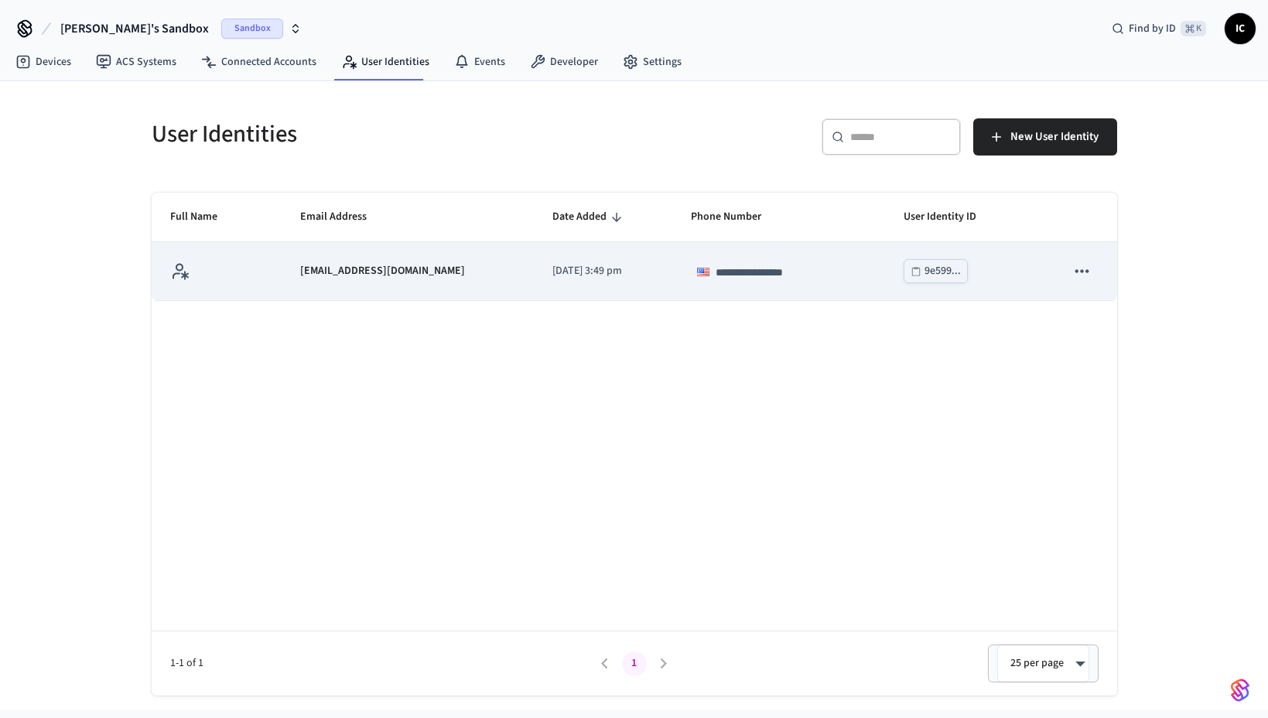
click at [1082, 270] on icon "sticky table" at bounding box center [1082, 270] width 13 height 3
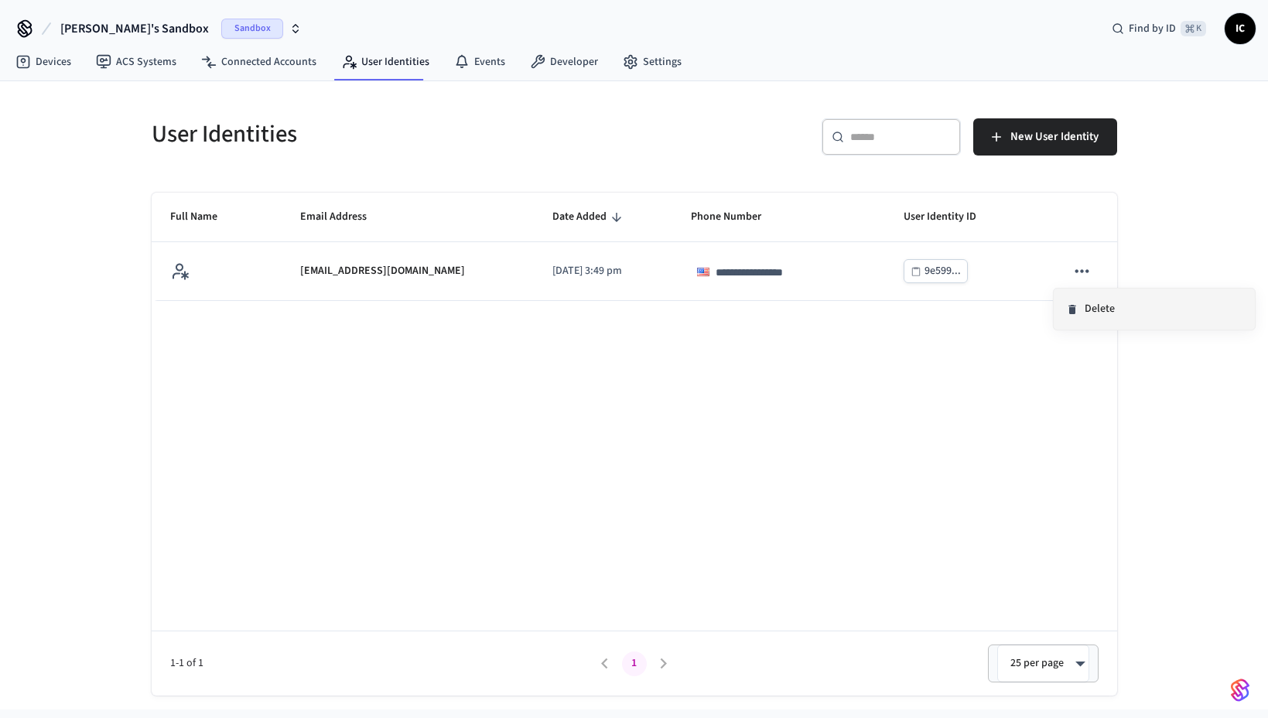
click at [1087, 311] on li "Delete" at bounding box center [1154, 309] width 201 height 41
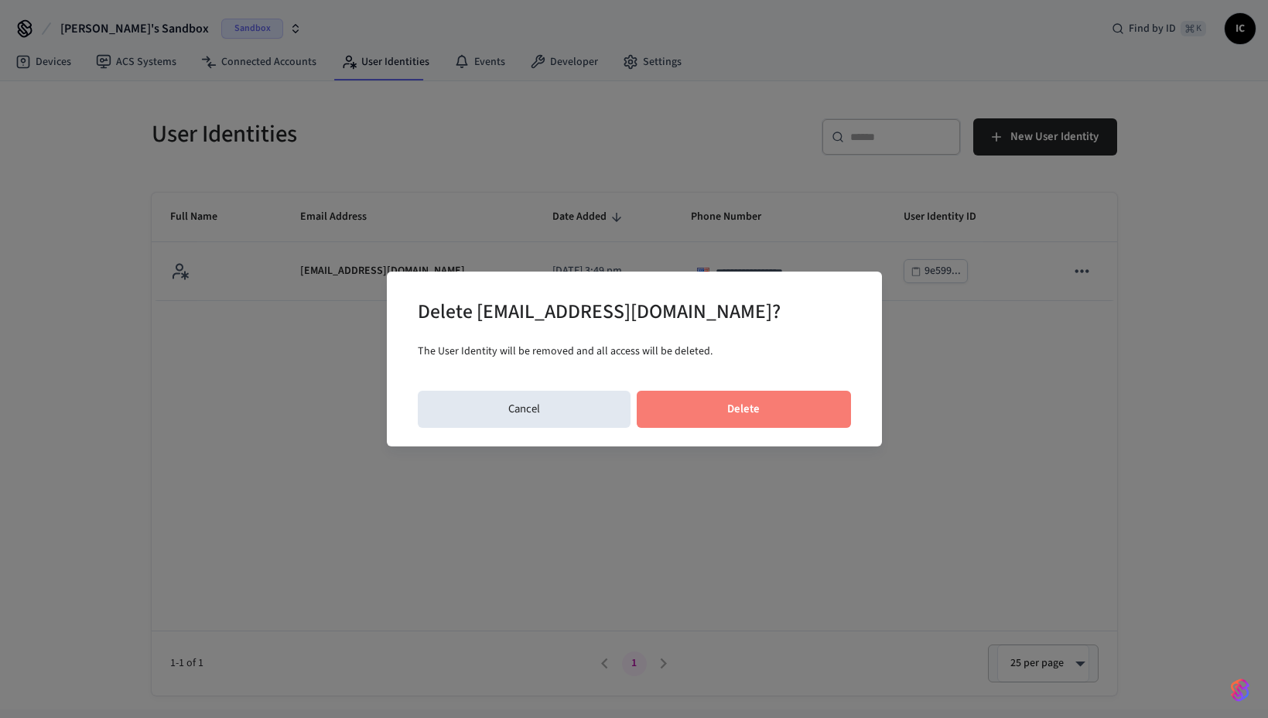
click at [796, 409] on button "Delete" at bounding box center [744, 409] width 214 height 37
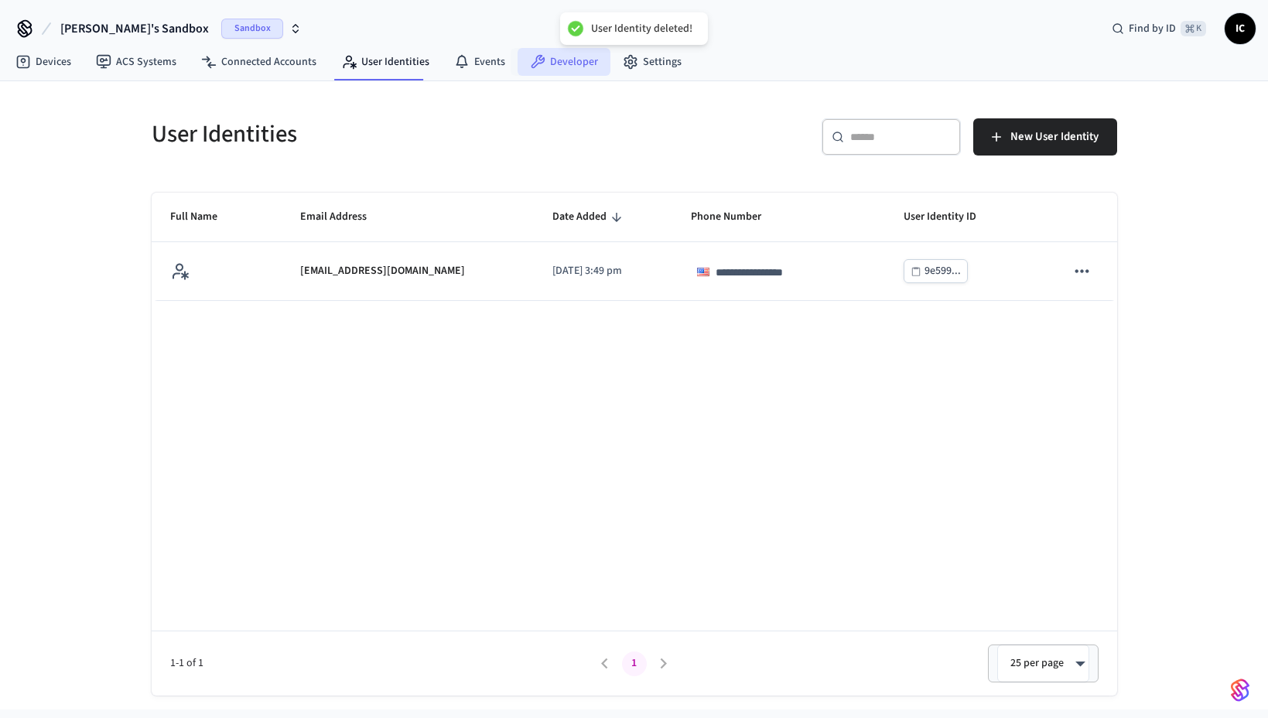
click at [557, 65] on link "Developer" at bounding box center [564, 62] width 93 height 28
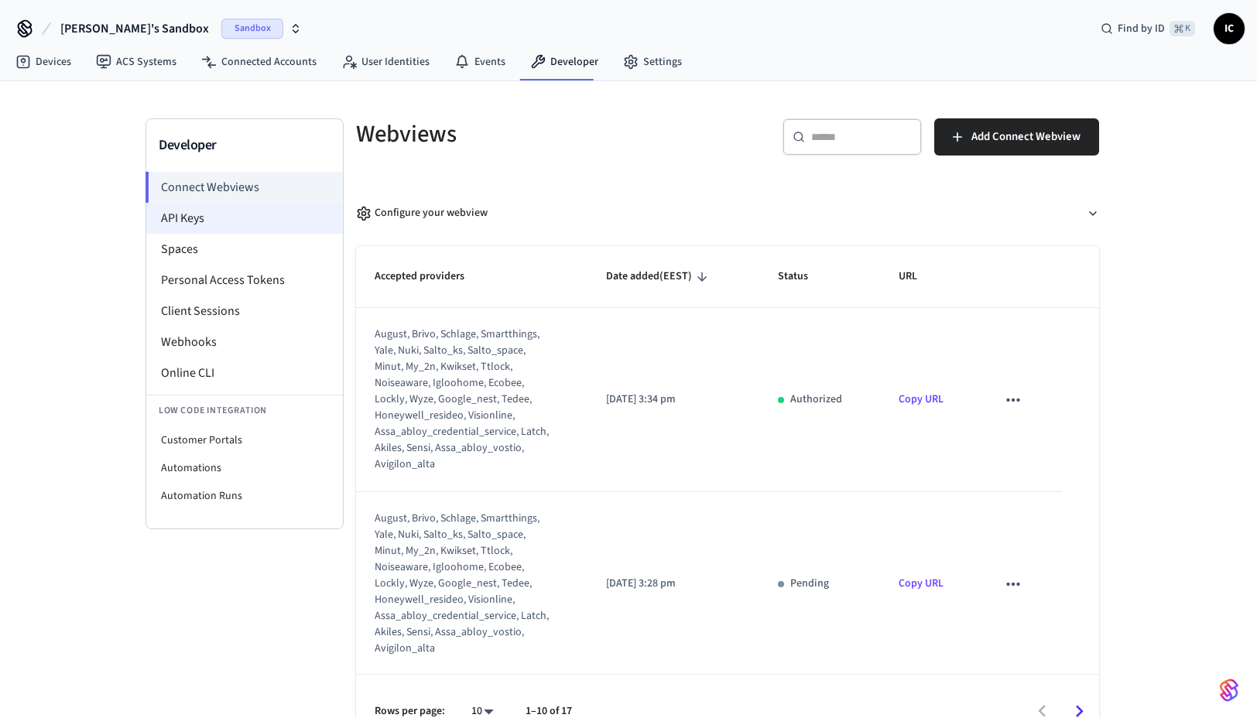
click at [210, 224] on li "API Keys" at bounding box center [244, 218] width 197 height 31
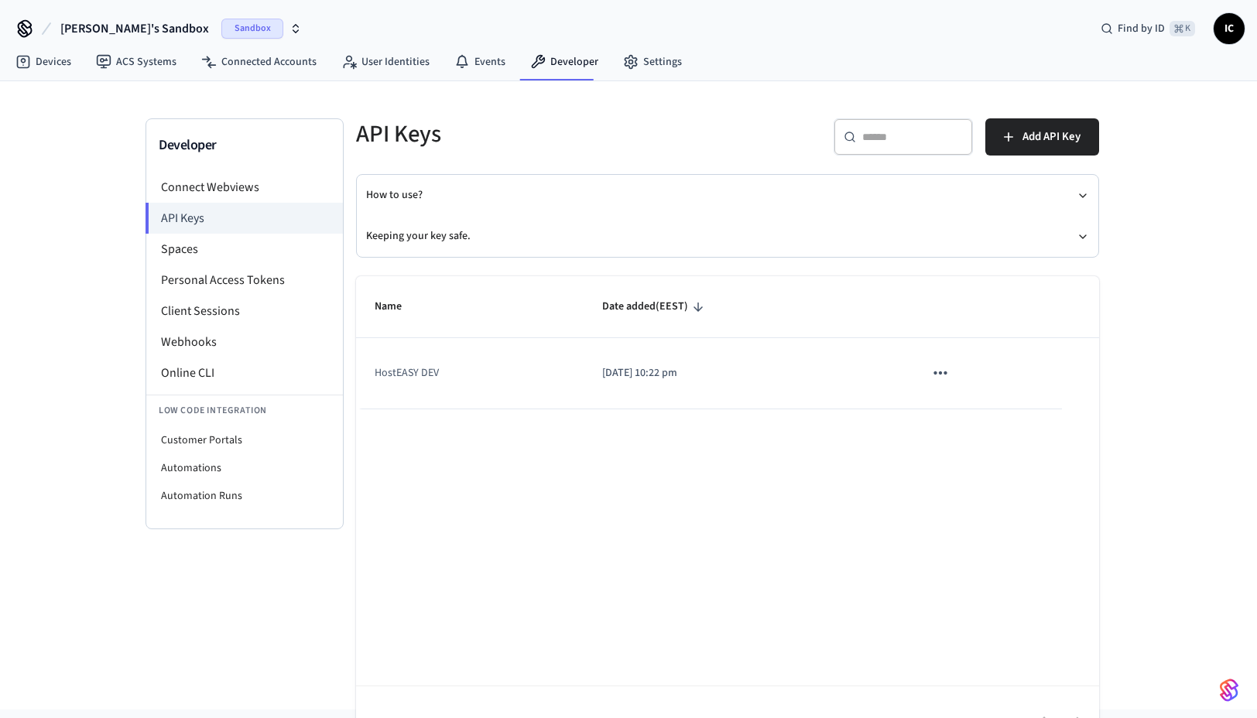
click at [690, 360] on td "2025/09/18 at 10:22 pm" at bounding box center [744, 373] width 321 height 70
click at [1032, 145] on span "Add API Key" at bounding box center [1051, 137] width 58 height 20
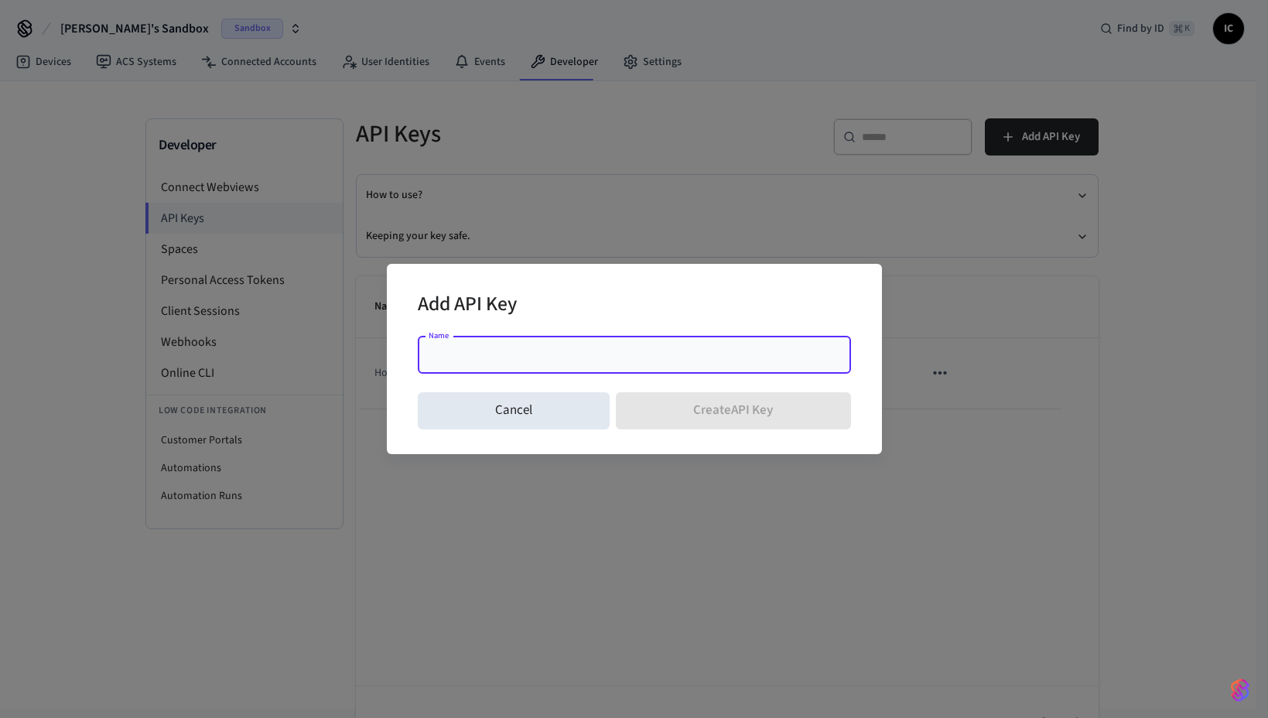
click at [668, 361] on input "Name" at bounding box center [634, 354] width 415 height 15
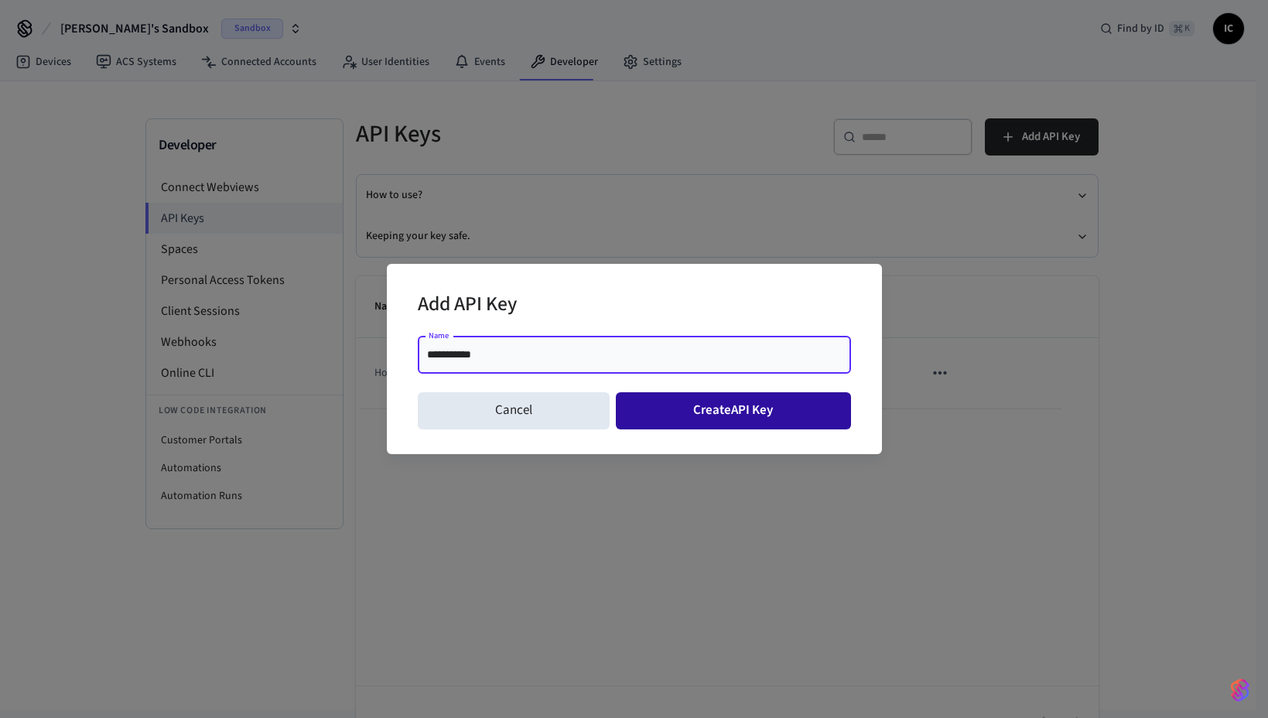
type input "**********"
click at [768, 416] on button "Create API Key" at bounding box center [733, 410] width 235 height 37
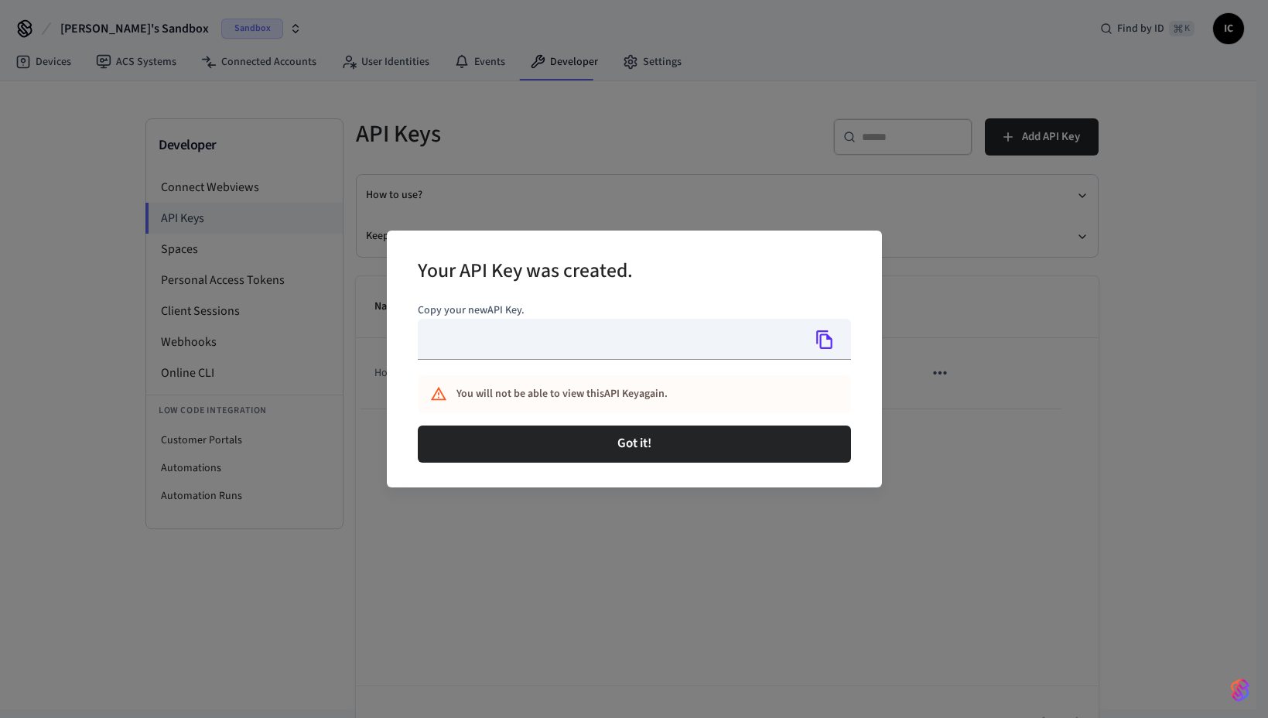
type input "**********"
click at [525, 345] on input "**********" at bounding box center [610, 339] width 385 height 41
click at [649, 351] on input "**********" at bounding box center [610, 339] width 385 height 41
drag, startPoint x: 649, startPoint y: 351, endPoint x: 350, endPoint y: 351, distance: 299.5
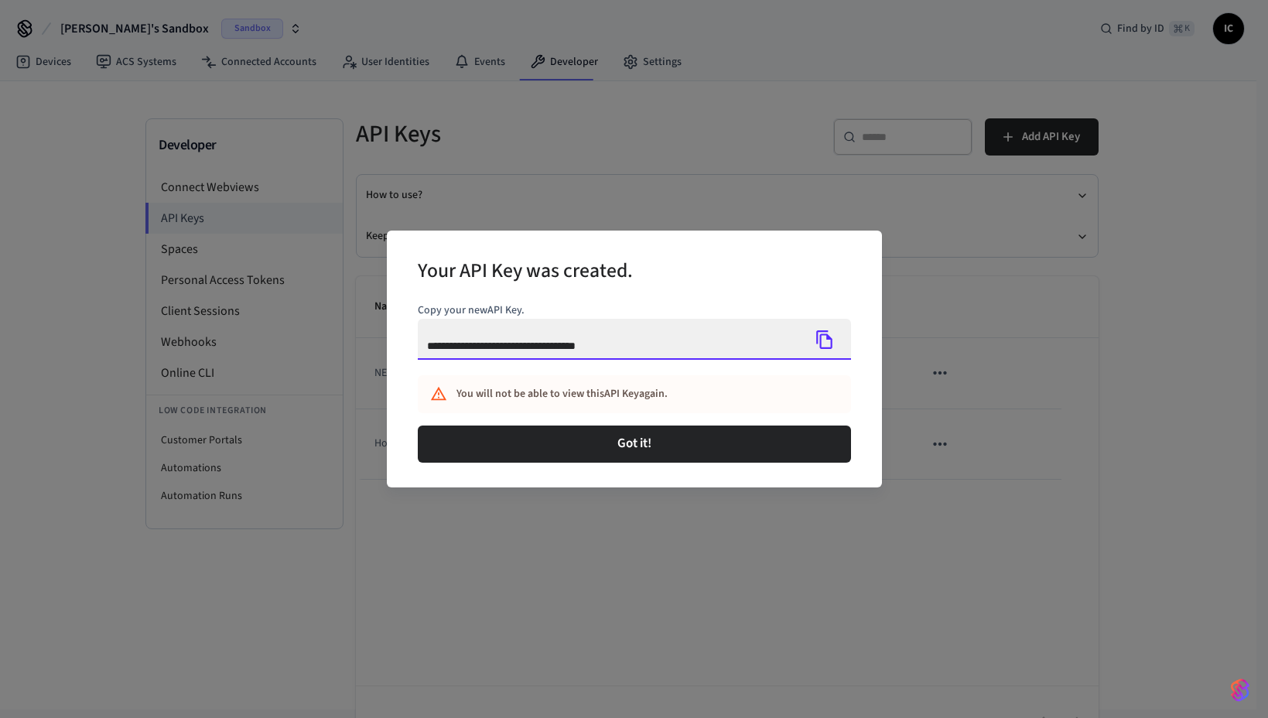
click at [350, 351] on div "**********" at bounding box center [634, 359] width 1268 height 718
click at [823, 341] on icon "Copy" at bounding box center [825, 340] width 20 height 20
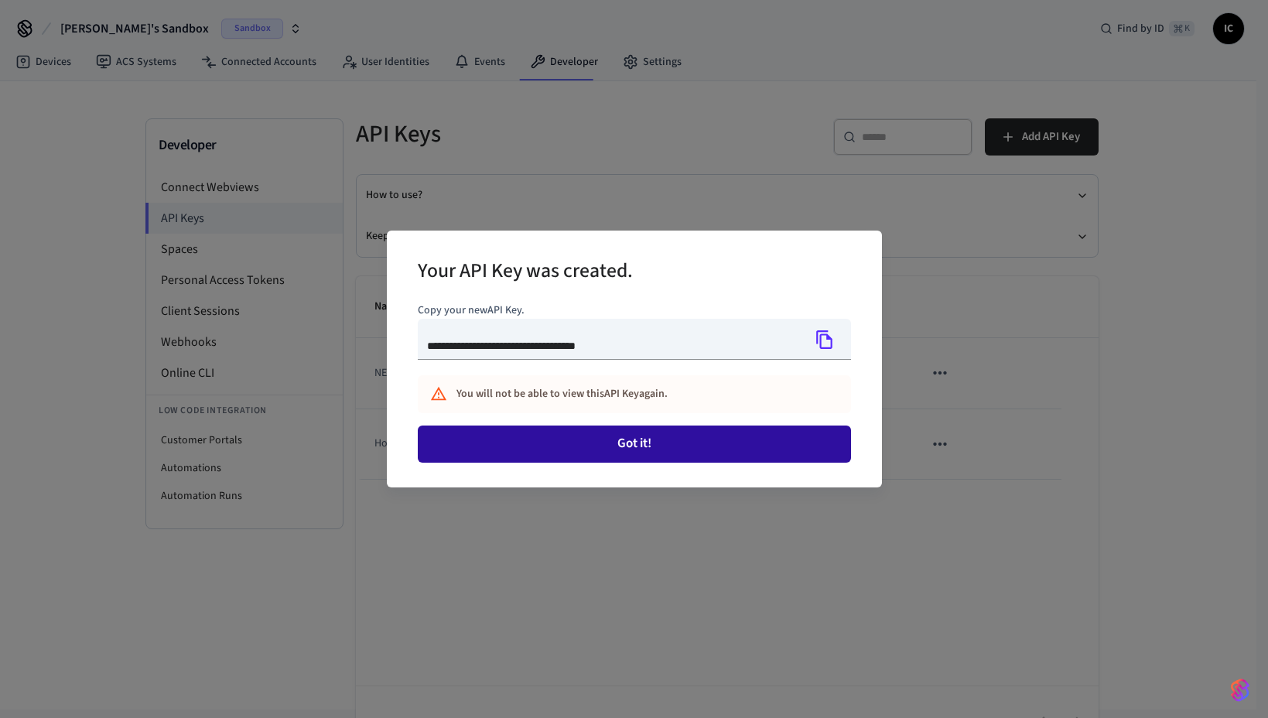
click at [614, 440] on button "Got it!" at bounding box center [634, 444] width 433 height 37
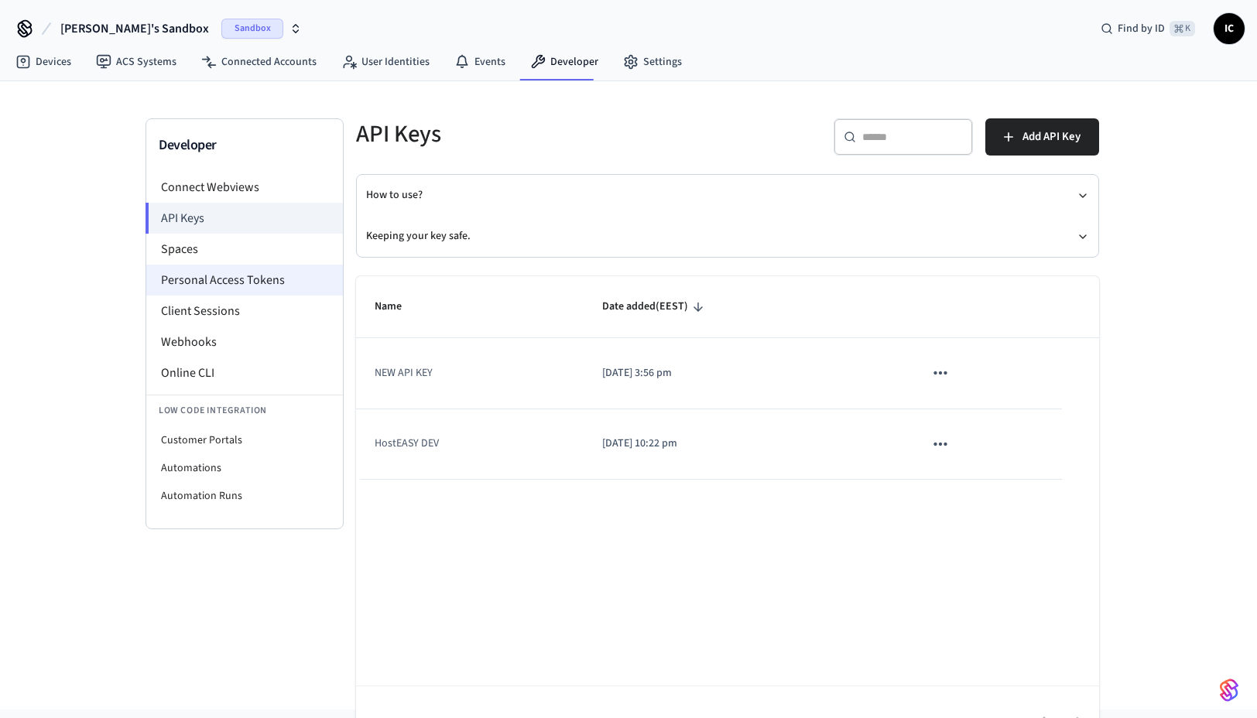
click at [252, 282] on li "Personal Access Tokens" at bounding box center [244, 280] width 197 height 31
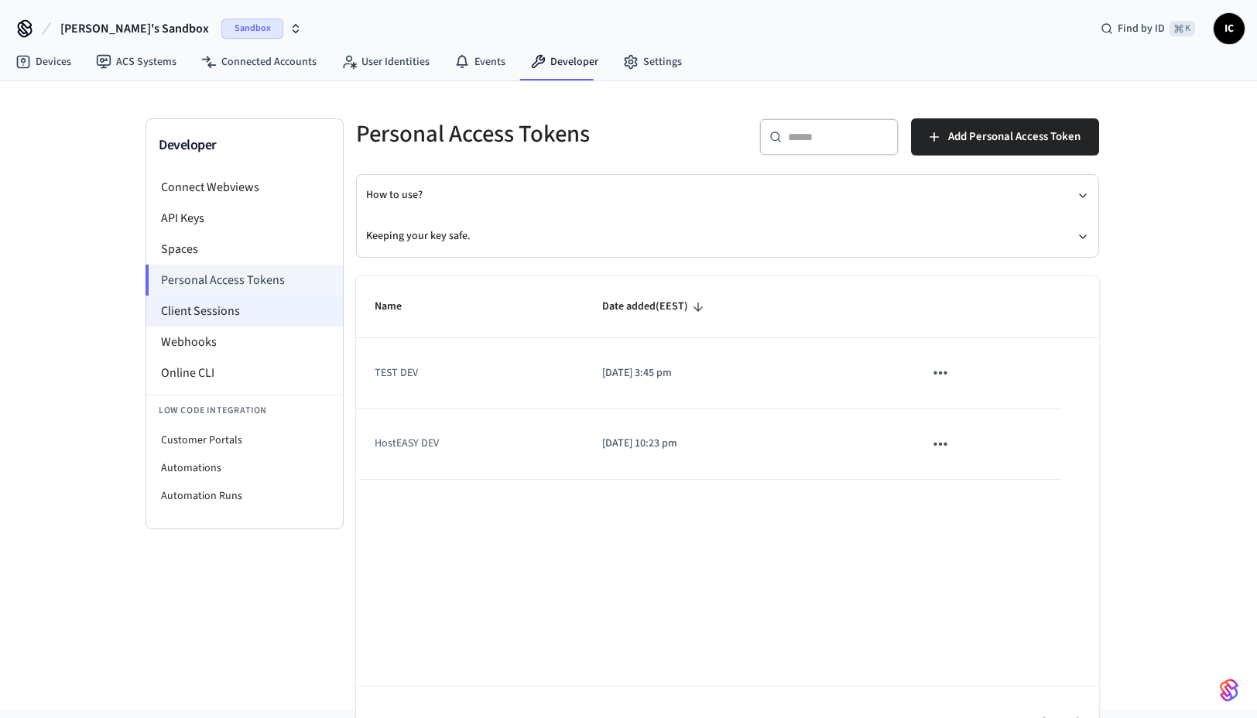
click at [253, 310] on li "Client Sessions" at bounding box center [244, 311] width 197 height 31
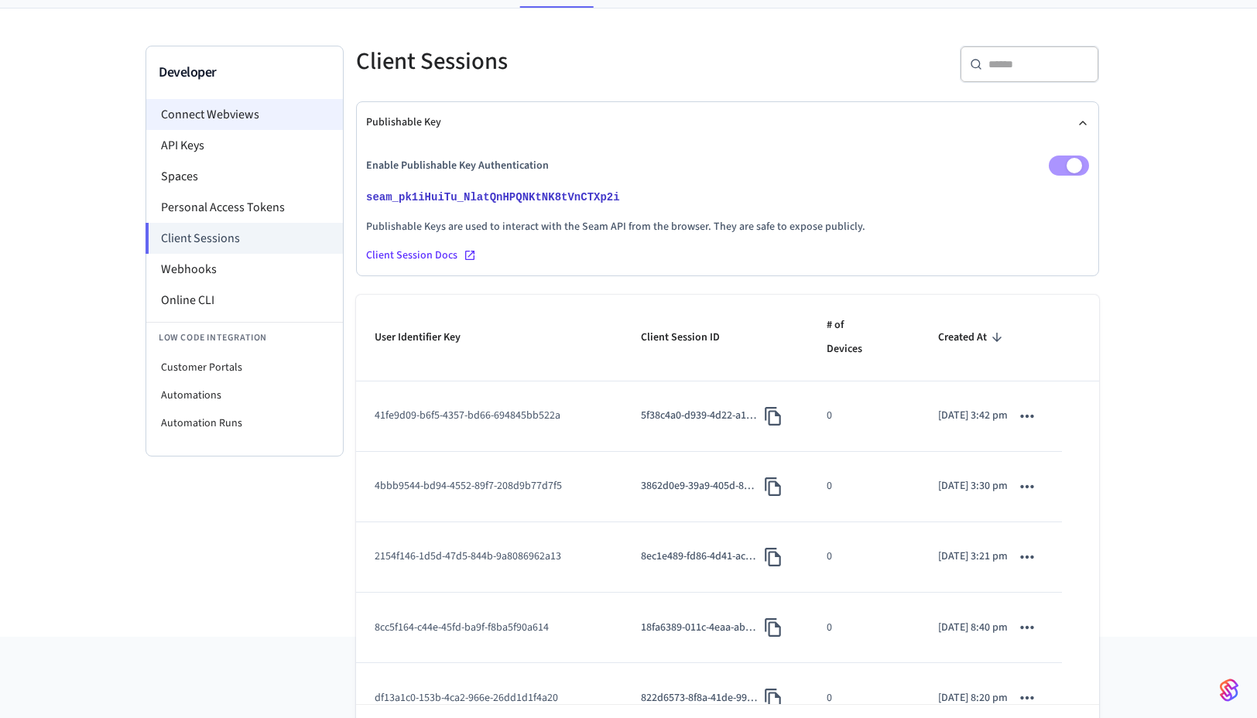
scroll to position [10, 0]
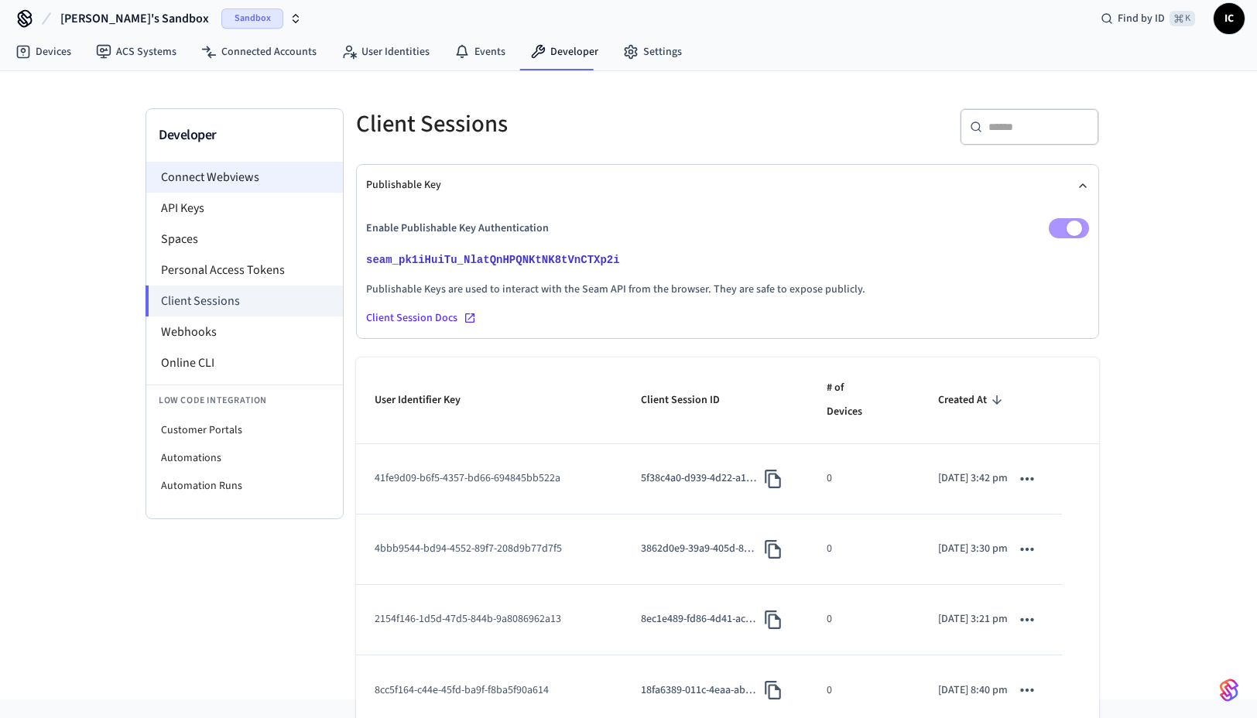
click at [213, 176] on li "Connect Webviews" at bounding box center [244, 177] width 197 height 31
click at [221, 180] on li "Connect Webviews" at bounding box center [244, 177] width 197 height 31
click at [289, 15] on icon "button" at bounding box center [295, 18] width 12 height 12
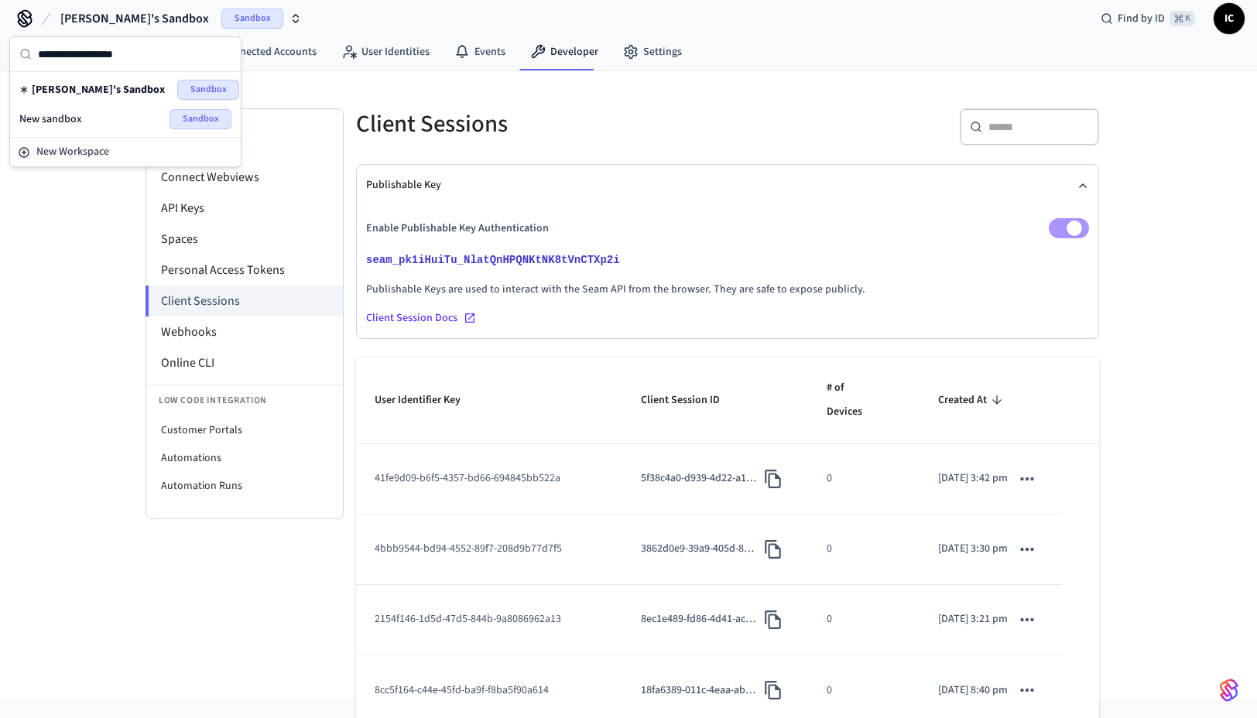
click at [78, 112] on span "New sandbox" at bounding box center [50, 118] width 63 height 15
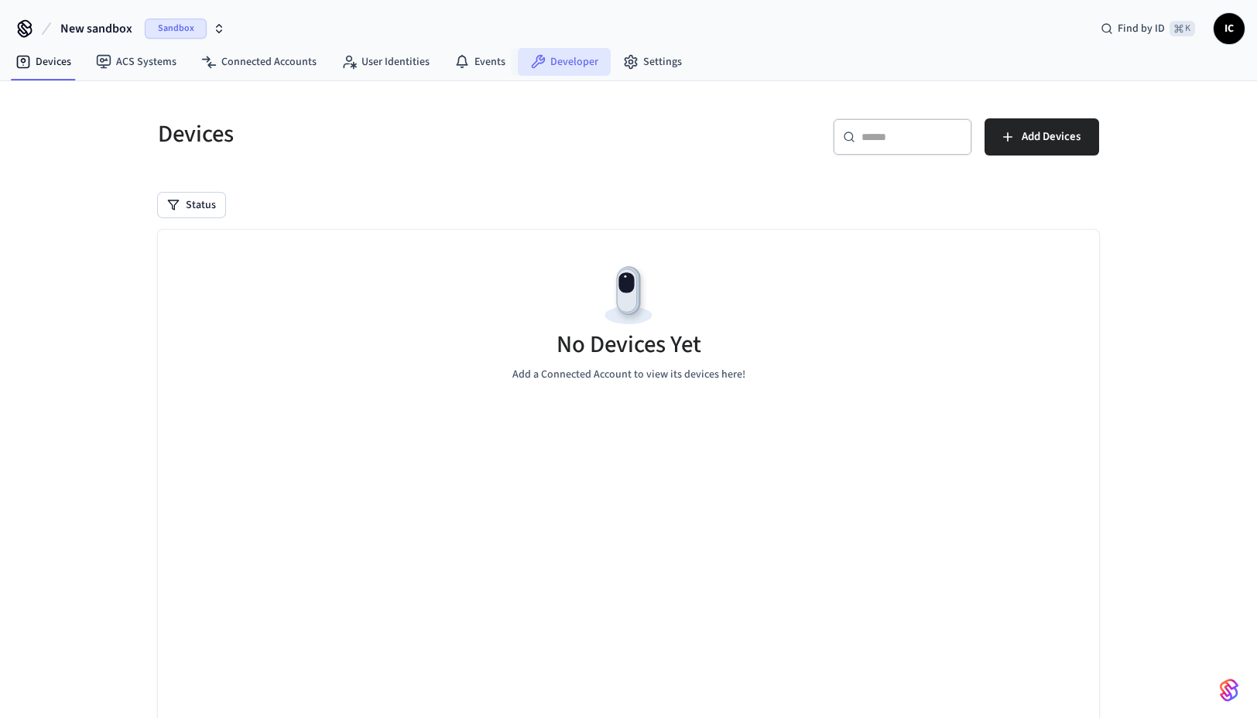
click at [563, 61] on link "Developer" at bounding box center [564, 62] width 93 height 28
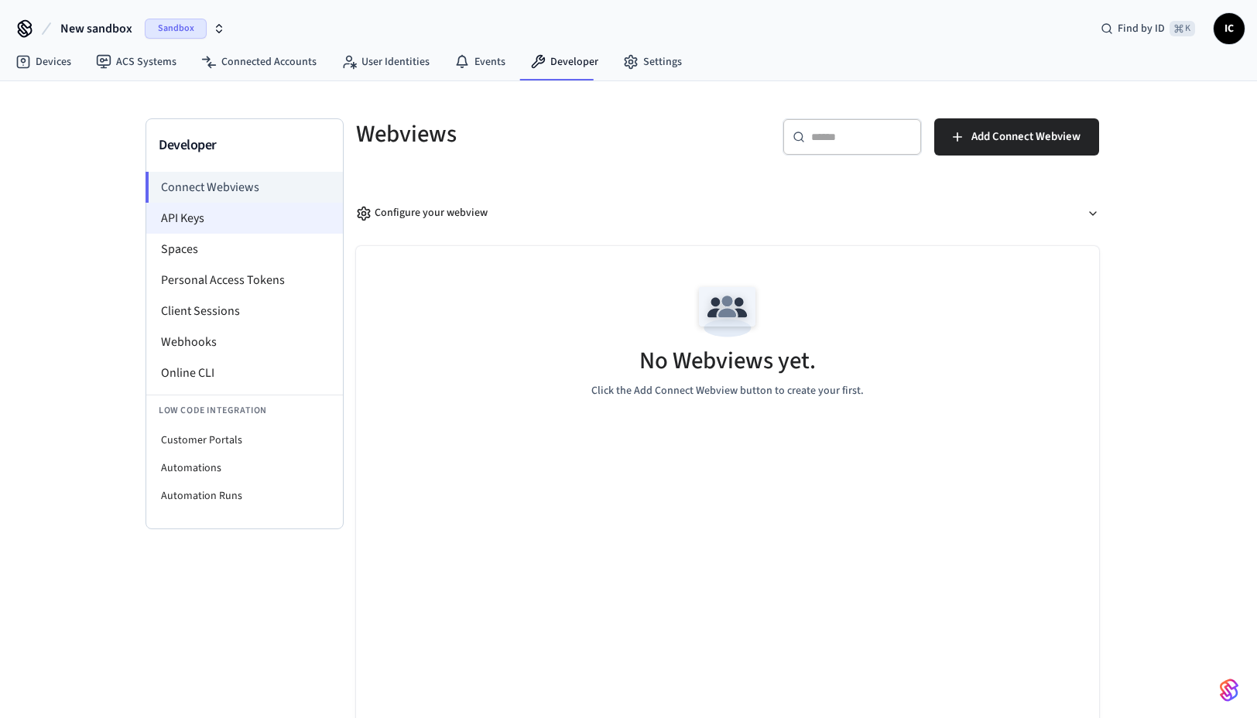
click at [214, 213] on li "API Keys" at bounding box center [244, 218] width 197 height 31
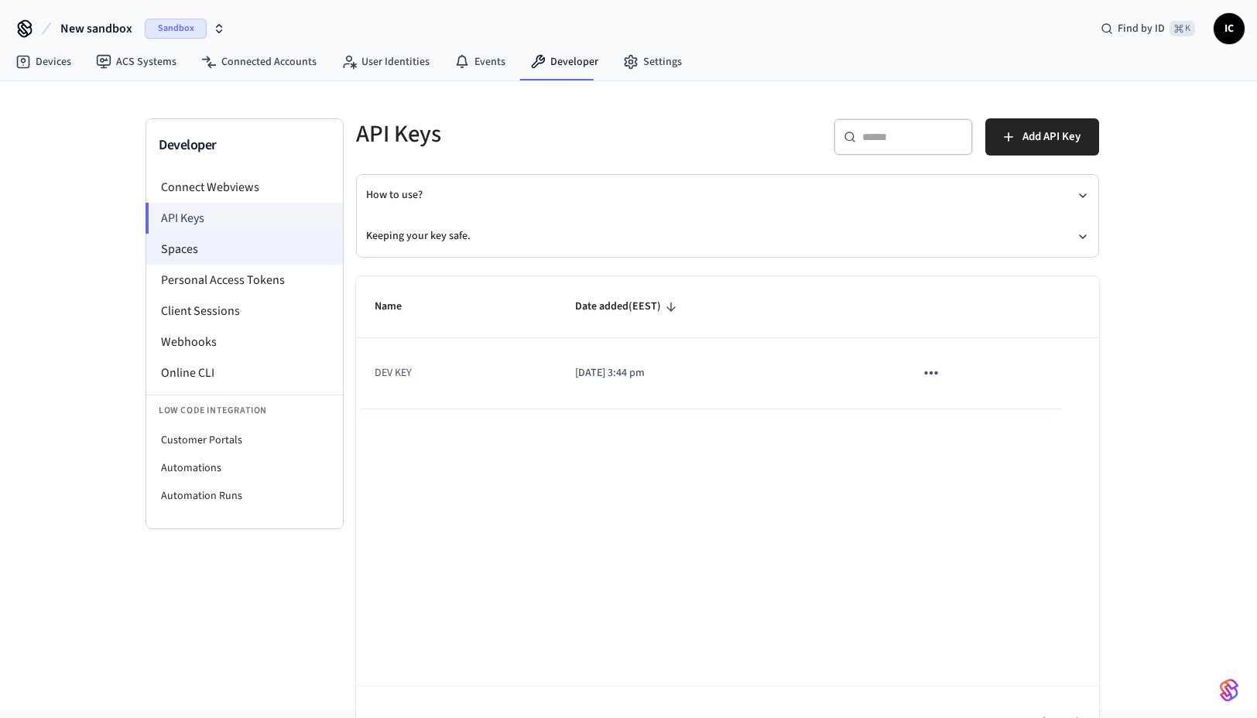
click at [237, 251] on li "Spaces" at bounding box center [244, 249] width 197 height 31
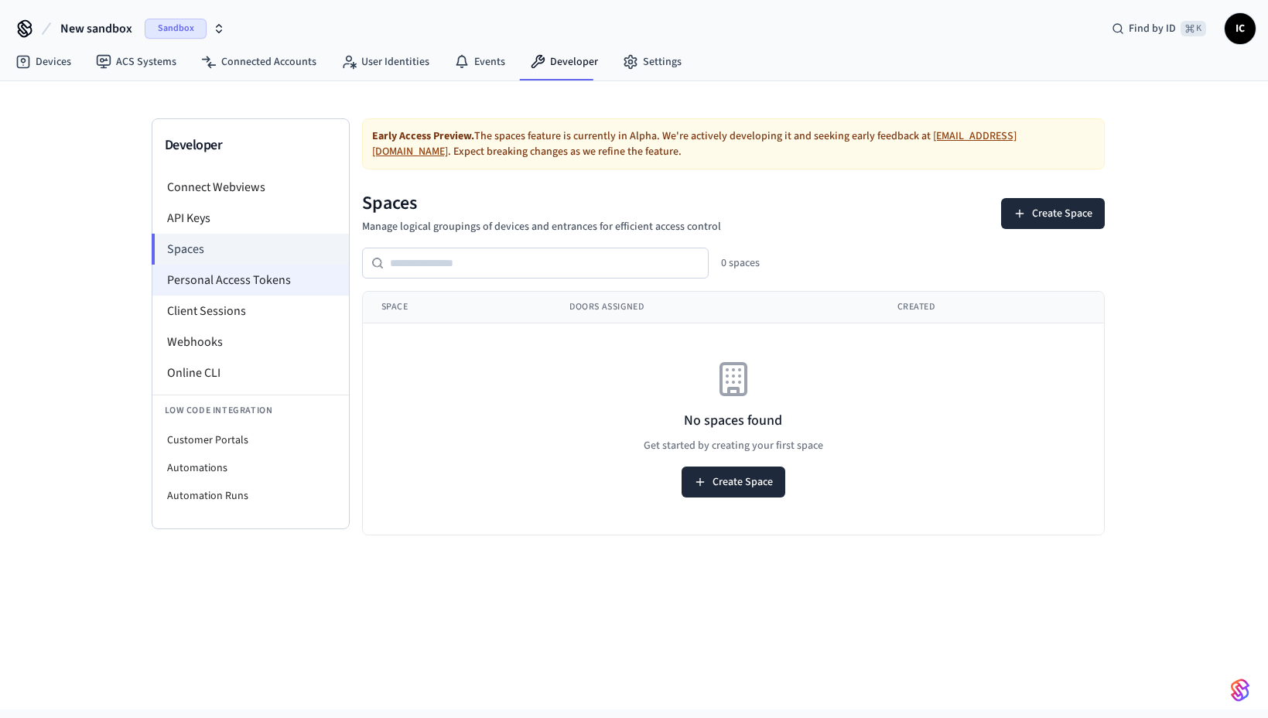
click at [265, 284] on li "Personal Access Tokens" at bounding box center [250, 280] width 197 height 31
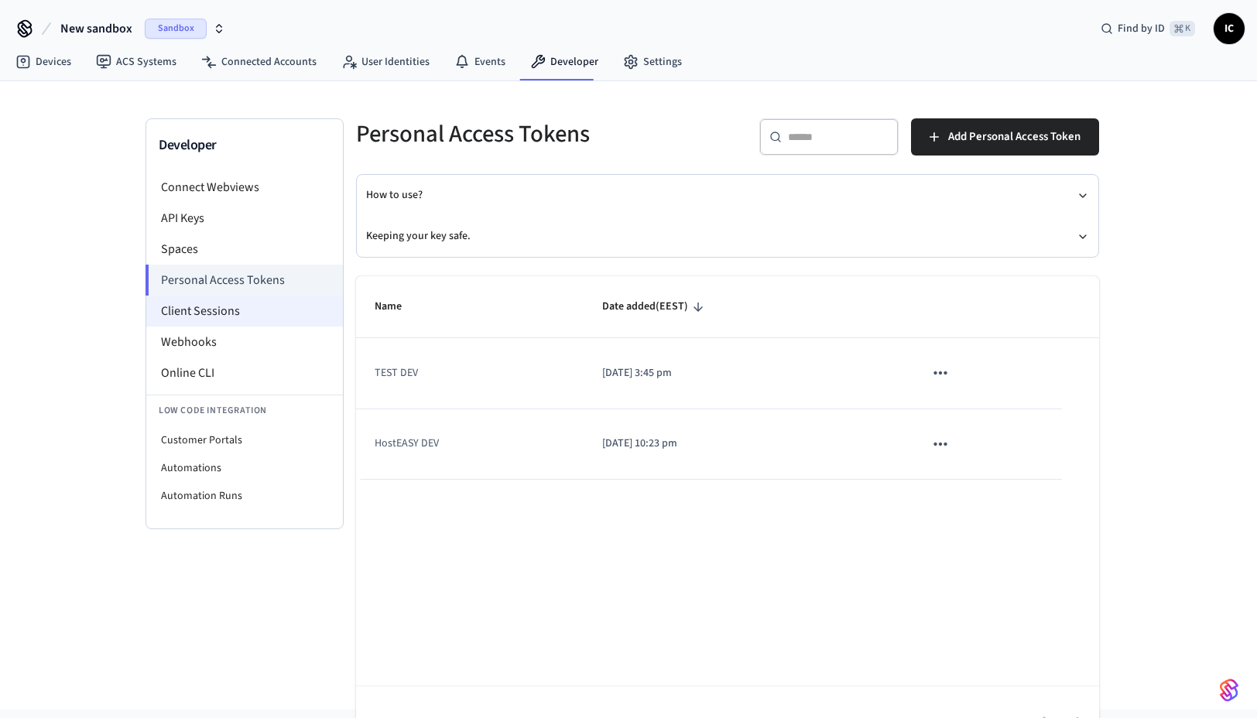
click at [264, 301] on li "Client Sessions" at bounding box center [244, 311] width 197 height 31
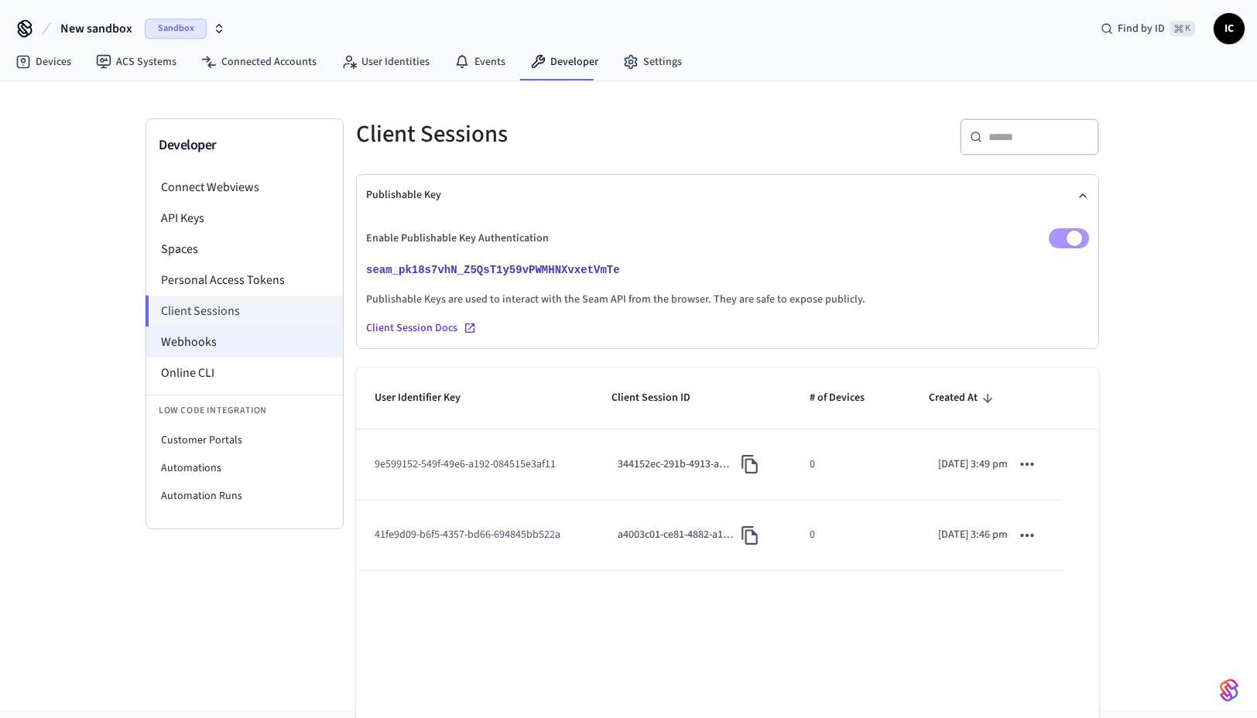
click at [262, 330] on li "Webhooks" at bounding box center [244, 342] width 197 height 31
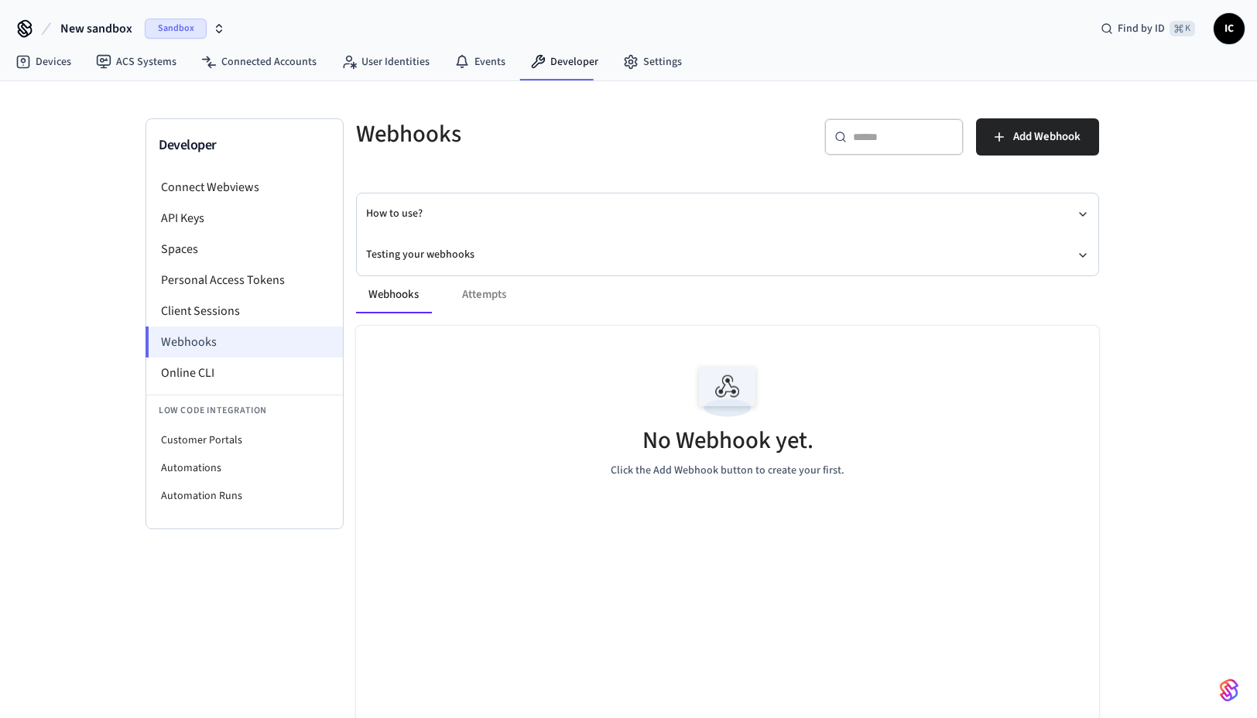
click at [255, 348] on li "Webhooks" at bounding box center [243, 342] width 197 height 31
click at [234, 244] on li "Spaces" at bounding box center [244, 249] width 197 height 31
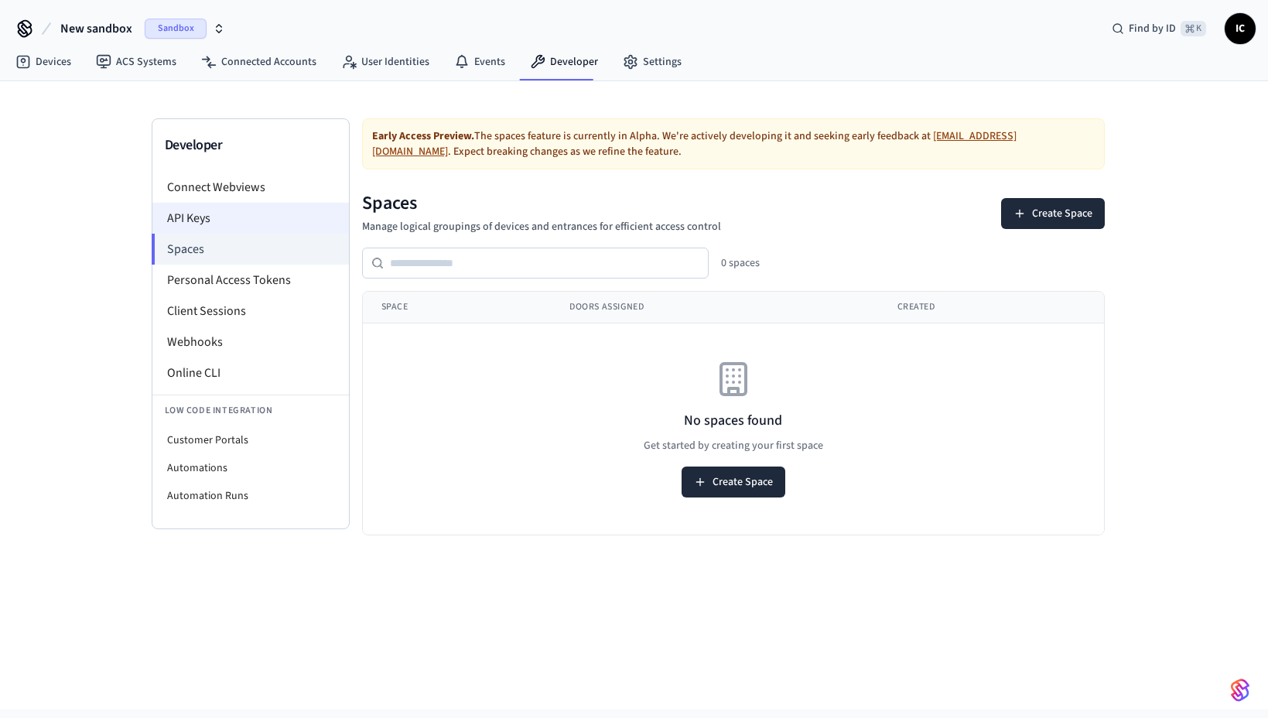
click at [242, 224] on li "API Keys" at bounding box center [250, 218] width 197 height 31
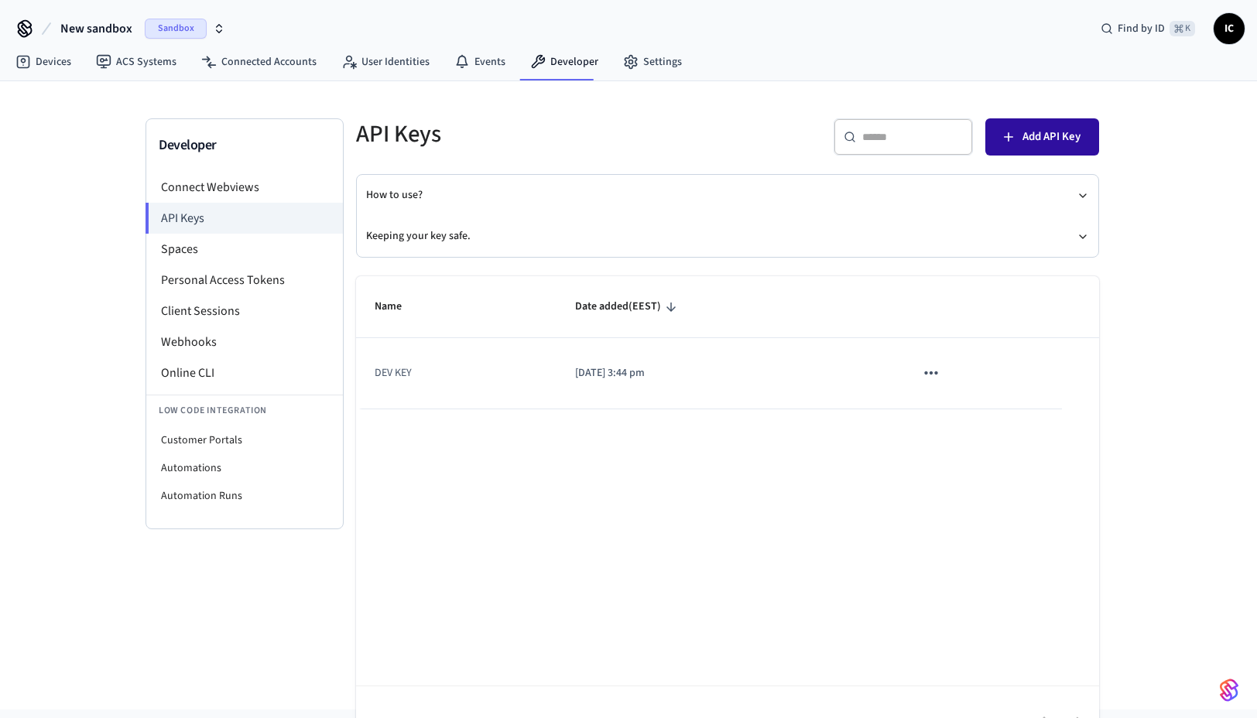
click at [1057, 128] on span "Add API Key" at bounding box center [1051, 137] width 58 height 20
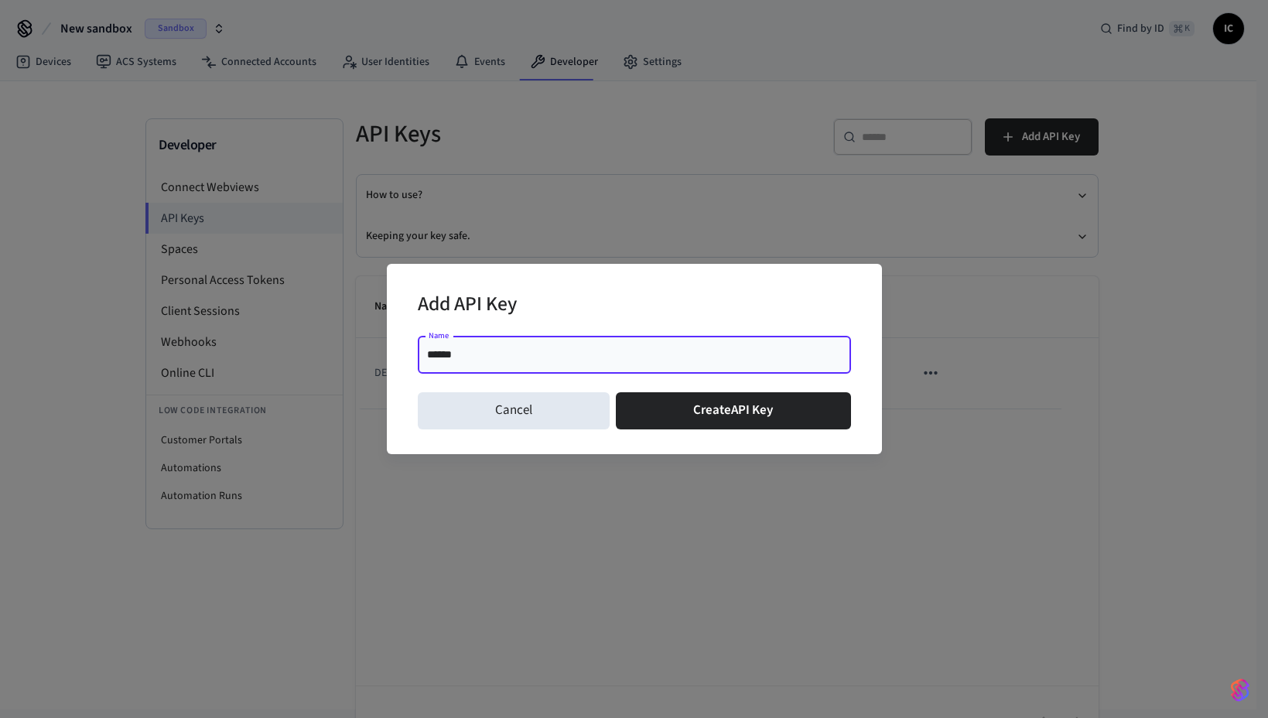
type input "*******"
click at [763, 423] on button "Create API Key" at bounding box center [733, 410] width 235 height 37
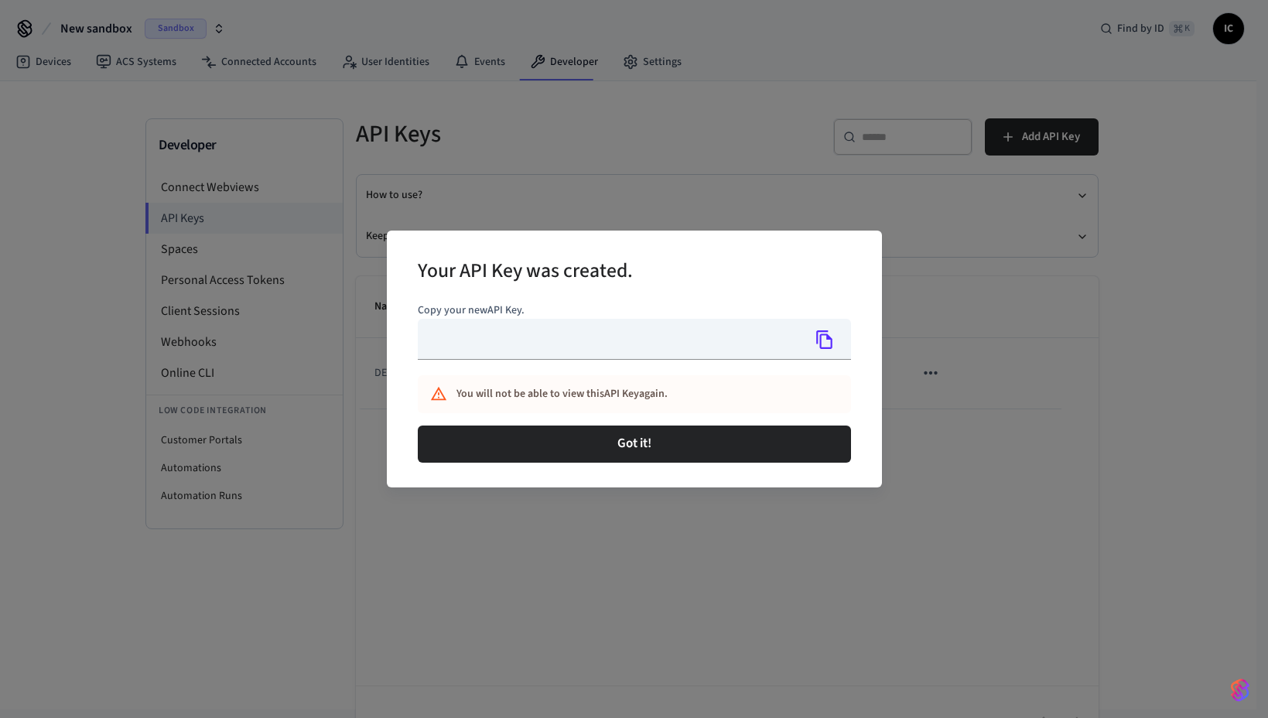
type input "**********"
click at [831, 337] on icon "Copy" at bounding box center [825, 340] width 20 height 20
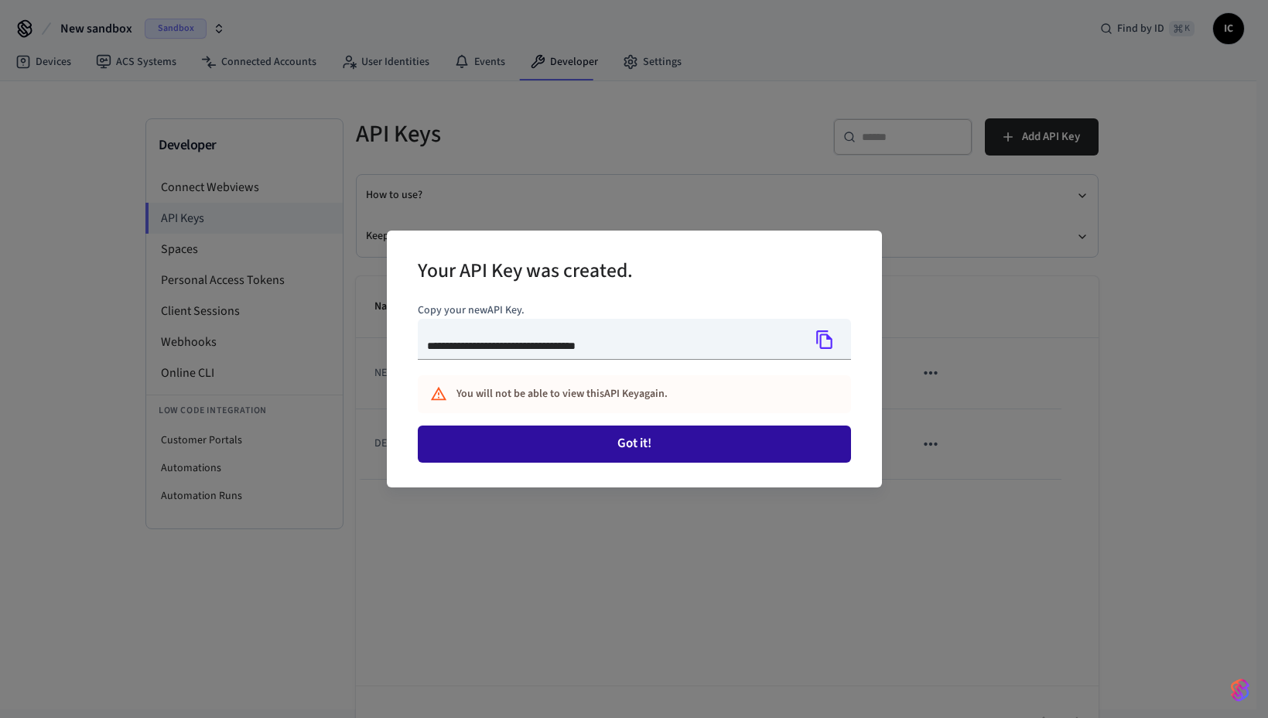
click at [683, 439] on button "Got it!" at bounding box center [634, 444] width 433 height 37
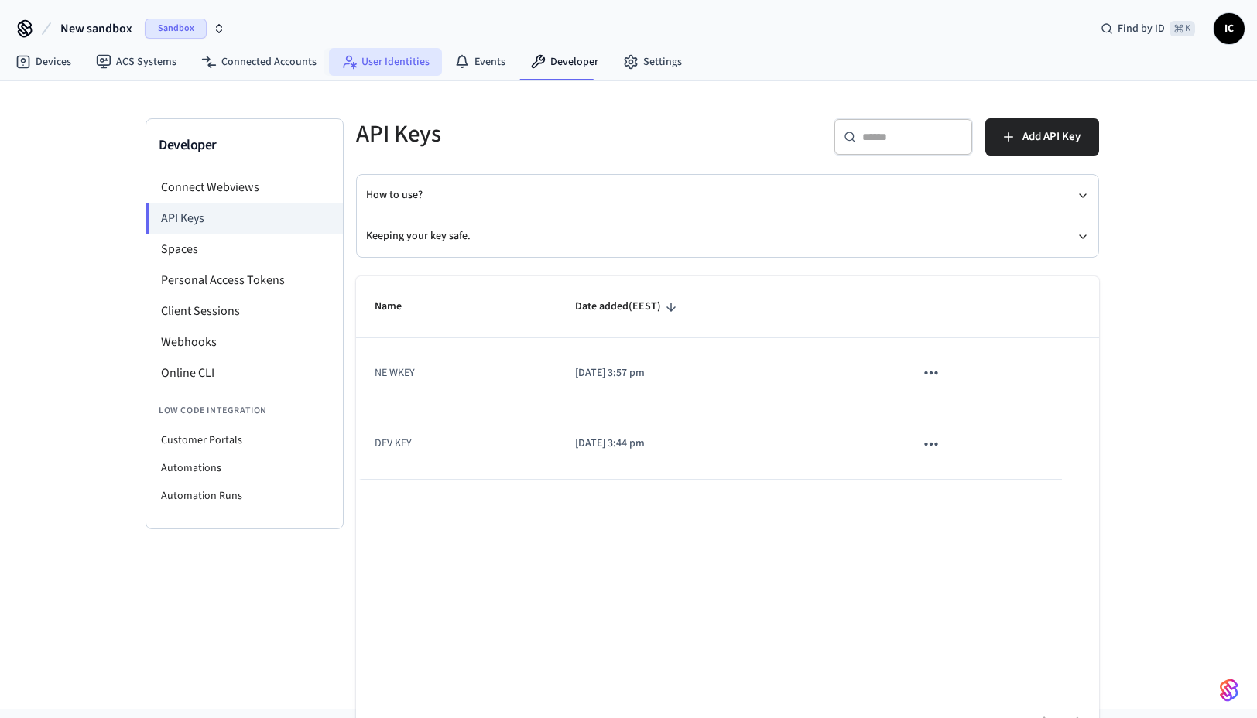
click at [388, 61] on link "User Identities" at bounding box center [385, 62] width 113 height 28
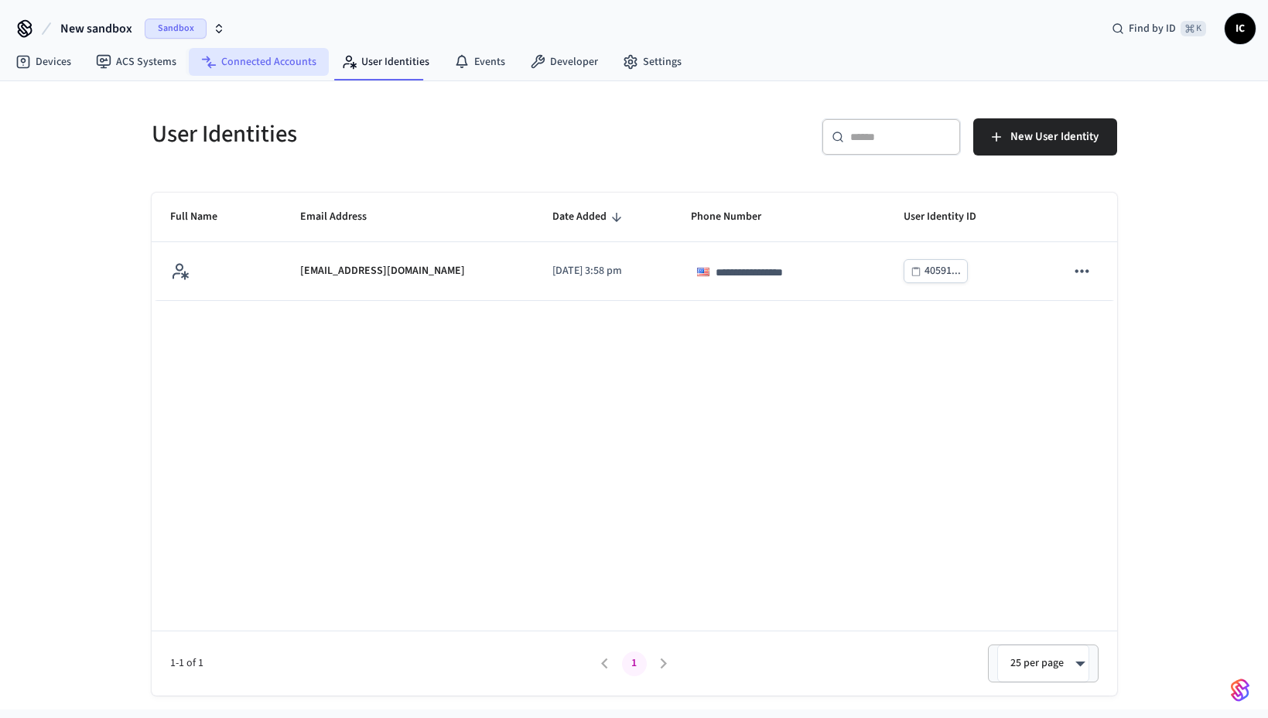
click at [255, 63] on link "Connected Accounts" at bounding box center [259, 62] width 140 height 28
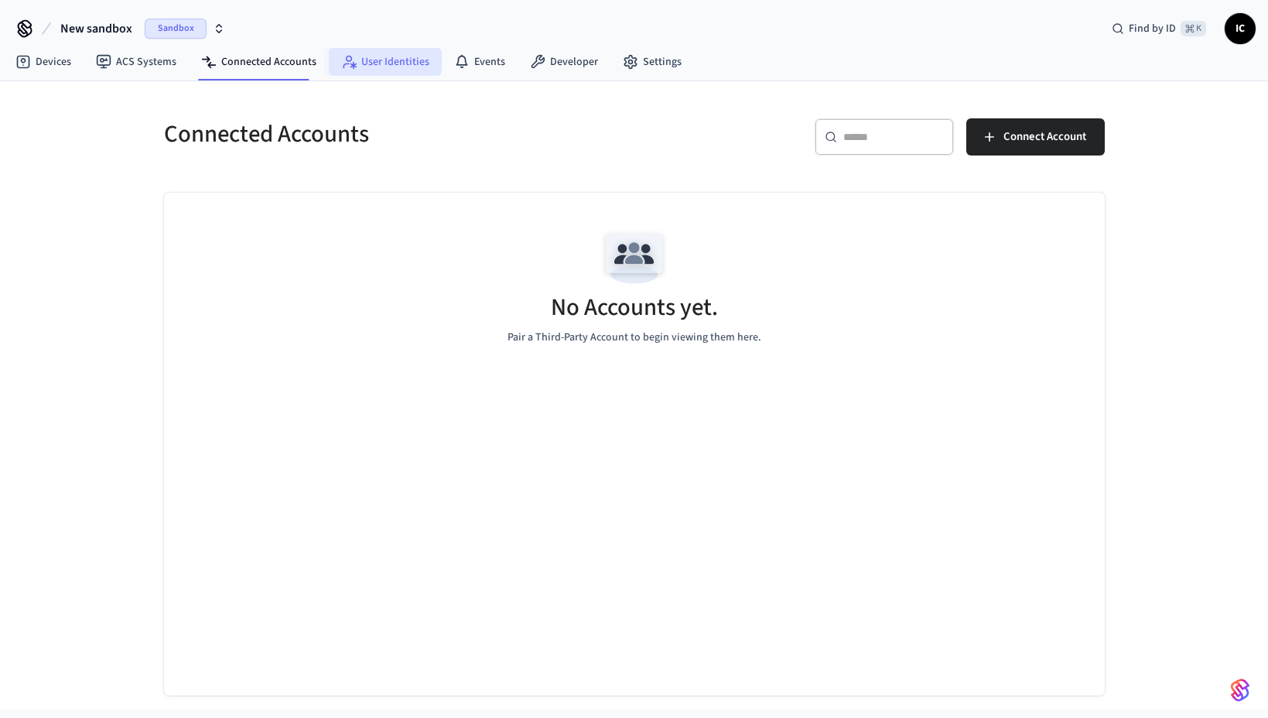
click at [371, 63] on link "User Identities" at bounding box center [385, 62] width 113 height 28
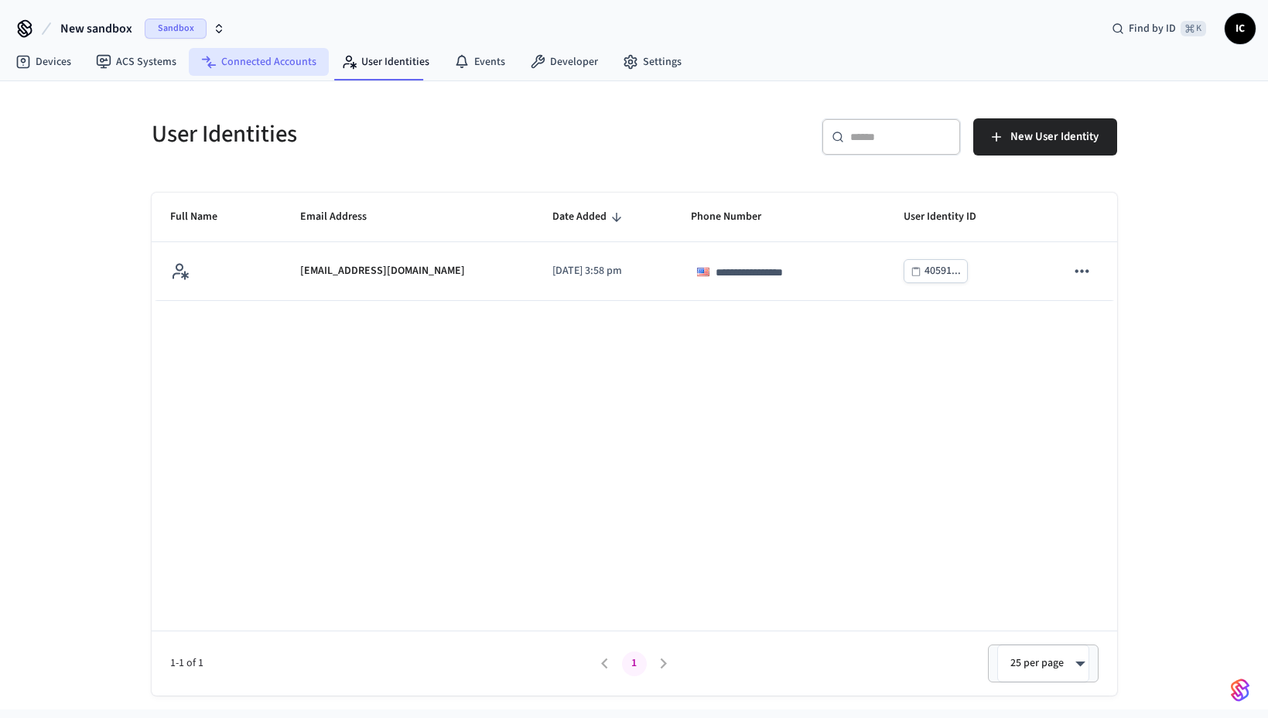
click at [253, 70] on link "Connected Accounts" at bounding box center [259, 62] width 140 height 28
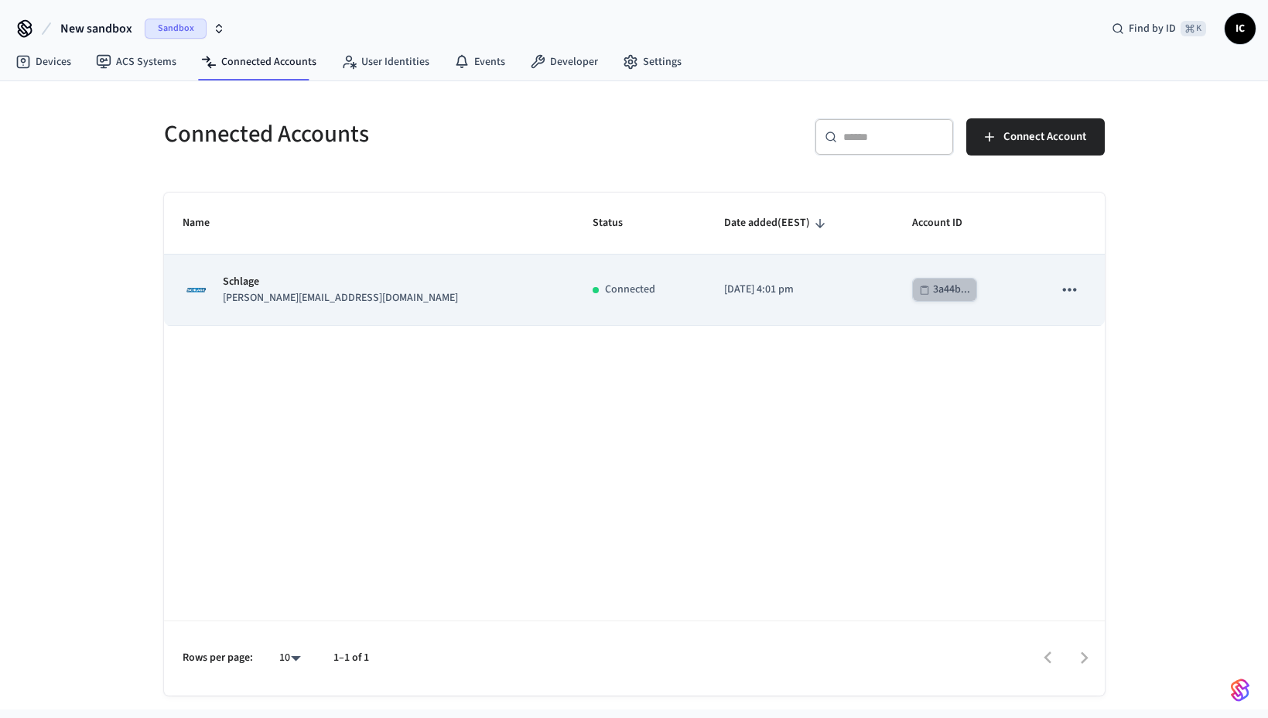
click at [933, 291] on div "3a44b..." at bounding box center [951, 289] width 37 height 19
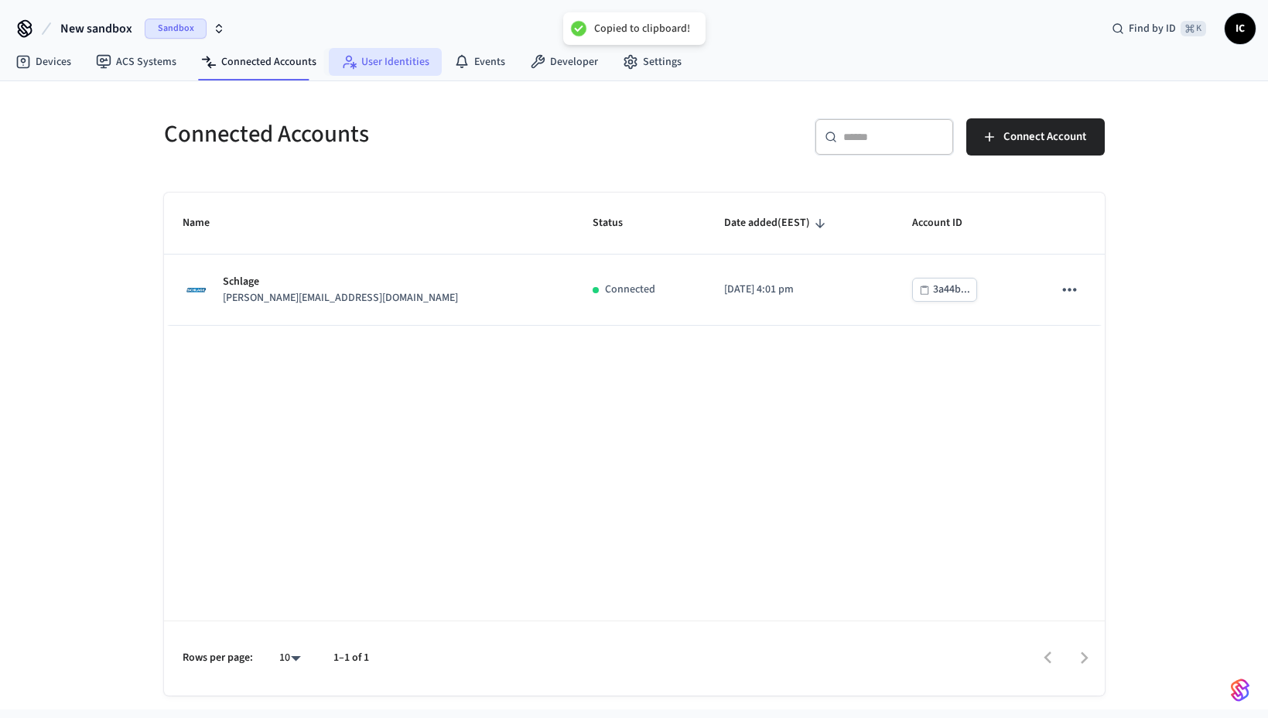
click at [392, 67] on link "User Identities" at bounding box center [385, 62] width 113 height 28
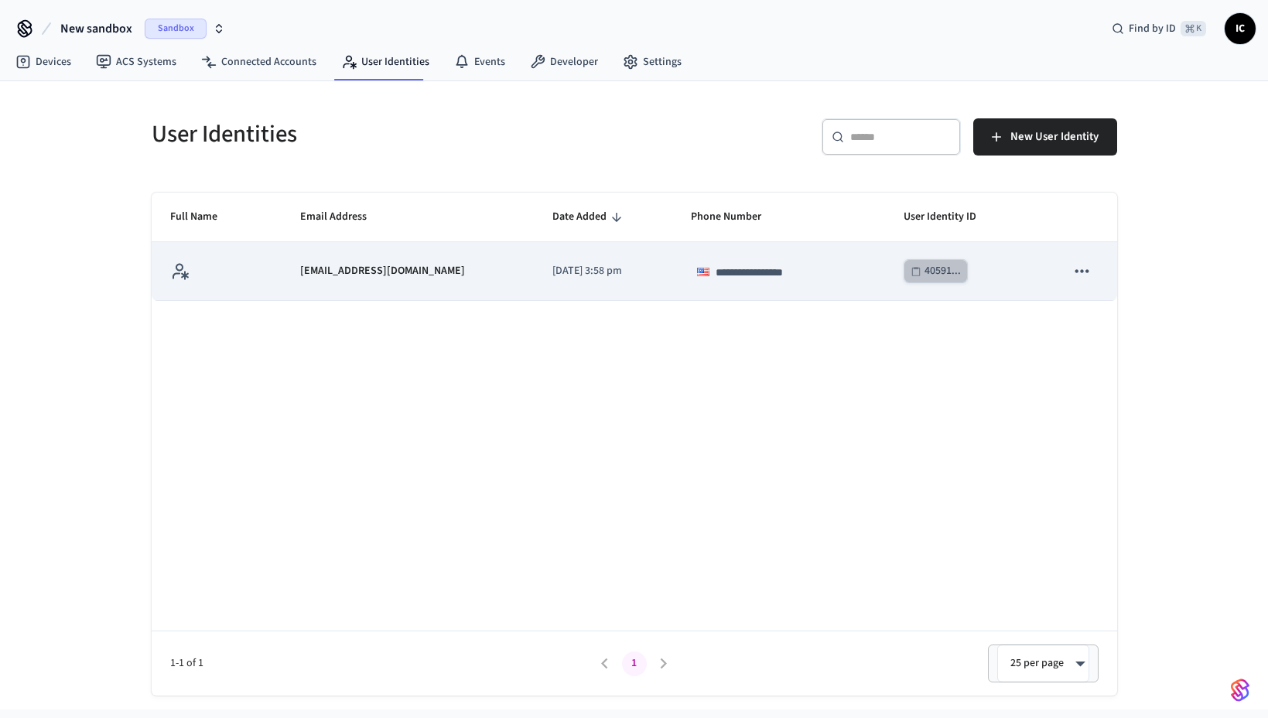
click at [953, 274] on div "40591..." at bounding box center [943, 271] width 36 height 19
click at [772, 286] on td "**********" at bounding box center [779, 271] width 212 height 58
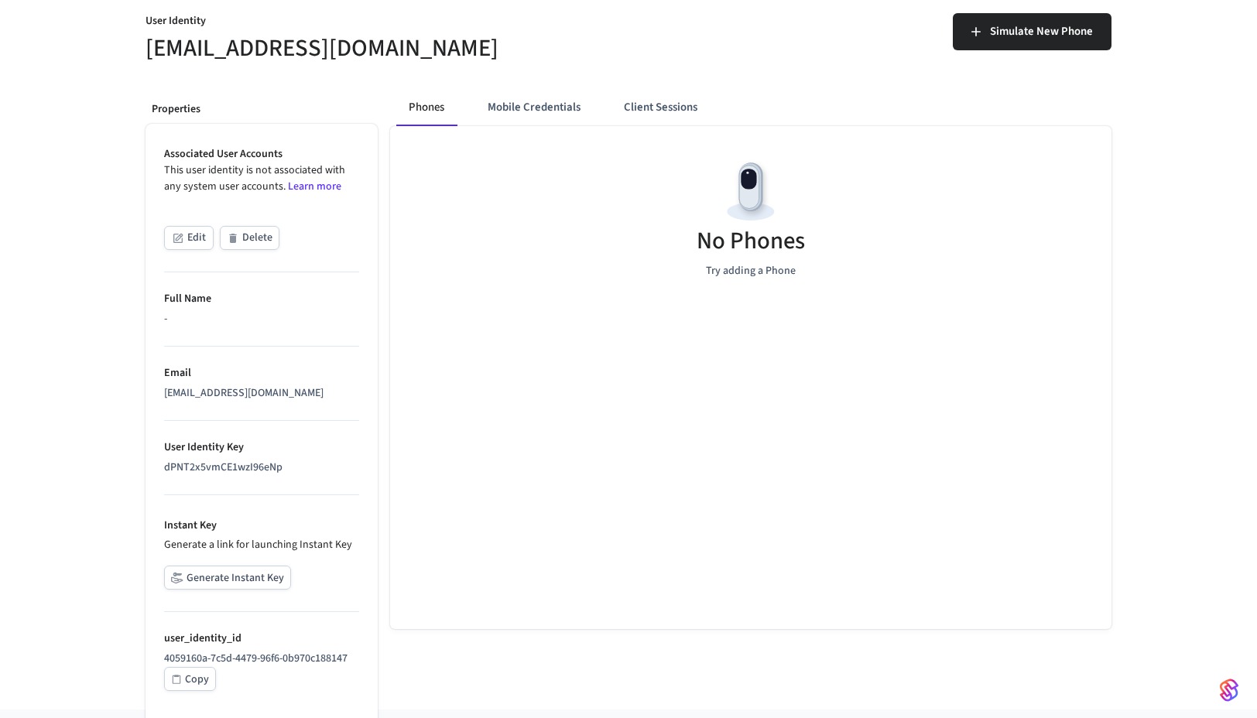
scroll to position [161, 0]
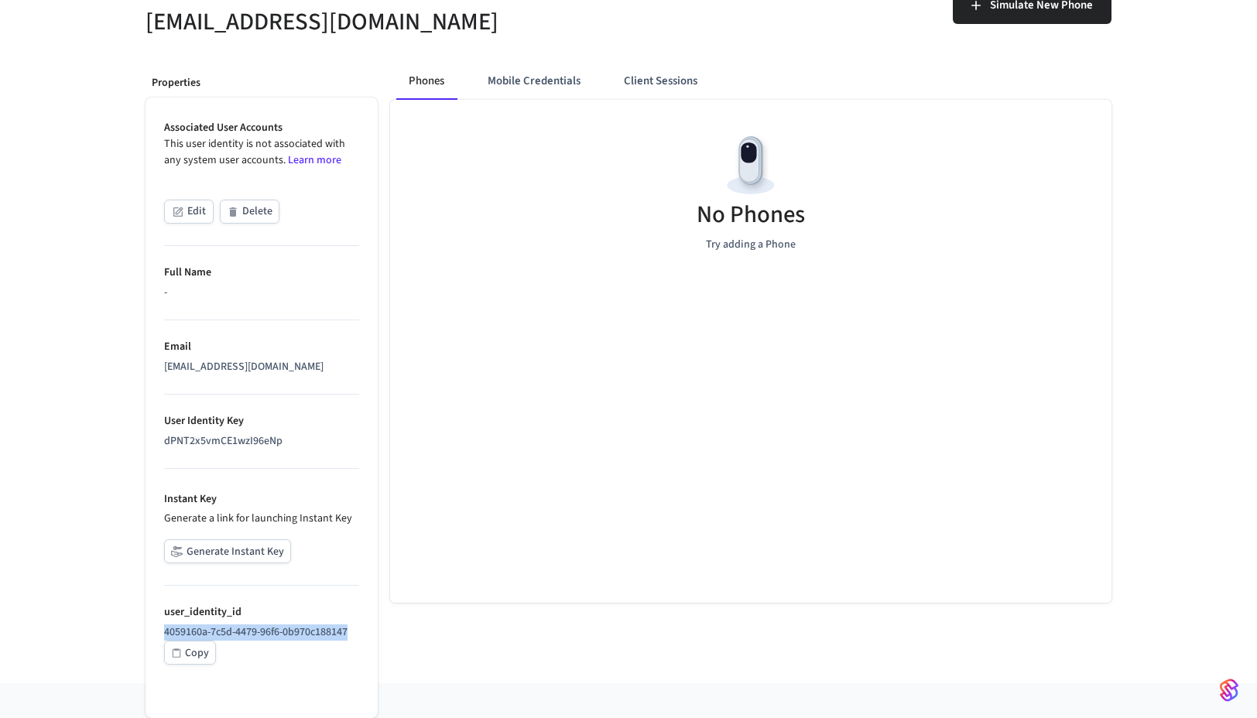
drag, startPoint x: 354, startPoint y: 630, endPoint x: 165, endPoint y: 631, distance: 189.6
click at [165, 631] on p "4059160a-7c5d-4479-96f6-0b970c188147" at bounding box center [261, 633] width 195 height 16
copy p "4059160a-7c5d-4479-96f6-0b970c188147"
click at [577, 374] on div "No Phones Try adding a Phone" at bounding box center [750, 351] width 721 height 503
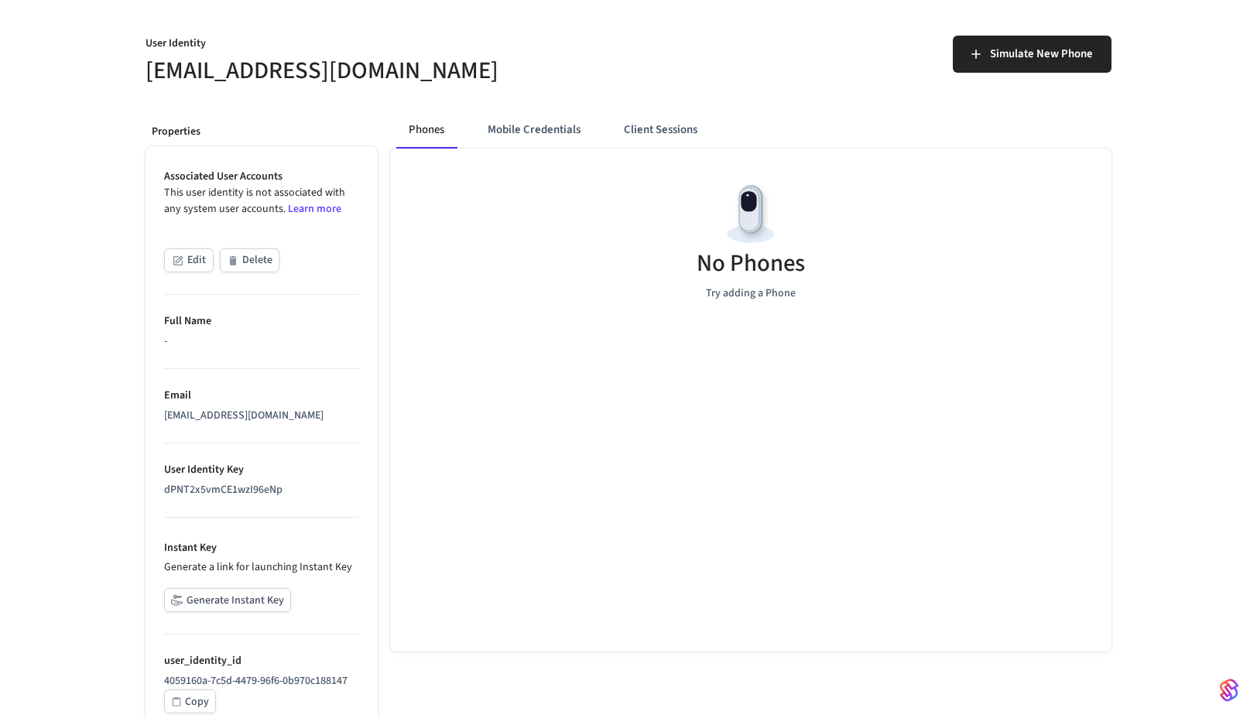
scroll to position [0, 0]
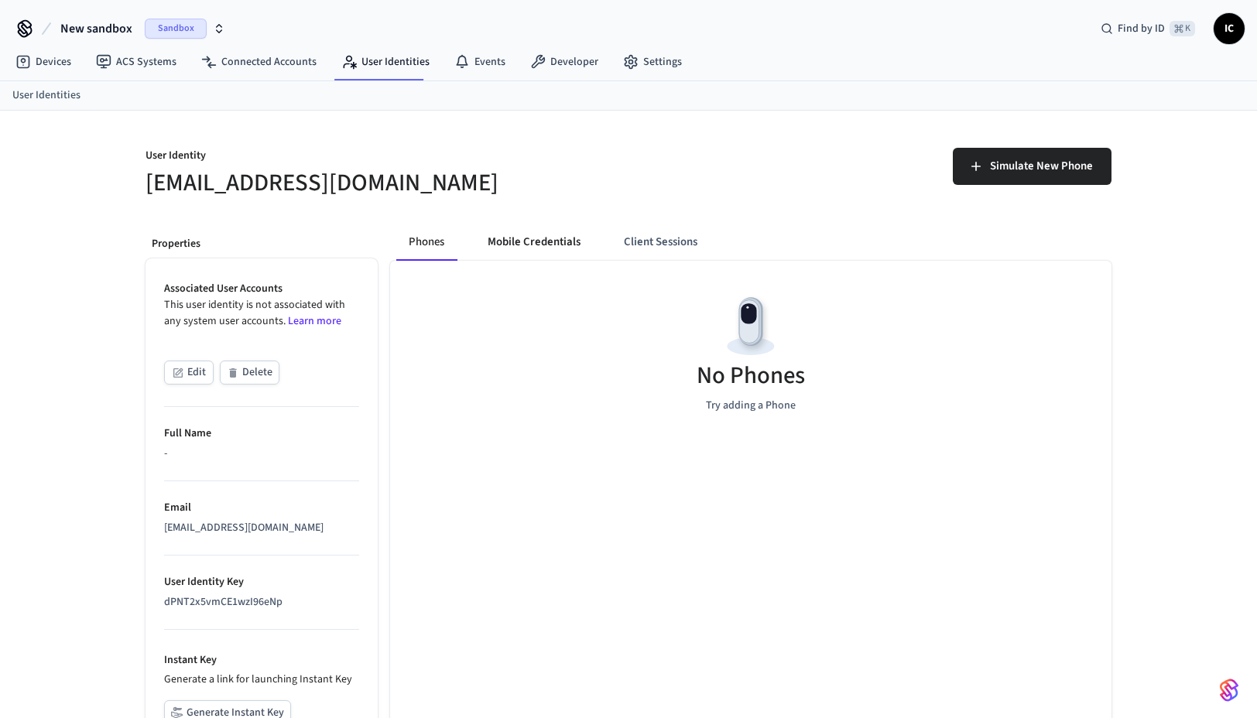
click at [552, 240] on button "Mobile Credentials" at bounding box center [534, 242] width 118 height 37
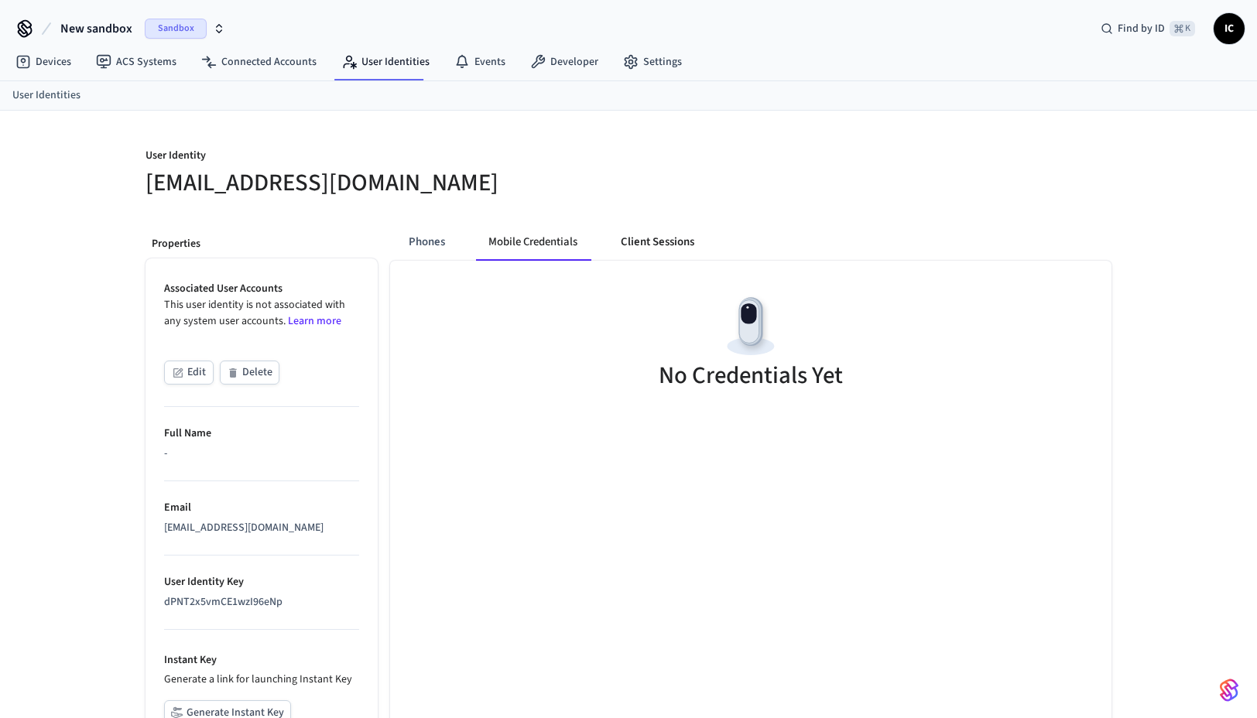
click at [648, 241] on button "Client Sessions" at bounding box center [657, 242] width 98 height 37
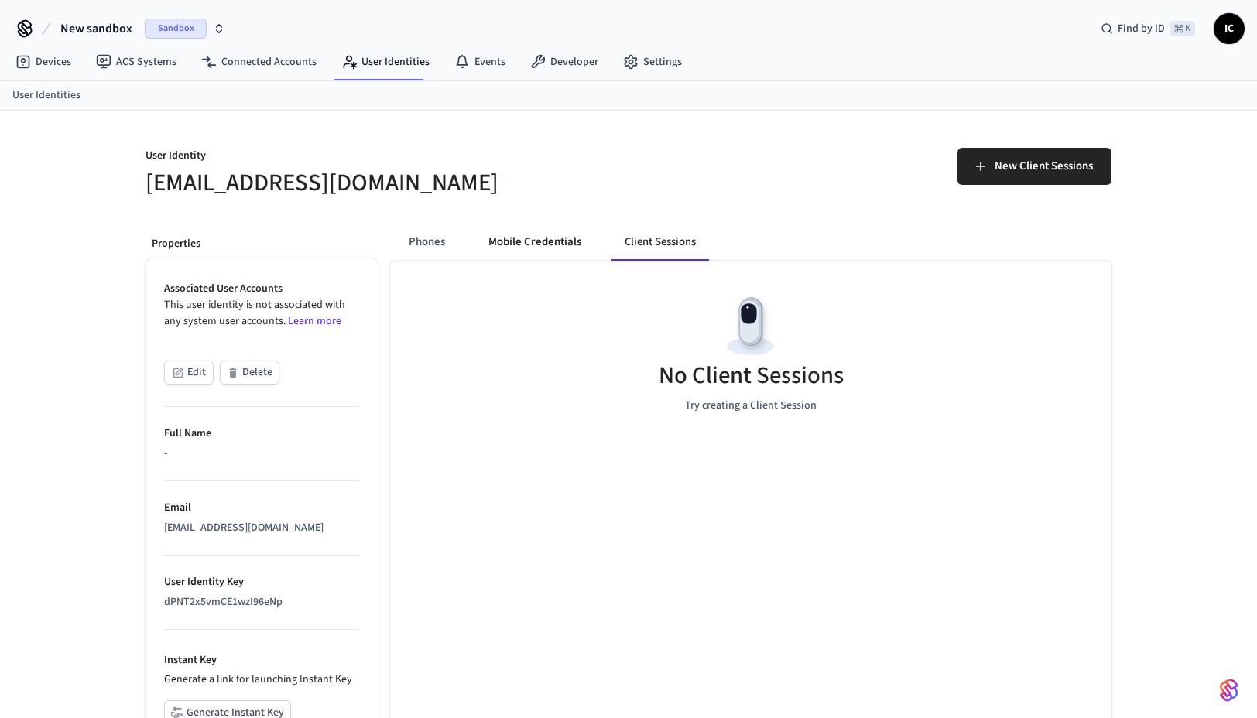
click at [566, 245] on button "Mobile Credentials" at bounding box center [535, 242] width 118 height 37
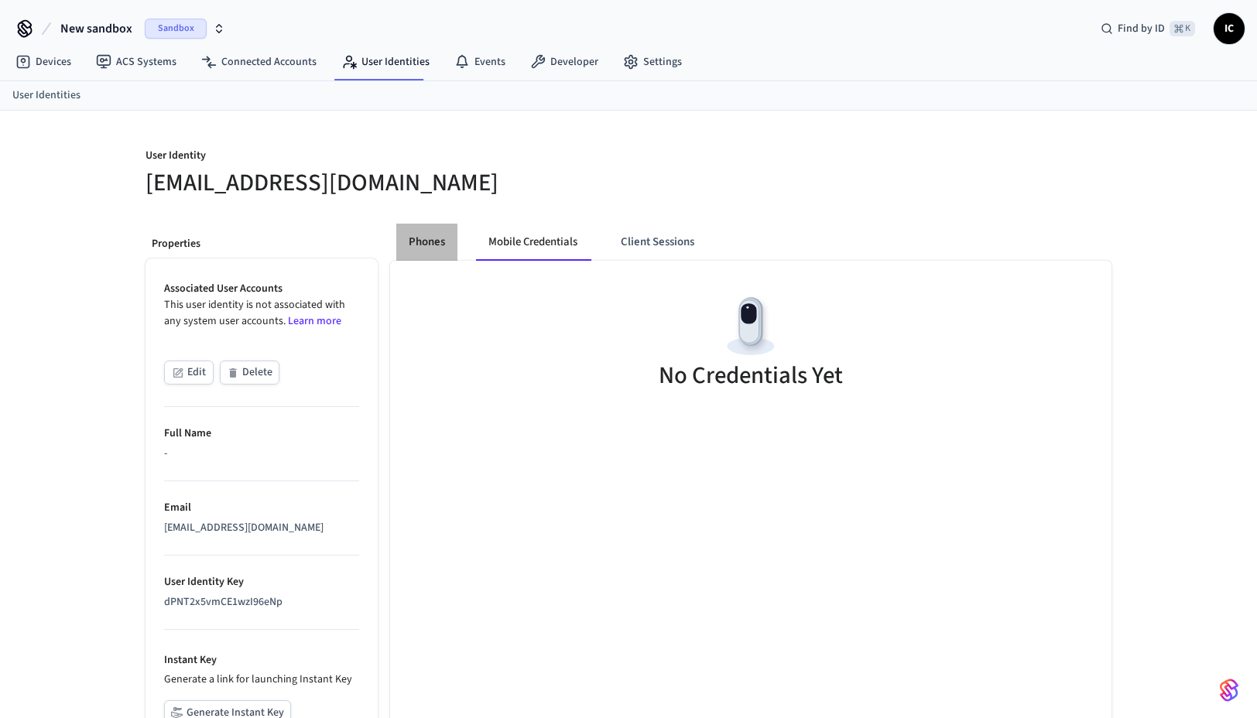
click at [441, 244] on button "Phones" at bounding box center [426, 242] width 61 height 37
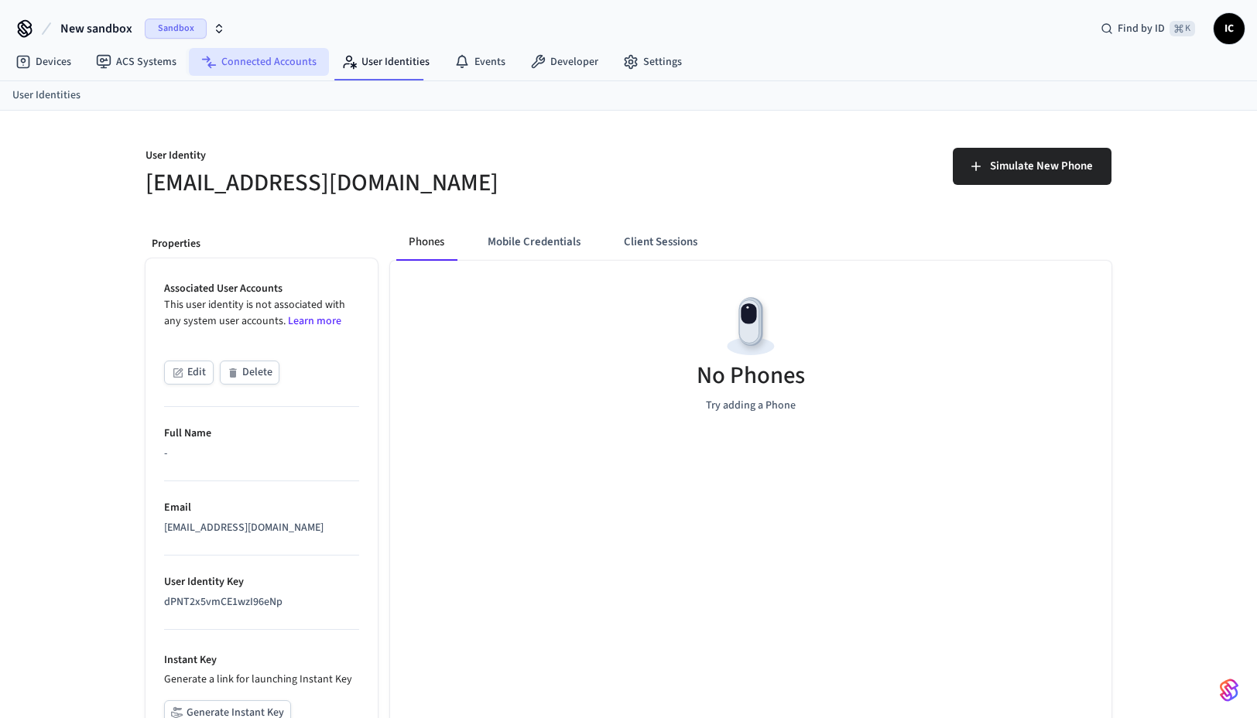
click at [222, 66] on link "Connected Accounts" at bounding box center [259, 62] width 140 height 28
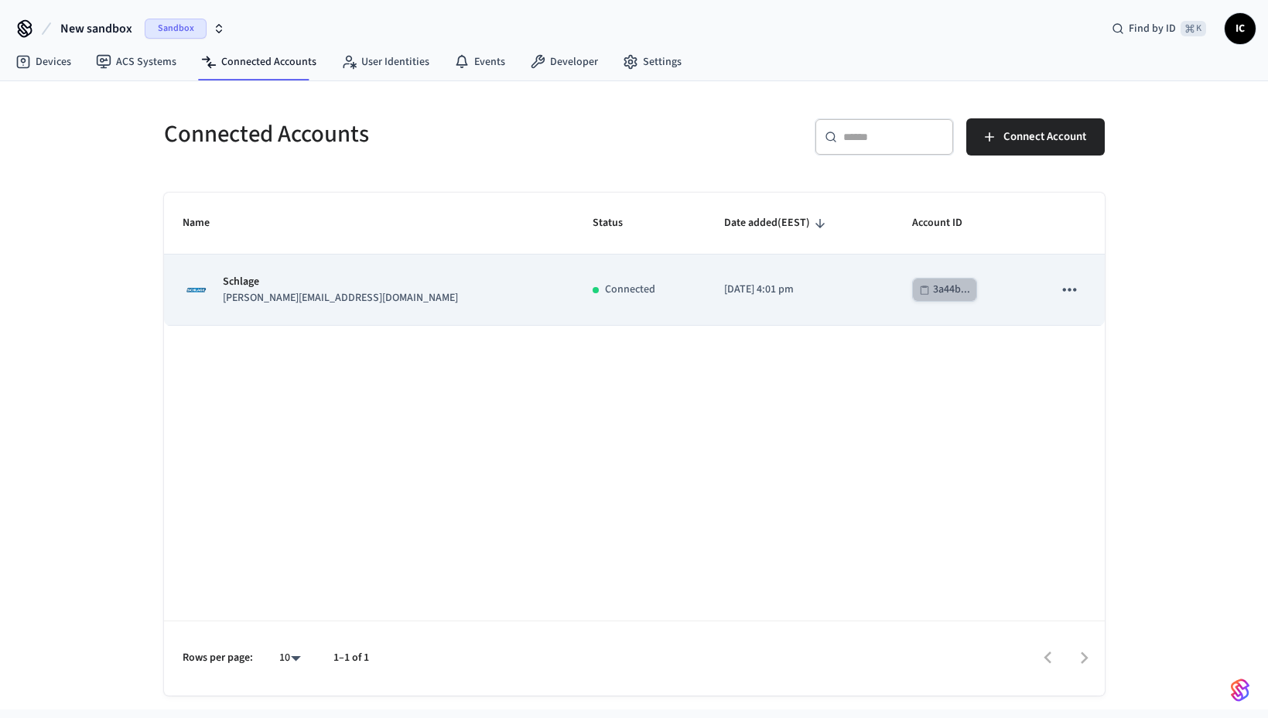
click at [933, 293] on div "3a44b..." at bounding box center [951, 289] width 37 height 19
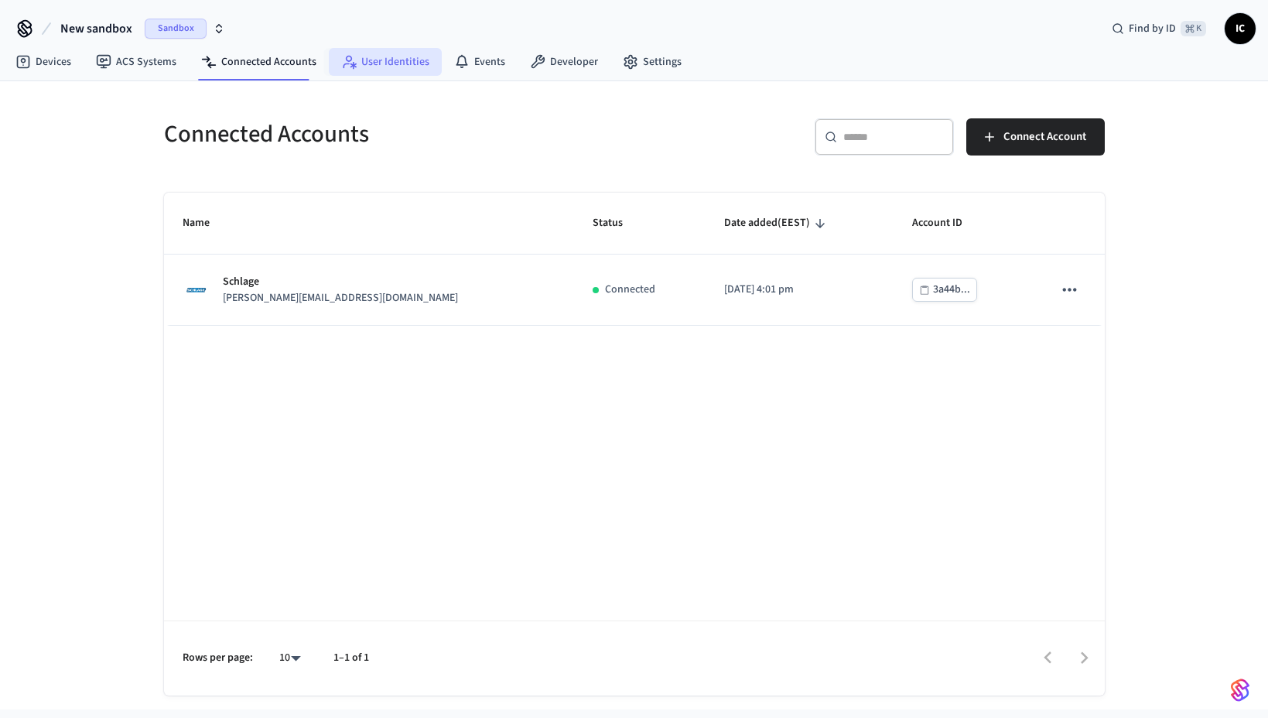
click at [396, 62] on link "User Identities" at bounding box center [385, 62] width 113 height 28
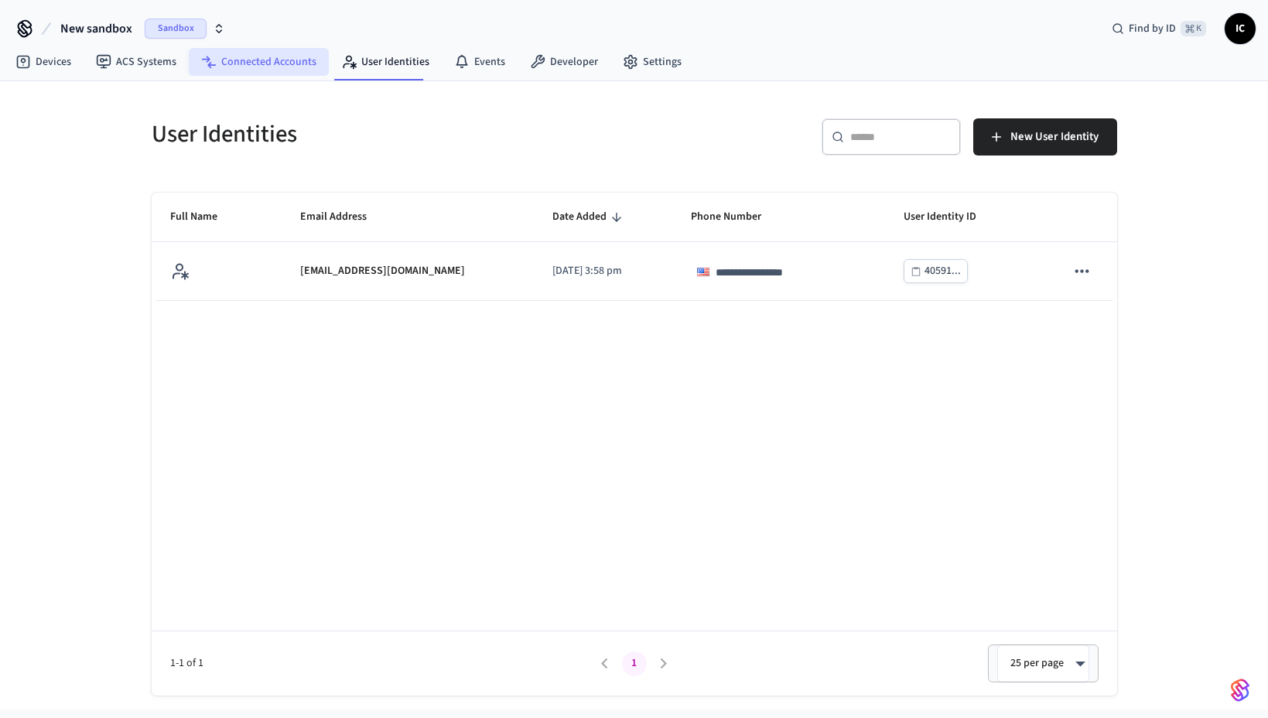
click at [224, 65] on link "Connected Accounts" at bounding box center [259, 62] width 140 height 28
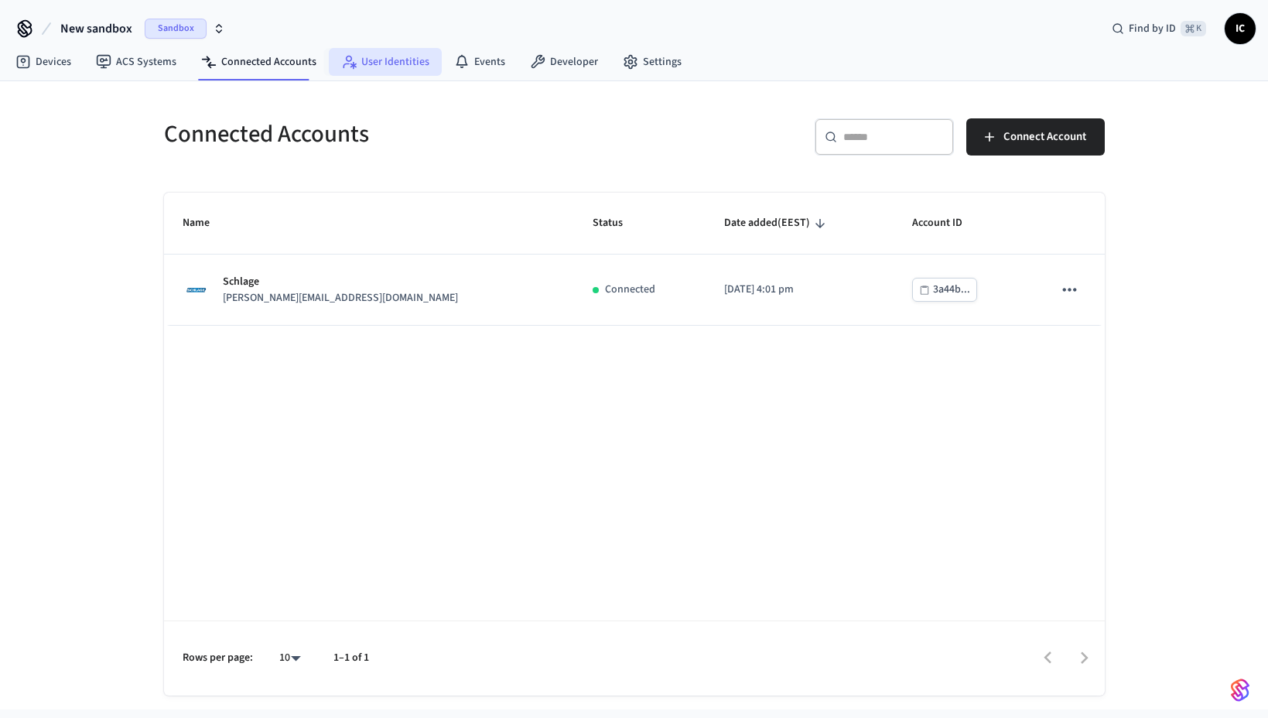
click at [351, 63] on link "User Identities" at bounding box center [385, 62] width 113 height 28
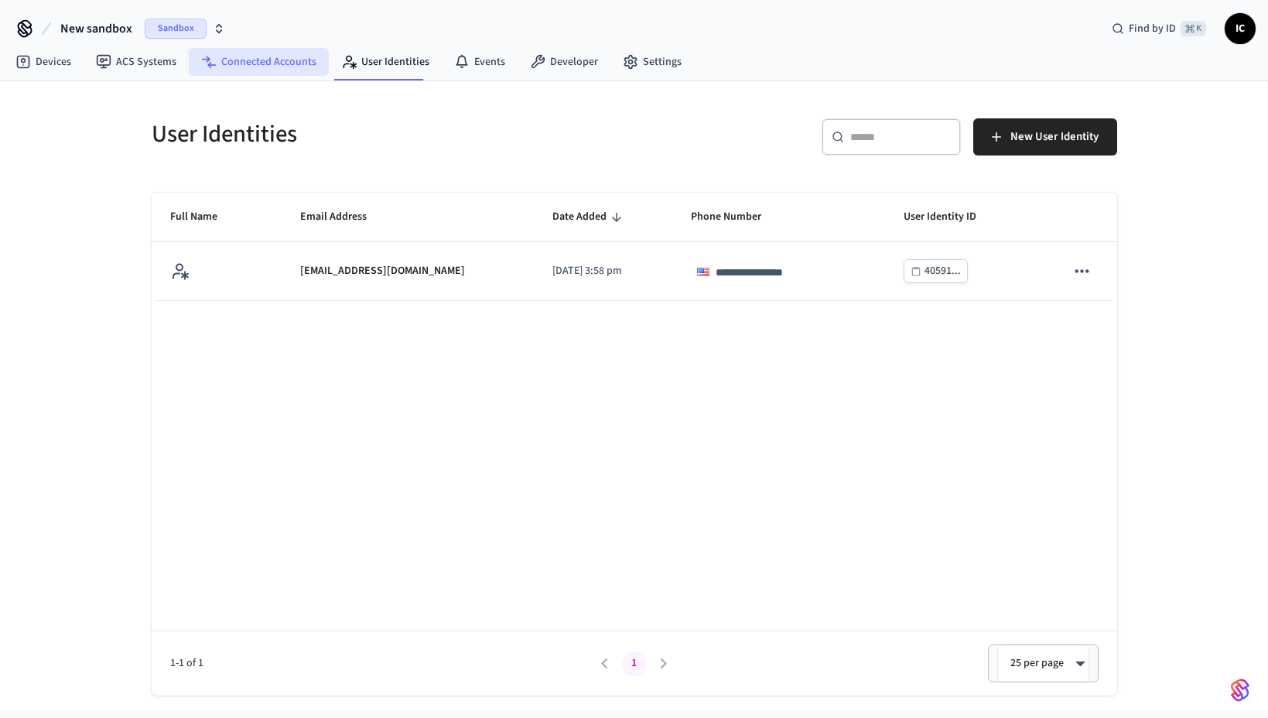
click at [275, 63] on link "Connected Accounts" at bounding box center [259, 62] width 140 height 28
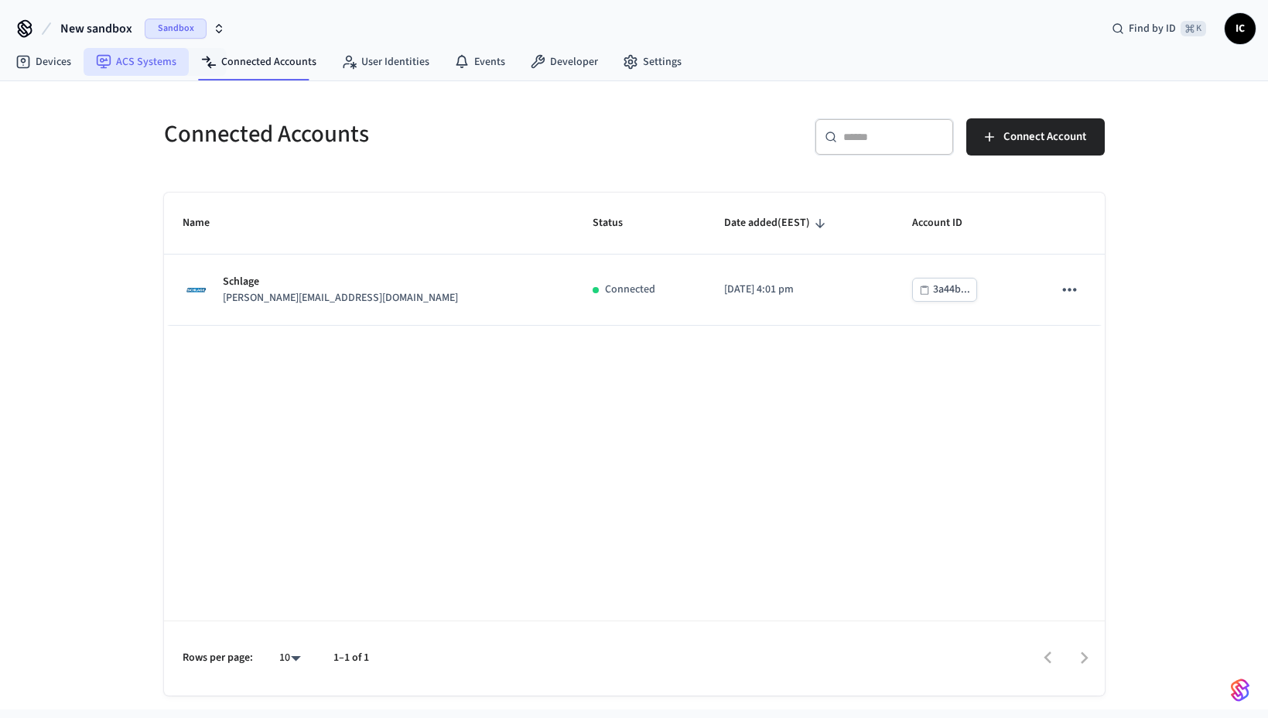
click at [120, 63] on link "ACS Systems" at bounding box center [136, 62] width 105 height 28
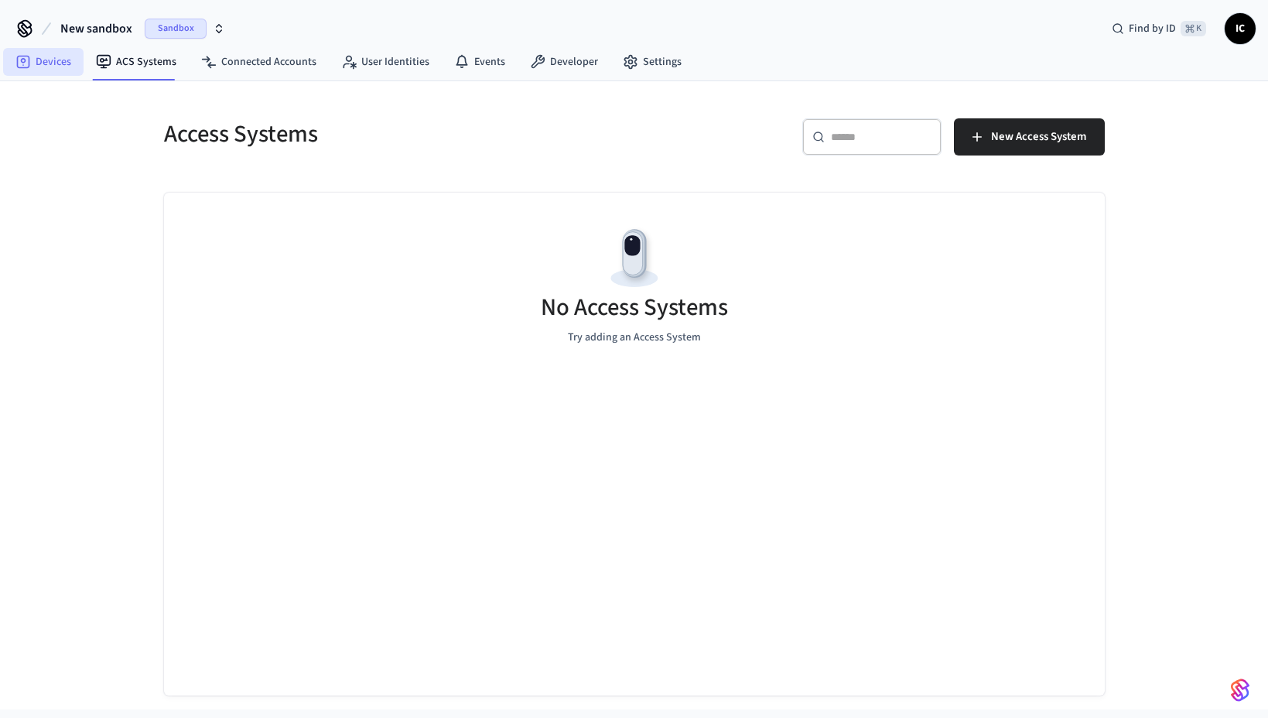
click at [43, 63] on link "Devices" at bounding box center [43, 62] width 80 height 28
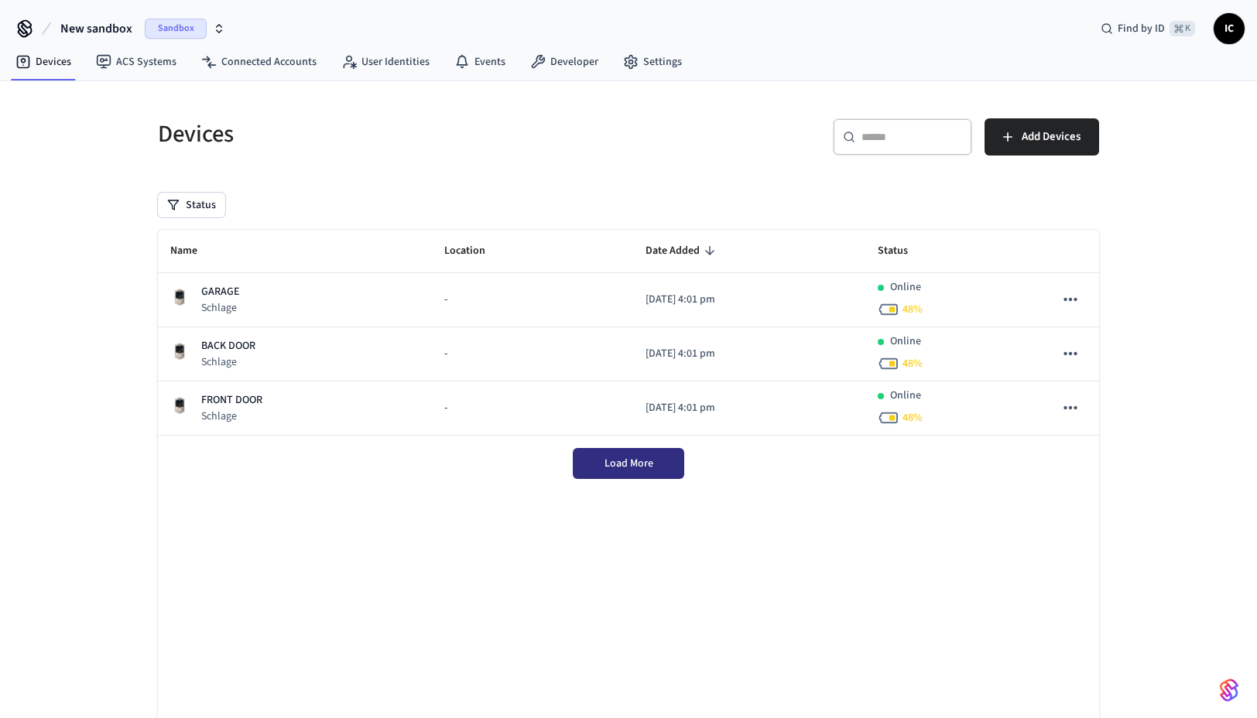
click at [617, 463] on span "Load More" at bounding box center [628, 463] width 49 height 15
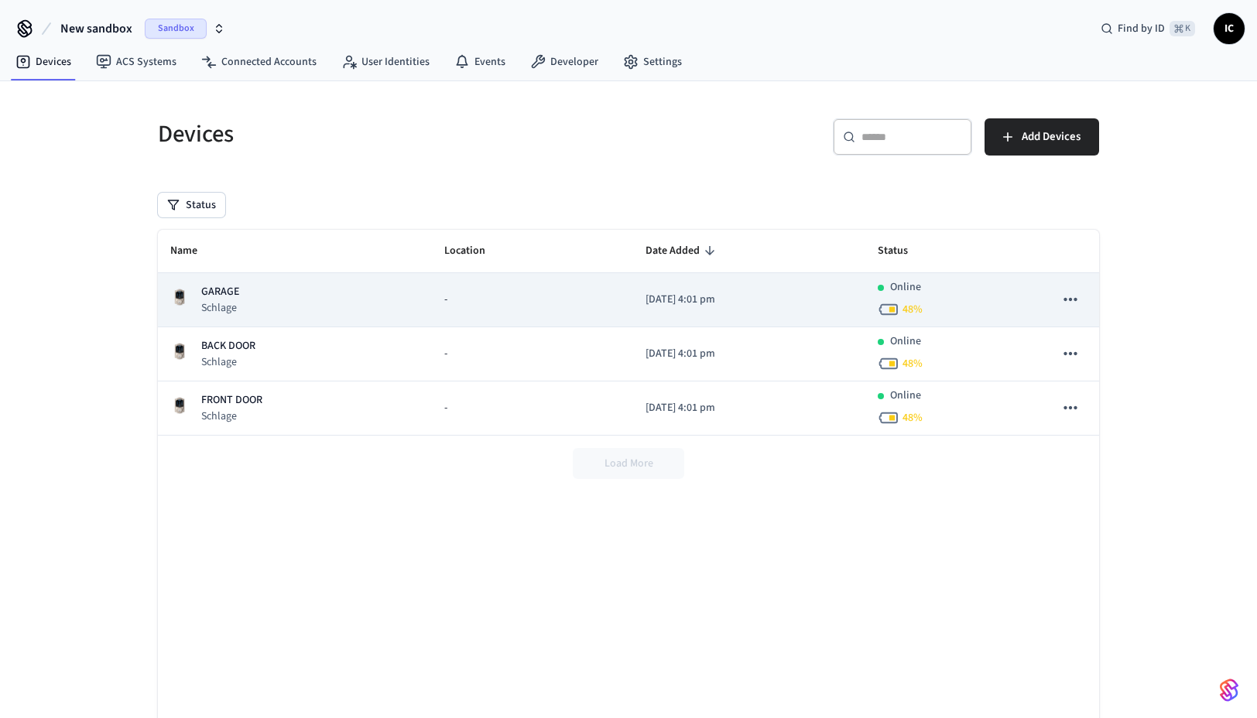
click at [1076, 299] on icon "sticky table" at bounding box center [1069, 299] width 13 height 3
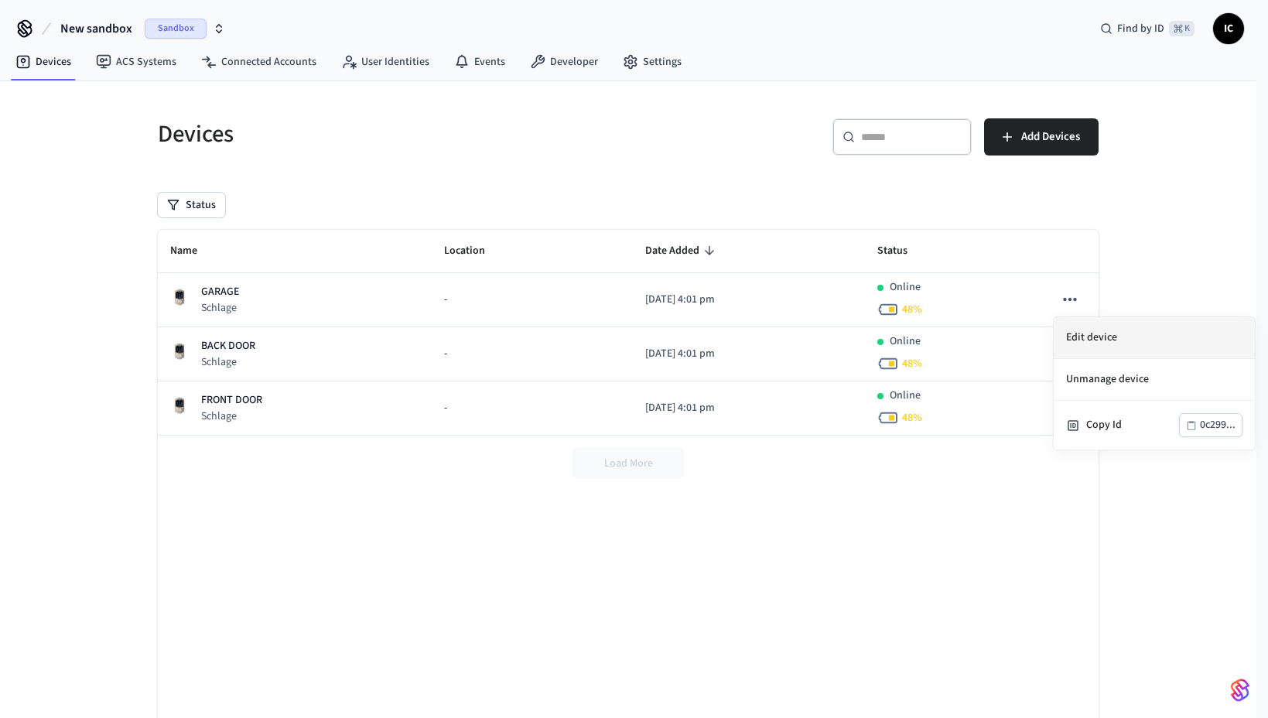
click at [1102, 335] on li "Edit device" at bounding box center [1154, 338] width 201 height 42
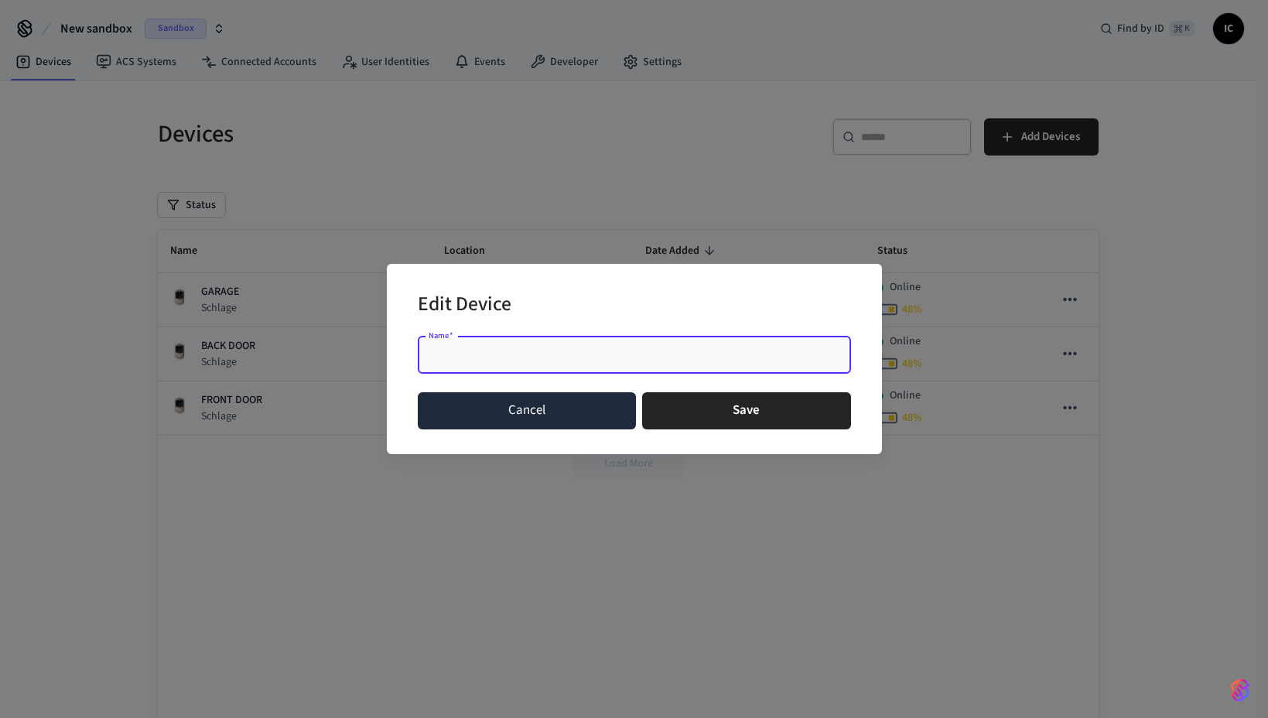
click at [523, 420] on button "Cancel" at bounding box center [527, 410] width 219 height 37
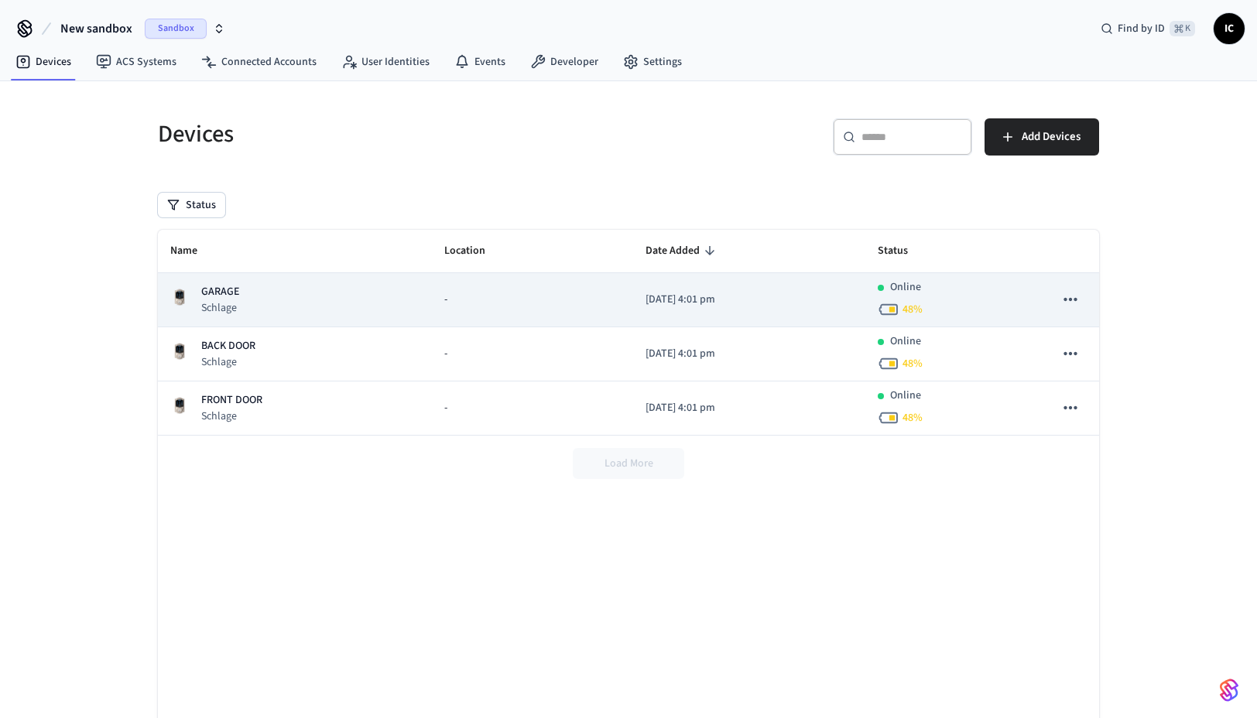
click at [444, 296] on span "-" at bounding box center [445, 300] width 3 height 16
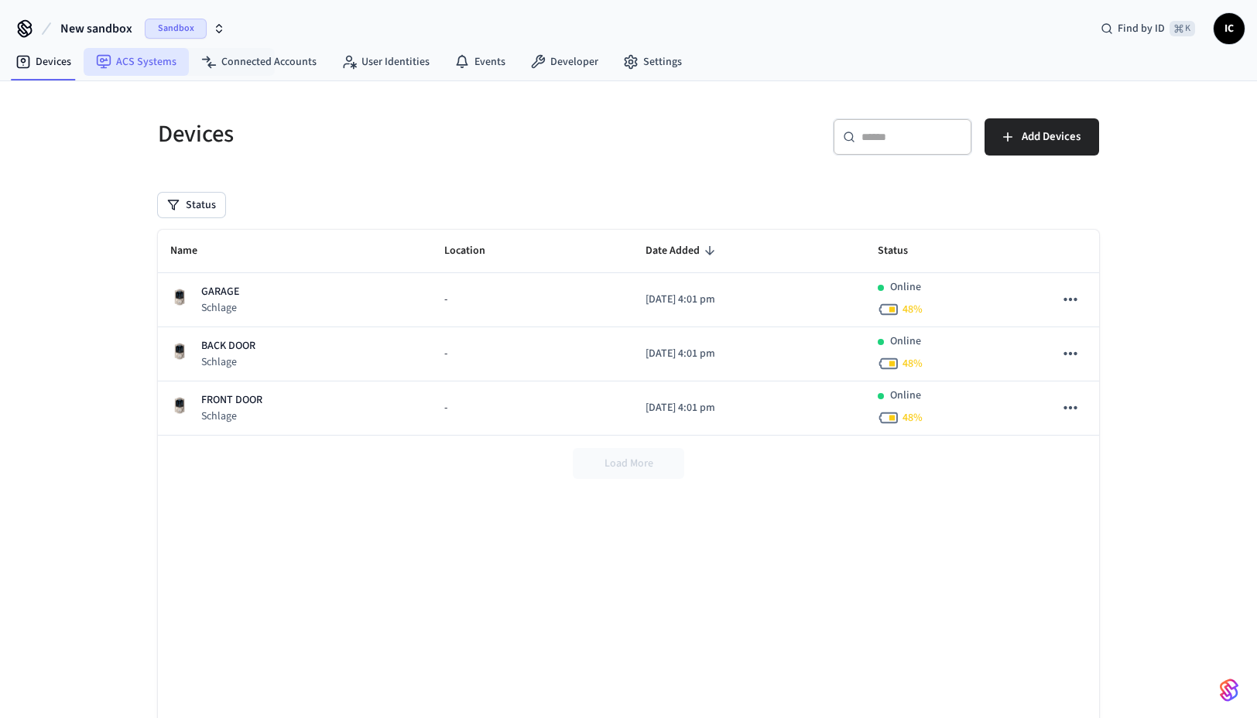
click at [146, 67] on link "ACS Systems" at bounding box center [136, 62] width 105 height 28
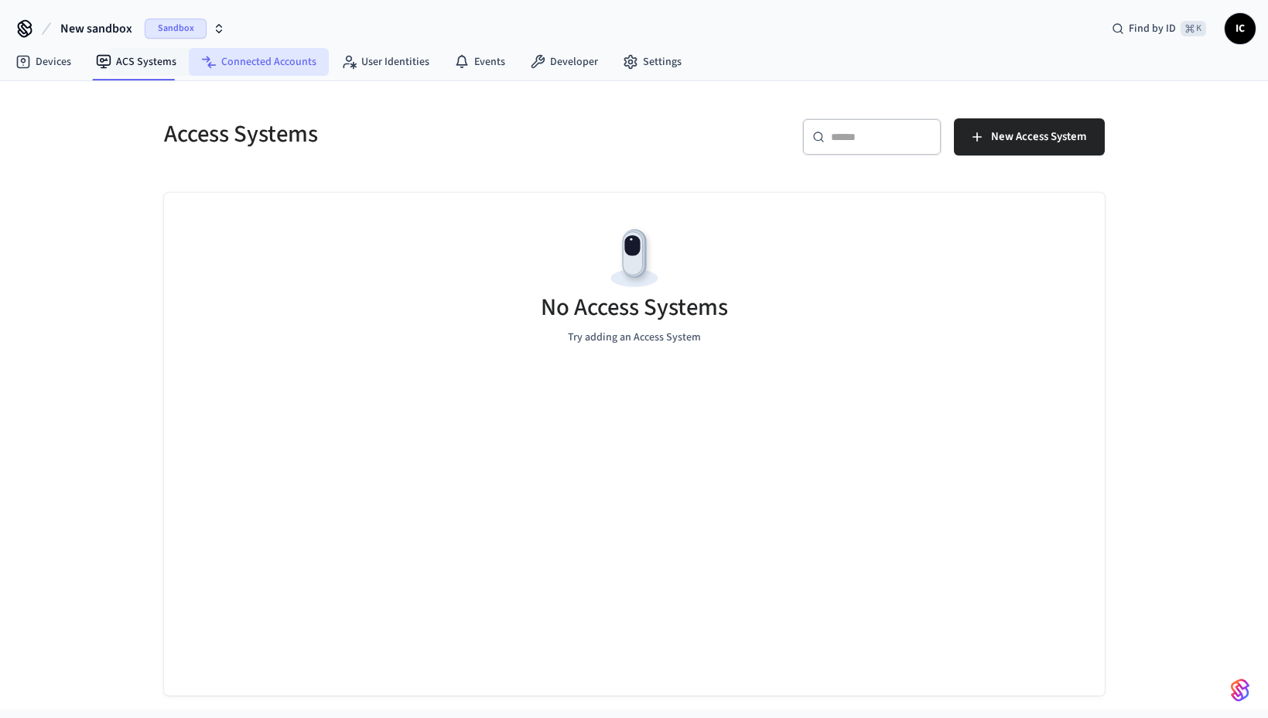
click at [233, 63] on link "Connected Accounts" at bounding box center [259, 62] width 140 height 28
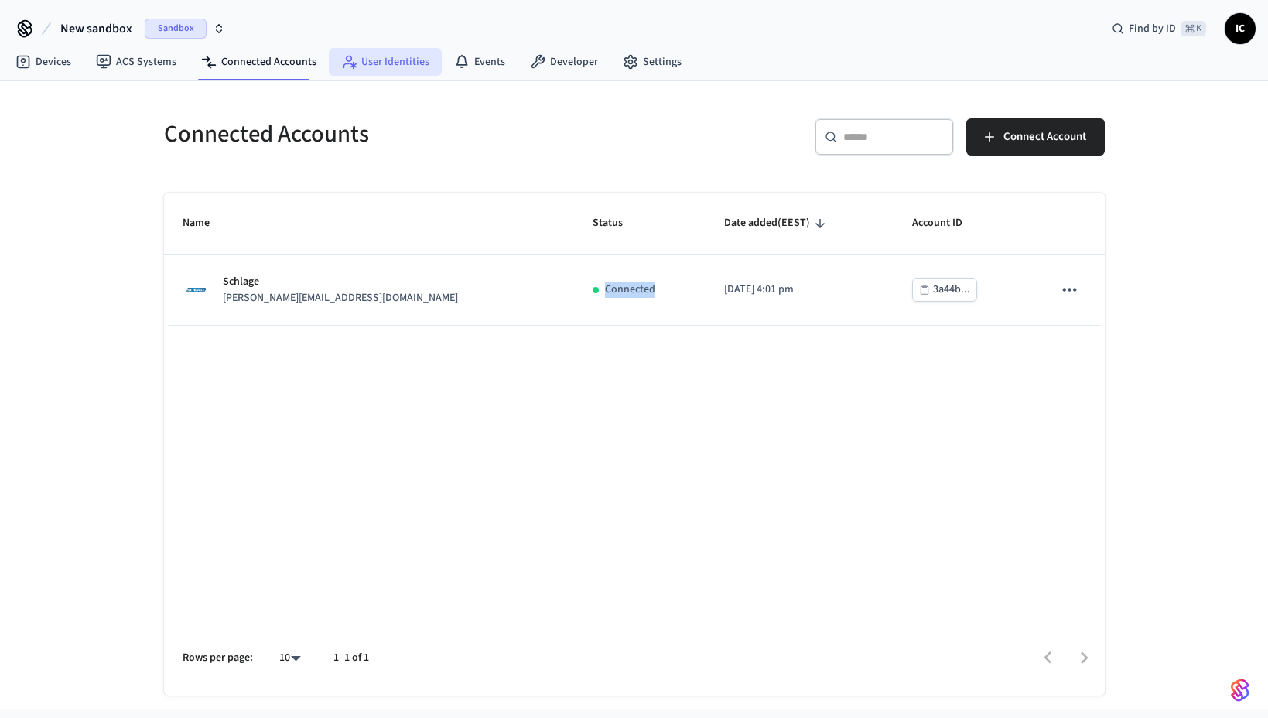
click at [369, 71] on link "User Identities" at bounding box center [385, 62] width 113 height 28
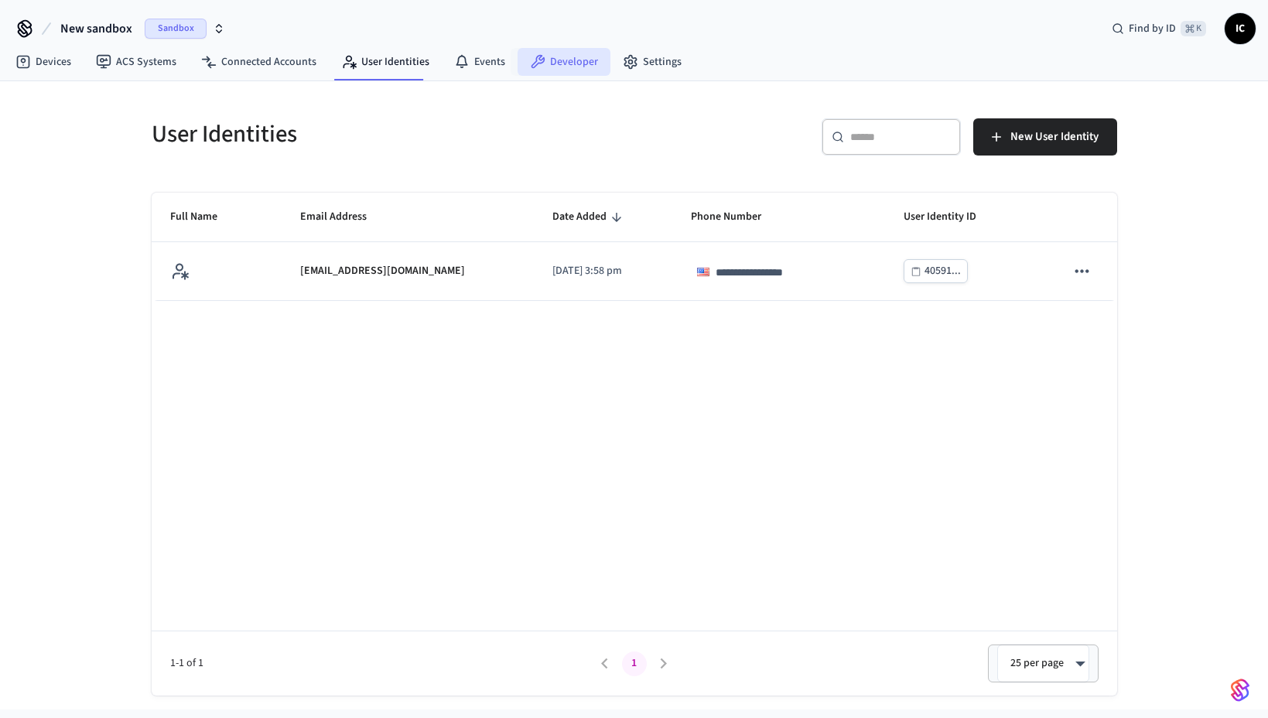
click at [532, 67] on icon at bounding box center [539, 62] width 14 height 14
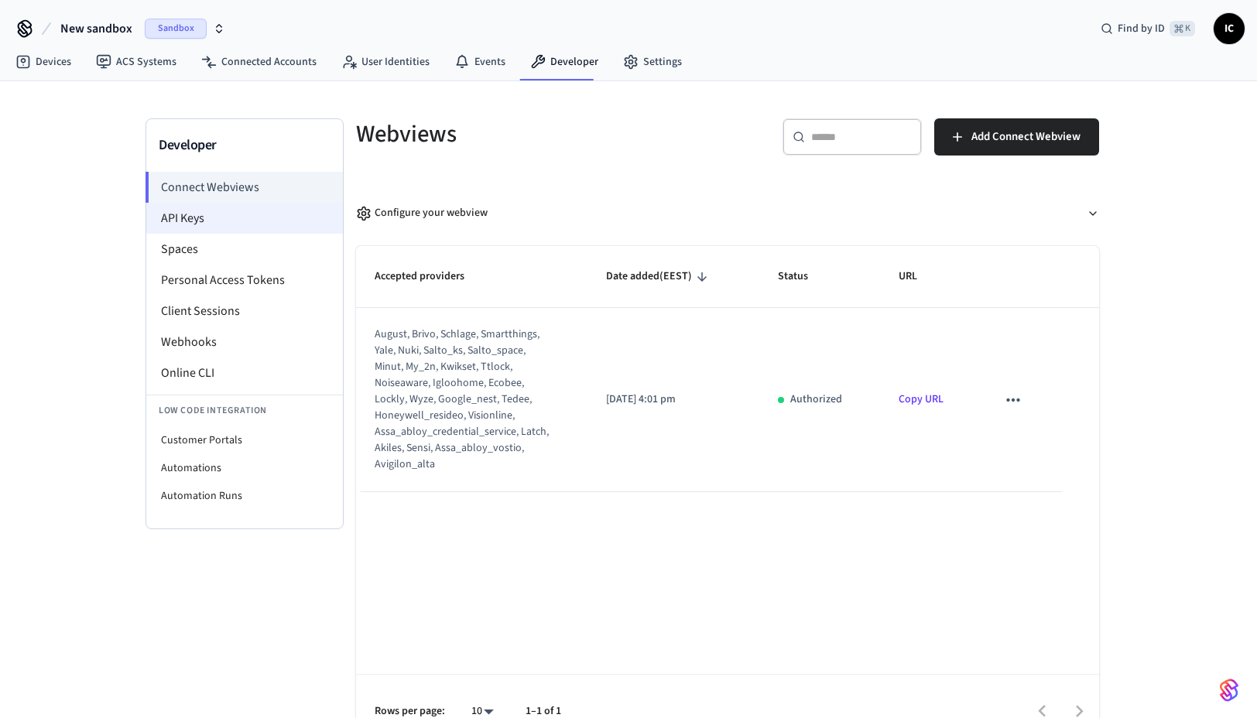
click at [258, 214] on li "API Keys" at bounding box center [244, 218] width 197 height 31
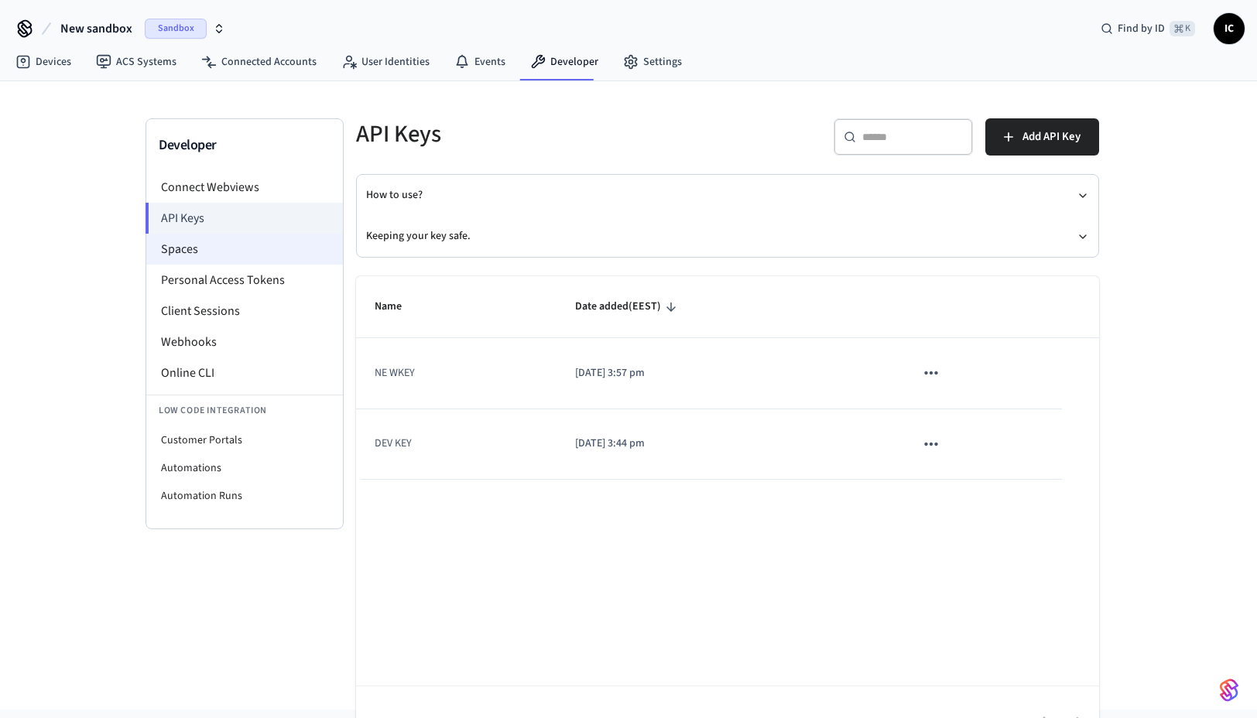
click at [263, 248] on li "Spaces" at bounding box center [244, 249] width 197 height 31
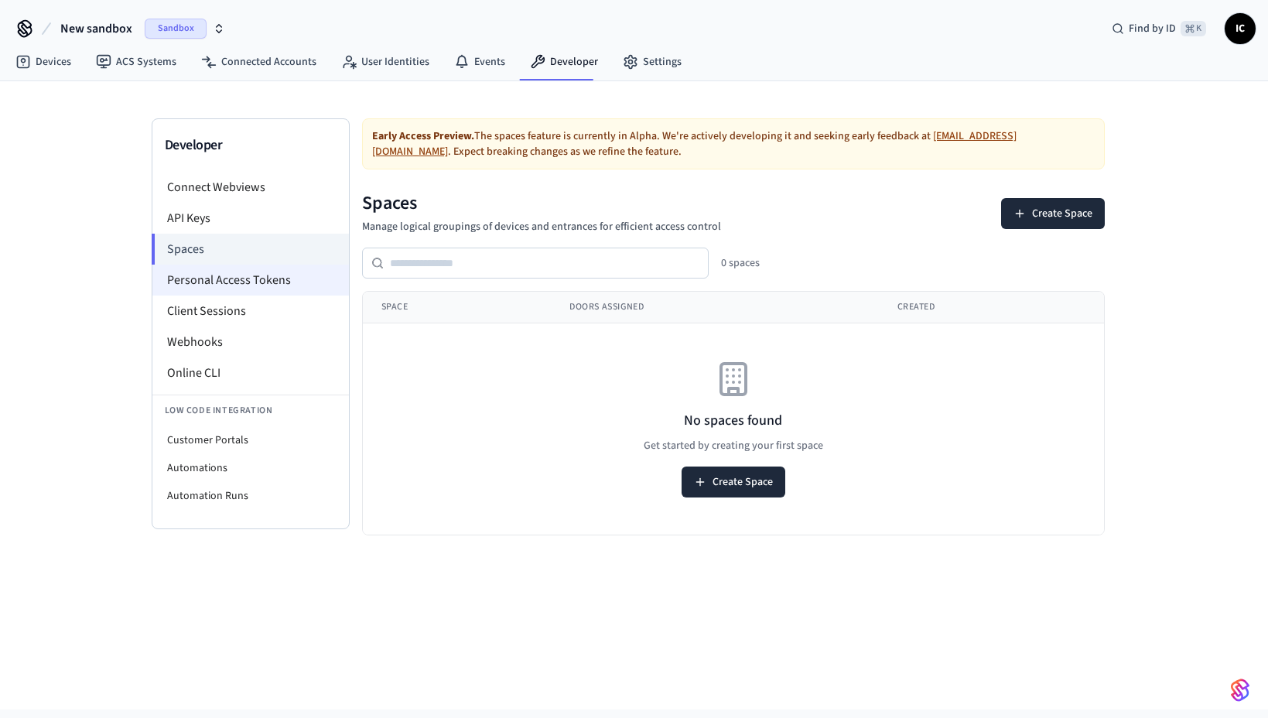
click at [266, 281] on li "Personal Access Tokens" at bounding box center [250, 280] width 197 height 31
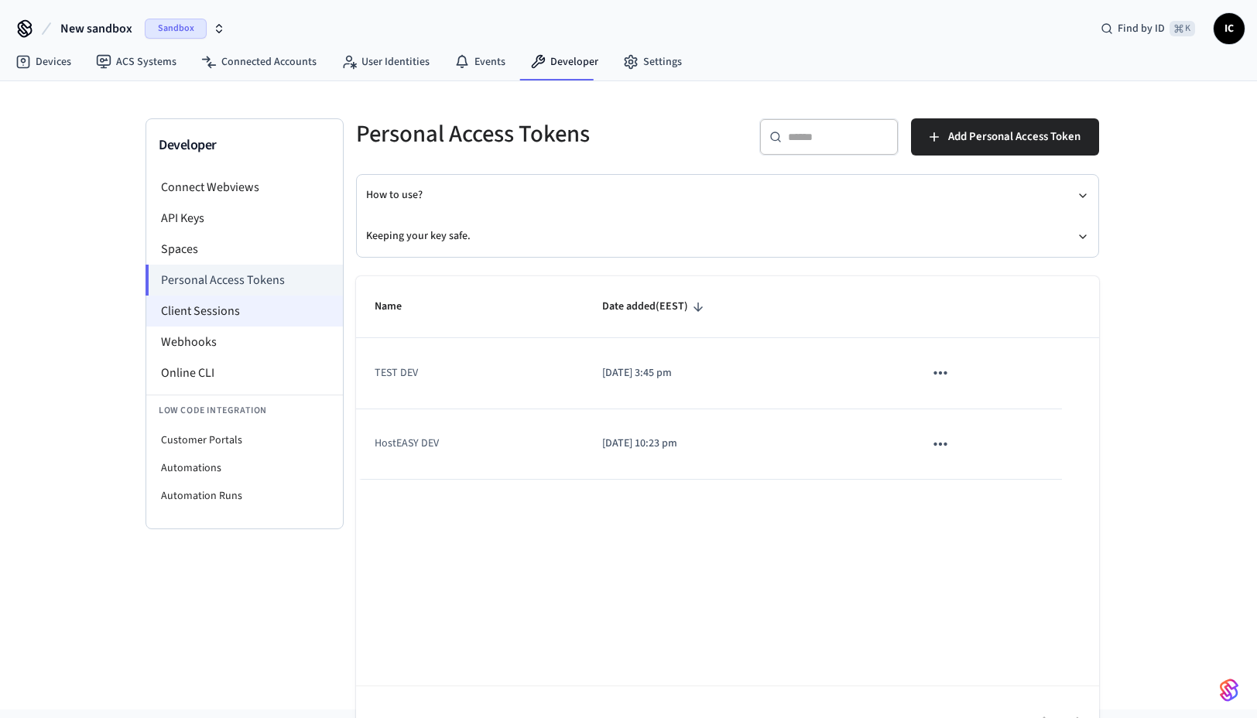
click at [264, 306] on li "Client Sessions" at bounding box center [244, 311] width 197 height 31
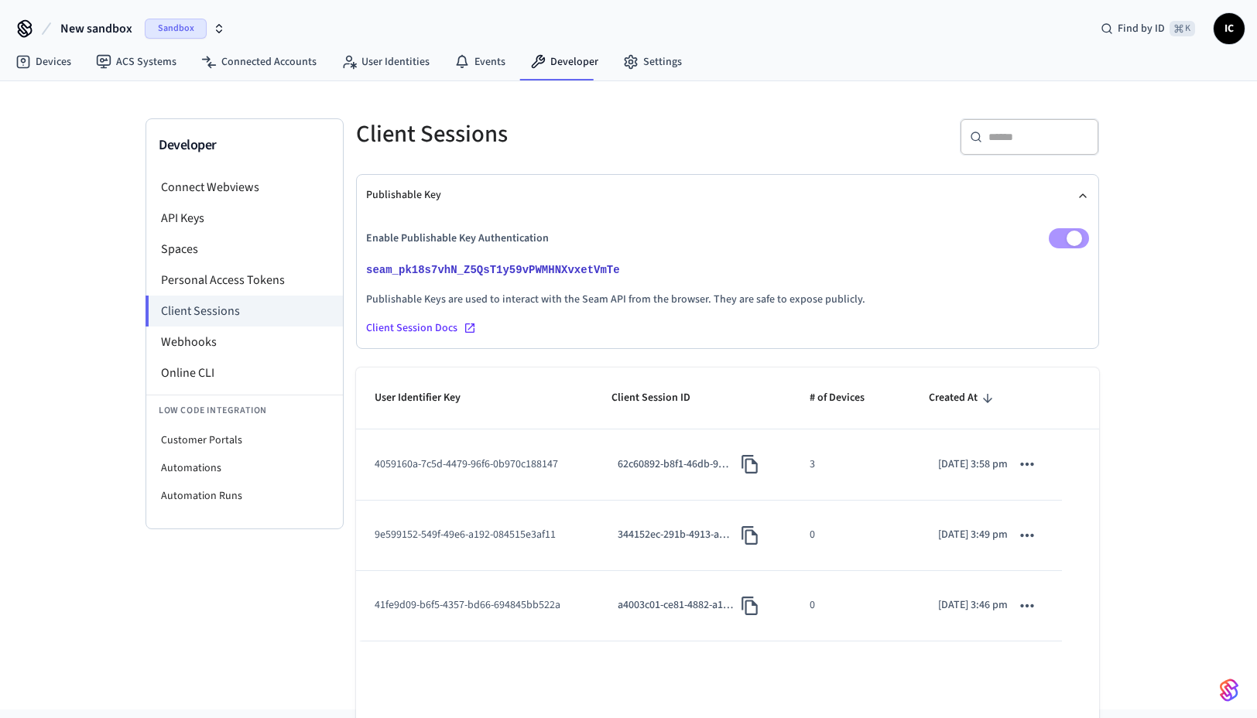
click at [397, 466] on td "4059160a-7c5d-4479-96f6-0b970c188147" at bounding box center [474, 465] width 237 height 70
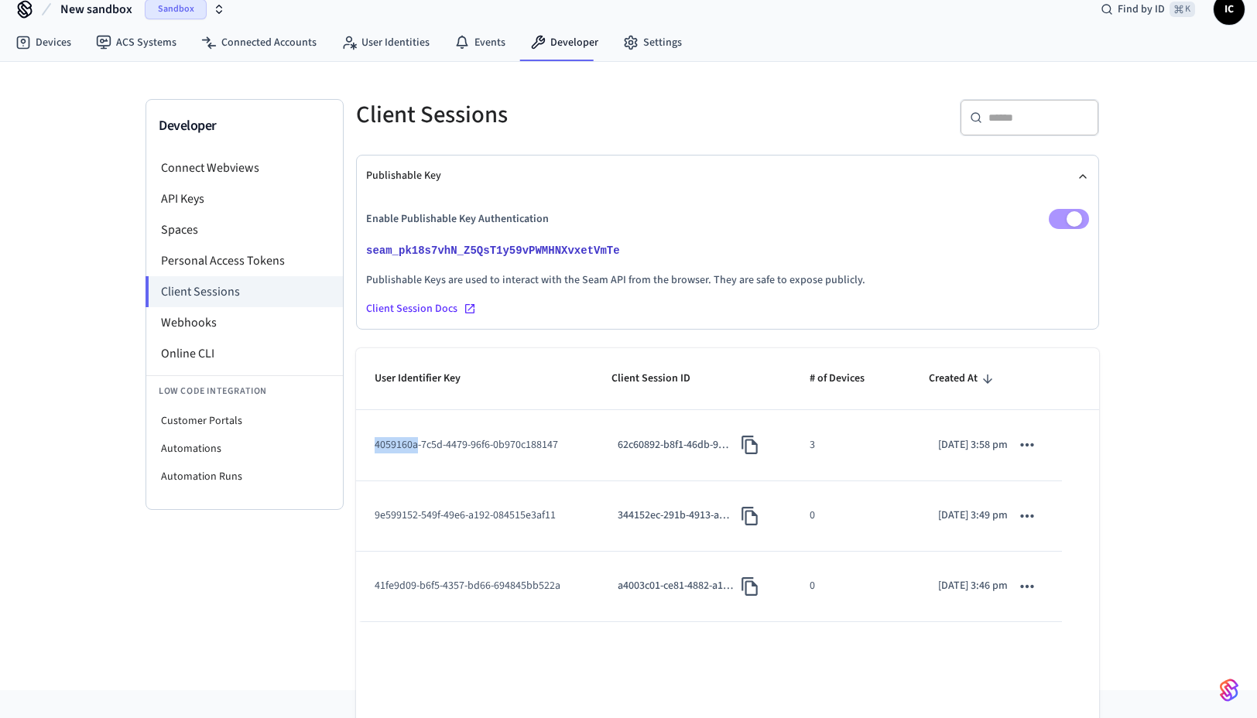
scroll to position [104, 0]
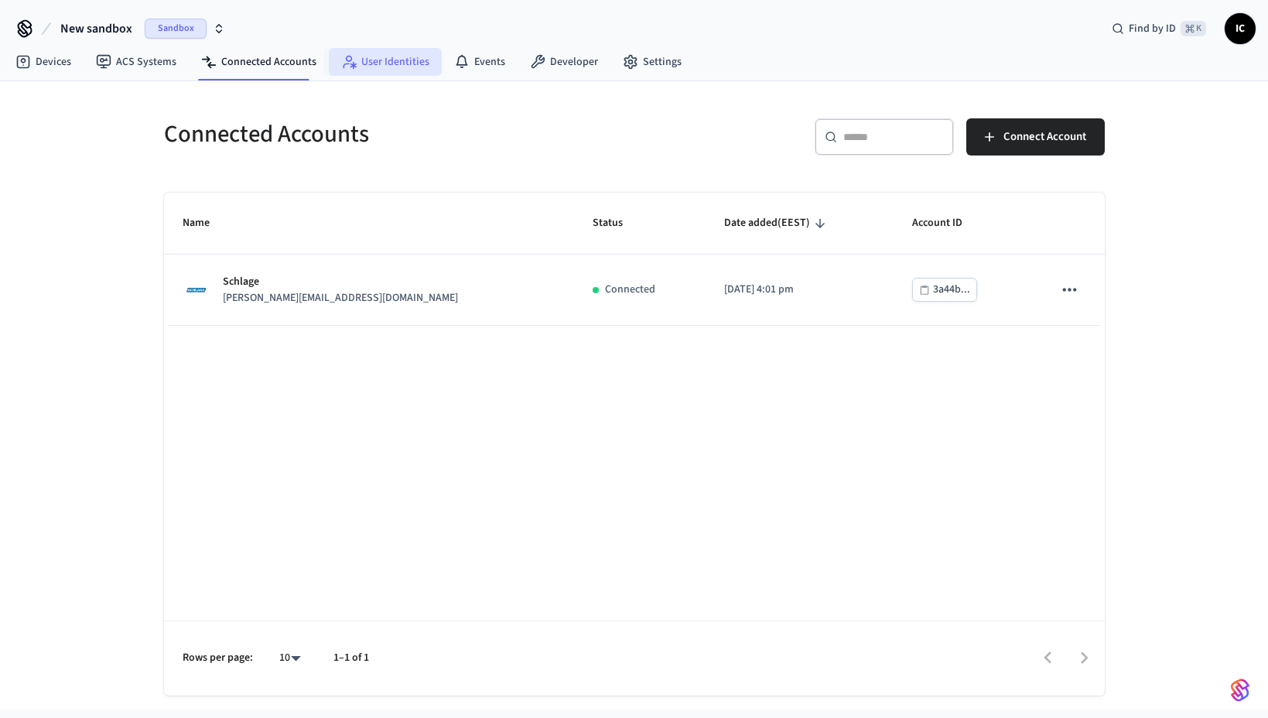
click at [381, 61] on link "User Identities" at bounding box center [385, 62] width 113 height 28
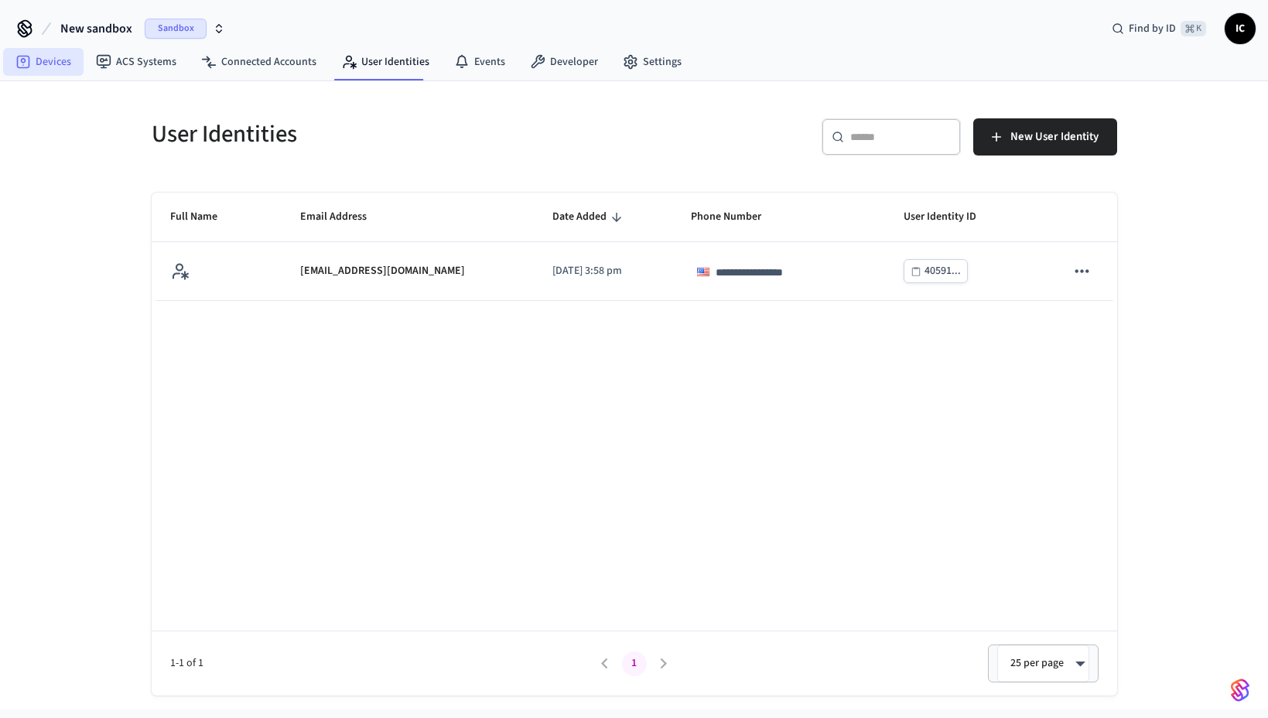
click at [30, 60] on icon at bounding box center [22, 61] width 15 height 15
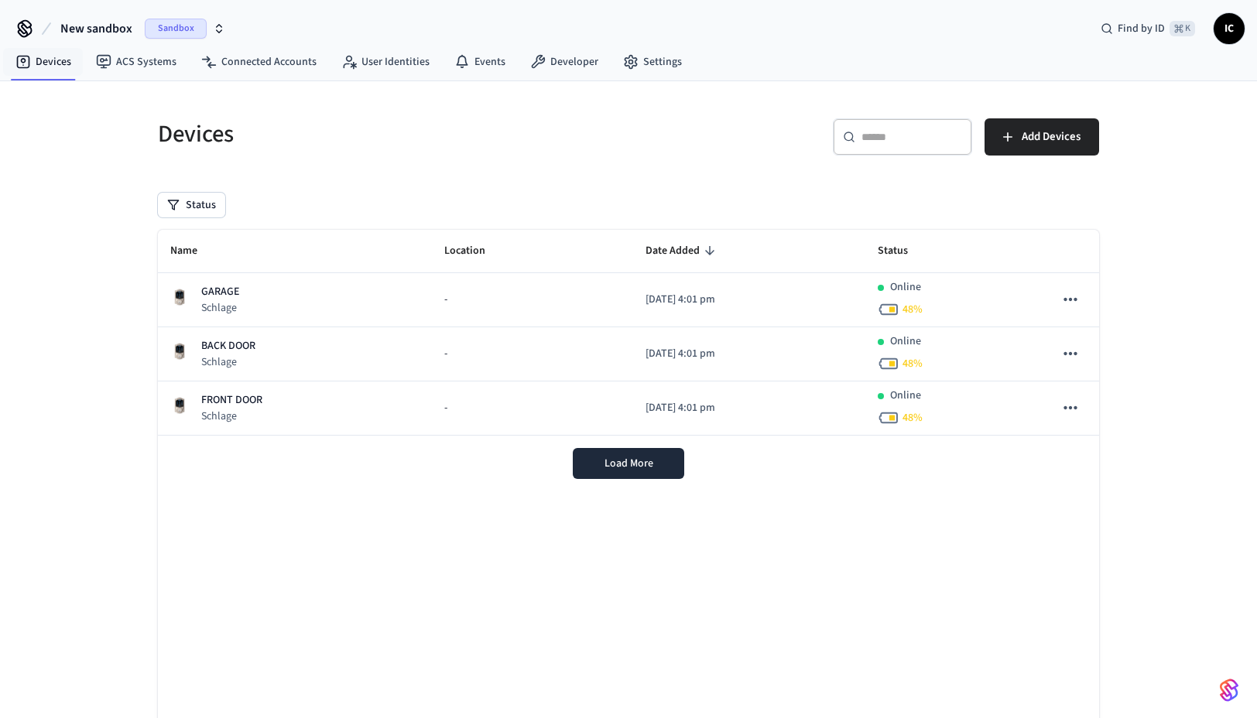
click at [390, 525] on div "Name Location Date Added Status GARAGE Schlage - [DATE] 4:01 pm Online 48 % BAC…" at bounding box center [628, 481] width 941 height 503
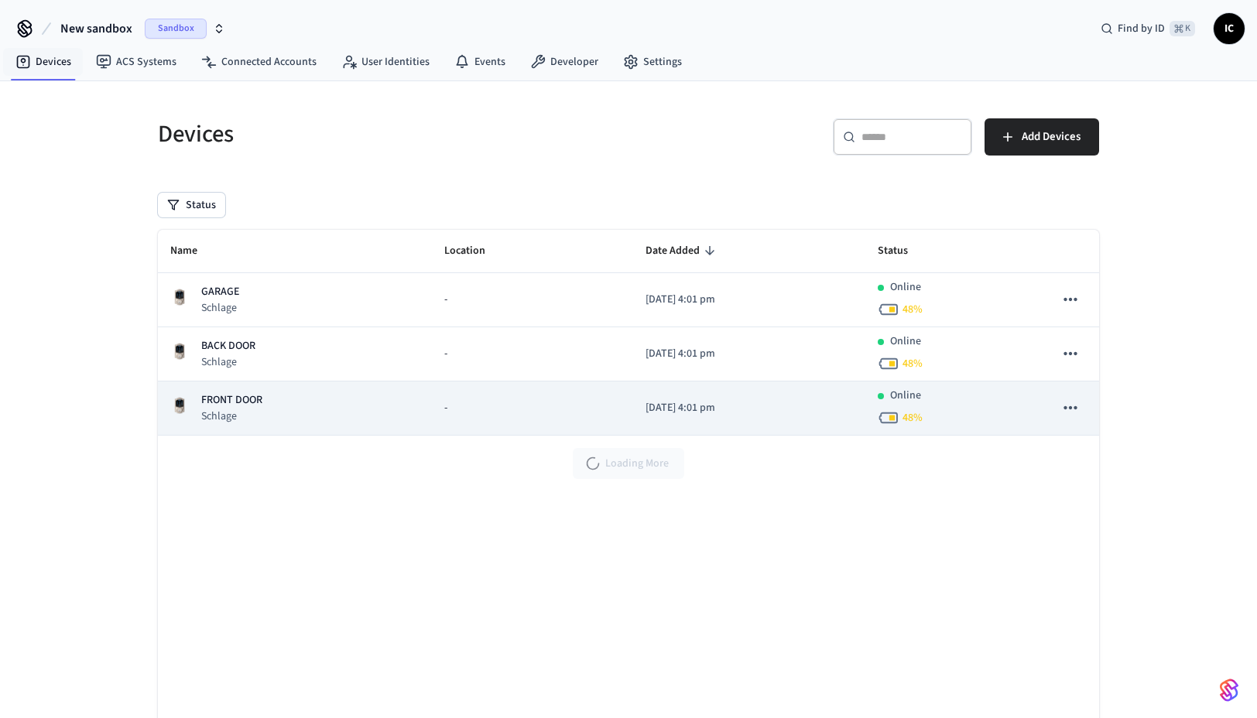
click at [377, 419] on div "FRONT DOOR [PERSON_NAME]" at bounding box center [294, 408] width 249 height 32
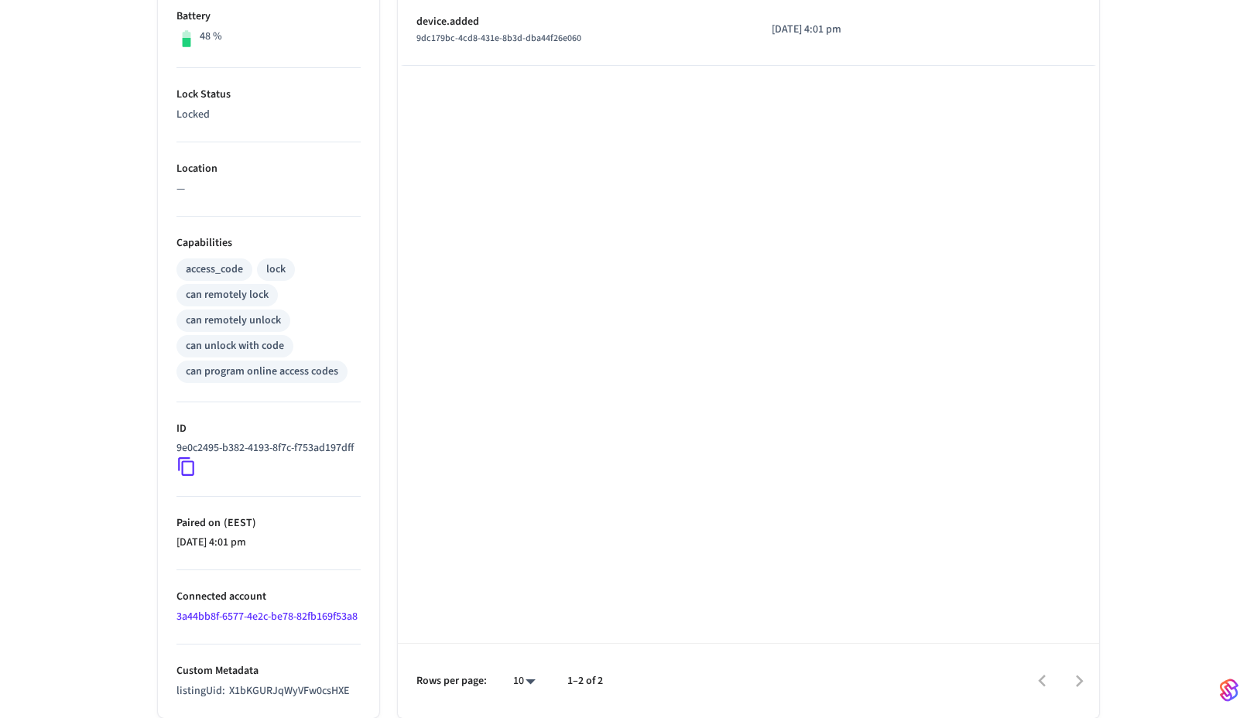
scroll to position [430, 0]
click at [301, 692] on span "X1bKGURJqWyVFw0csHXE" at bounding box center [289, 690] width 120 height 15
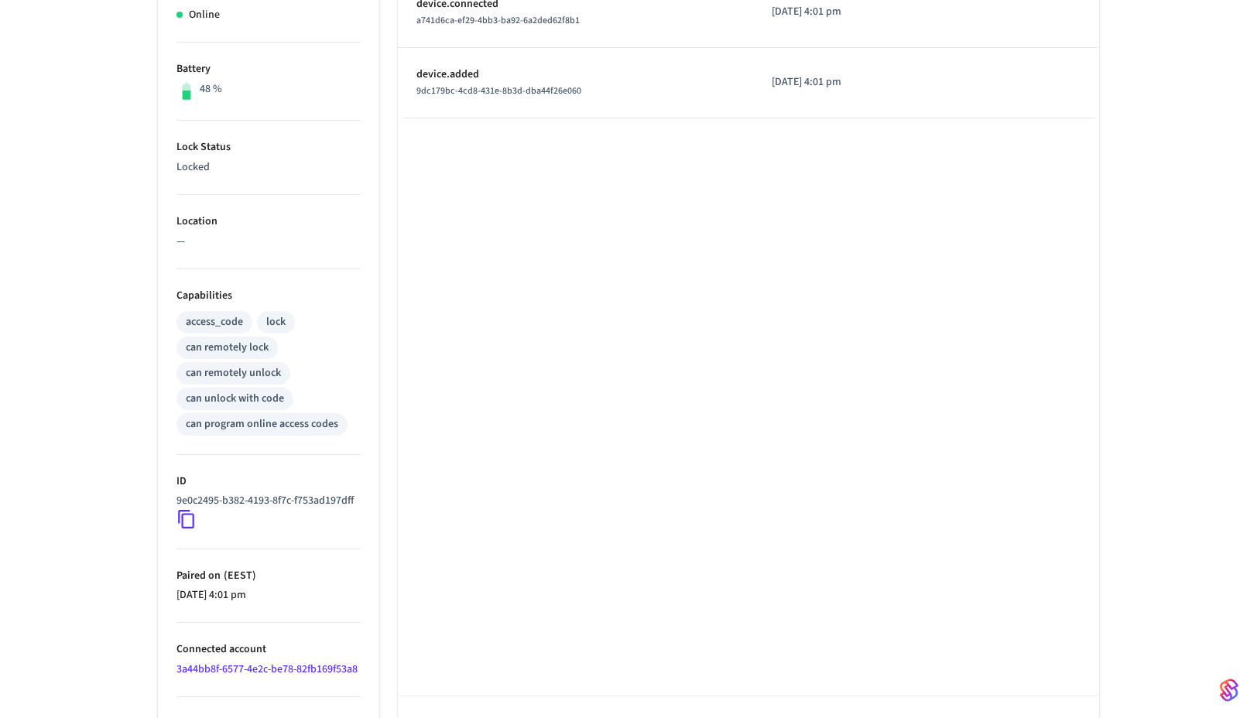
scroll to position [0, 0]
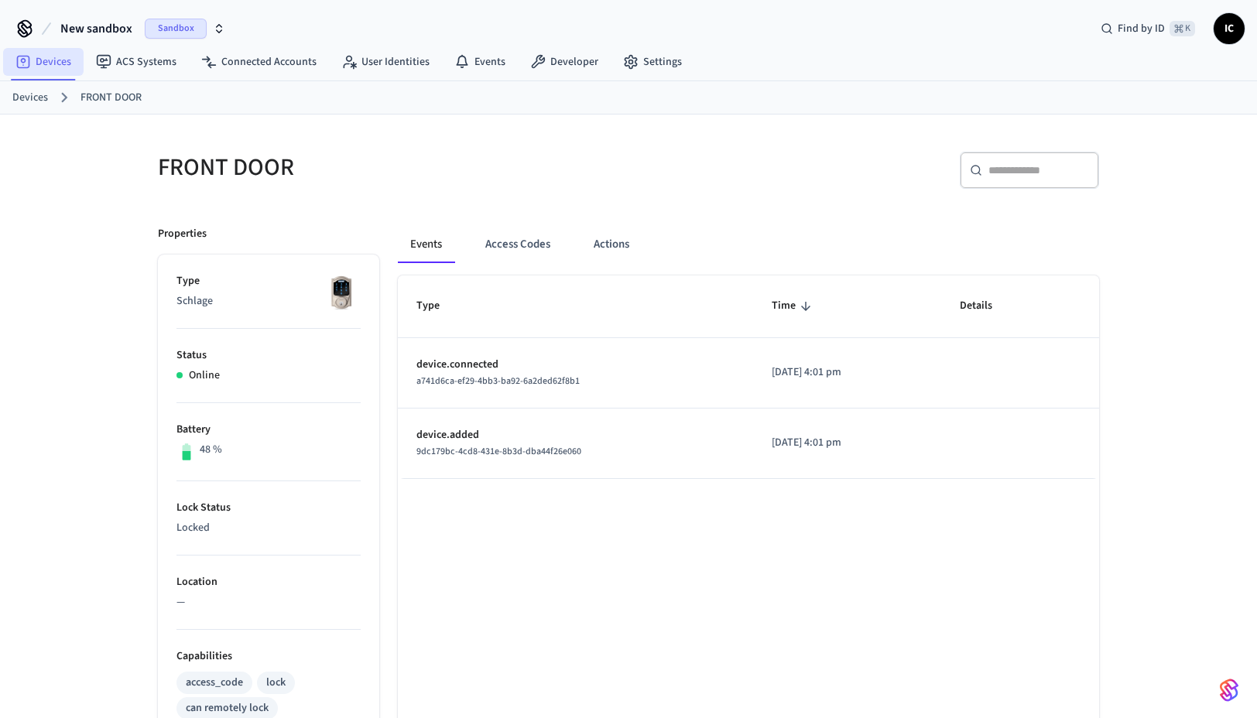
click at [57, 57] on link "Devices" at bounding box center [43, 62] width 80 height 28
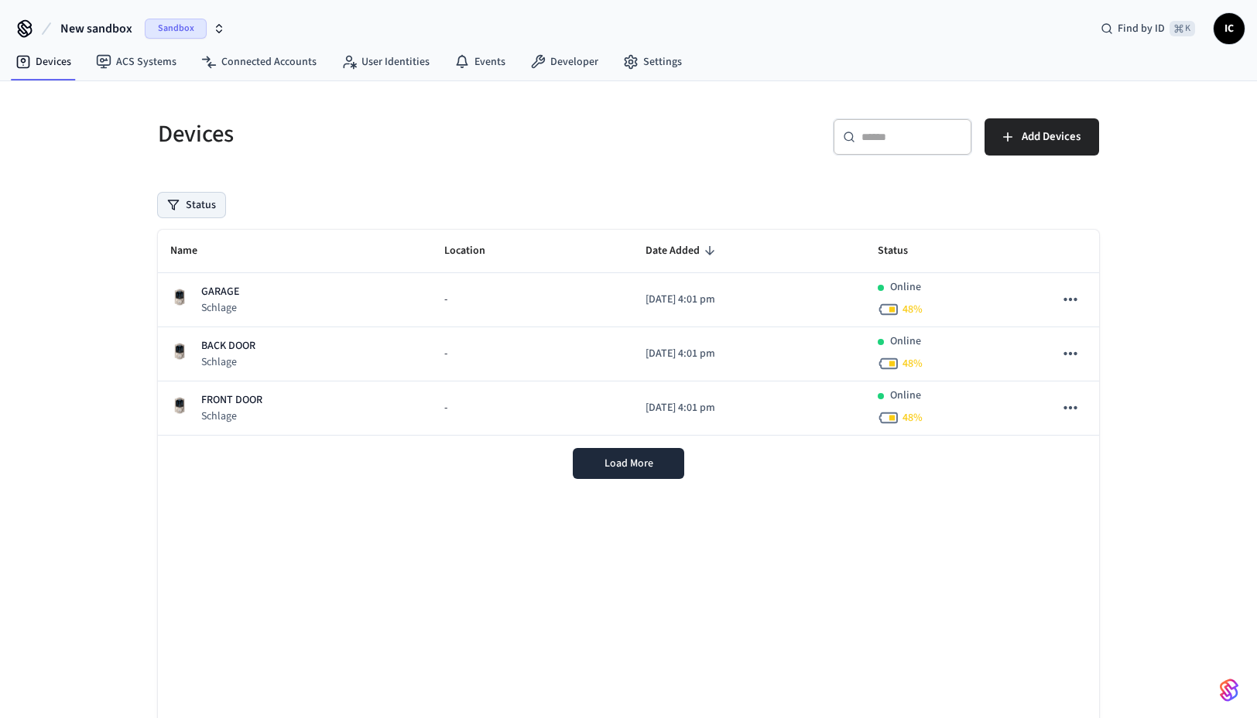
click at [195, 207] on button "Status" at bounding box center [191, 205] width 67 height 25
click at [347, 196] on div "Status" at bounding box center [628, 205] width 941 height 25
click at [896, 139] on input "text" at bounding box center [911, 136] width 101 height 15
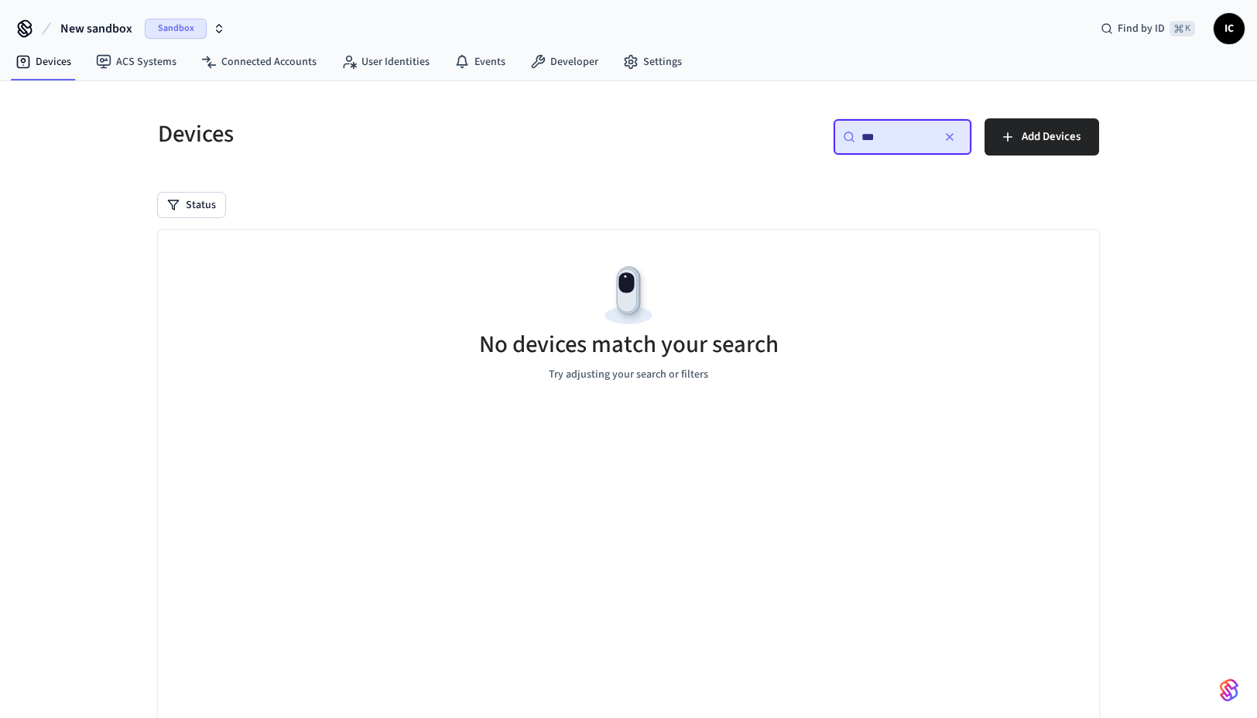
type input "****"
paste input "**********"
type input "**********"
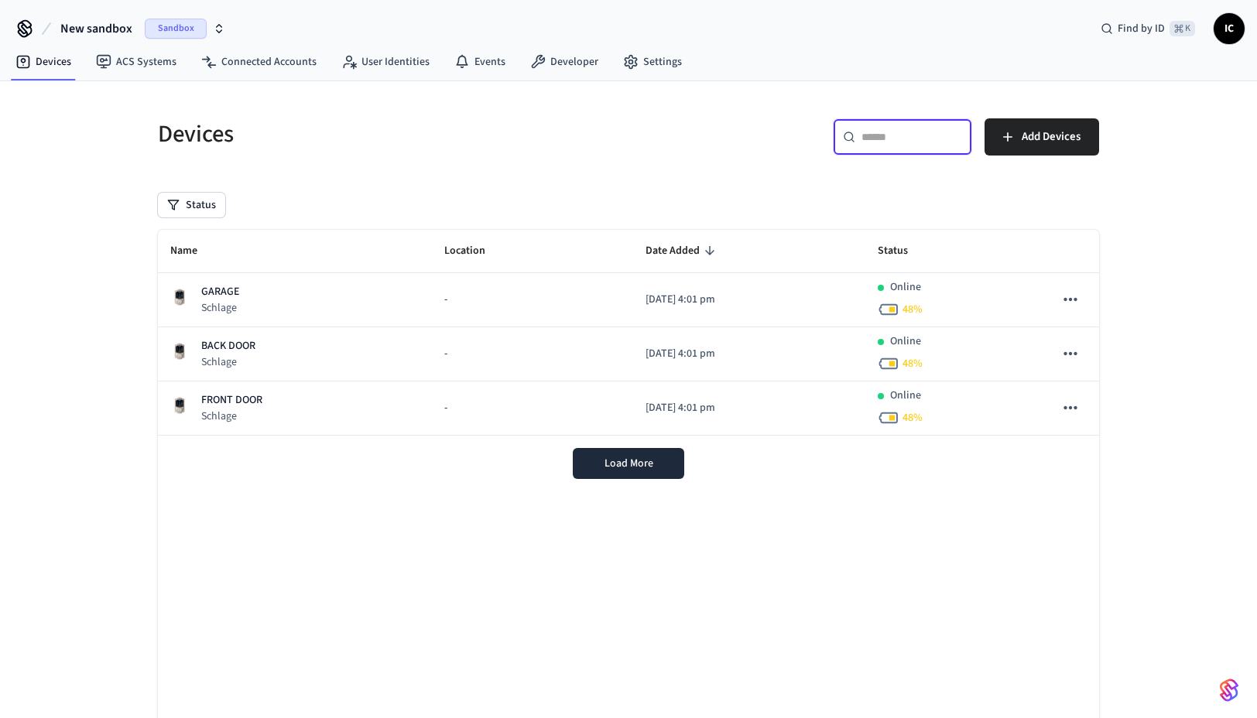
paste input "**********"
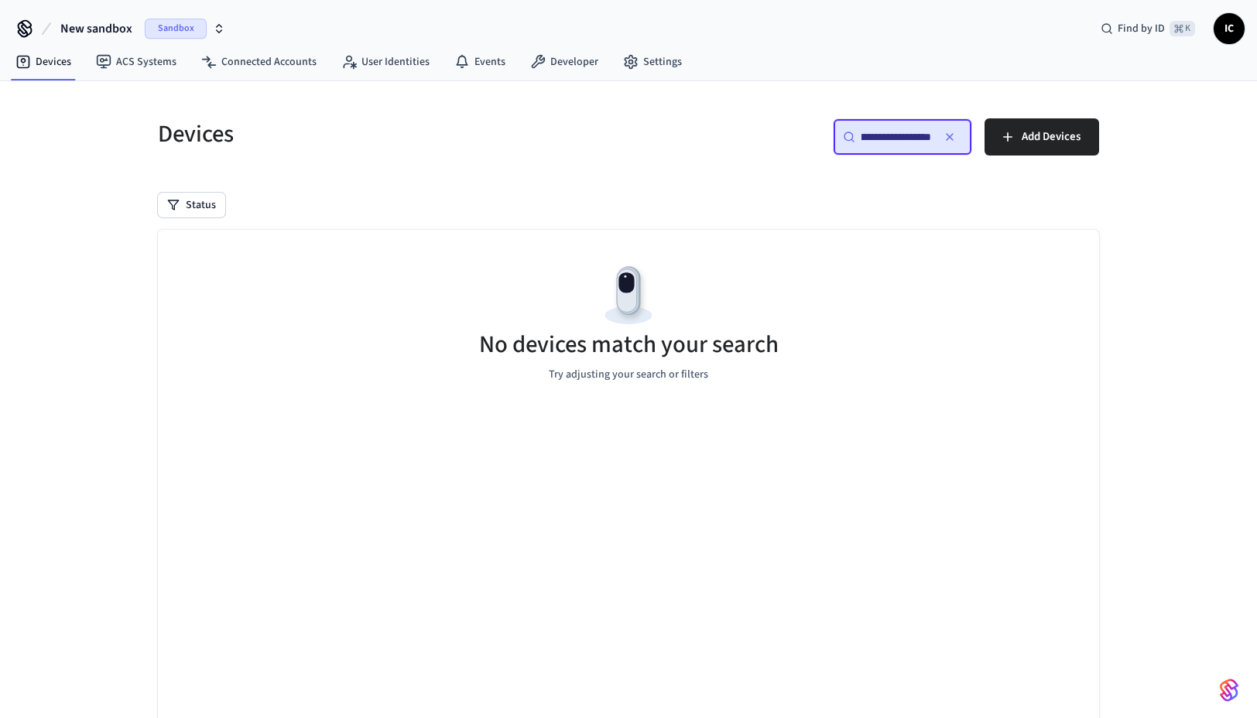
type input "**********"
click at [953, 136] on icon "button" at bounding box center [949, 137] width 12 height 12
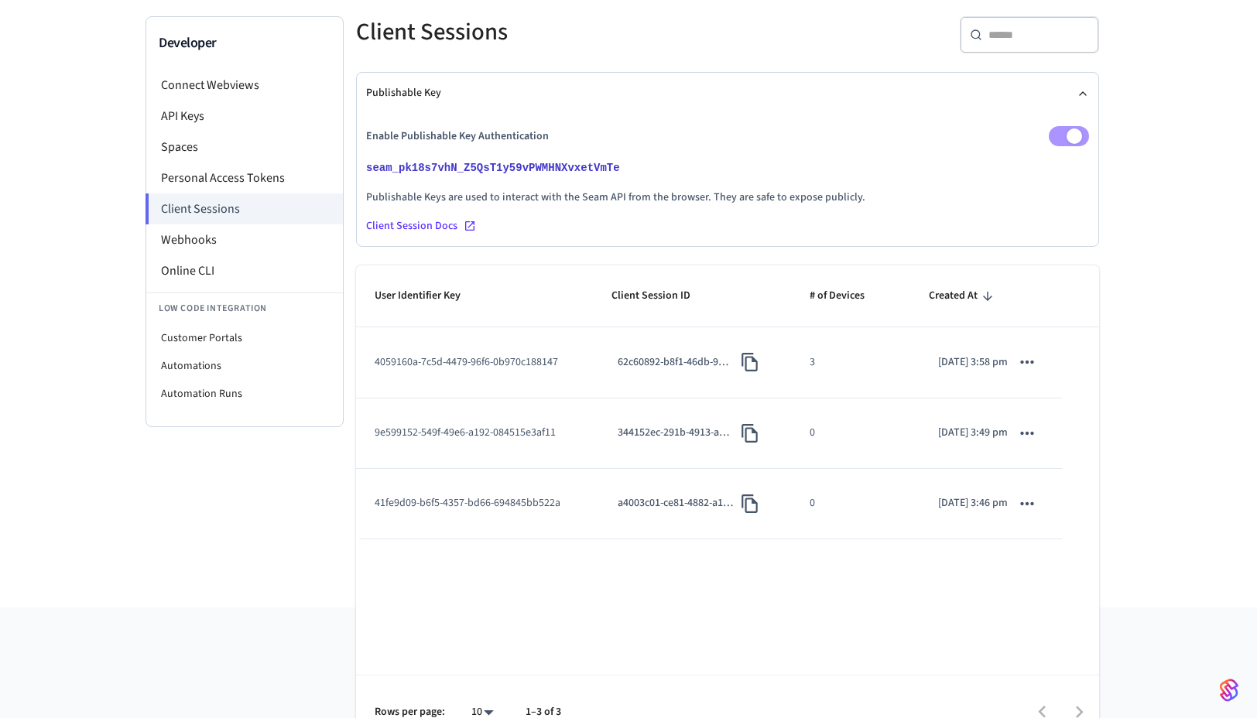
scroll to position [114, 0]
